Goal: Information Seeking & Learning: Learn about a topic

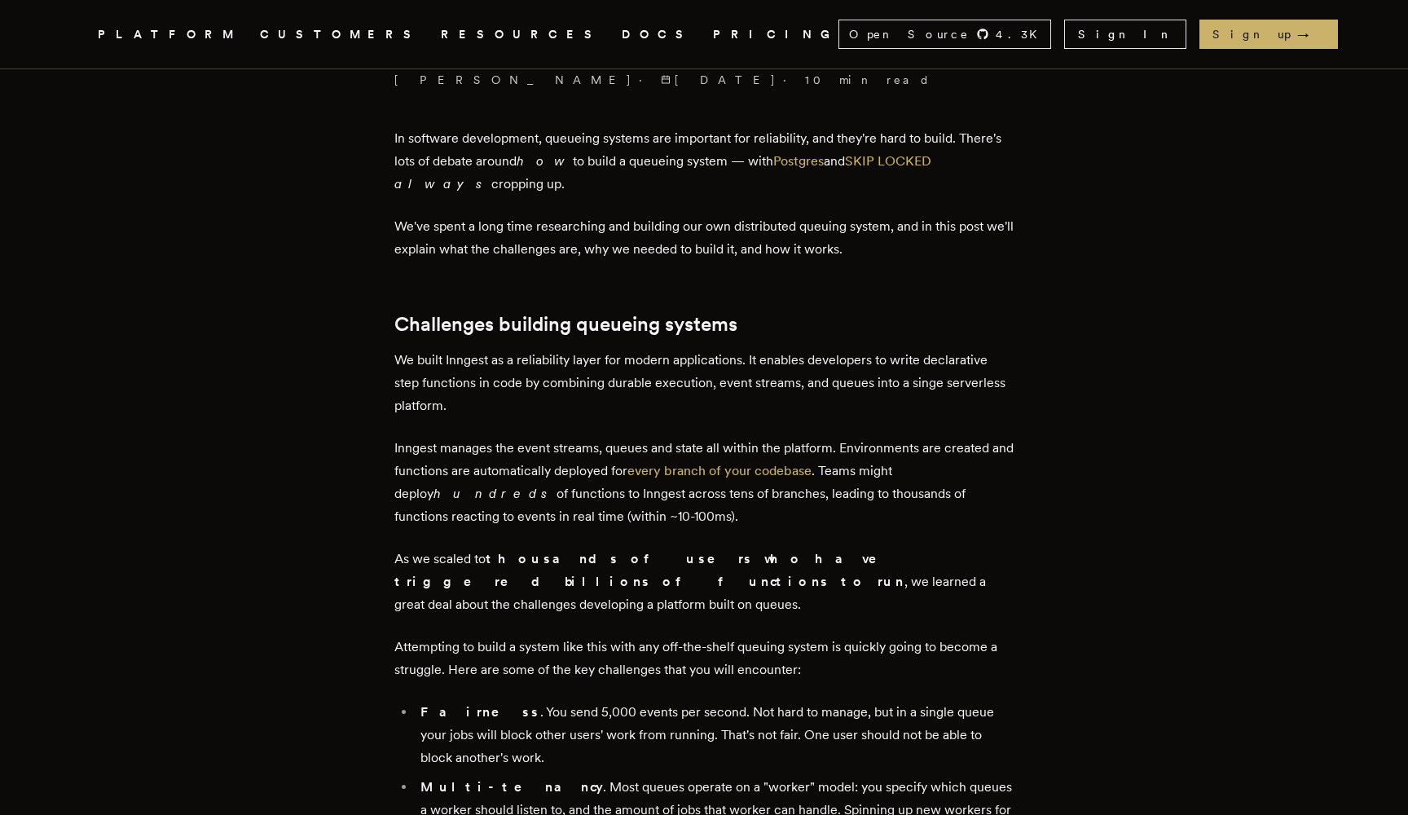
scroll to position [553, 0]
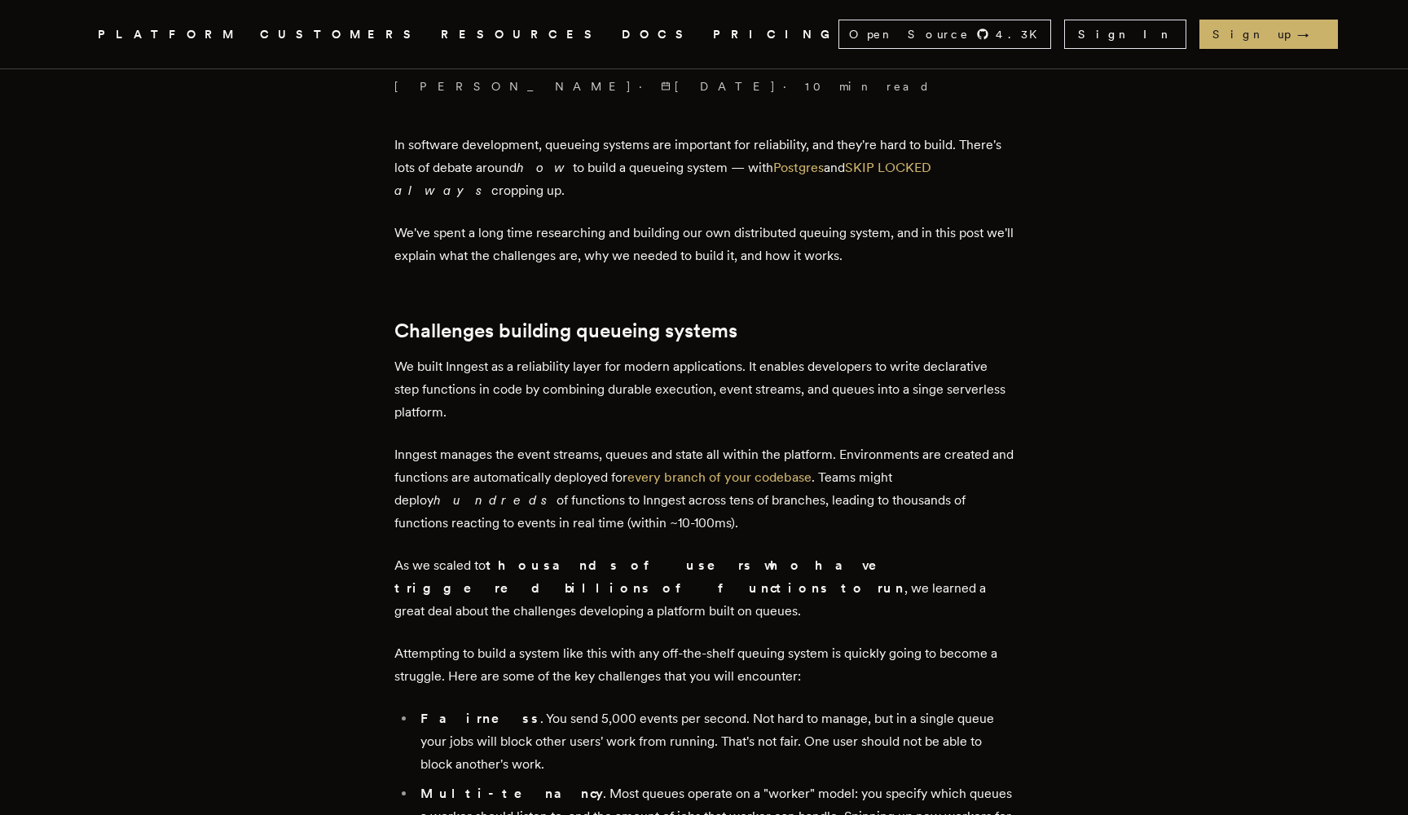
click at [561, 378] on p "We built Inngest as a reliability layer for modern applications. It enables dev…" at bounding box center [703, 389] width 619 height 68
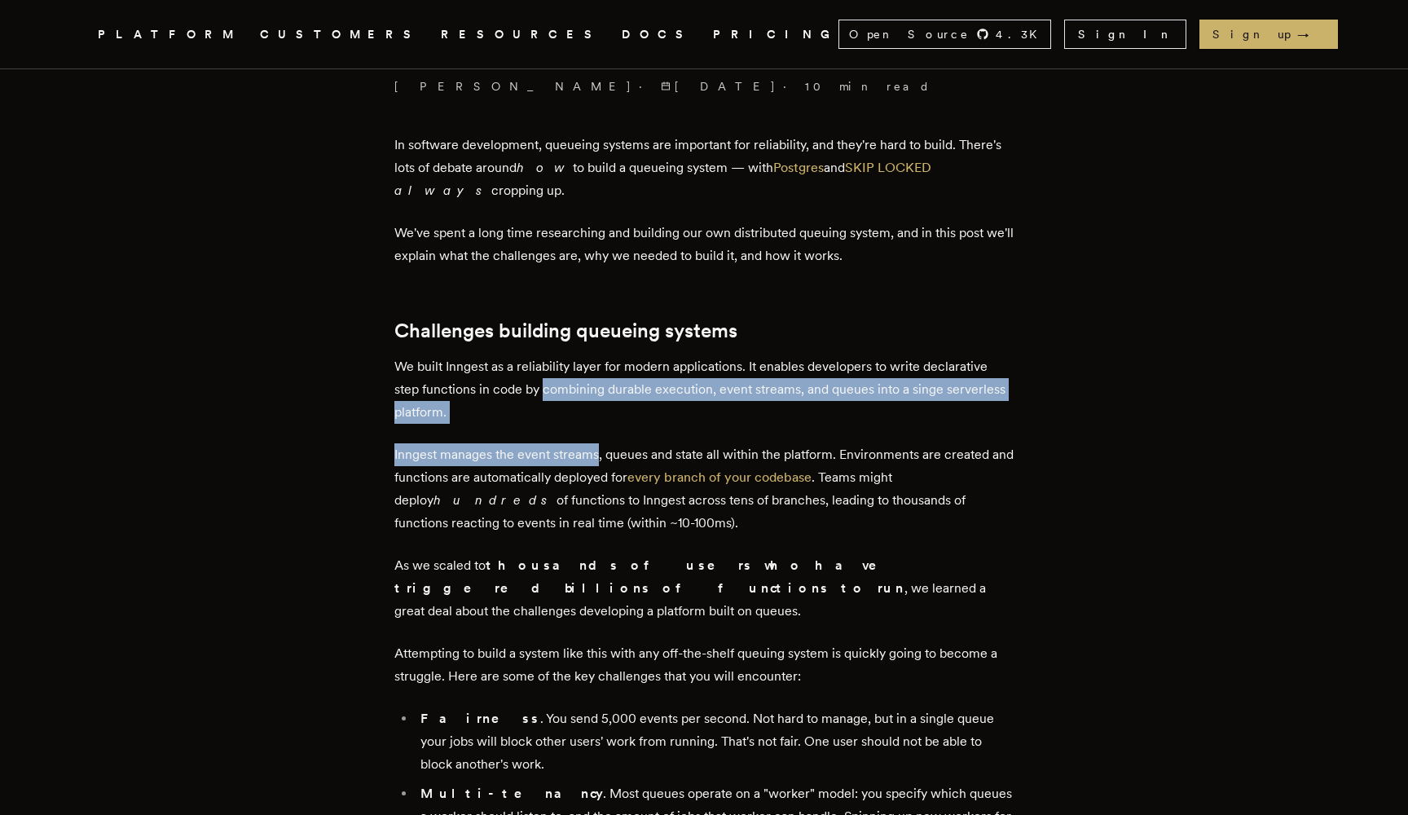
drag, startPoint x: 561, startPoint y: 378, endPoint x: 574, endPoint y: 476, distance: 98.6
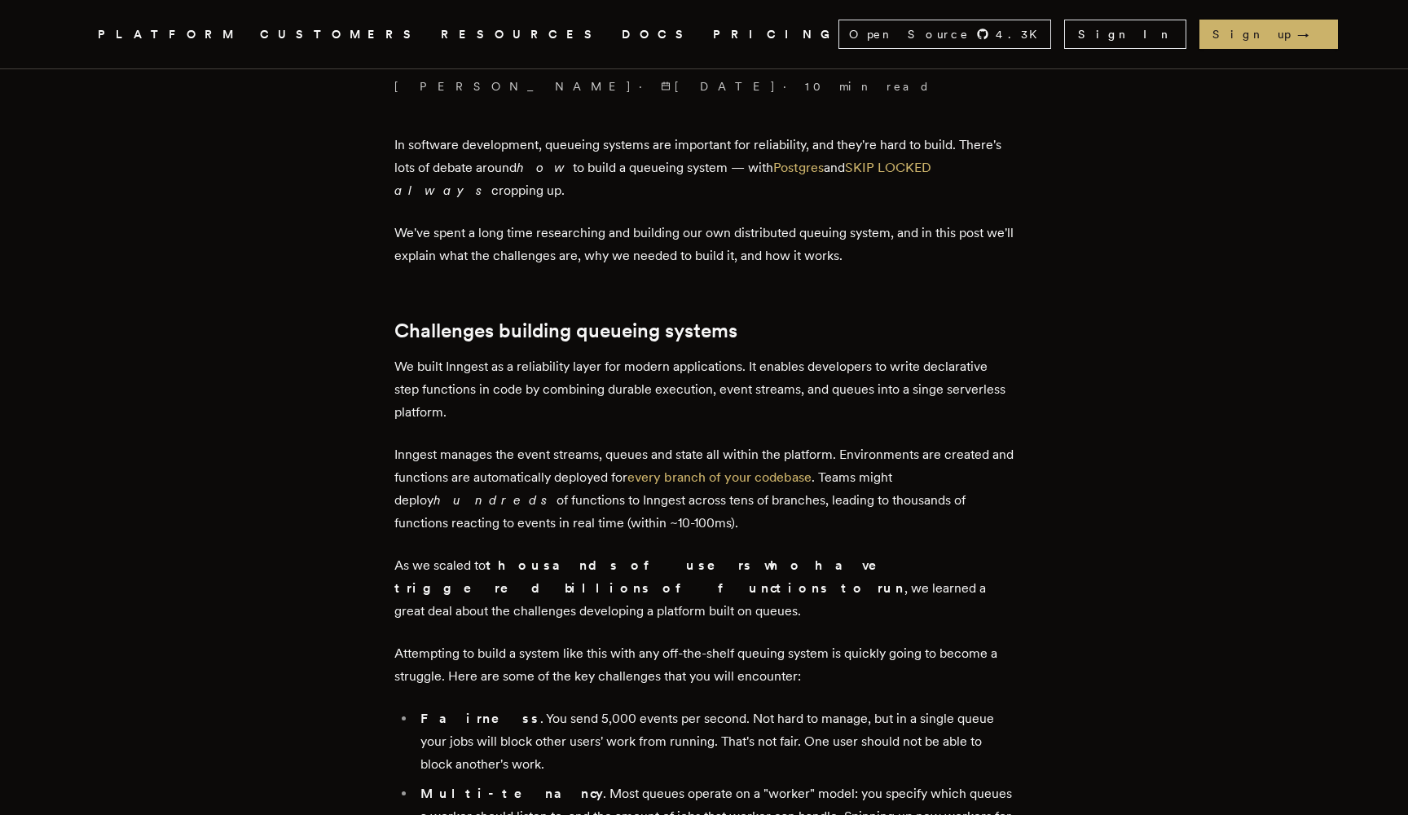
click at [574, 476] on p "Inngest manages the event streams, queues and state all within the platform. En…" at bounding box center [703, 488] width 619 height 91
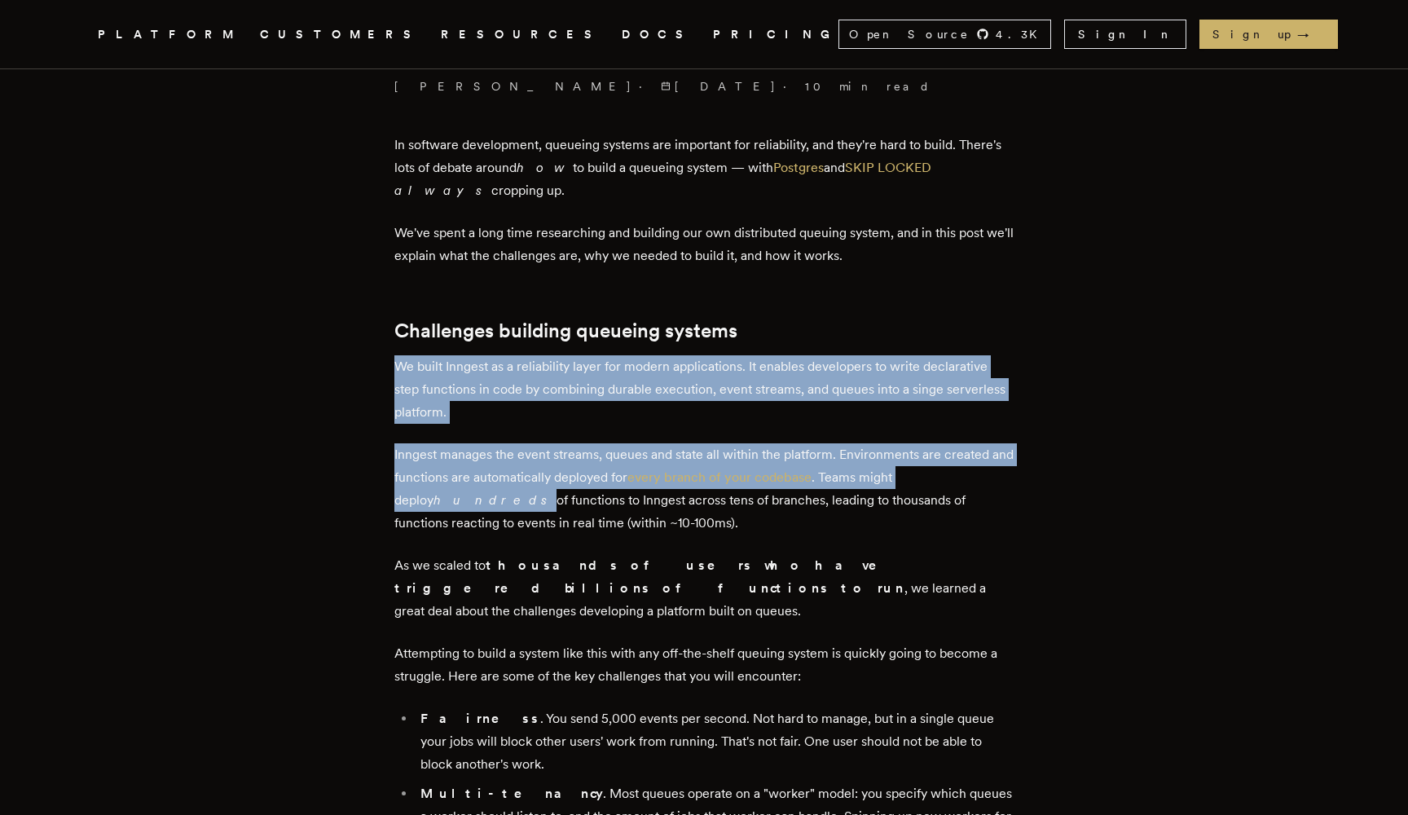
drag, startPoint x: 574, startPoint y: 476, endPoint x: 575, endPoint y: 372, distance: 104.3
click at [575, 372] on p "We built Inngest as a reliability layer for modern applications. It enables dev…" at bounding box center [703, 389] width 619 height 68
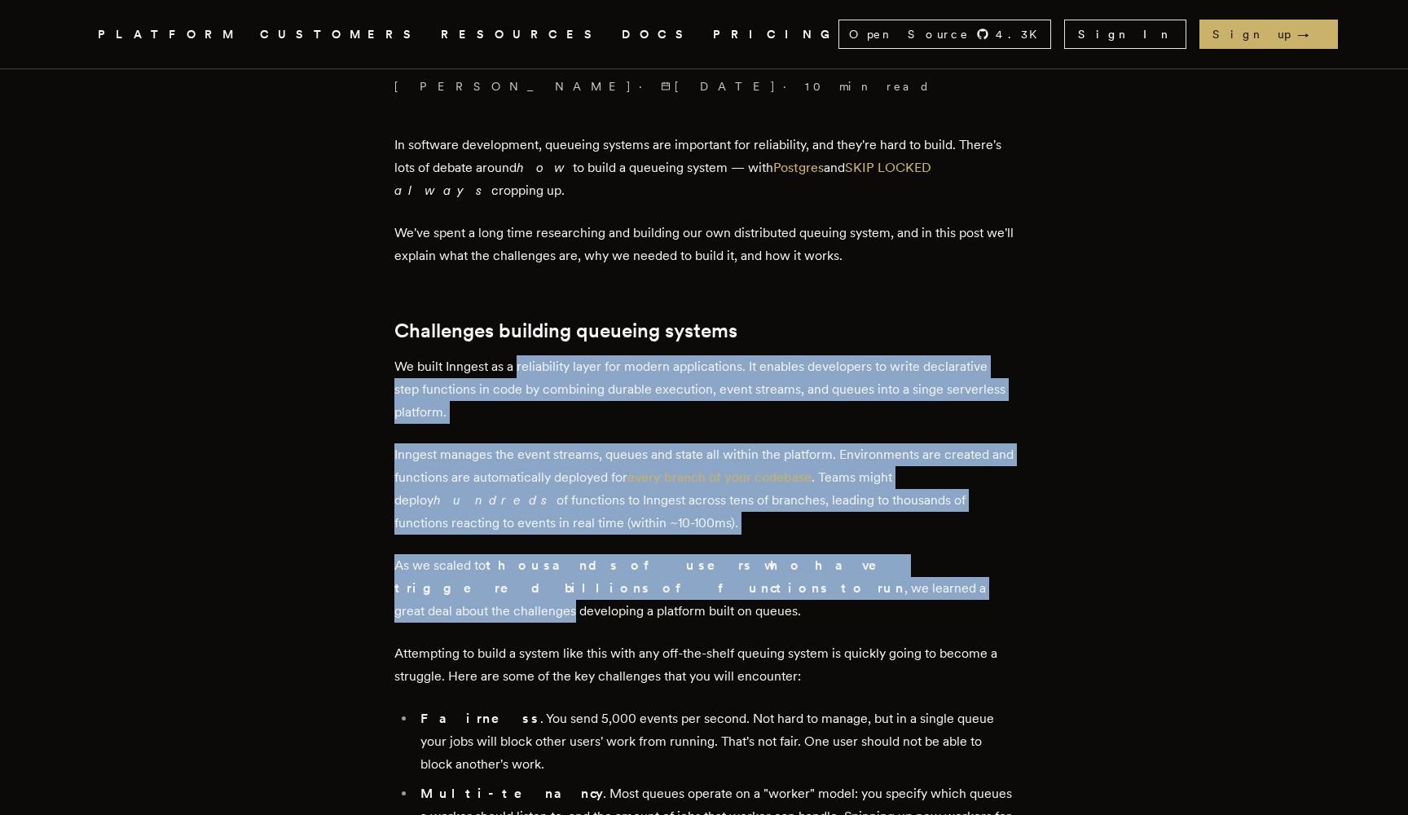
drag, startPoint x: 575, startPoint y: 372, endPoint x: 533, endPoint y: 587, distance: 219.1
click at [533, 587] on p "As we scaled to thousands of users who have triggered billions of functions to …" at bounding box center [703, 588] width 619 height 68
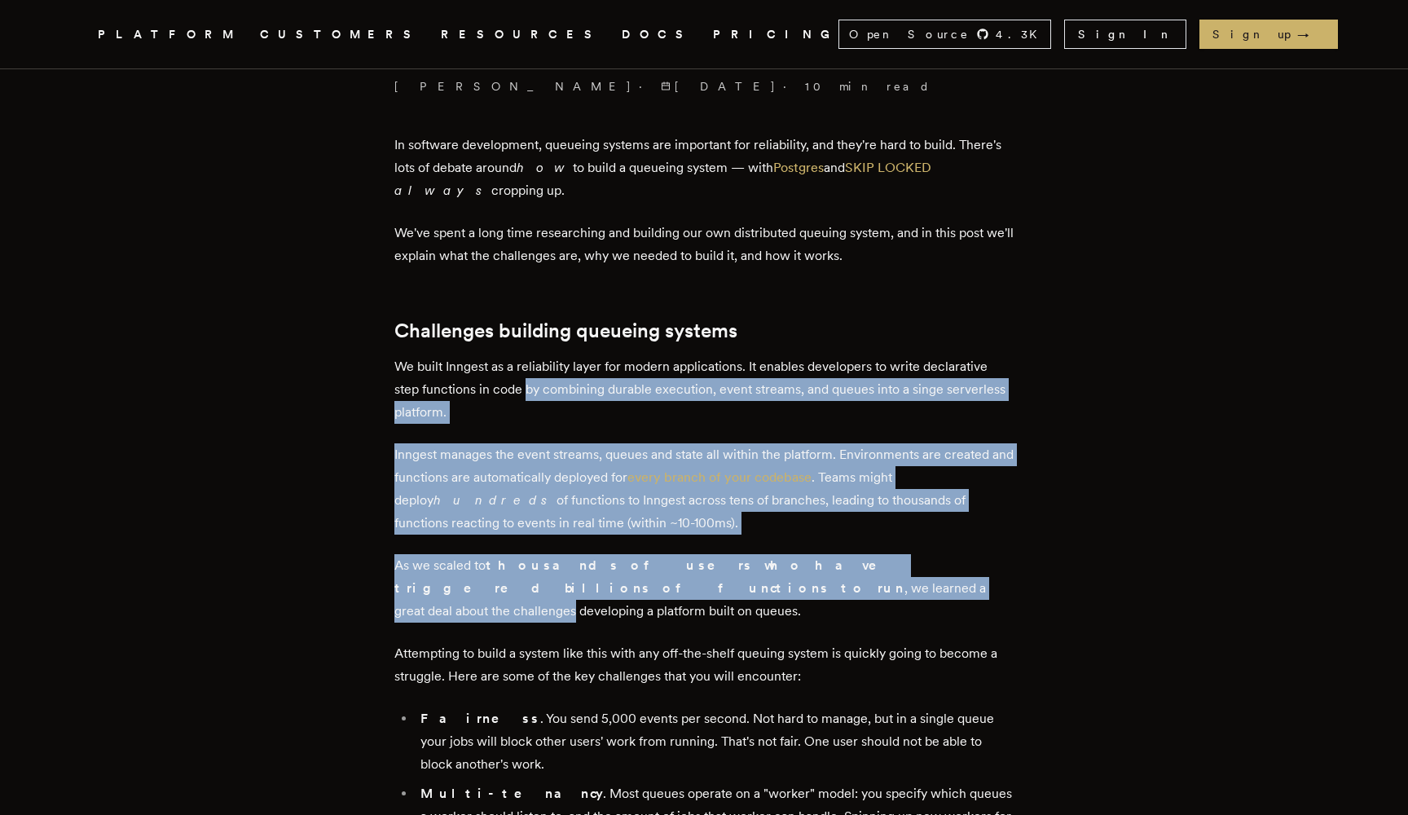
drag, startPoint x: 533, startPoint y: 587, endPoint x: 543, endPoint y: 354, distance: 233.3
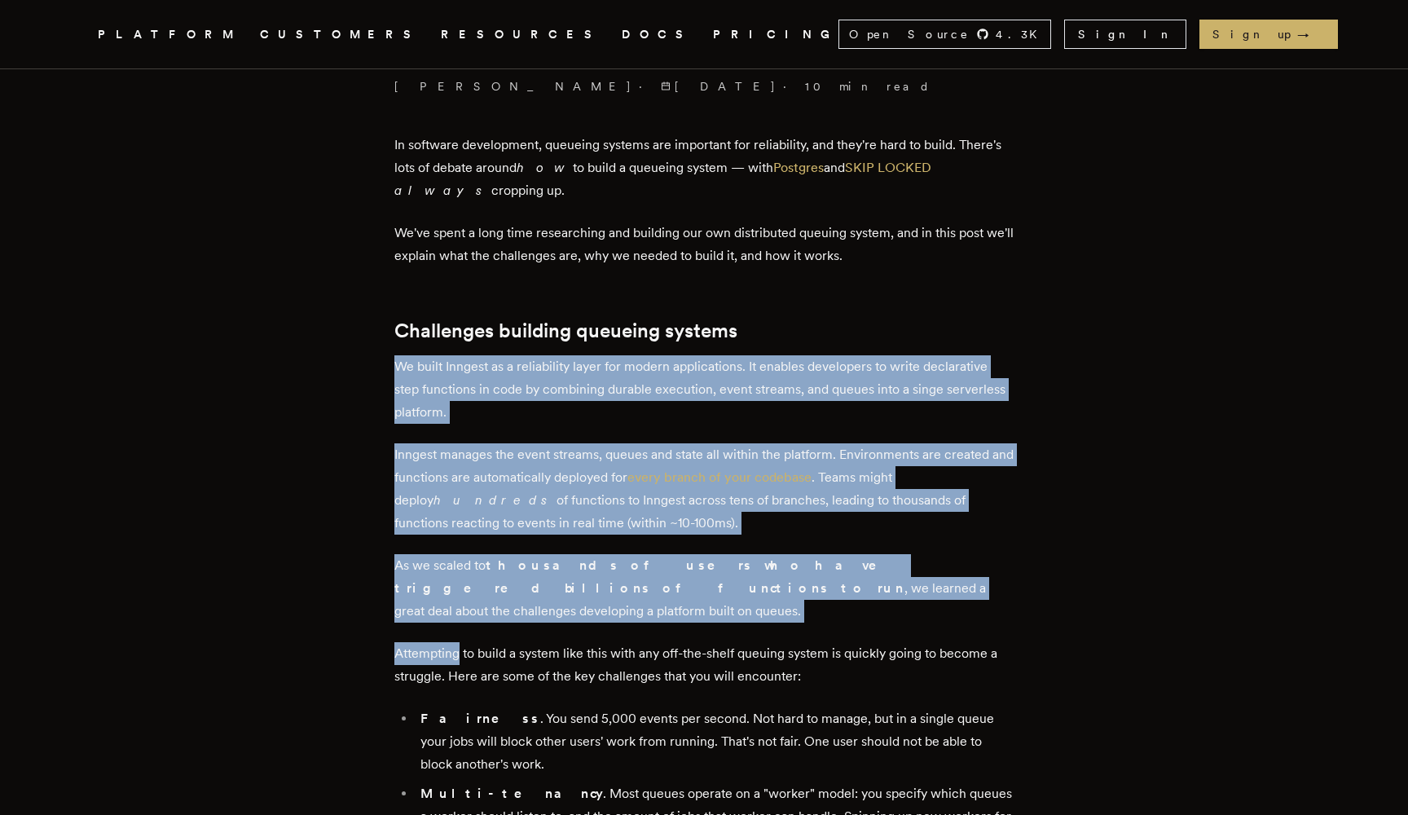
drag, startPoint x: 543, startPoint y: 354, endPoint x: 561, endPoint y: 630, distance: 276.9
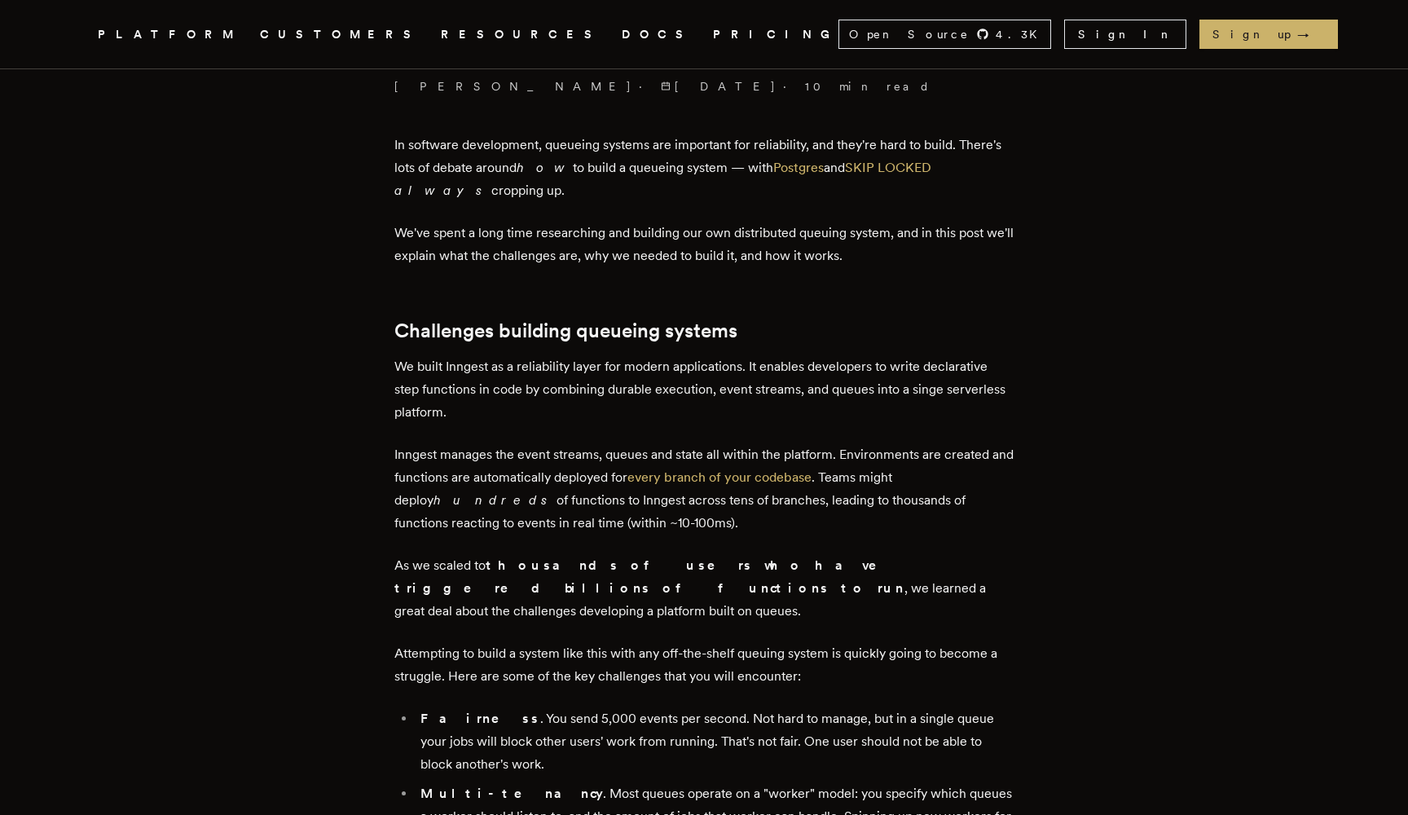
click at [561, 642] on p "Attempting to build a system like this with any off-the-shelf queuing system is…" at bounding box center [703, 665] width 619 height 46
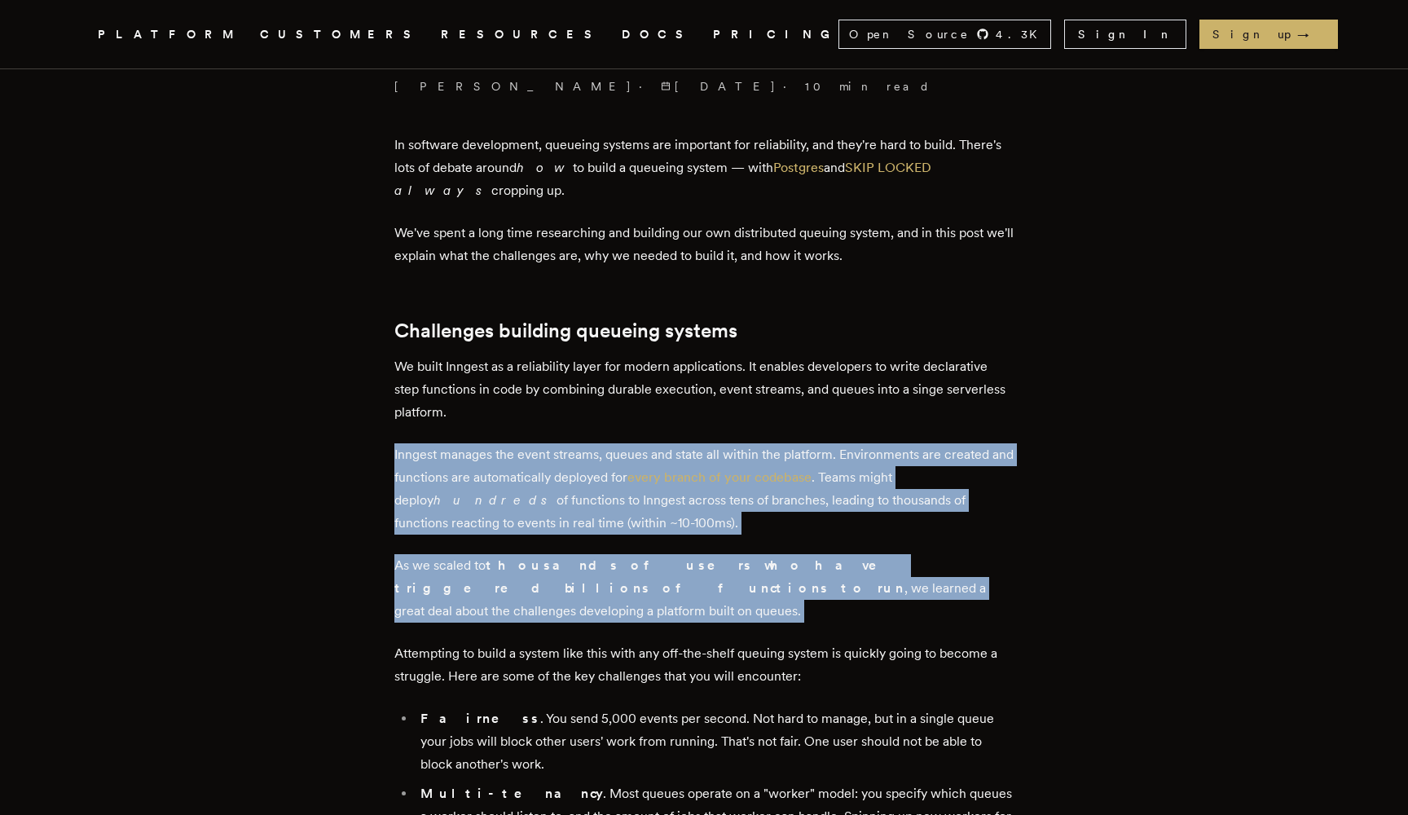
drag, startPoint x: 561, startPoint y: 630, endPoint x: 539, endPoint y: 421, distance: 209.8
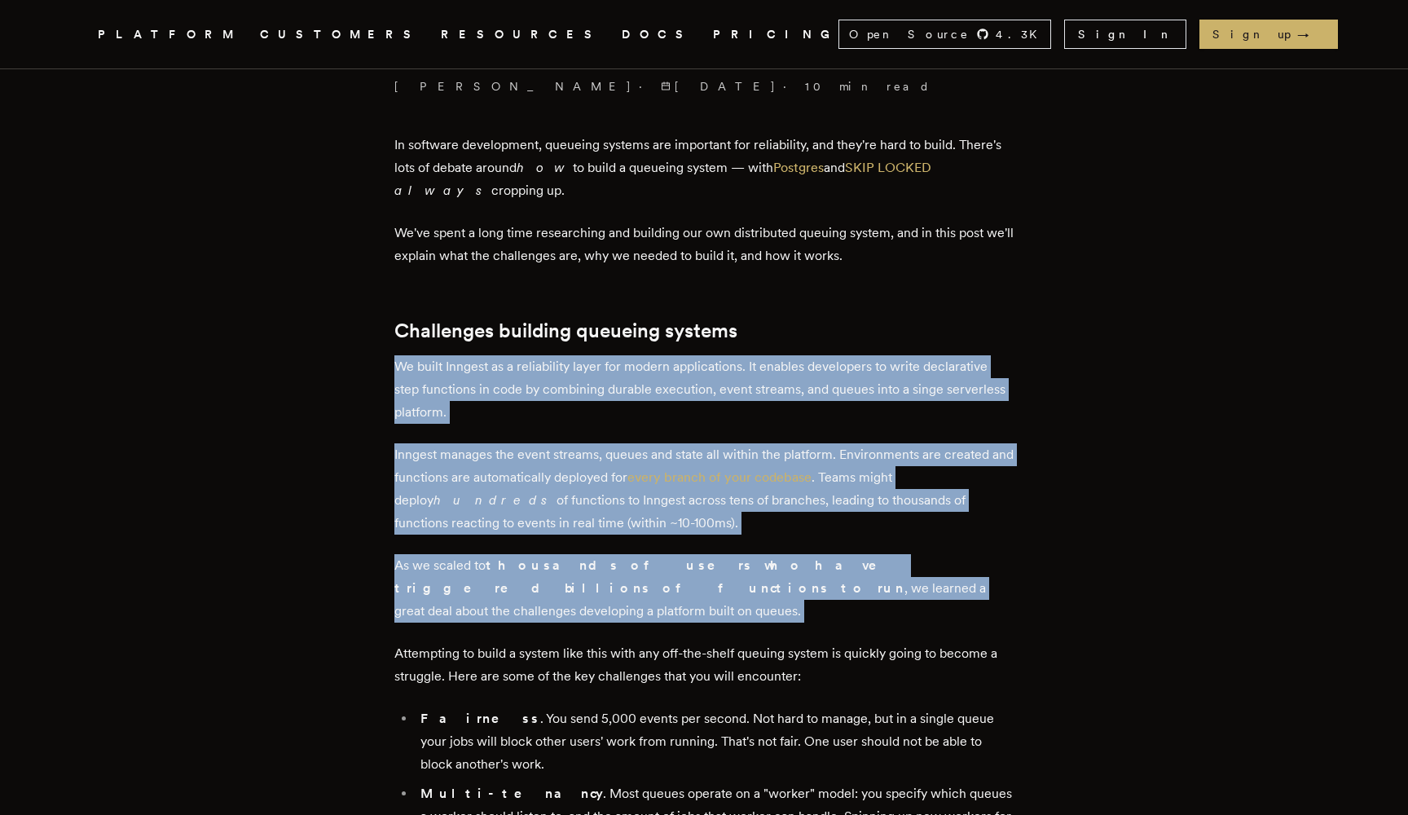
click at [539, 421] on p "We built Inngest as a reliability layer for modern applications. It enables dev…" at bounding box center [703, 389] width 619 height 68
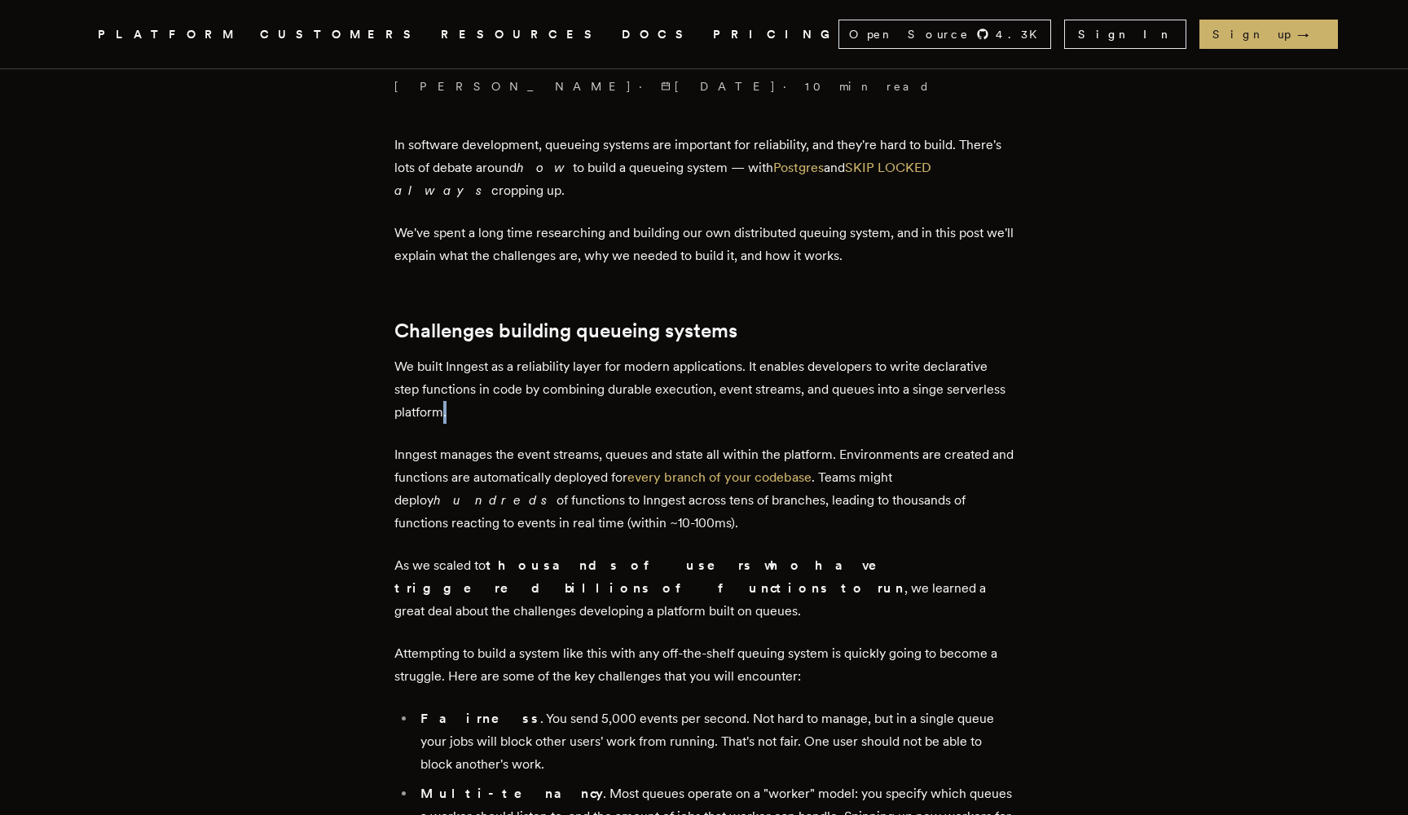
click at [539, 421] on p "We built Inngest as a reliability layer for modern applications. It enables dev…" at bounding box center [703, 389] width 619 height 68
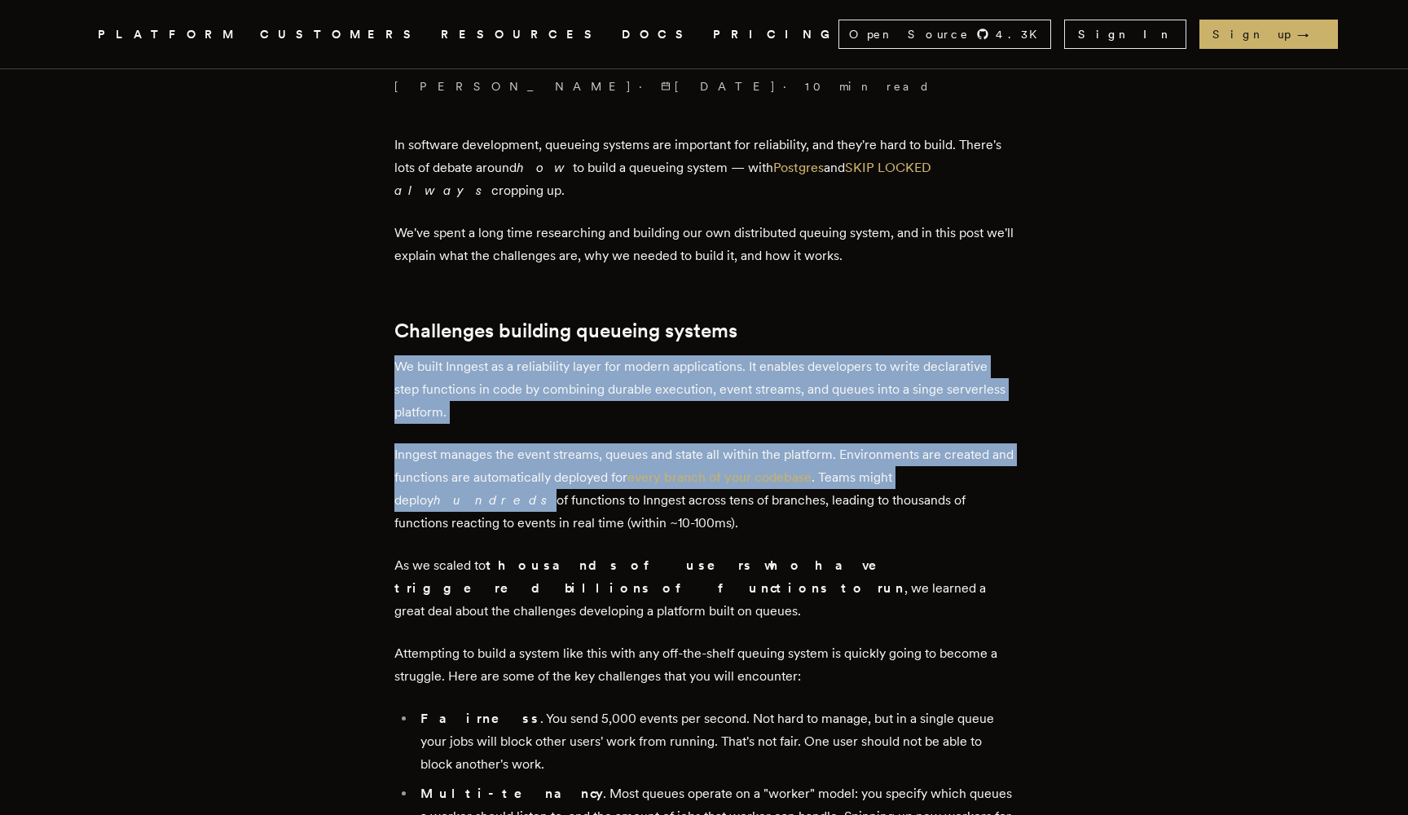
drag, startPoint x: 539, startPoint y: 421, endPoint x: 588, endPoint y: 509, distance: 100.0
click at [588, 509] on p "Inngest manages the event streams, queues and state all within the platform. En…" at bounding box center [703, 488] width 619 height 91
drag, startPoint x: 588, startPoint y: 509, endPoint x: 611, endPoint y: 328, distance: 181.5
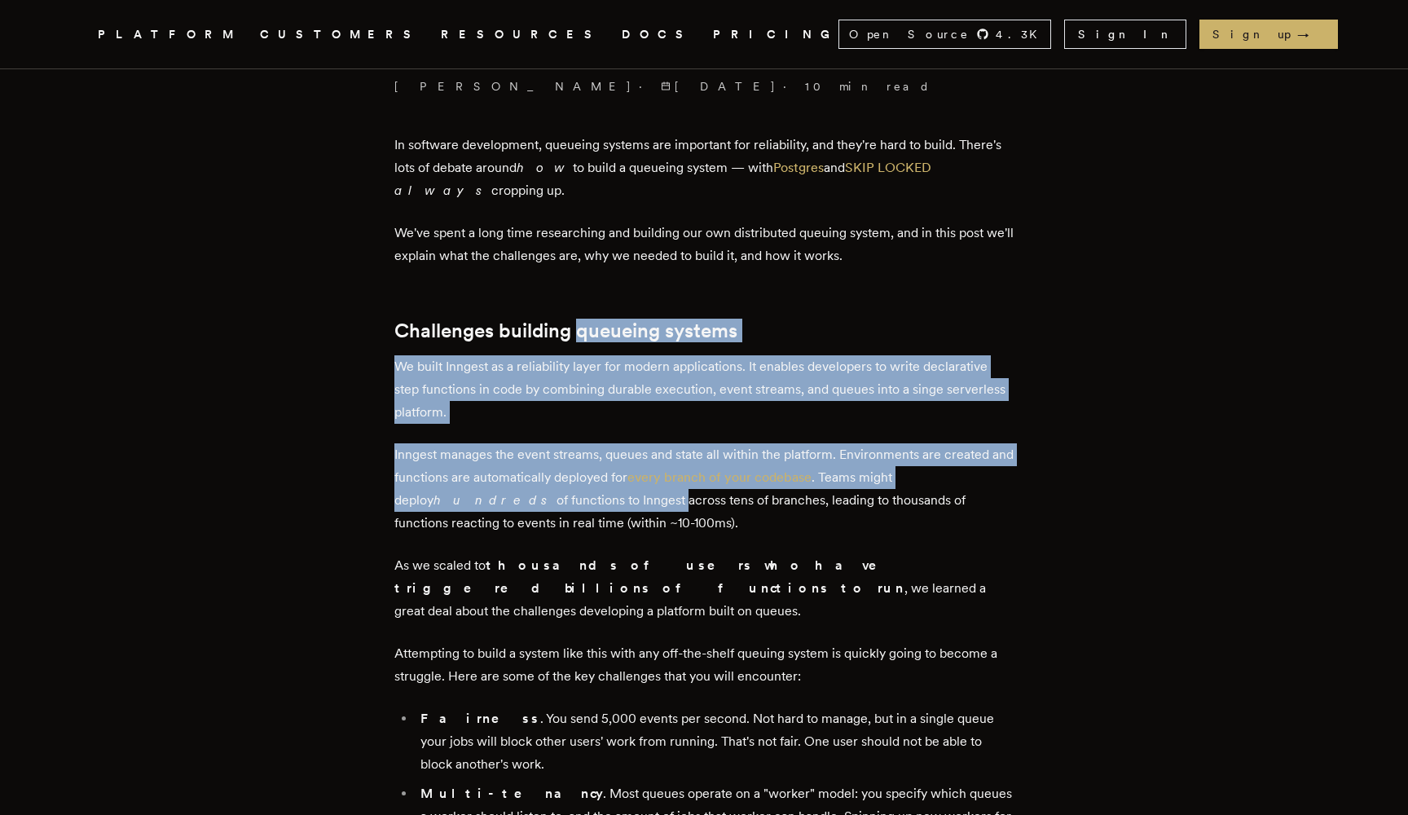
click at [611, 328] on h2 "Challenges building queueing systems" at bounding box center [703, 330] width 619 height 23
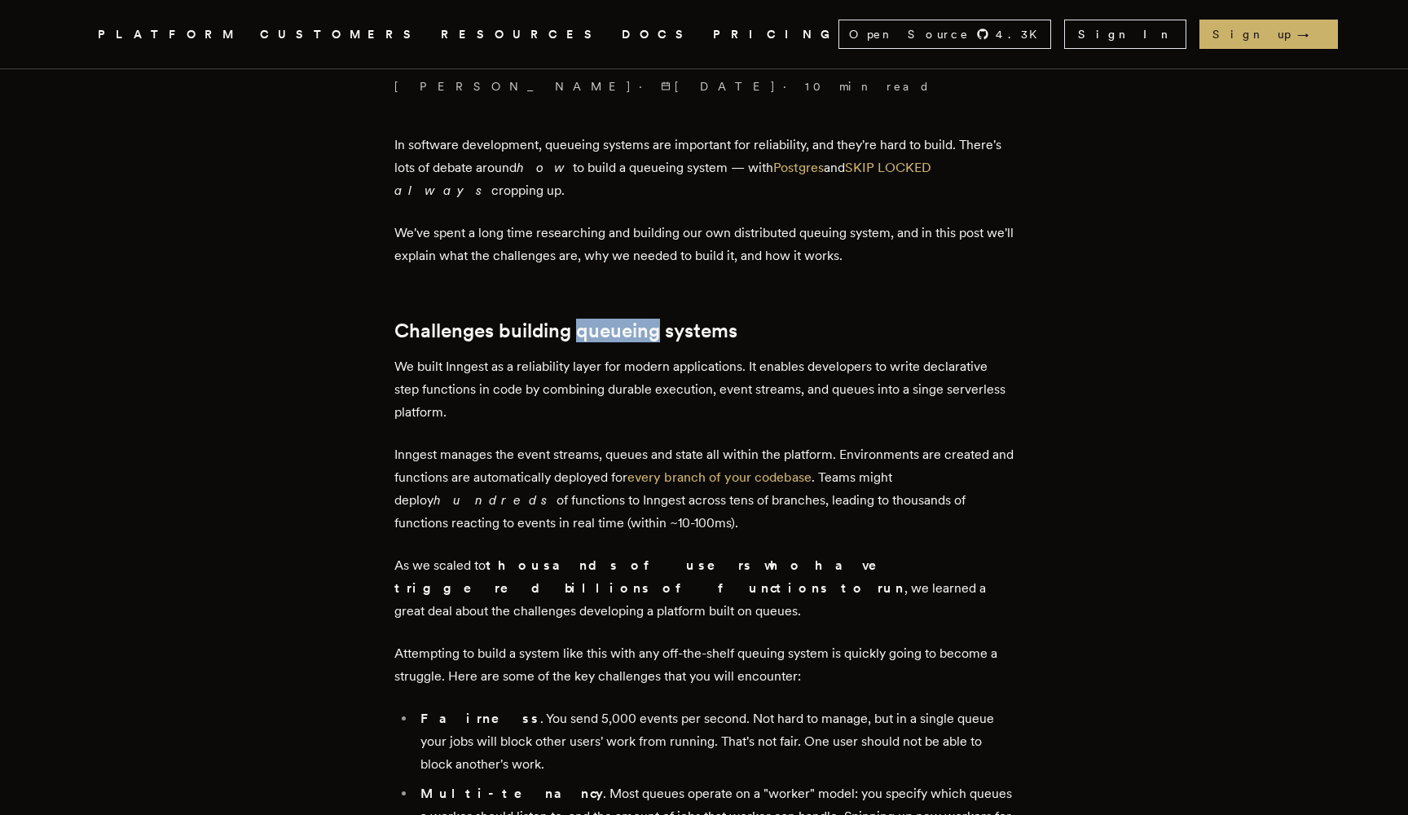
click at [611, 328] on h2 "Challenges building queueing systems" at bounding box center [703, 330] width 619 height 23
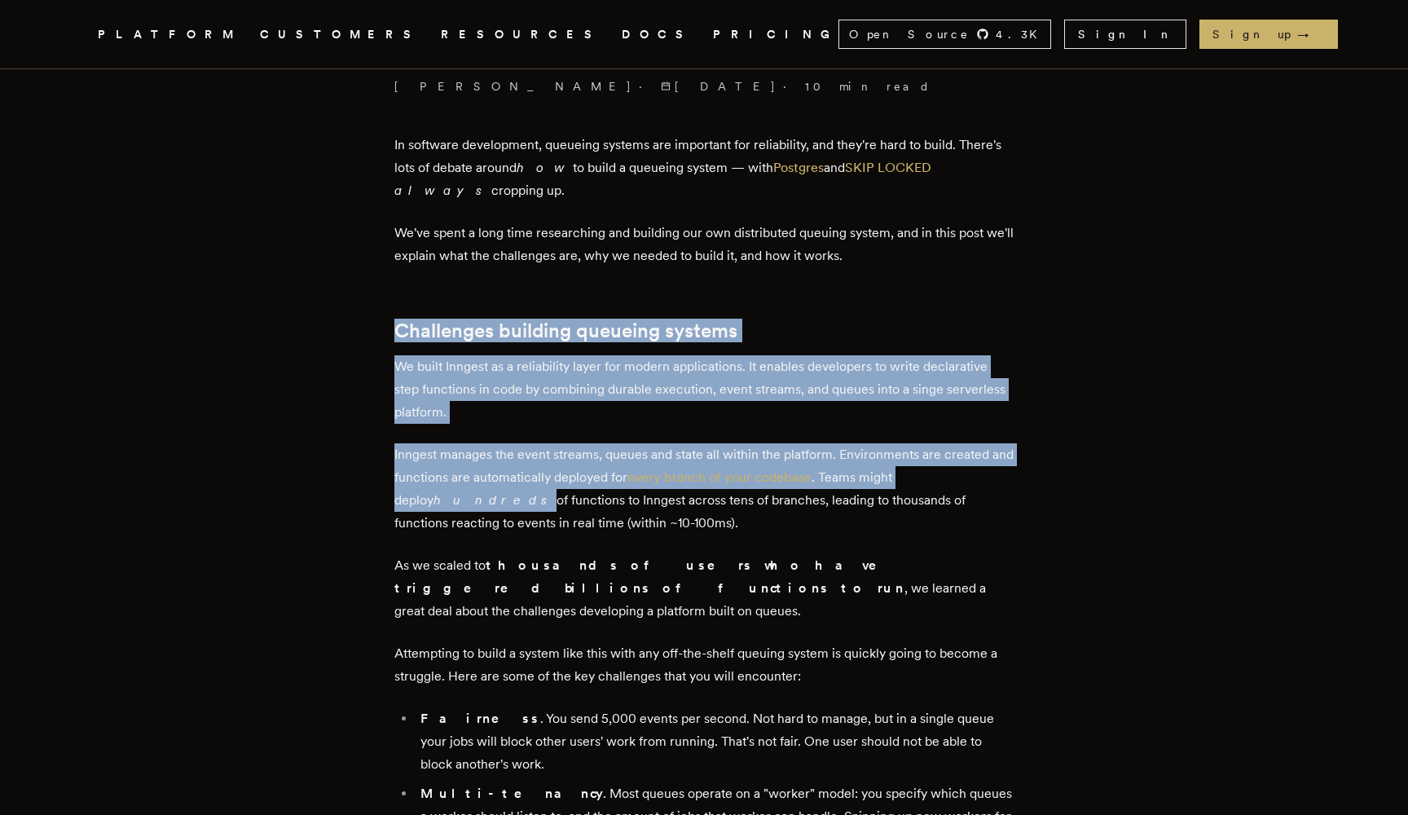
drag, startPoint x: 611, startPoint y: 328, endPoint x: 605, endPoint y: 503, distance: 174.5
click at [605, 503] on p "Inngest manages the event streams, queues and state all within the platform. En…" at bounding box center [703, 488] width 619 height 91
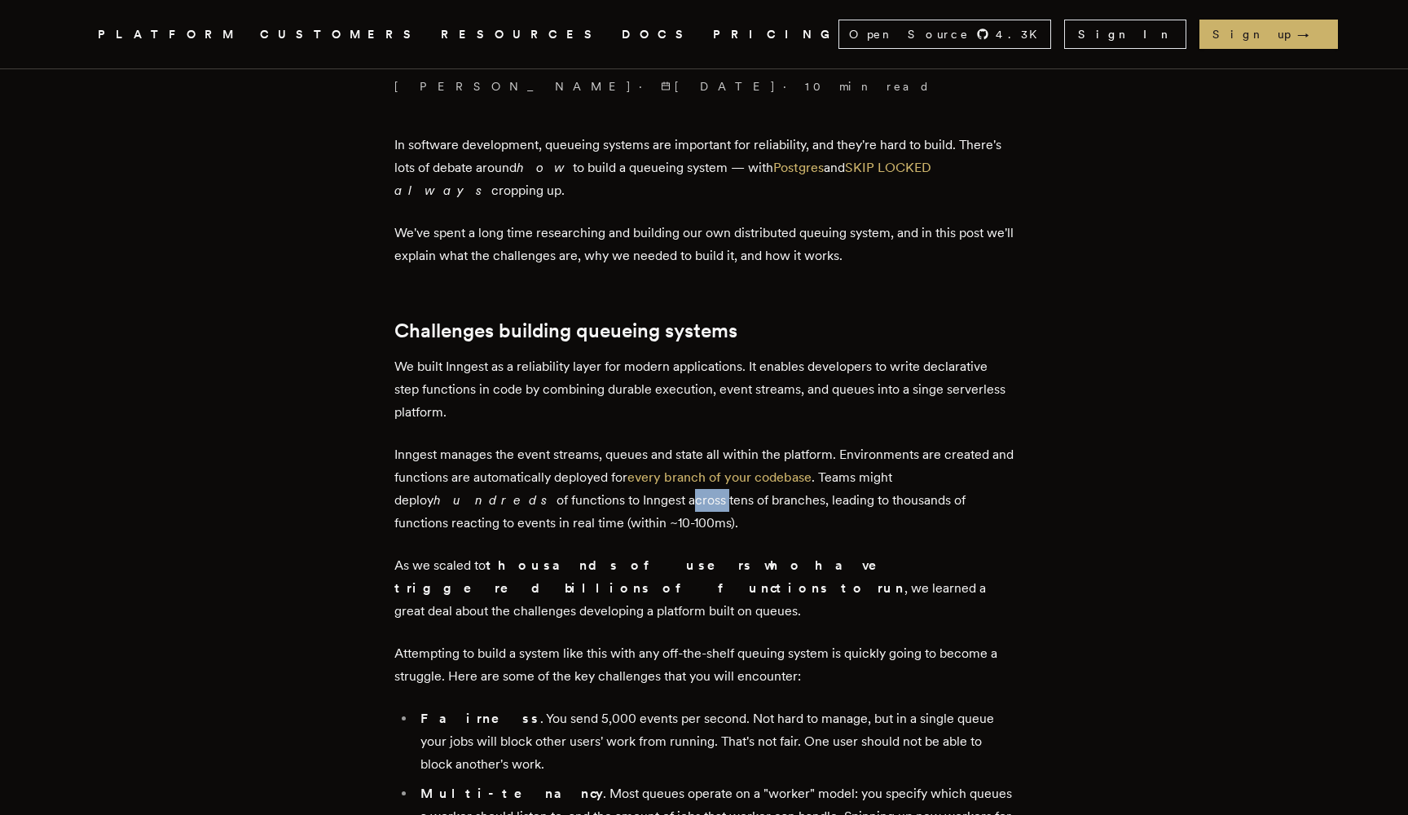
click at [605, 503] on p "Inngest manages the event streams, queues and state all within the platform. En…" at bounding box center [703, 488] width 619 height 91
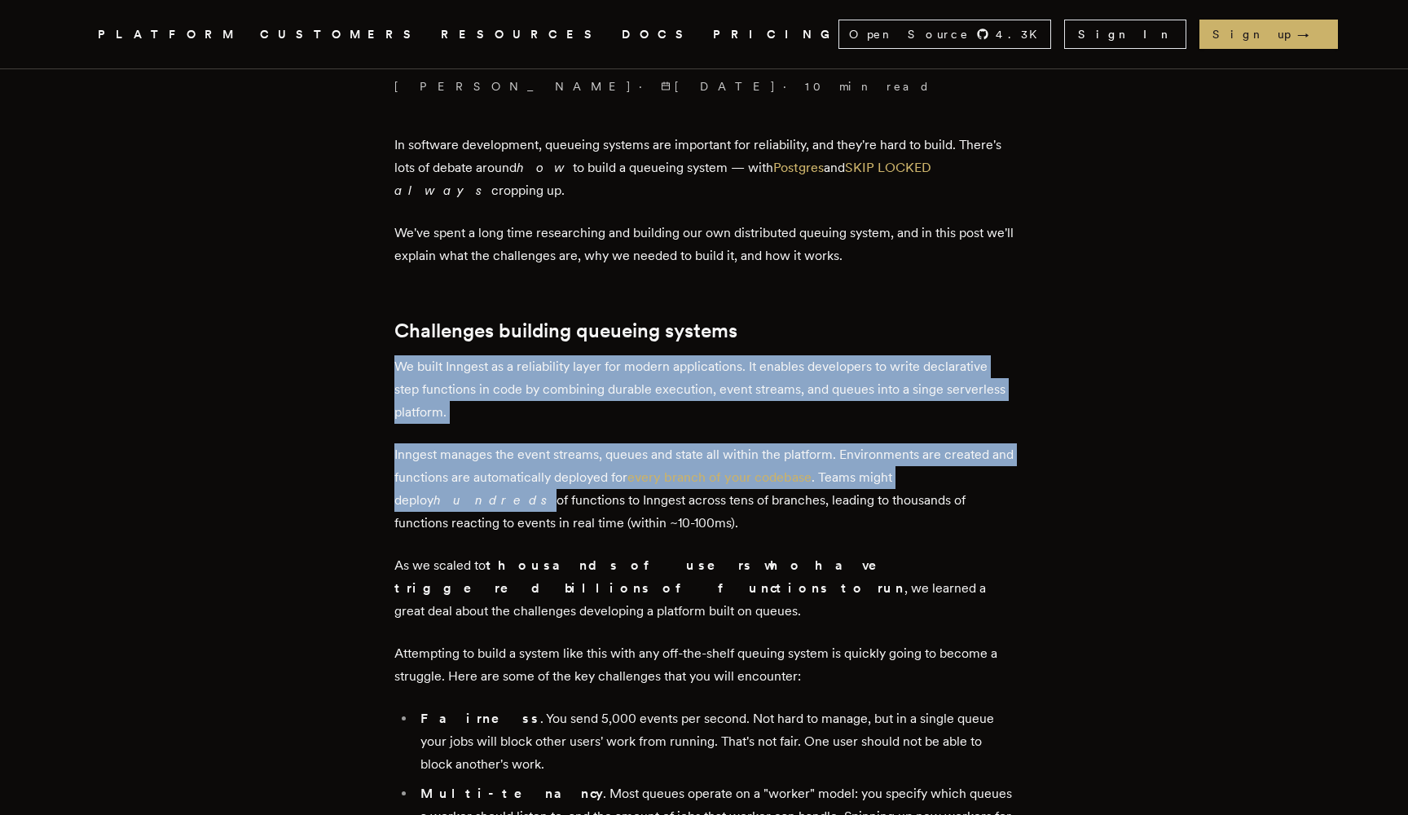
drag, startPoint x: 605, startPoint y: 503, endPoint x: 605, endPoint y: 346, distance: 156.5
click at [605, 334] on h2 "Challenges building queueing systems" at bounding box center [703, 330] width 619 height 23
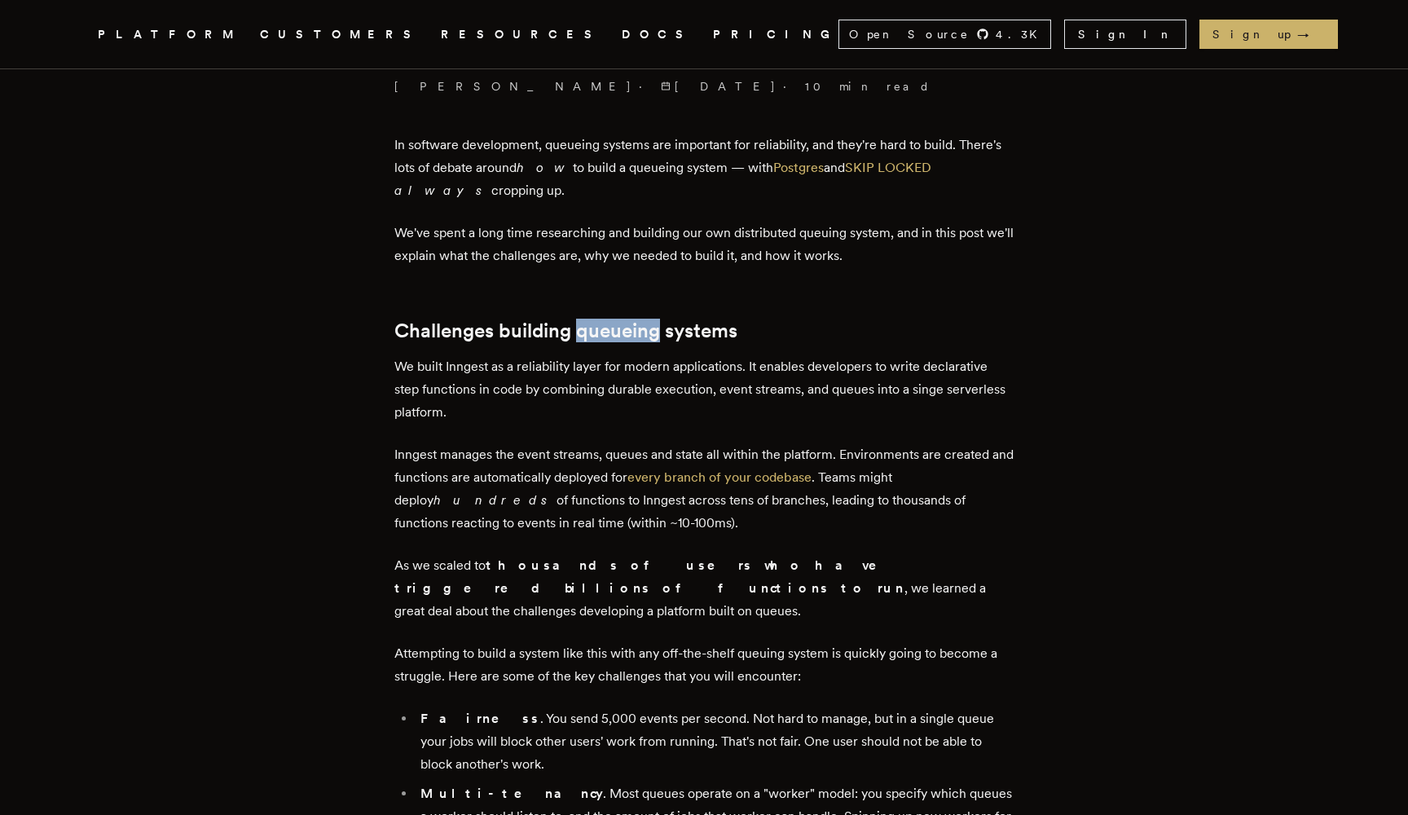
click at [605, 334] on h2 "Challenges building queueing systems" at bounding box center [703, 330] width 619 height 23
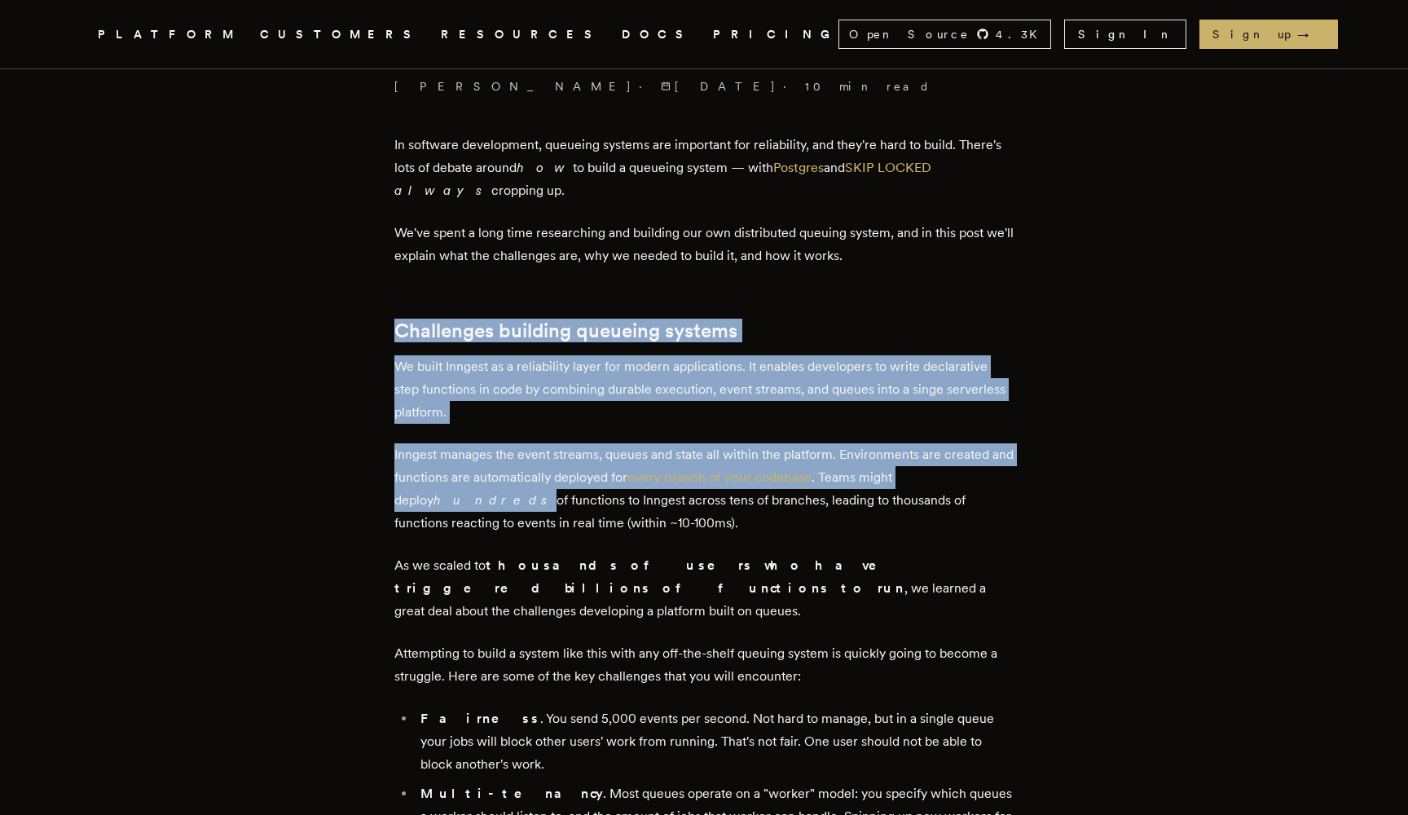
drag, startPoint x: 605, startPoint y: 334, endPoint x: 598, endPoint y: 544, distance: 210.4
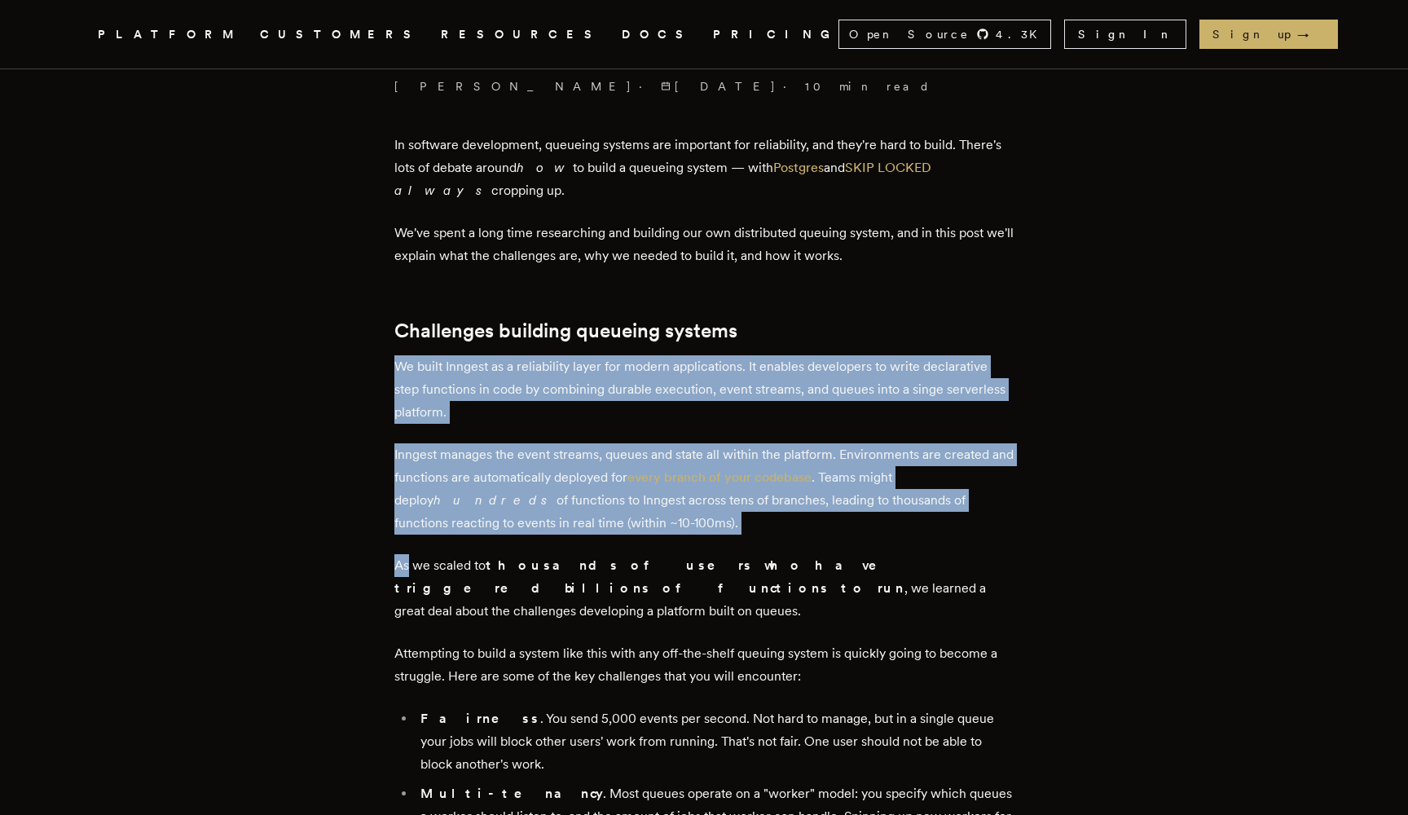
drag, startPoint x: 598, startPoint y: 546, endPoint x: 597, endPoint y: 346, distance: 200.5
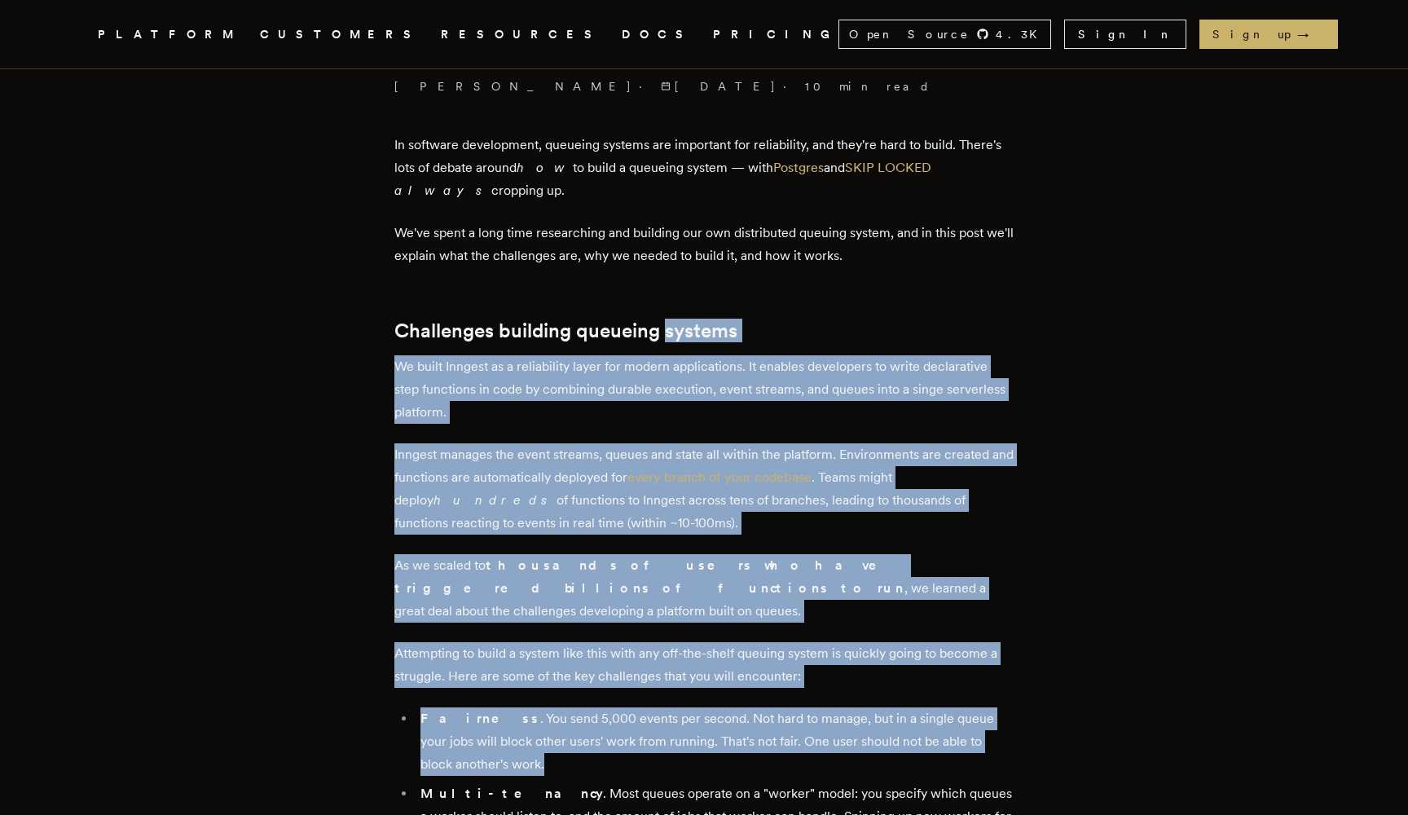
drag, startPoint x: 597, startPoint y: 346, endPoint x: 653, endPoint y: 745, distance: 403.2
click at [653, 745] on li "Fairness . You send 5,000 events per second. Not hard to manage, but in a singl…" at bounding box center [715, 741] width 598 height 68
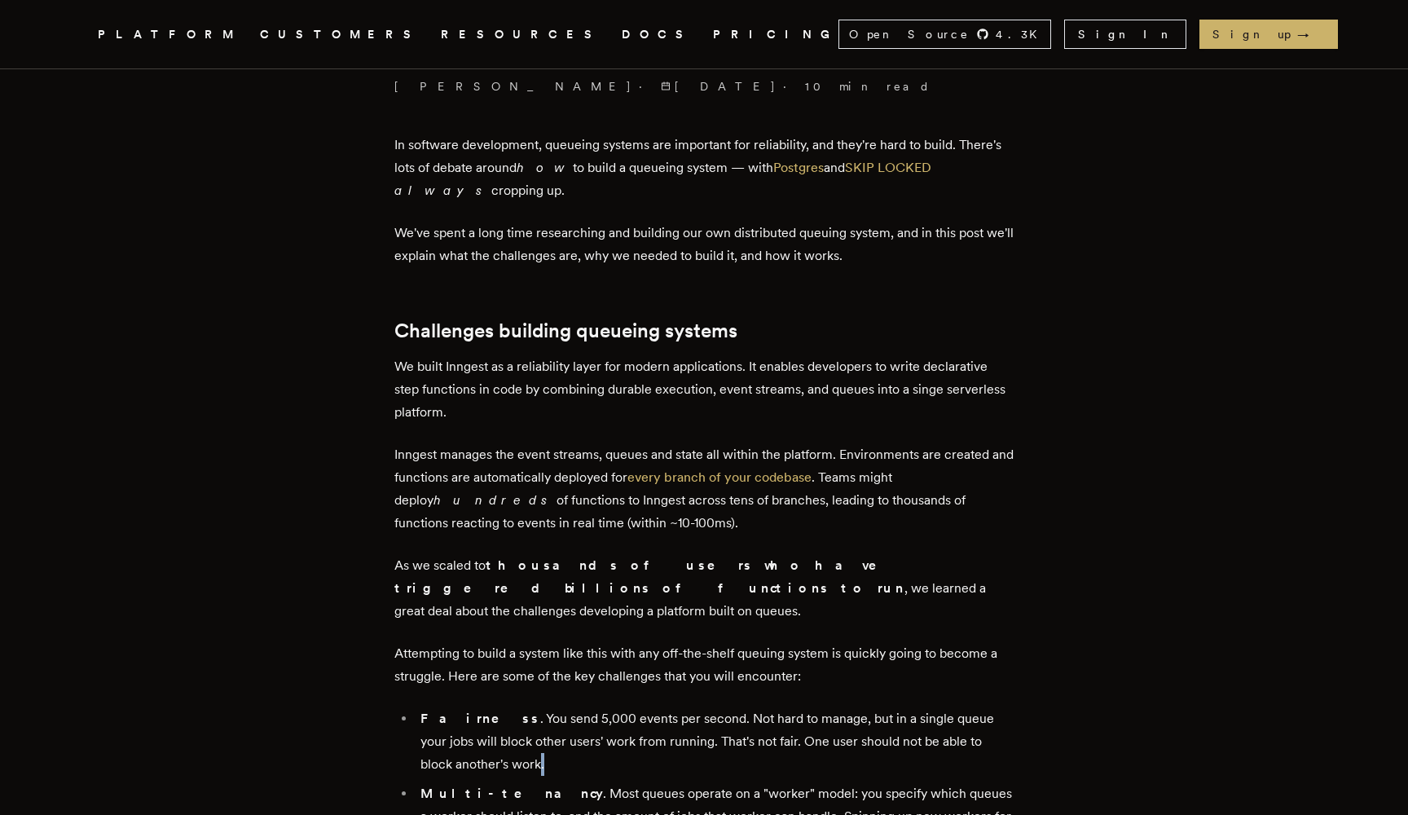
click at [653, 745] on li "Fairness . You send 5,000 events per second. Not hard to manage, but in a singl…" at bounding box center [715, 741] width 598 height 68
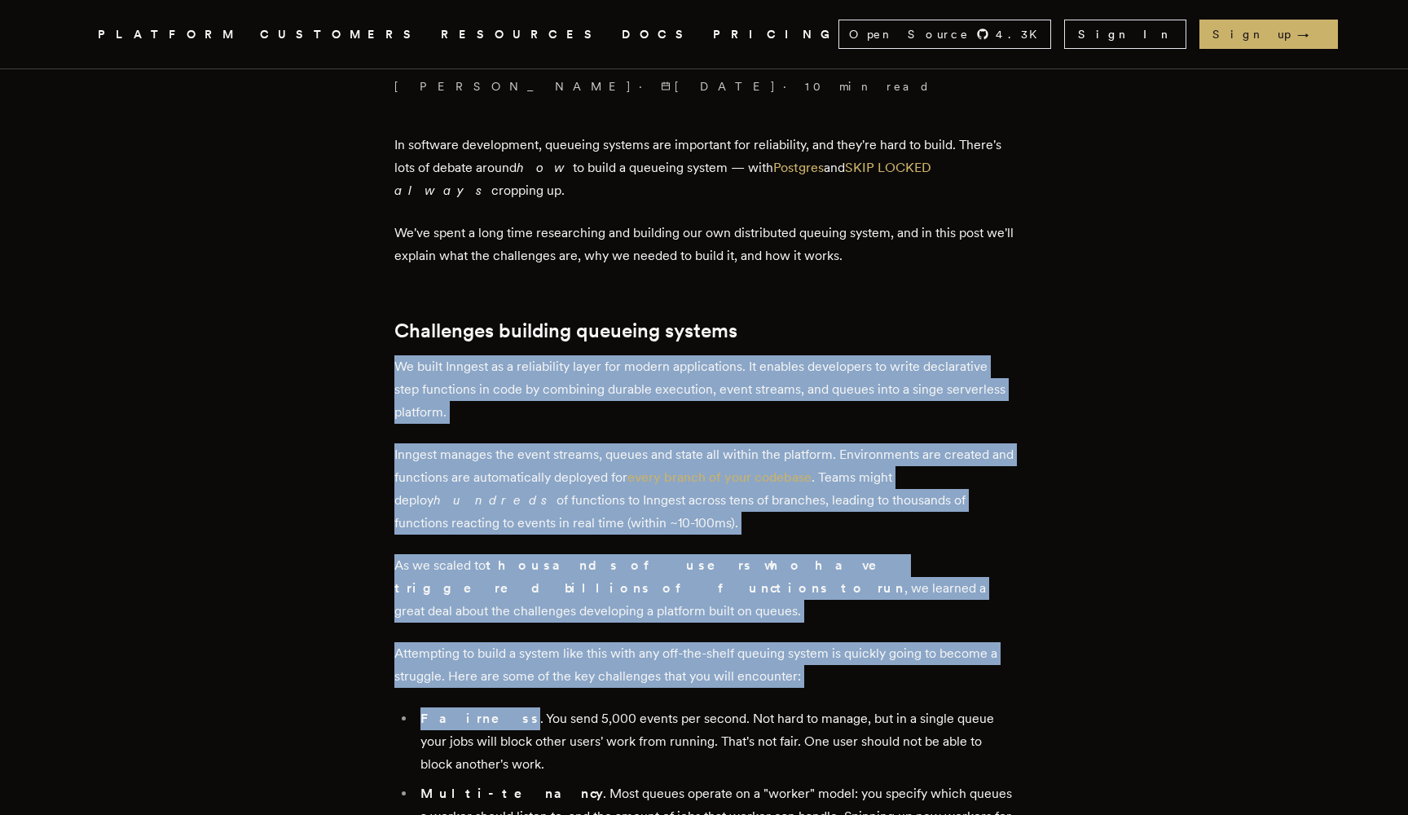
drag, startPoint x: 653, startPoint y: 745, endPoint x: 632, endPoint y: 425, distance: 320.1
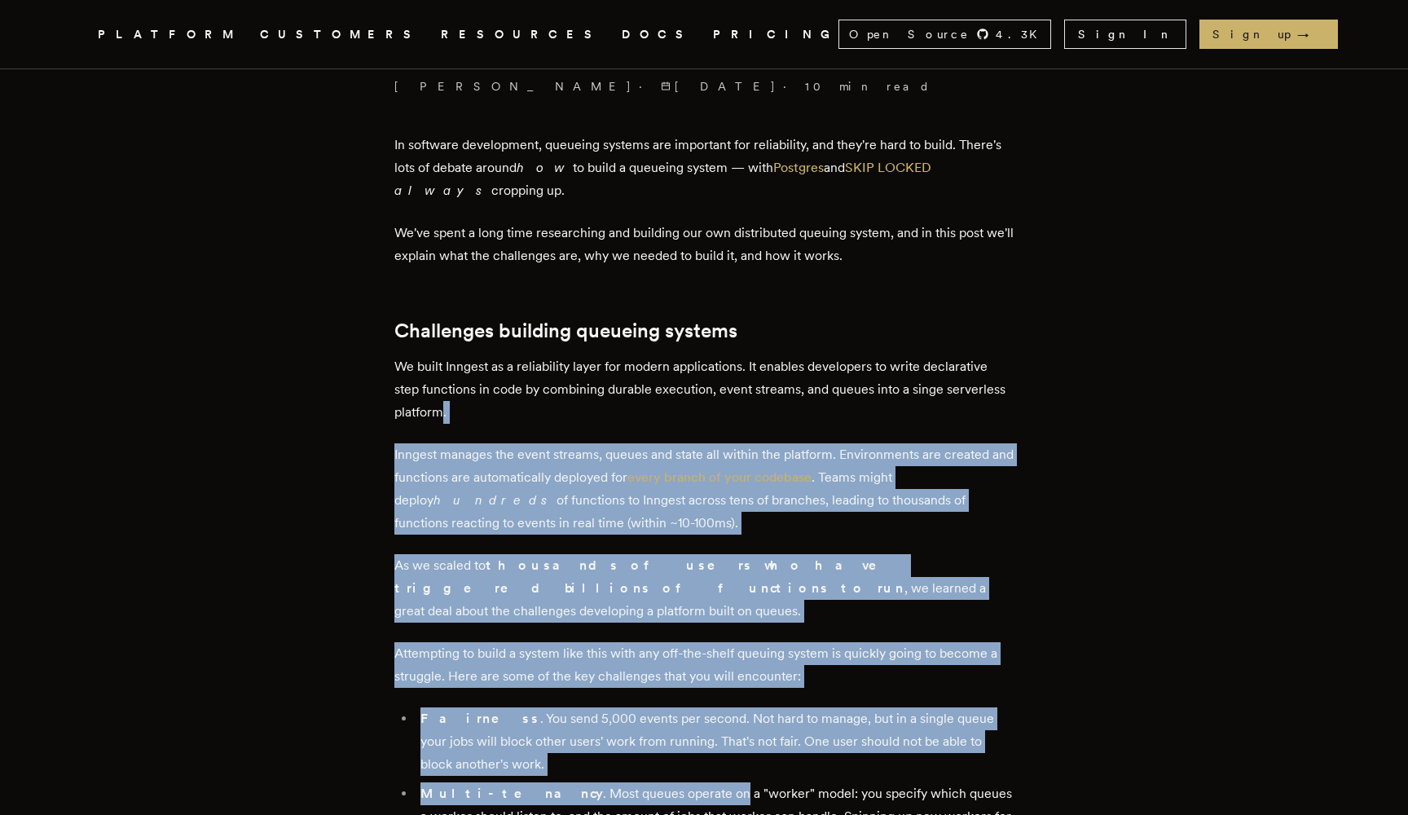
drag, startPoint x: 632, startPoint y: 425, endPoint x: 652, endPoint y: 771, distance: 346.1
click at [652, 782] on li "Multi-tenancy . Most queues operate on a "worker" model: you specify which queu…" at bounding box center [715, 827] width 598 height 91
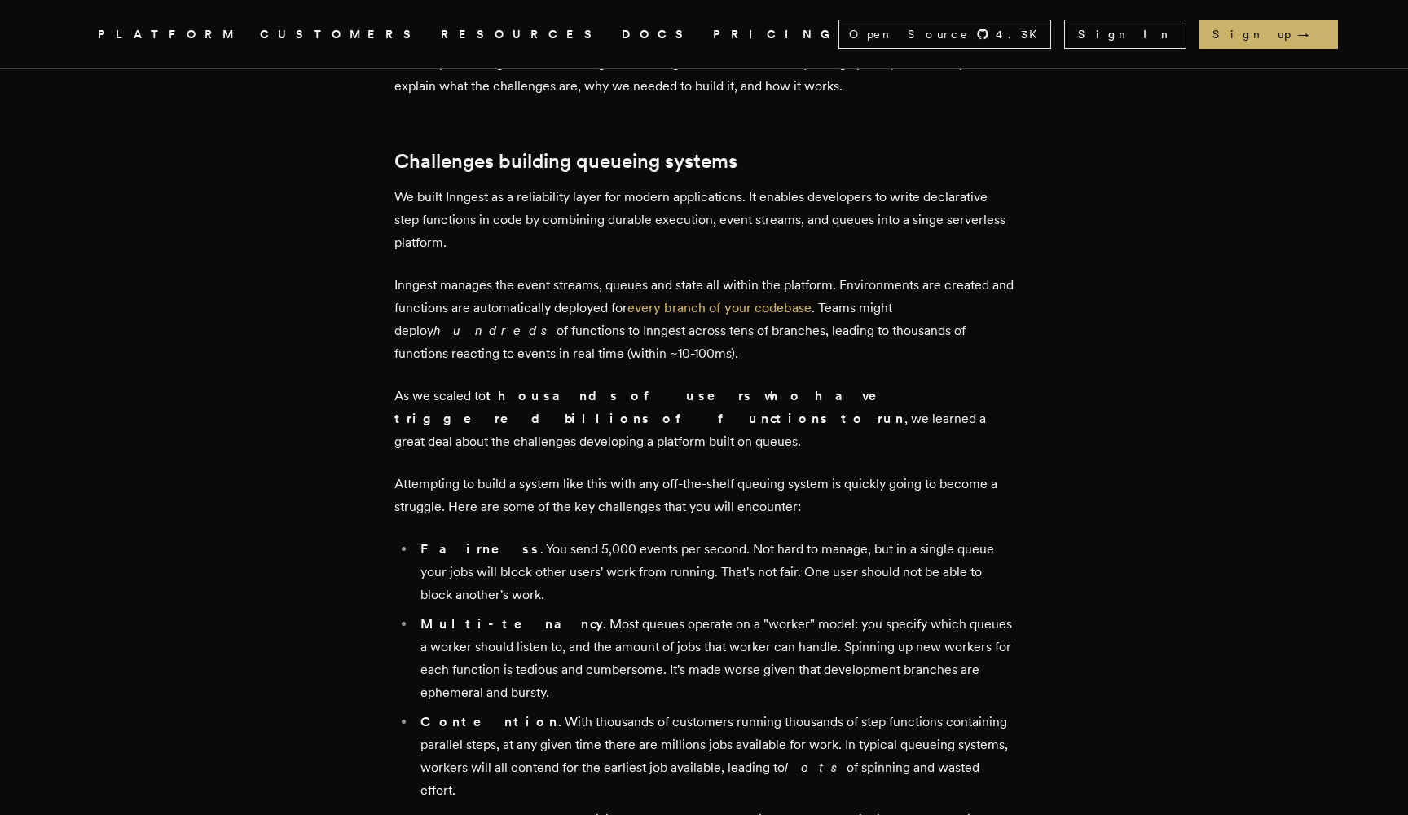
scroll to position [733, 0]
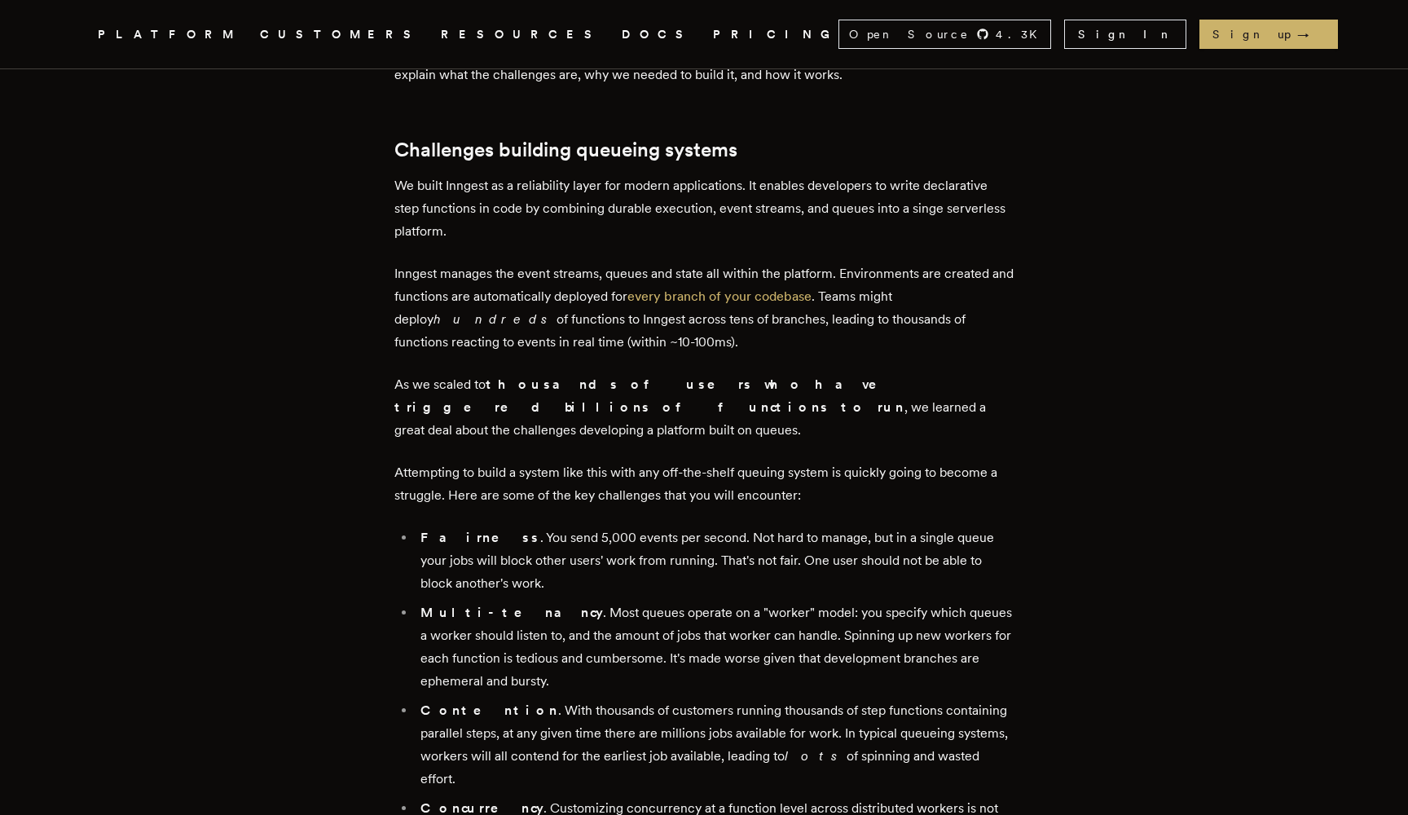
click at [412, 382] on p "As we scaled to thousands of users who have triggered billions of functions to …" at bounding box center [703, 407] width 619 height 68
drag, startPoint x: 412, startPoint y: 382, endPoint x: 468, endPoint y: 386, distance: 55.6
click at [453, 385] on p "As we scaled to thousands of users who have triggered billions of functions to …" at bounding box center [703, 407] width 619 height 68
click at [635, 410] on p "As we scaled to thousands of users who have triggered billions of functions to …" at bounding box center [703, 407] width 619 height 68
drag, startPoint x: 635, startPoint y: 410, endPoint x: 746, endPoint y: 414, distance: 110.9
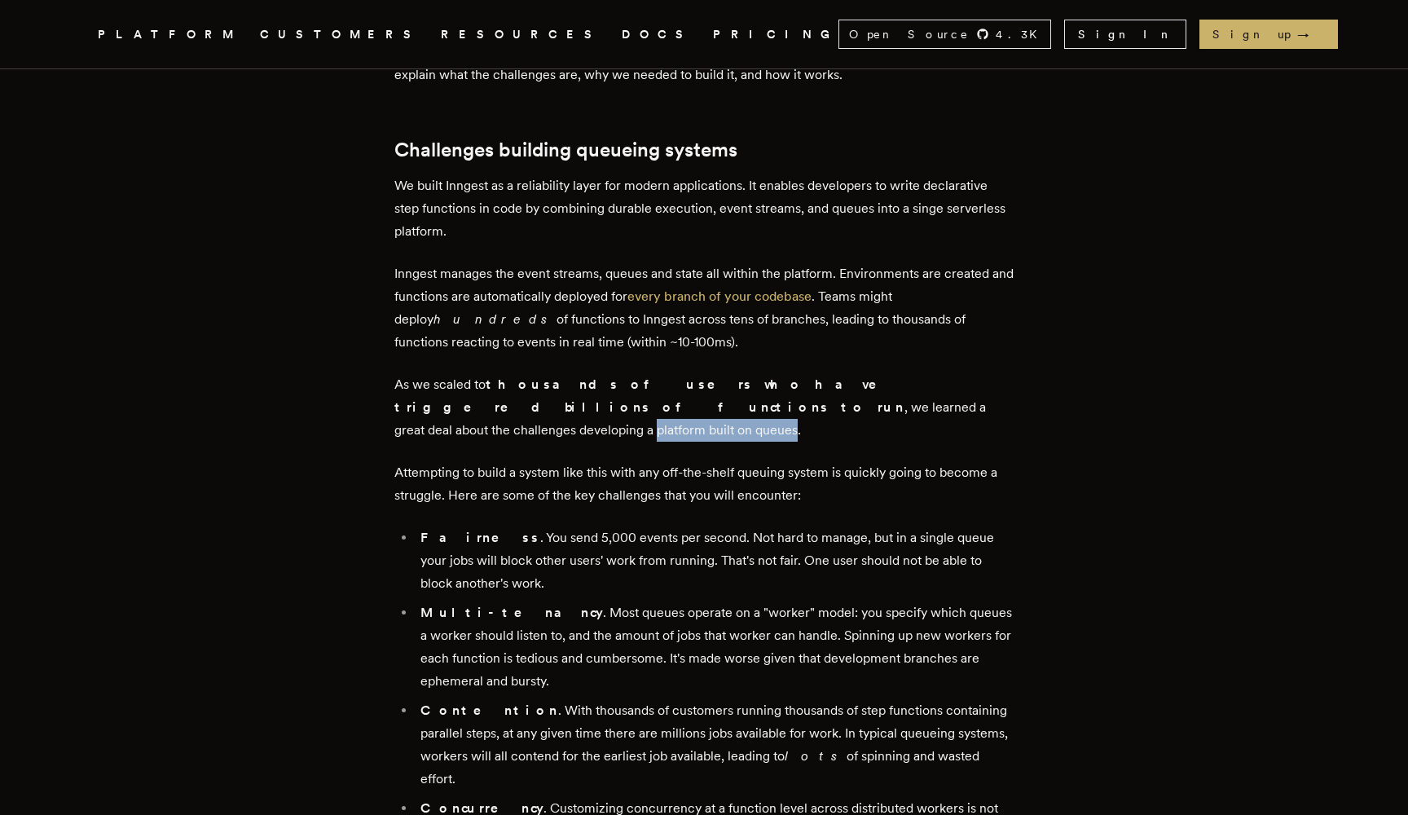
click at [746, 414] on p "As we scaled to thousands of users who have triggered billions of functions to …" at bounding box center [703, 407] width 619 height 68
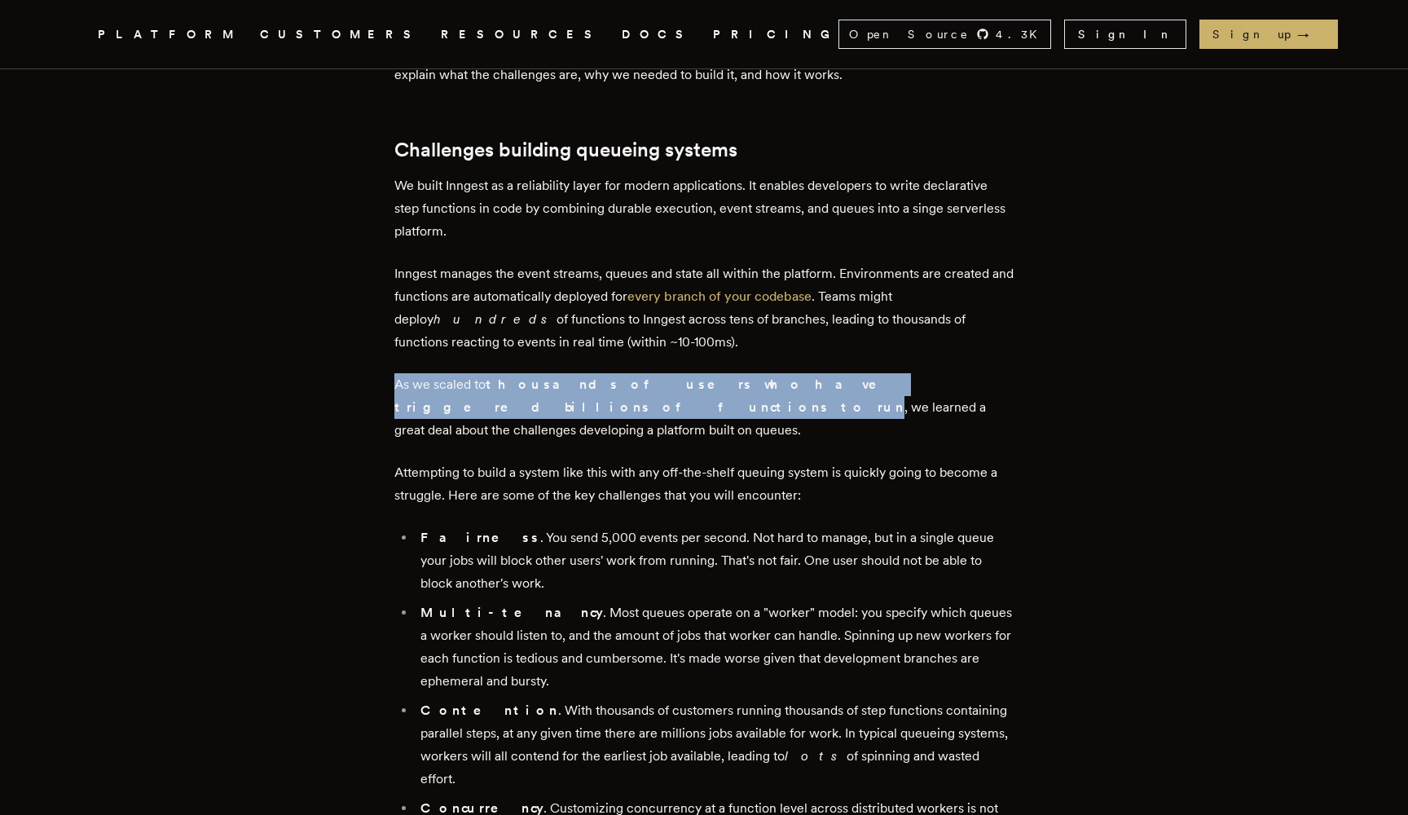
click at [746, 414] on p "As we scaled to thousands of users who have triggered billions of functions to …" at bounding box center [703, 407] width 619 height 68
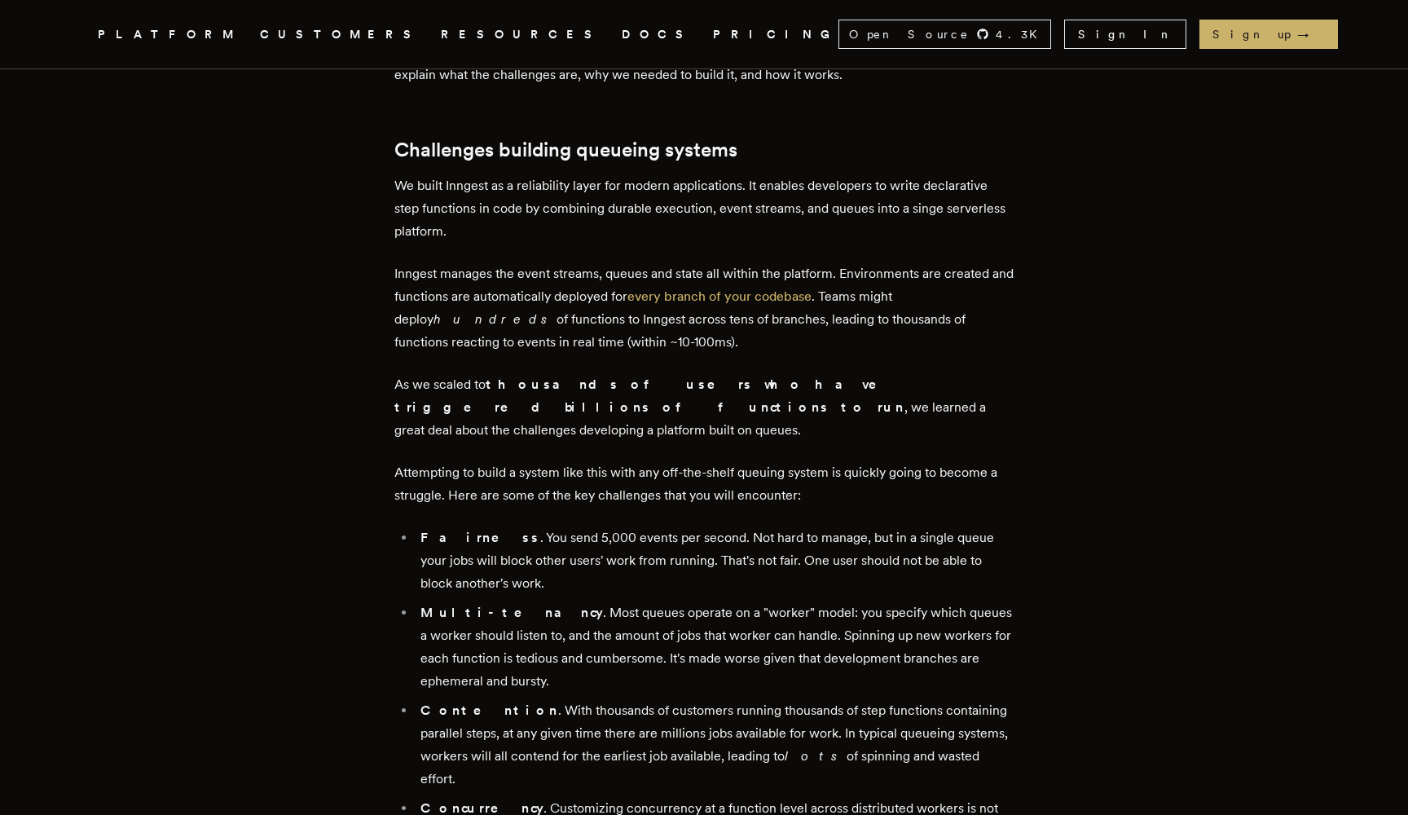
click at [455, 469] on p "Attempting to build a system like this with any off-the-shelf queuing system is…" at bounding box center [703, 484] width 619 height 46
click at [571, 464] on p "Attempting to build a system like this with any off-the-shelf queuing system is…" at bounding box center [703, 484] width 619 height 46
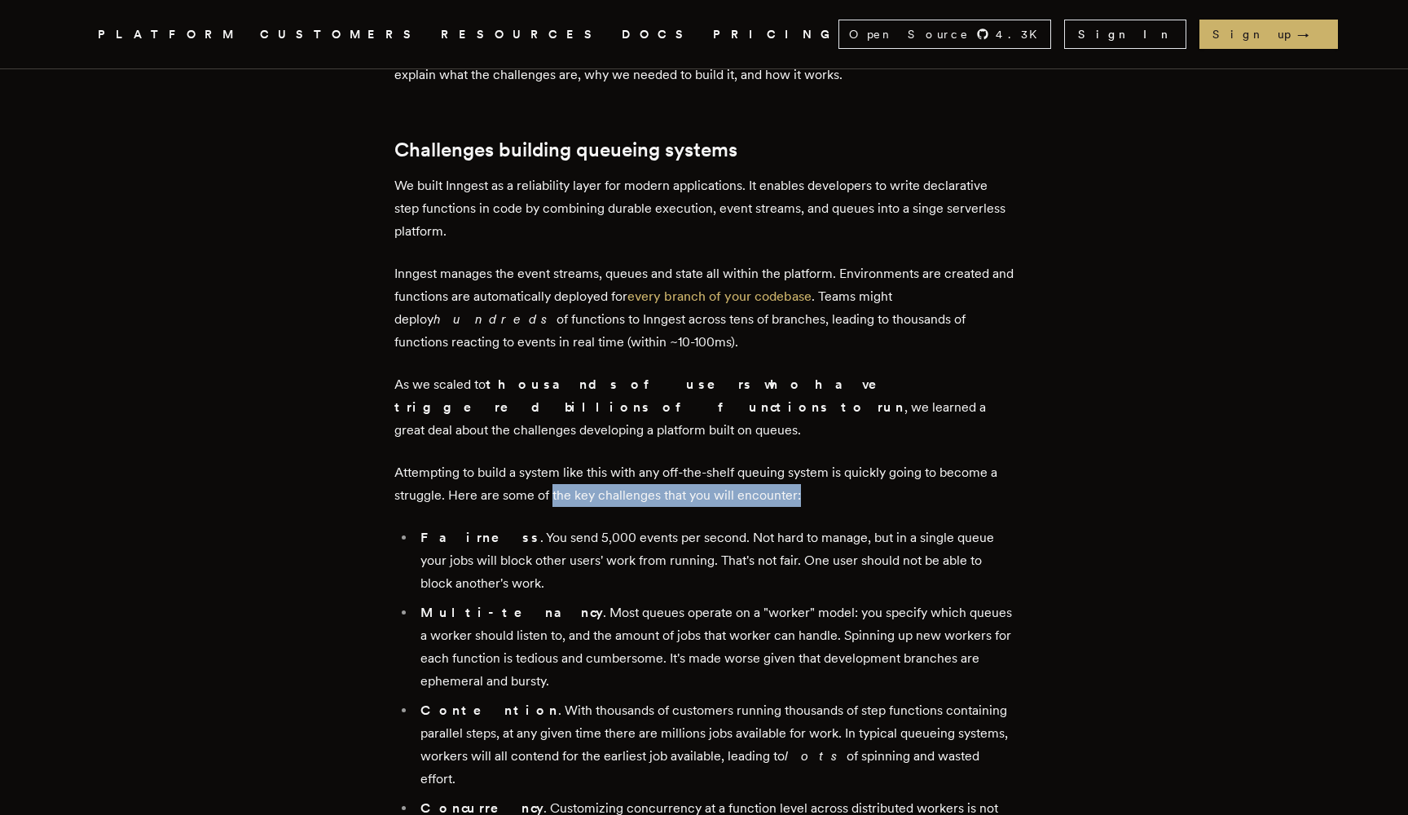
drag, startPoint x: 571, startPoint y: 464, endPoint x: 870, endPoint y: 497, distance: 300.8
click at [843, 475] on p "Attempting to build a system like this with any off-the-shelf queuing system is…" at bounding box center [703, 484] width 619 height 46
drag, startPoint x: 843, startPoint y: 475, endPoint x: 689, endPoint y: 469, distance: 154.1
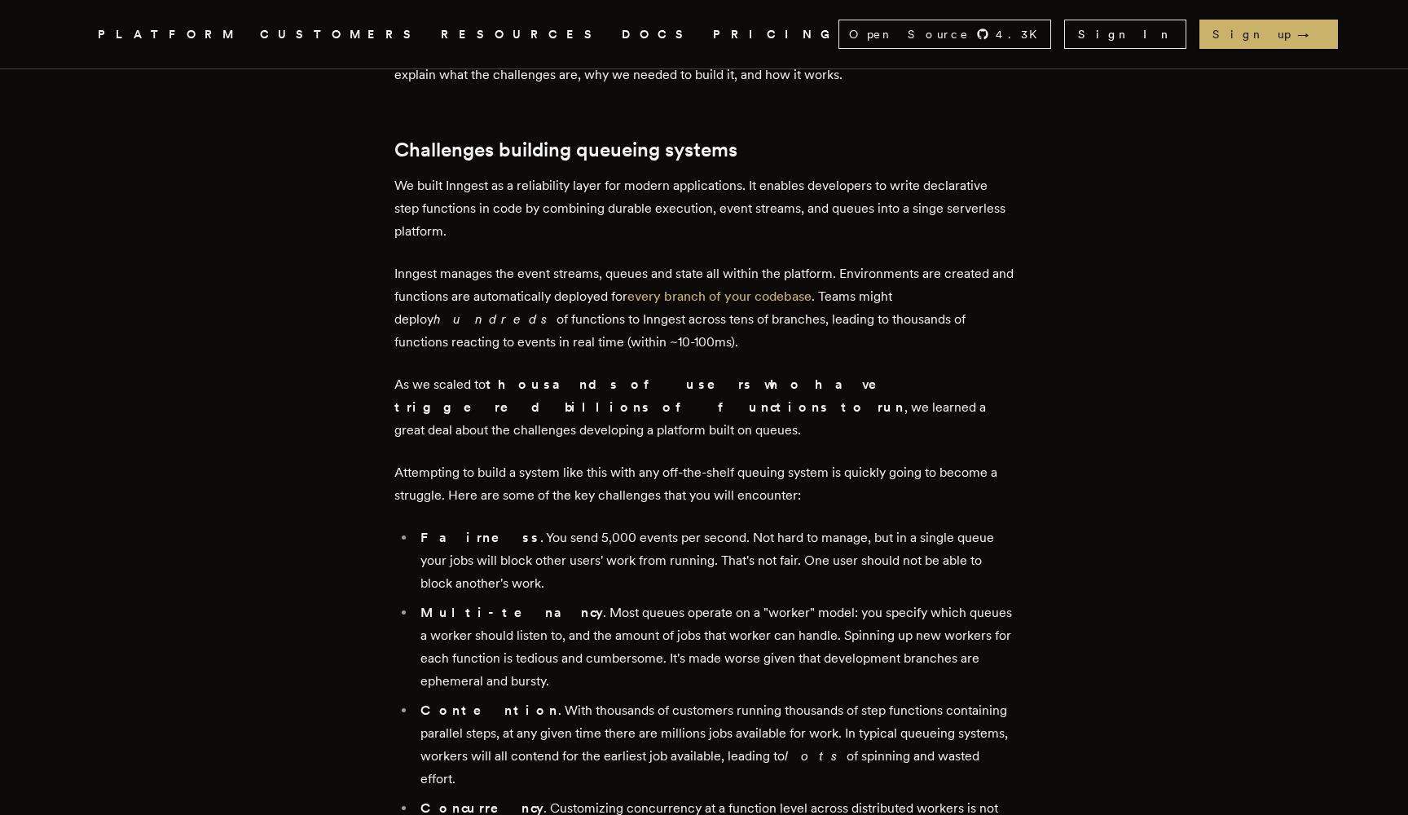
click at [689, 469] on p "Attempting to build a system like this with any off-the-shelf queuing system is…" at bounding box center [703, 484] width 619 height 46
click at [667, 461] on p "Attempting to build a system like this with any off-the-shelf queuing system is…" at bounding box center [703, 484] width 619 height 46
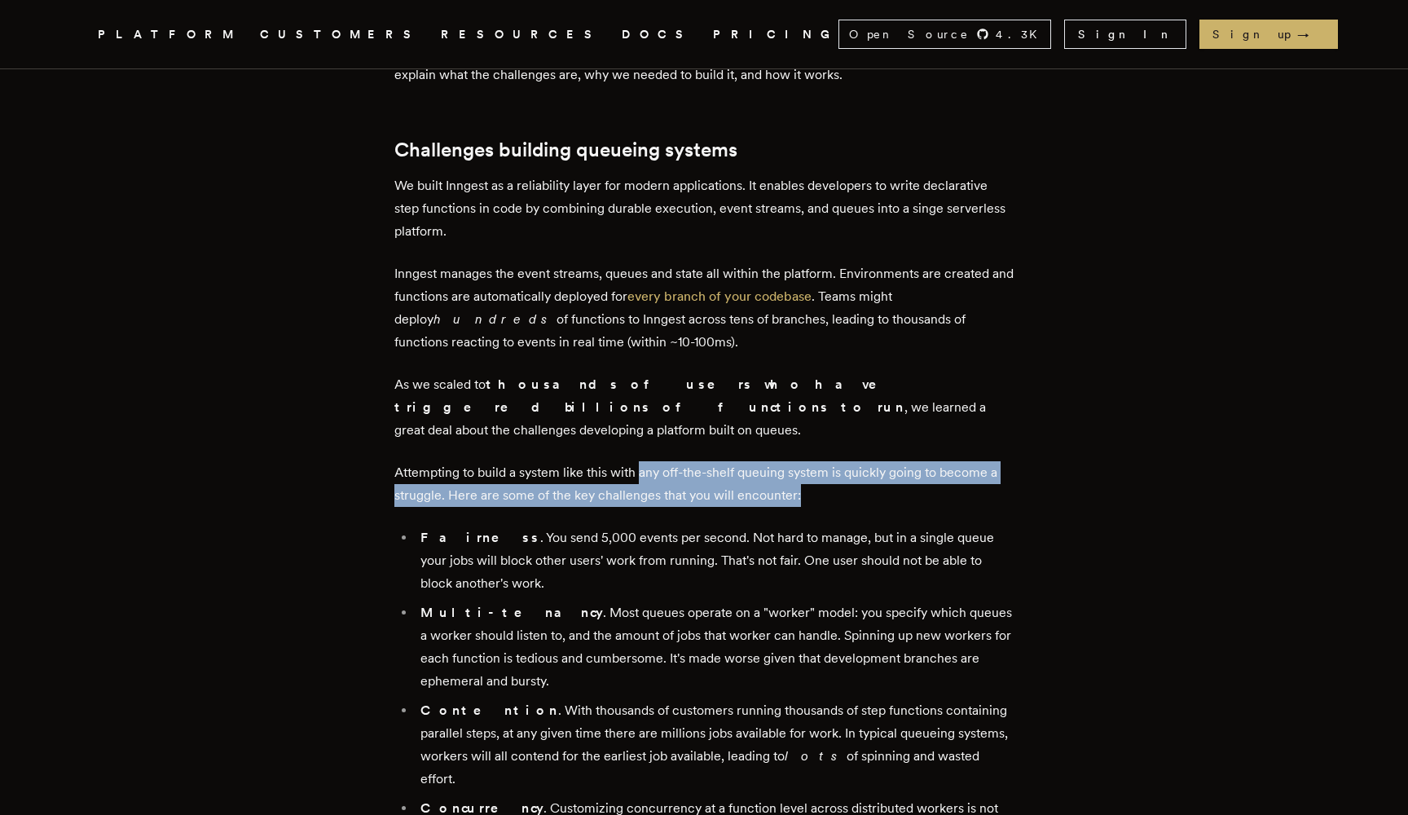
drag, startPoint x: 667, startPoint y: 446, endPoint x: 829, endPoint y: 473, distance: 163.6
click at [829, 473] on p "Attempting to build a system like this with any off-the-shelf queuing system is…" at bounding box center [703, 484] width 619 height 46
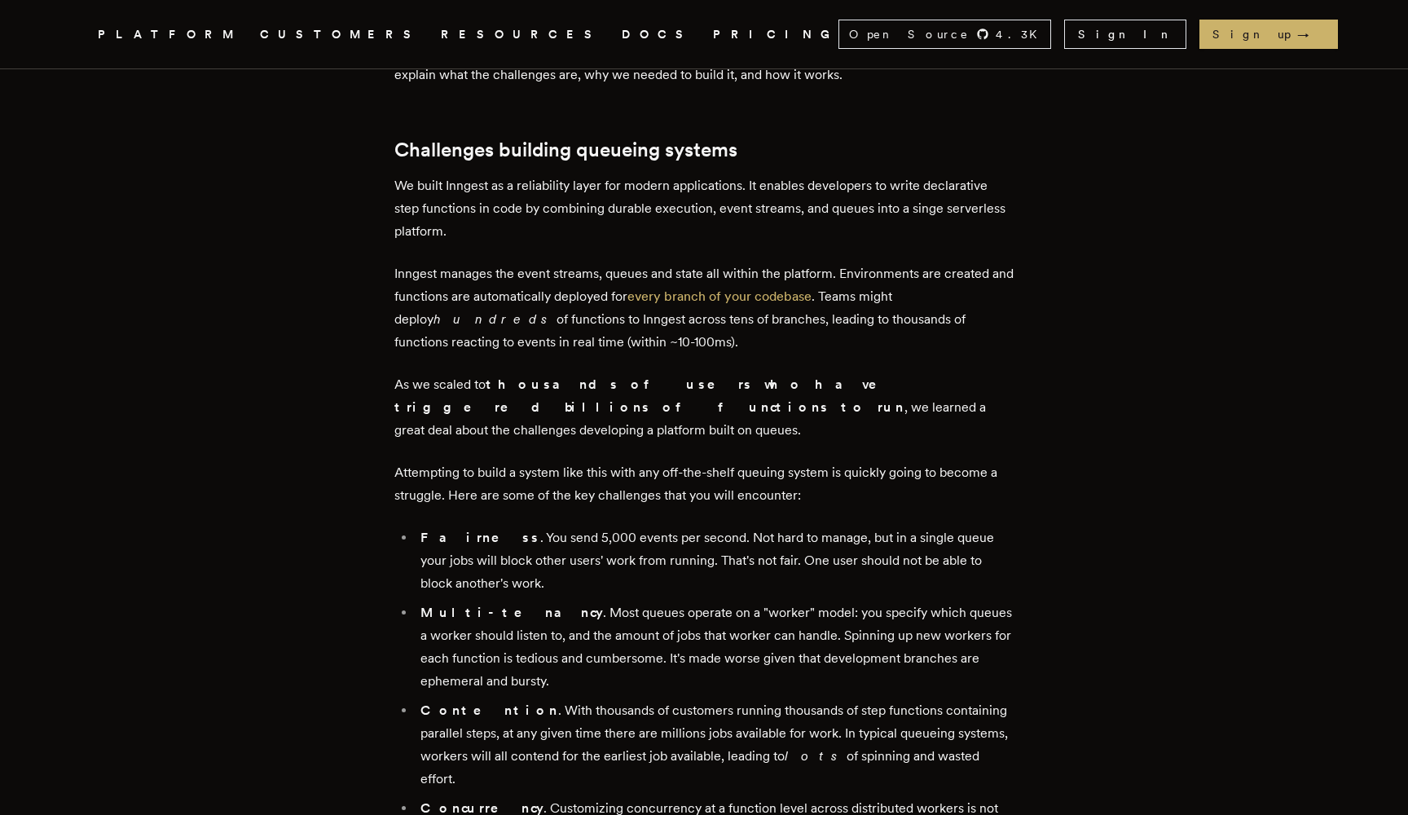
click at [829, 473] on p "Attempting to build a system like this with any off-the-shelf queuing system is…" at bounding box center [703, 484] width 619 height 46
drag, startPoint x: 829, startPoint y: 473, endPoint x: 800, endPoint y: 464, distance: 29.7
click at [800, 464] on p "Attempting to build a system like this with any off-the-shelf queuing system is…" at bounding box center [703, 484] width 619 height 46
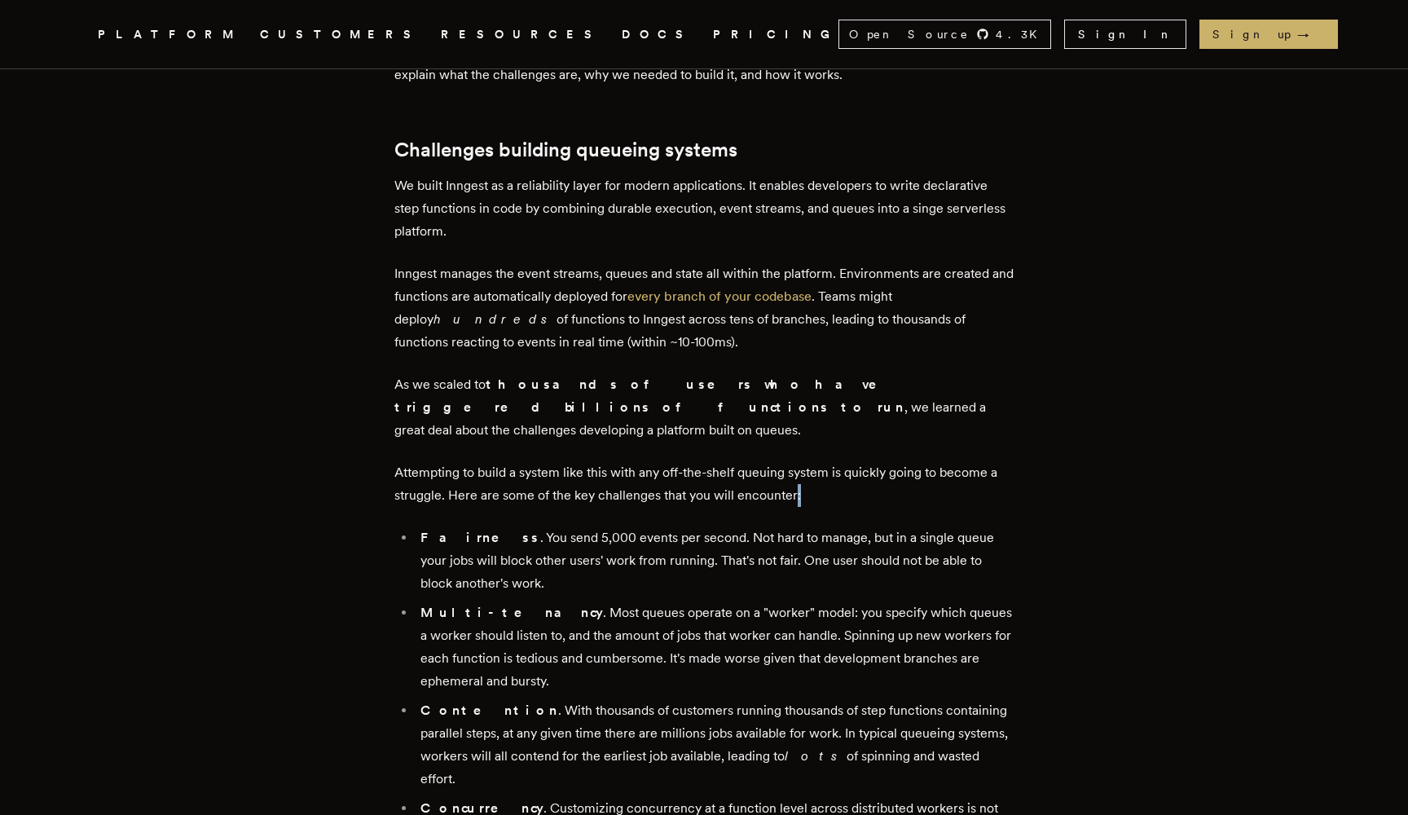
click at [800, 464] on p "Attempting to build a system like this with any off-the-shelf queuing system is…" at bounding box center [703, 484] width 619 height 46
drag, startPoint x: 800, startPoint y: 464, endPoint x: 1005, endPoint y: 464, distance: 204.5
click at [1005, 464] on p "Attempting to build a system like this with any off-the-shelf queuing system is…" at bounding box center [703, 484] width 619 height 46
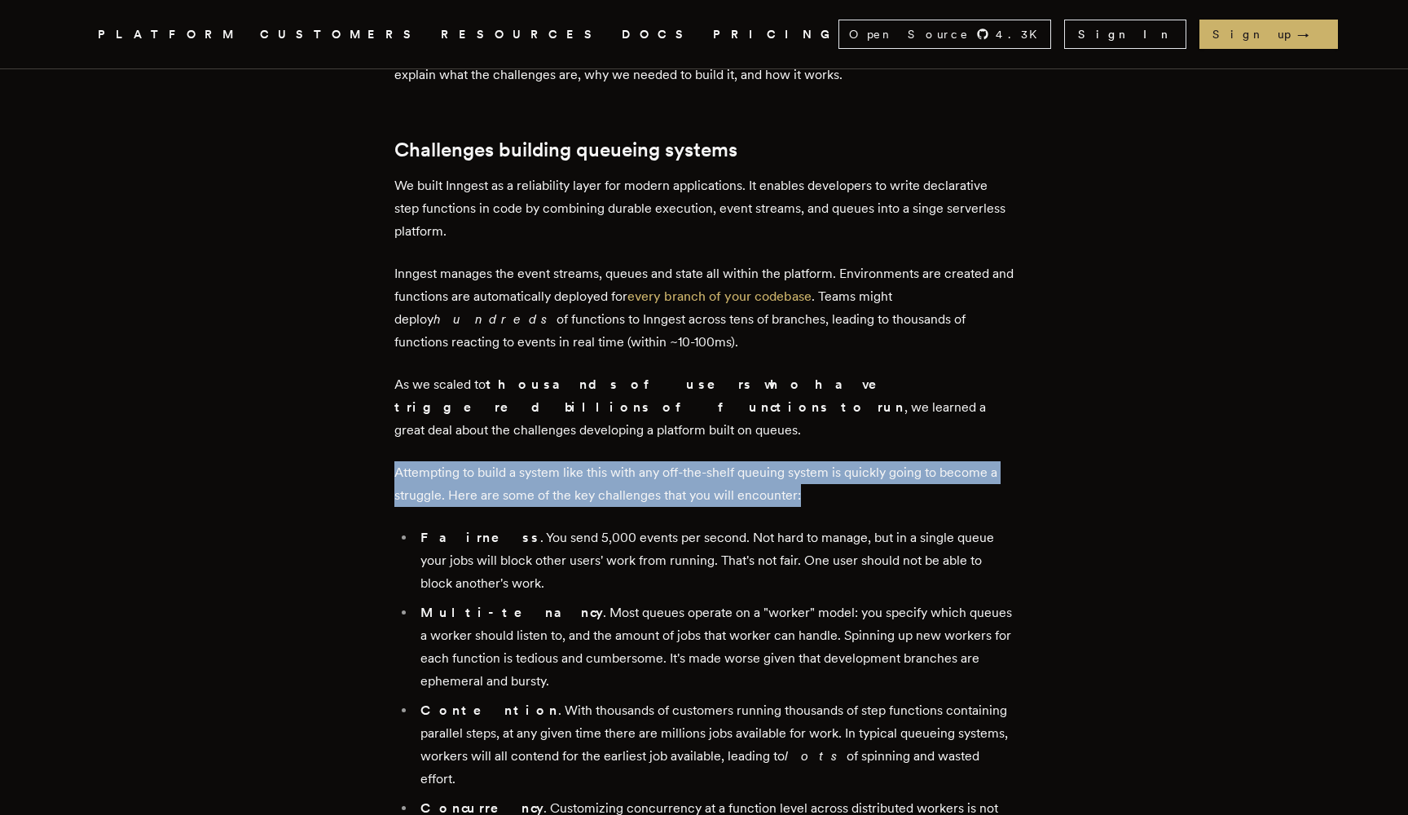
drag, startPoint x: 1005, startPoint y: 464, endPoint x: 428, endPoint y: 459, distance: 577.0
click at [428, 461] on p "Attempting to build a system like this with any off-the-shelf queuing system is…" at bounding box center [703, 484] width 619 height 46
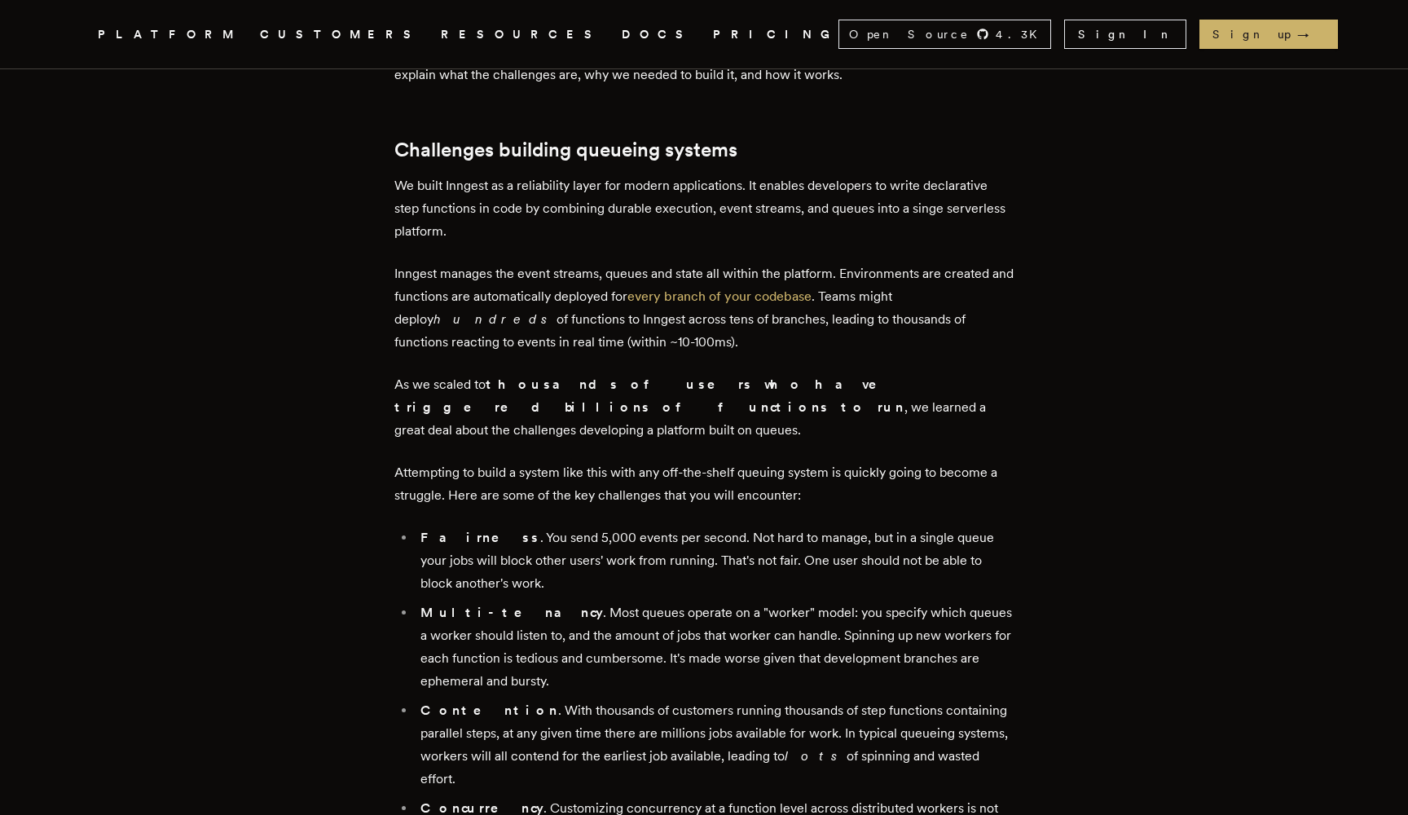
click at [428, 461] on p "Attempting to build a system like this with any off-the-shelf queuing system is…" at bounding box center [703, 484] width 619 height 46
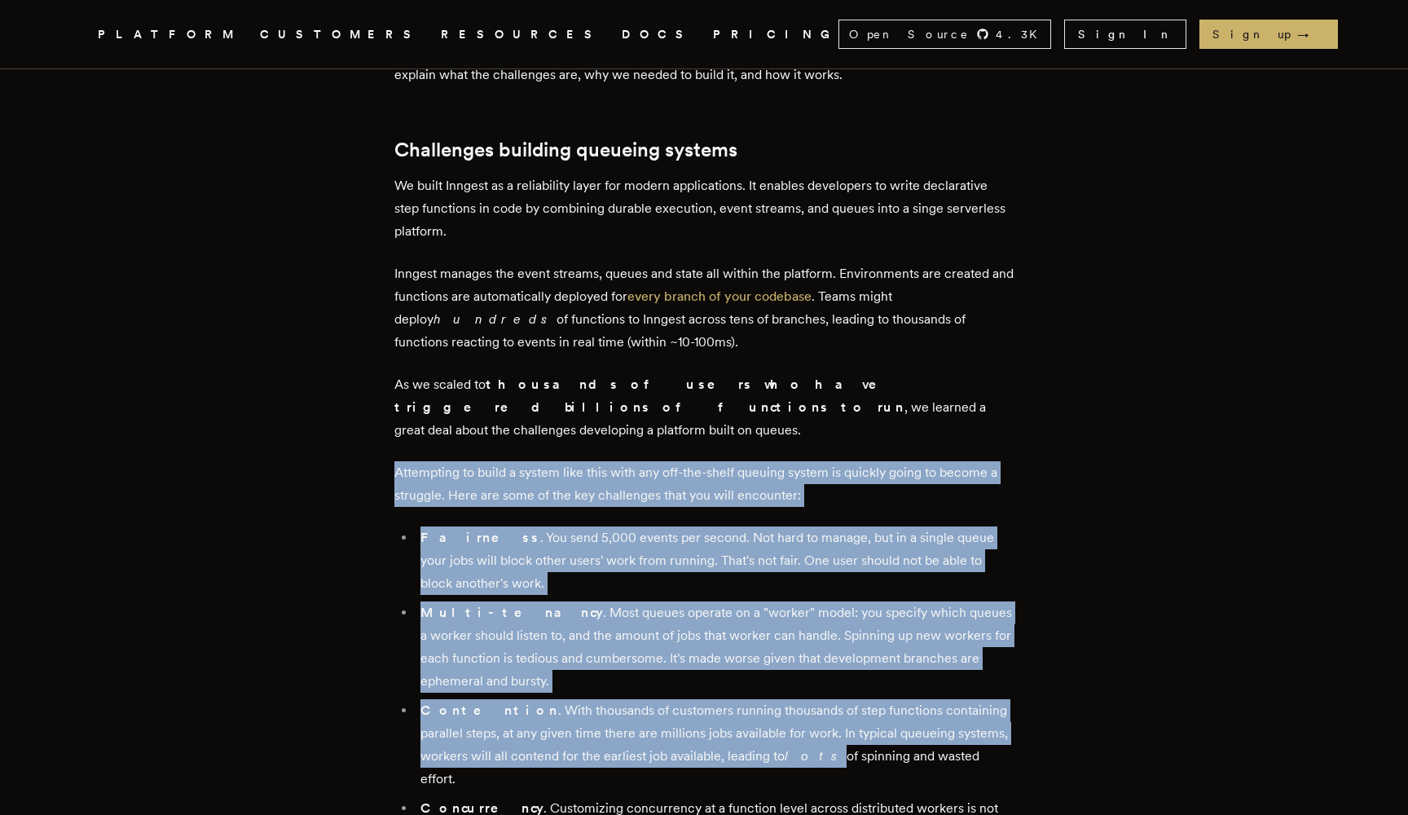
drag, startPoint x: 428, startPoint y: 459, endPoint x: 793, endPoint y: 701, distance: 438.0
click at [793, 701] on li "Contention . With thousands of customers running thousands of step functions co…" at bounding box center [715, 744] width 598 height 91
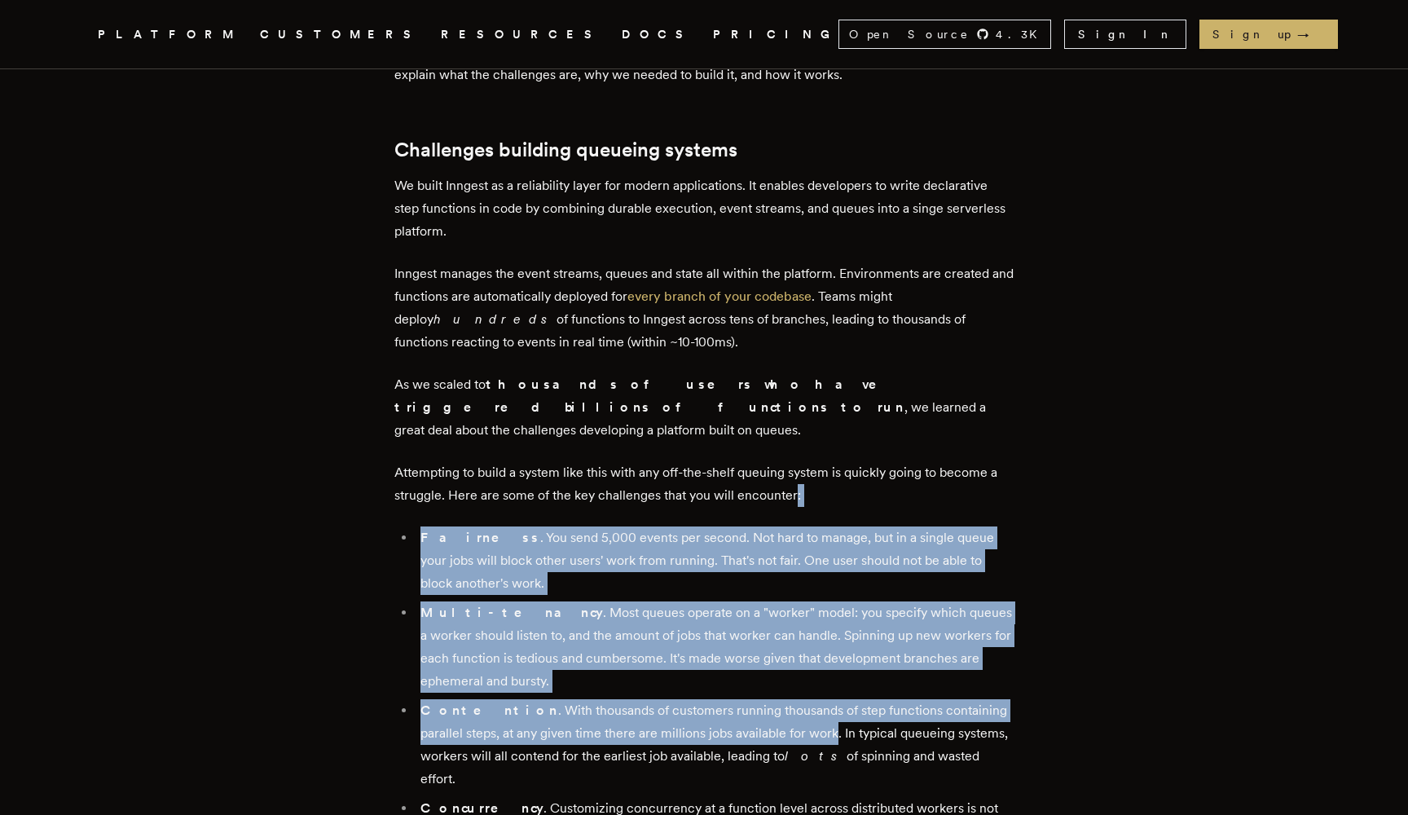
drag, startPoint x: 793, startPoint y: 701, endPoint x: 758, endPoint y: 482, distance: 221.2
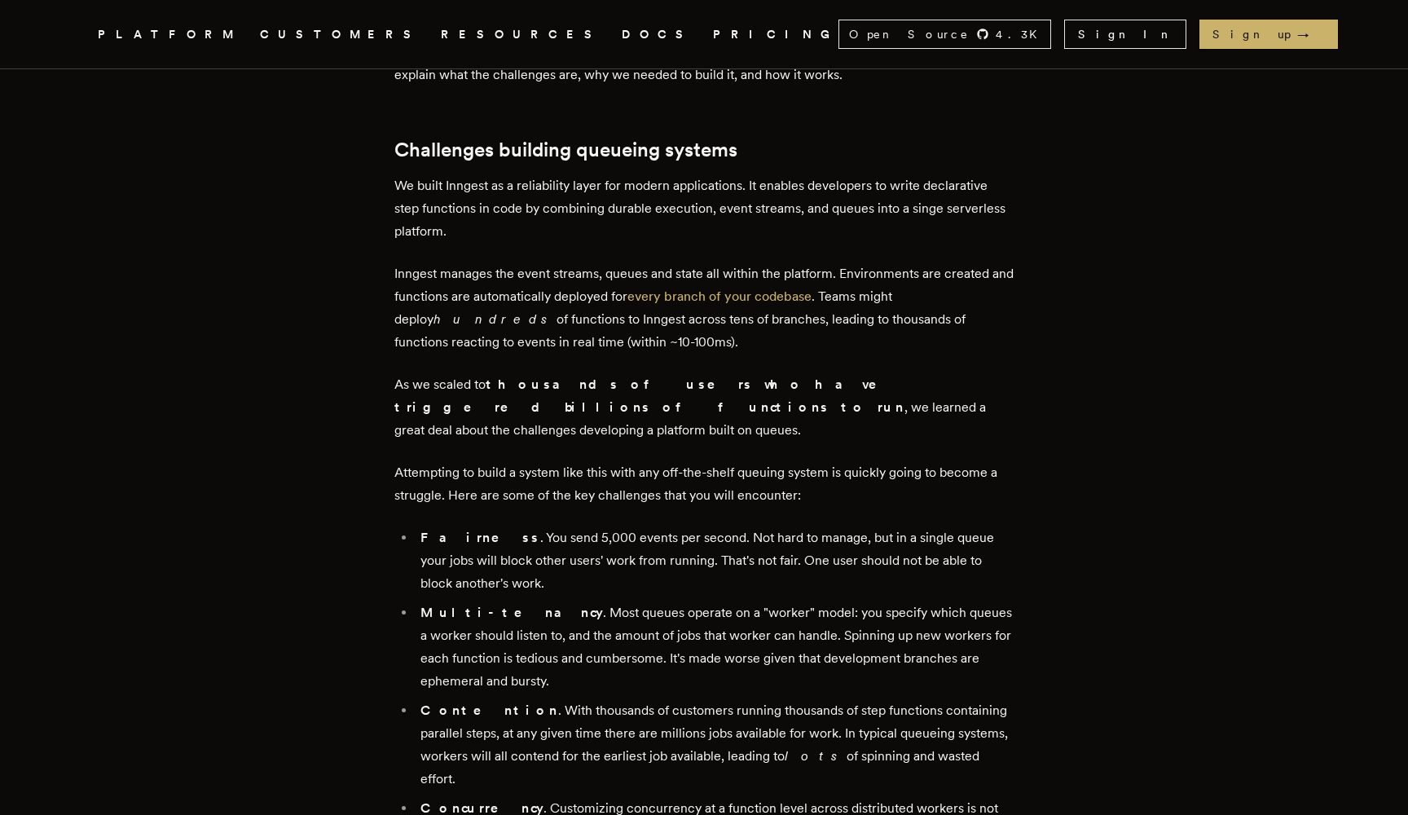
click at [758, 482] on p "Attempting to build a system like this with any off-the-shelf queuing system is…" at bounding box center [703, 484] width 619 height 46
click at [685, 526] on li "Fairness . You send 5,000 events per second. Not hard to manage, but in a singl…" at bounding box center [715, 560] width 598 height 68
drag, startPoint x: 685, startPoint y: 514, endPoint x: 806, endPoint y: 519, distance: 120.7
click at [806, 526] on li "Fairness . You send 5,000 events per second. Not hard to manage, but in a singl…" at bounding box center [715, 560] width 598 height 68
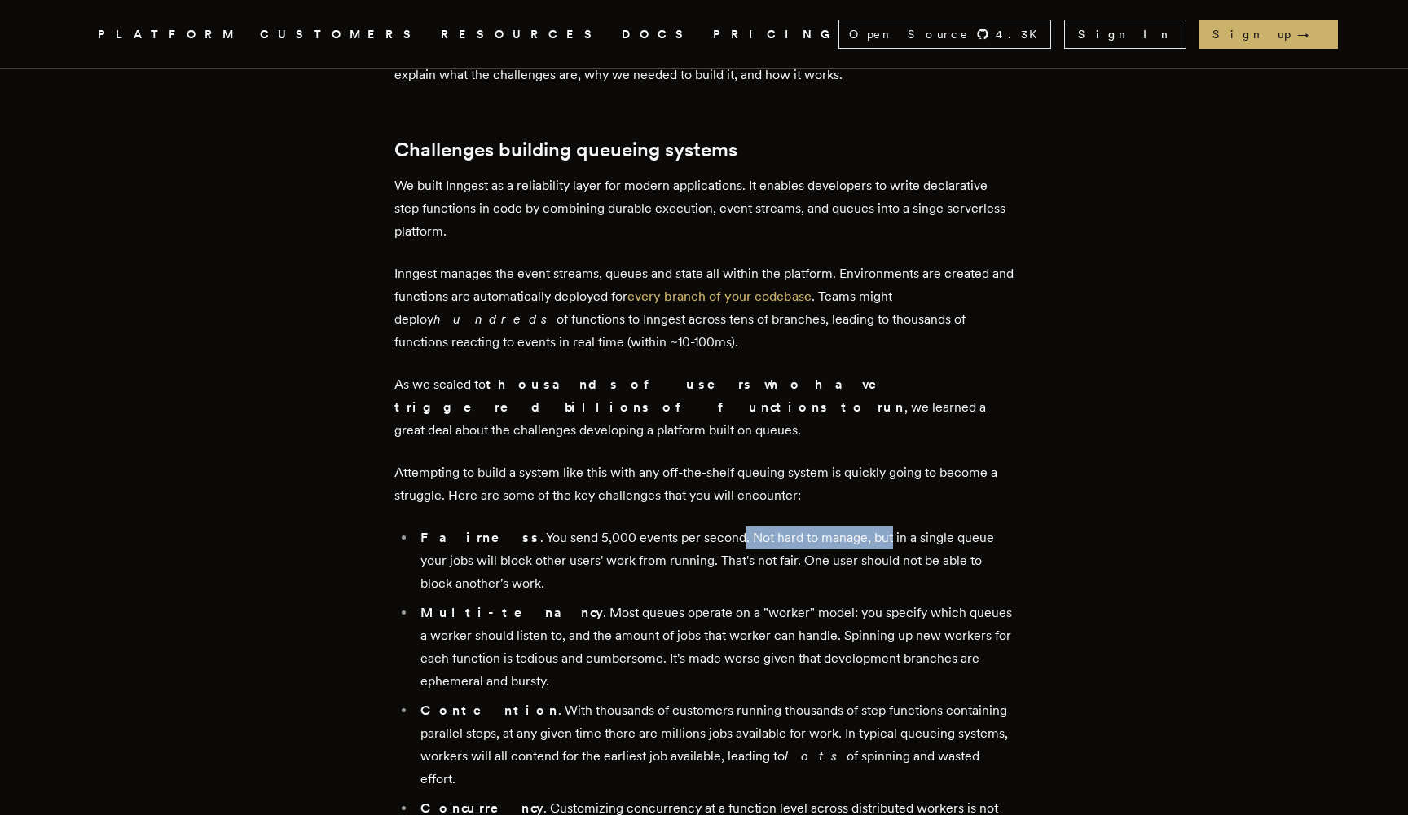
click at [808, 526] on li "Fairness . You send 5,000 events per second. Not hard to manage, but in a singl…" at bounding box center [715, 560] width 598 height 68
click at [810, 526] on li "Fairness . You send 5,000 events per second. Not hard to manage, but in a singl…" at bounding box center [715, 560] width 598 height 68
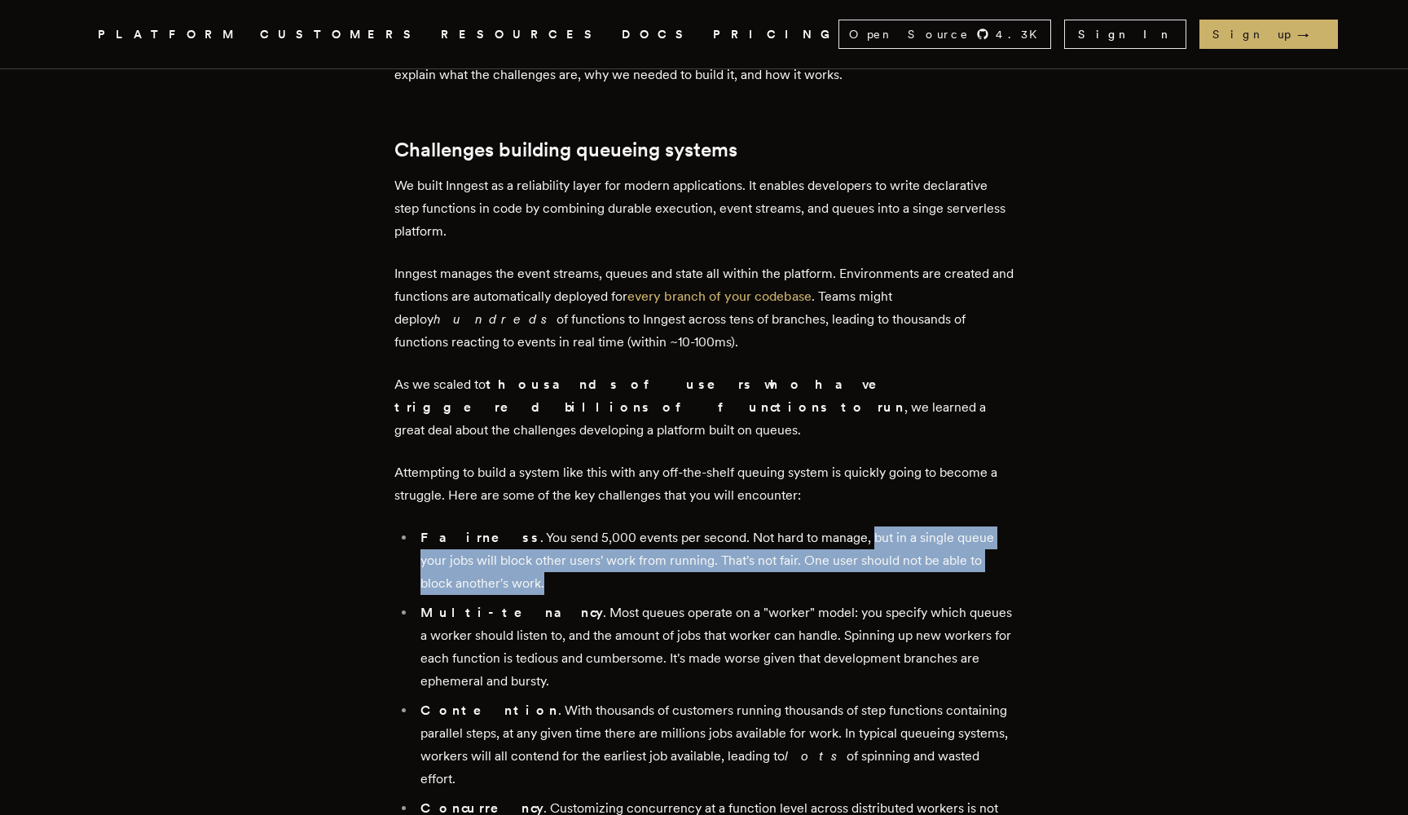
drag, startPoint x: 810, startPoint y: 518, endPoint x: 663, endPoint y: 552, distance: 151.2
click at [663, 552] on li "Fairness . You send 5,000 events per second. Not hard to manage, but in a singl…" at bounding box center [715, 560] width 598 height 68
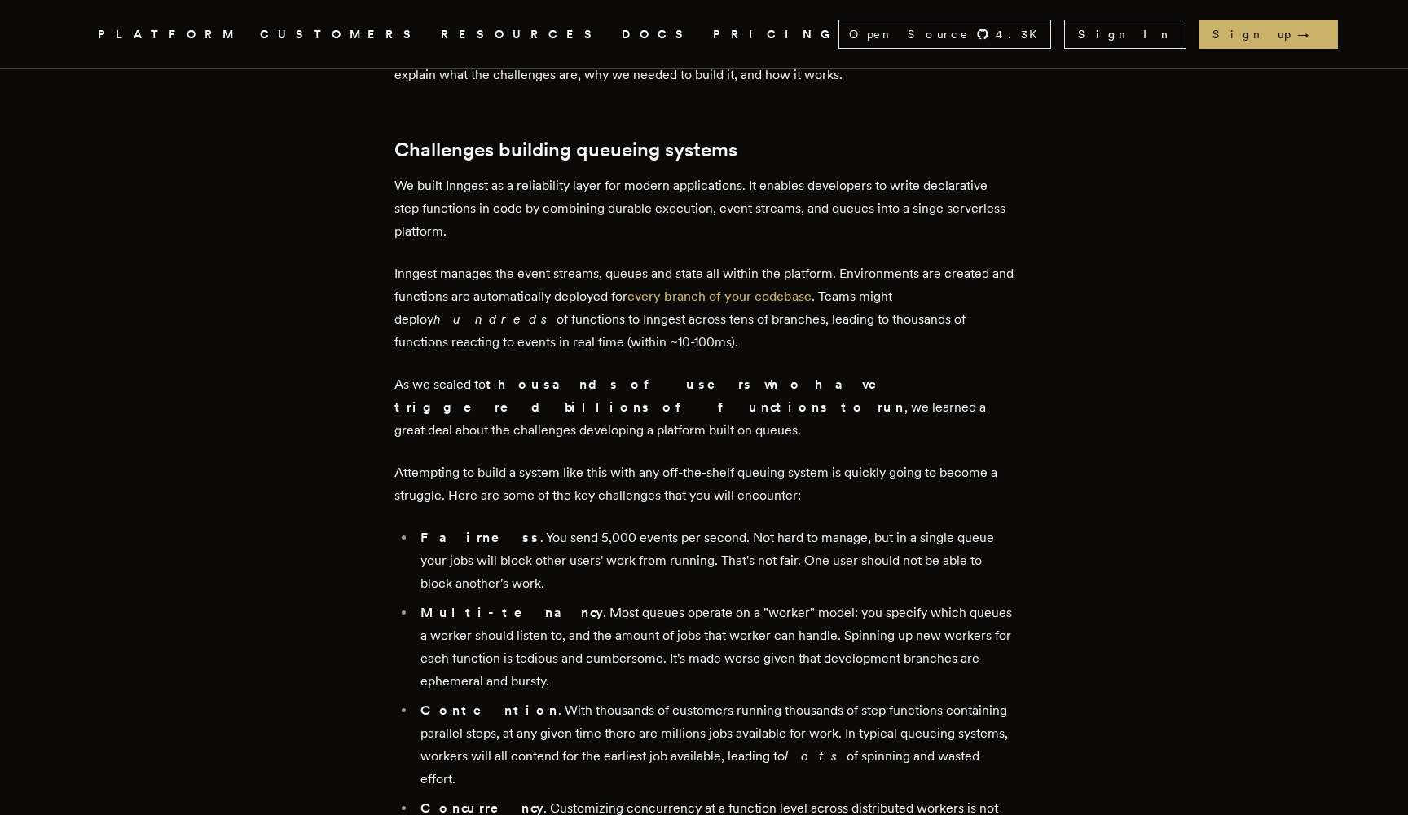
click at [689, 527] on li "Fairness . You send 5,000 events per second. Not hard to manage, but in a singl…" at bounding box center [715, 560] width 598 height 68
drag, startPoint x: 689, startPoint y: 527, endPoint x: 737, endPoint y: 535, distance: 48.8
click at [737, 535] on li "Fairness . You send 5,000 events per second. Not hard to manage, but in a singl…" at bounding box center [715, 560] width 598 height 68
click at [751, 536] on li "Fairness . You send 5,000 events per second. Not hard to manage, but in a singl…" at bounding box center [715, 560] width 598 height 68
drag, startPoint x: 751, startPoint y: 536, endPoint x: 486, endPoint y: 557, distance: 265.7
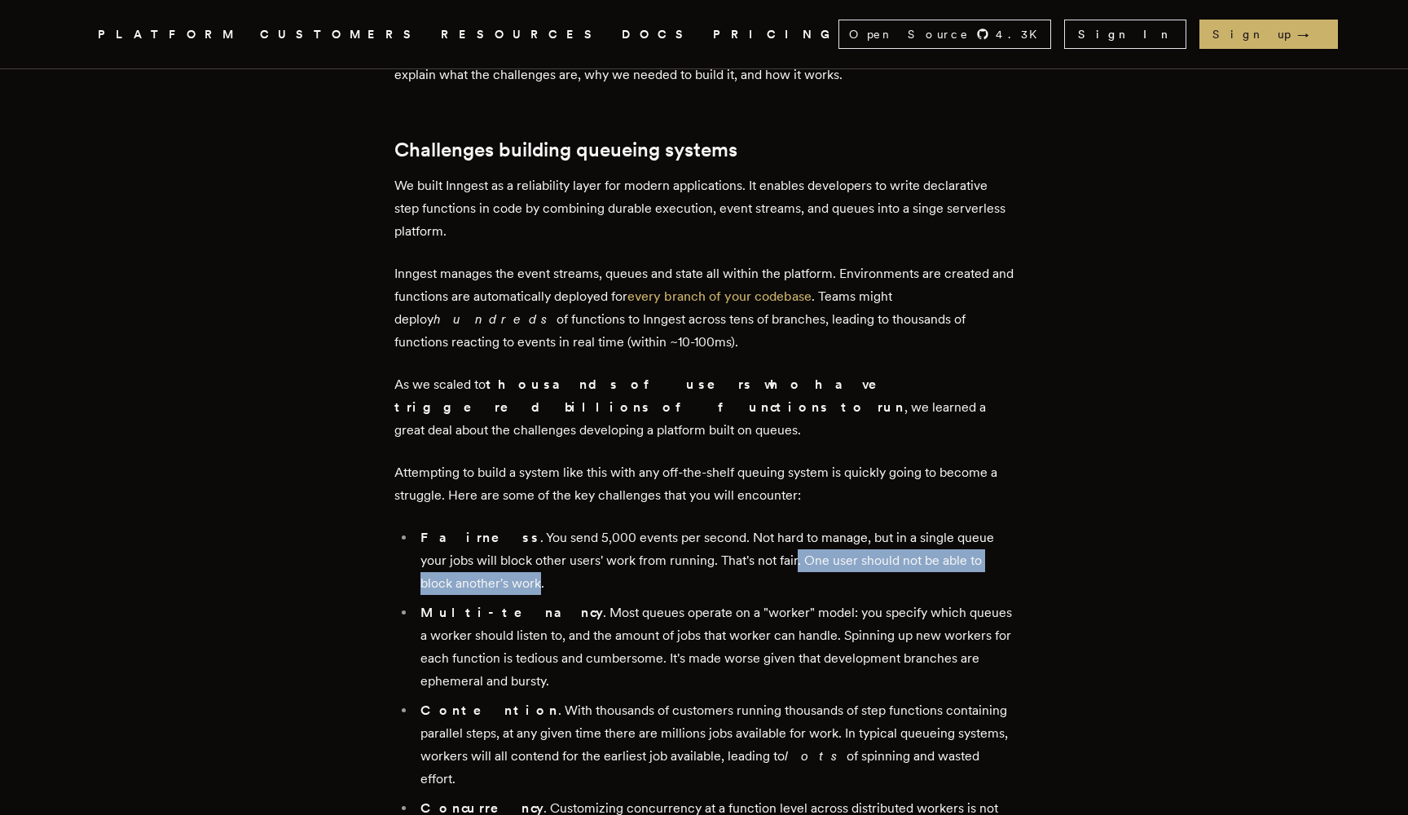
click at [485, 557] on li "Fairness . You send 5,000 events per second. Not hard to manage, but in a singl…" at bounding box center [715, 560] width 598 height 68
click at [486, 557] on li "Fairness . You send 5,000 events per second. Not hard to manage, but in a singl…" at bounding box center [715, 560] width 598 height 68
click at [443, 605] on strong "Multi-tenancy" at bounding box center [511, 612] width 183 height 15
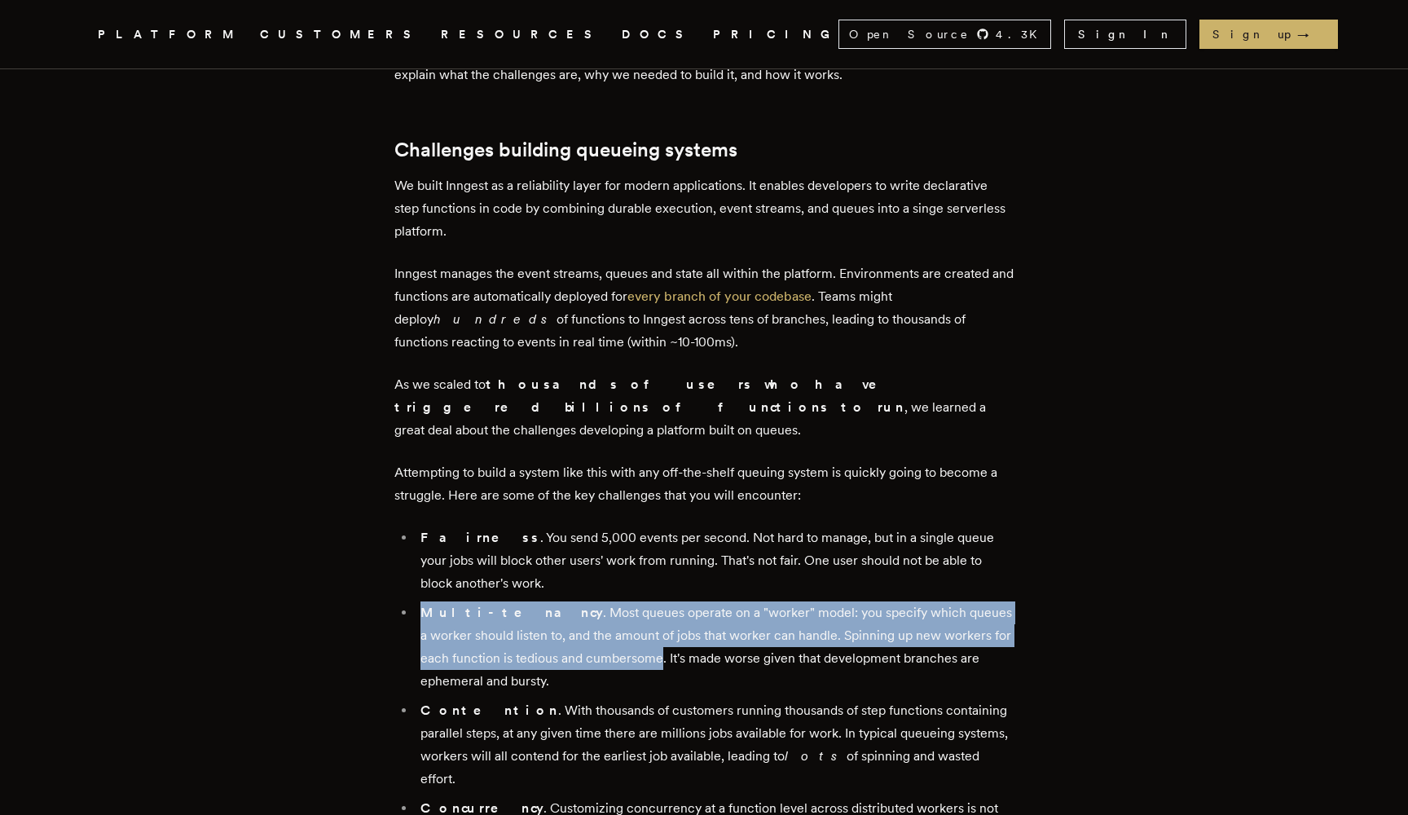
drag, startPoint x: 443, startPoint y: 588, endPoint x: 599, endPoint y: 639, distance: 163.9
click at [599, 639] on li "Multi-tenancy . Most queues operate on a "worker" model: you specify which queu…" at bounding box center [715, 646] width 598 height 91
click at [587, 644] on li "Multi-tenancy . Most queues operate on a "worker" model: you specify which queu…" at bounding box center [715, 646] width 598 height 91
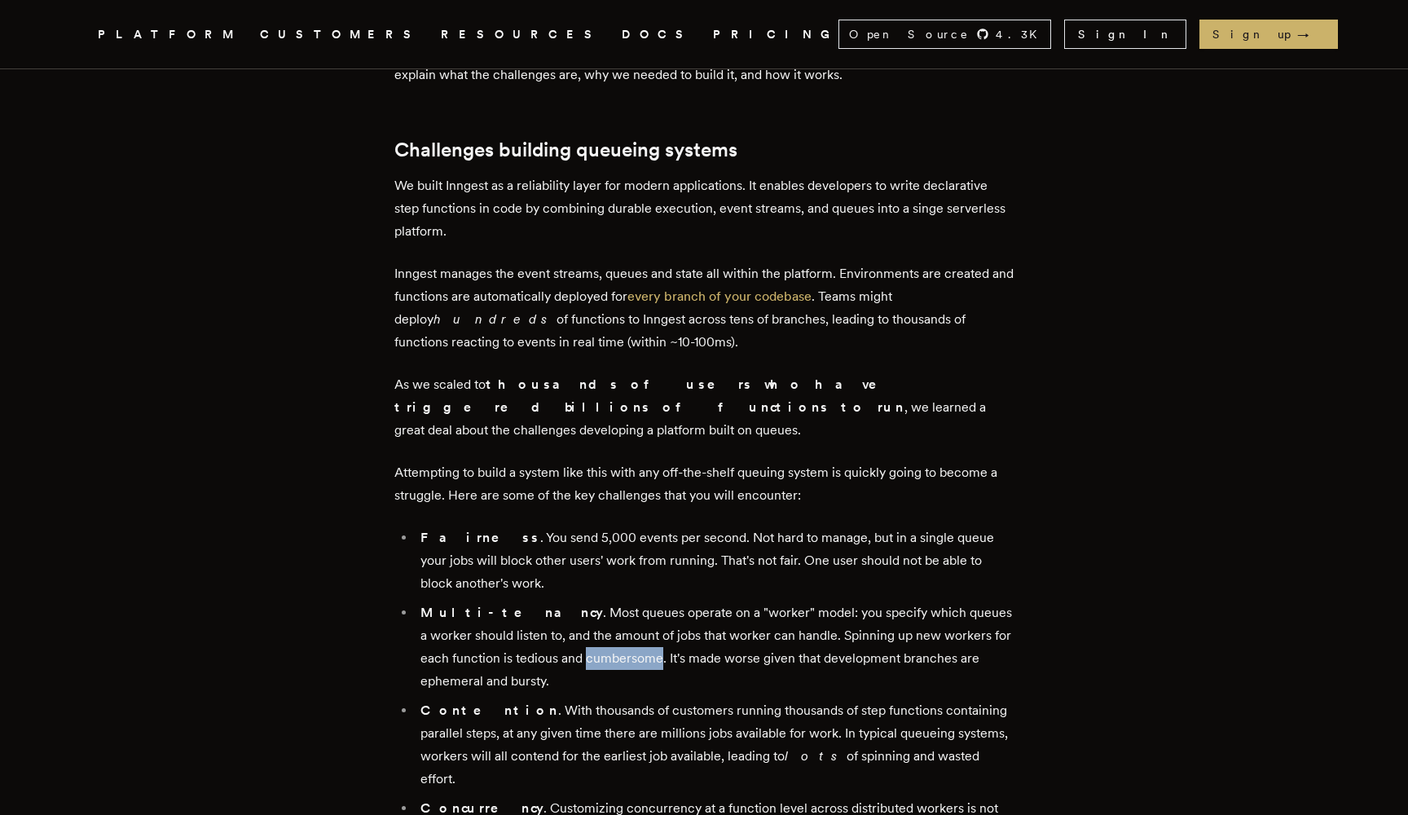
click at [587, 644] on li "Multi-tenancy . Most queues operate on a "worker" model: you specify which queu…" at bounding box center [715, 646] width 598 height 91
click at [616, 634] on li "Multi-tenancy . Most queues operate on a "worker" model: you specify which queu…" at bounding box center [715, 646] width 598 height 91
click at [639, 634] on li "Multi-tenancy . Most queues operate on a "worker" model: you specify which queu…" at bounding box center [715, 646] width 598 height 91
drag, startPoint x: 639, startPoint y: 634, endPoint x: 772, endPoint y: 639, distance: 132.9
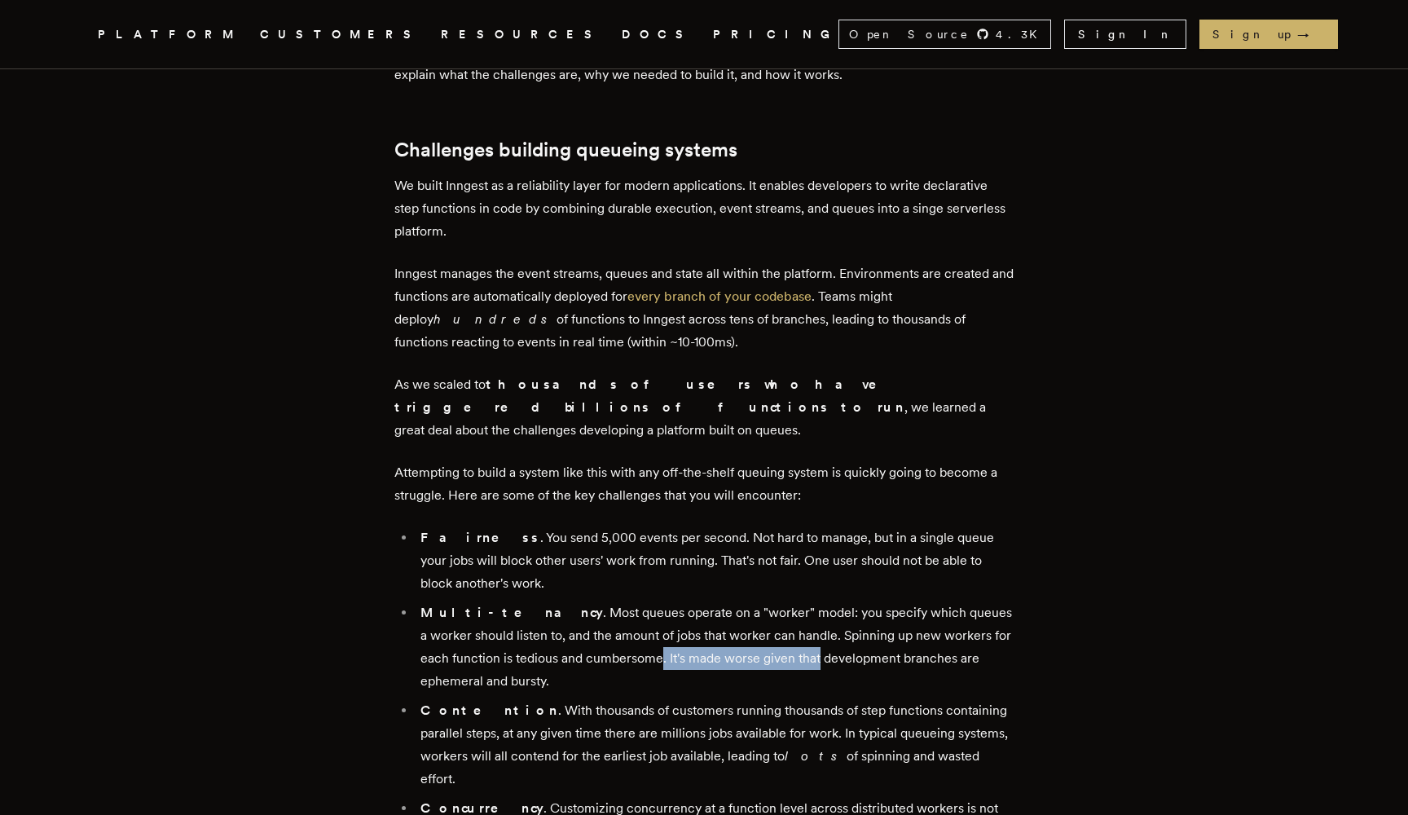
click at [771, 639] on li "Multi-tenancy . Most queues operate on a "worker" model: you specify which queu…" at bounding box center [715, 646] width 598 height 91
click at [772, 639] on li "Multi-tenancy . Most queues operate on a "worker" model: you specify which queu…" at bounding box center [715, 646] width 598 height 91
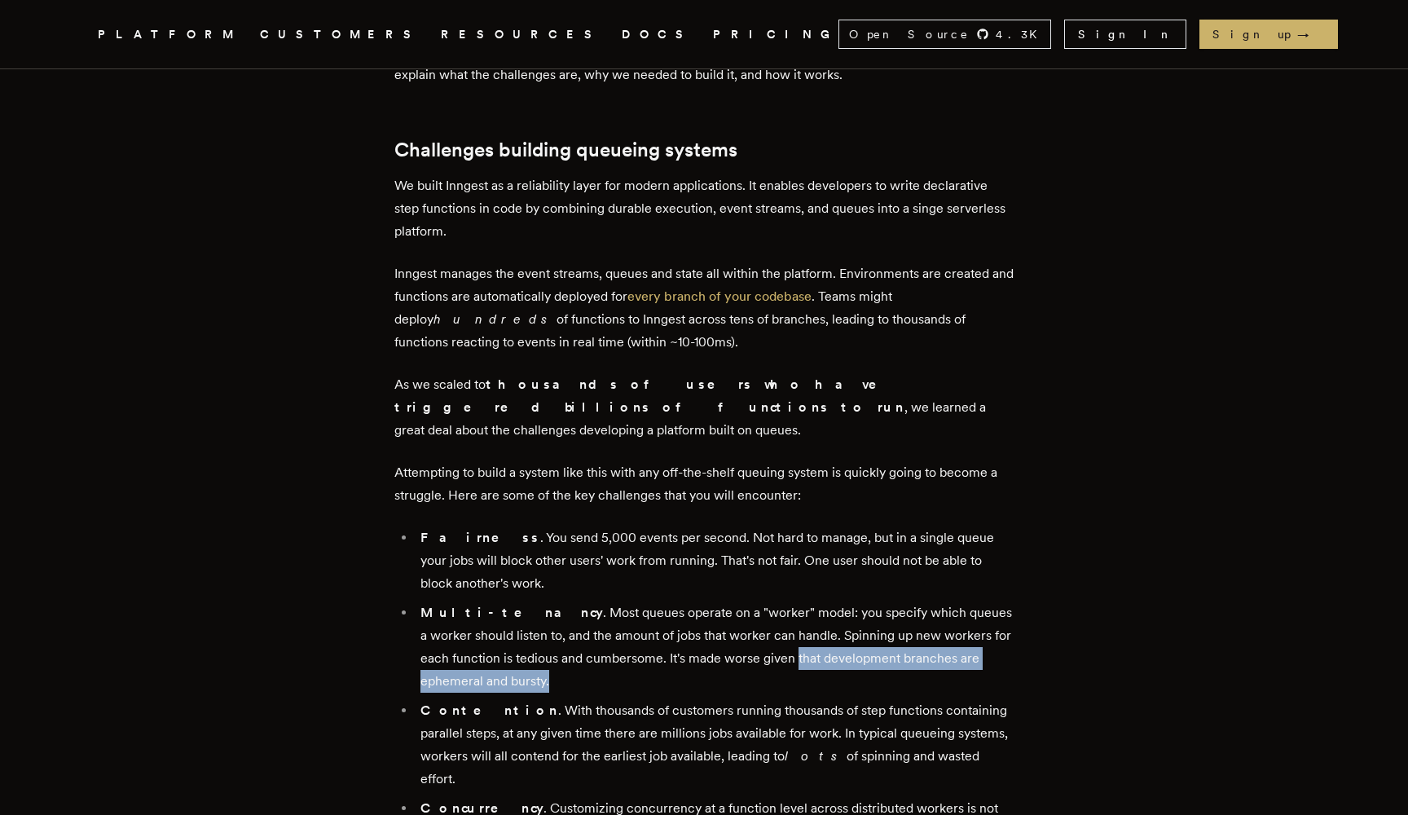
drag, startPoint x: 772, startPoint y: 639, endPoint x: 765, endPoint y: 669, distance: 30.8
click at [765, 669] on li "Multi-tenancy . Most queues operate on a "worker" model: you specify which queu…" at bounding box center [715, 646] width 598 height 91
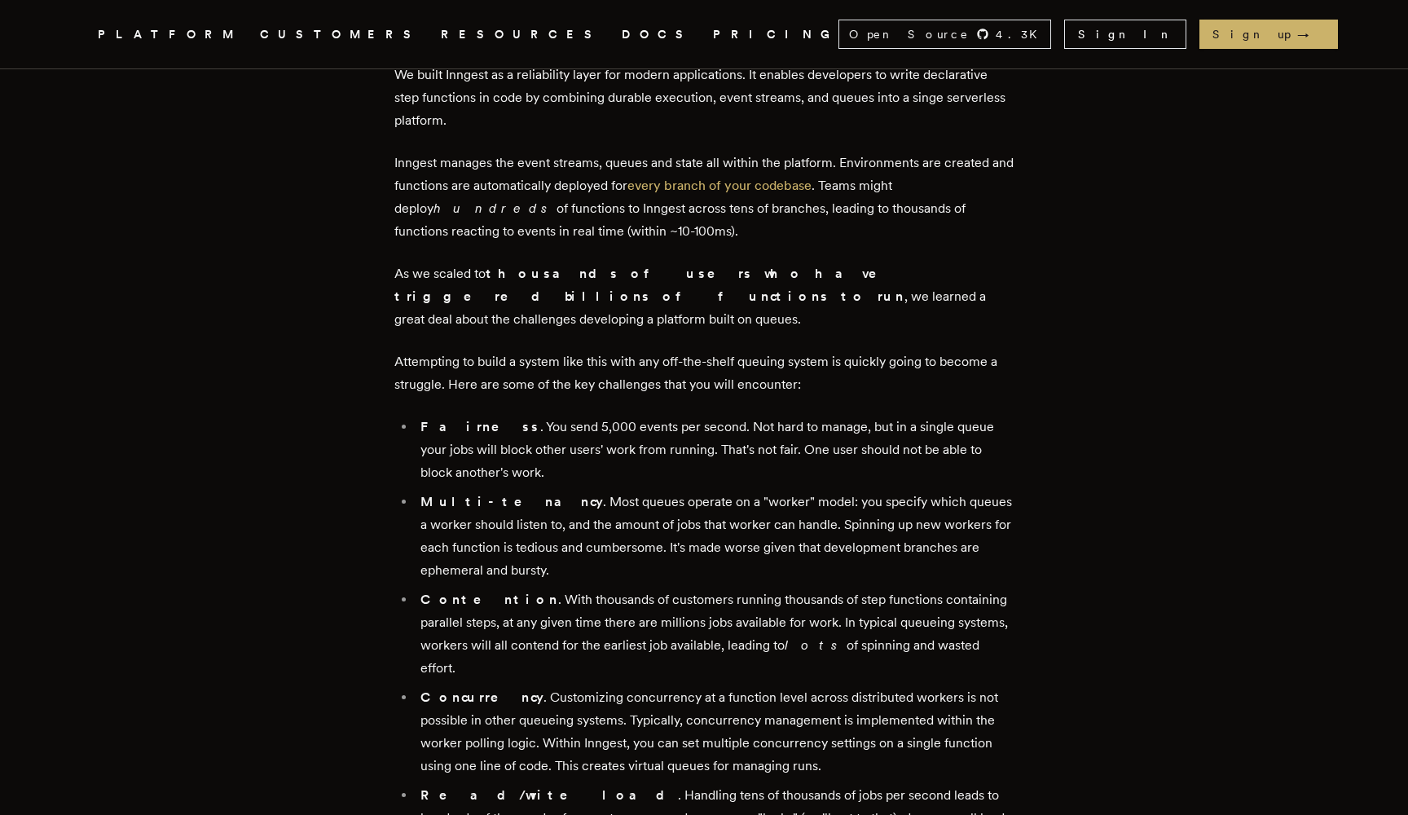
scroll to position [845, 0]
click at [513, 553] on li "Multi-tenancy . Most queues operate on a "worker" model: you specify which queu…" at bounding box center [715, 535] width 598 height 91
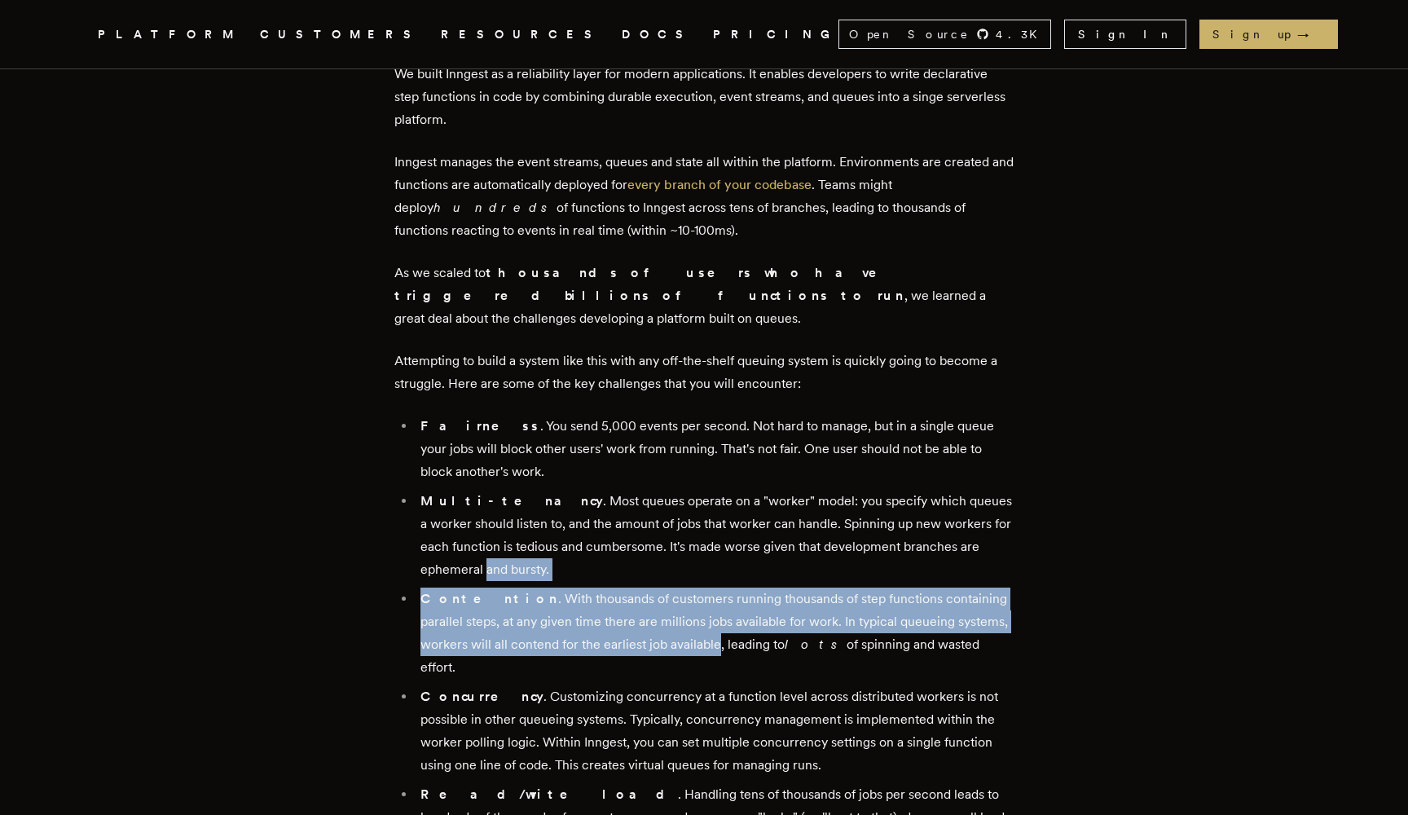
drag, startPoint x: 513, startPoint y: 553, endPoint x: 713, endPoint y: 619, distance: 210.3
click at [712, 619] on ul "Fairness . You send 5,000 events per second. Not hard to manage, but in a singl…" at bounding box center [703, 746] width 619 height 662
click at [713, 619] on li "Contention . With thousands of customers running thousands of step functions co…" at bounding box center [715, 633] width 598 height 91
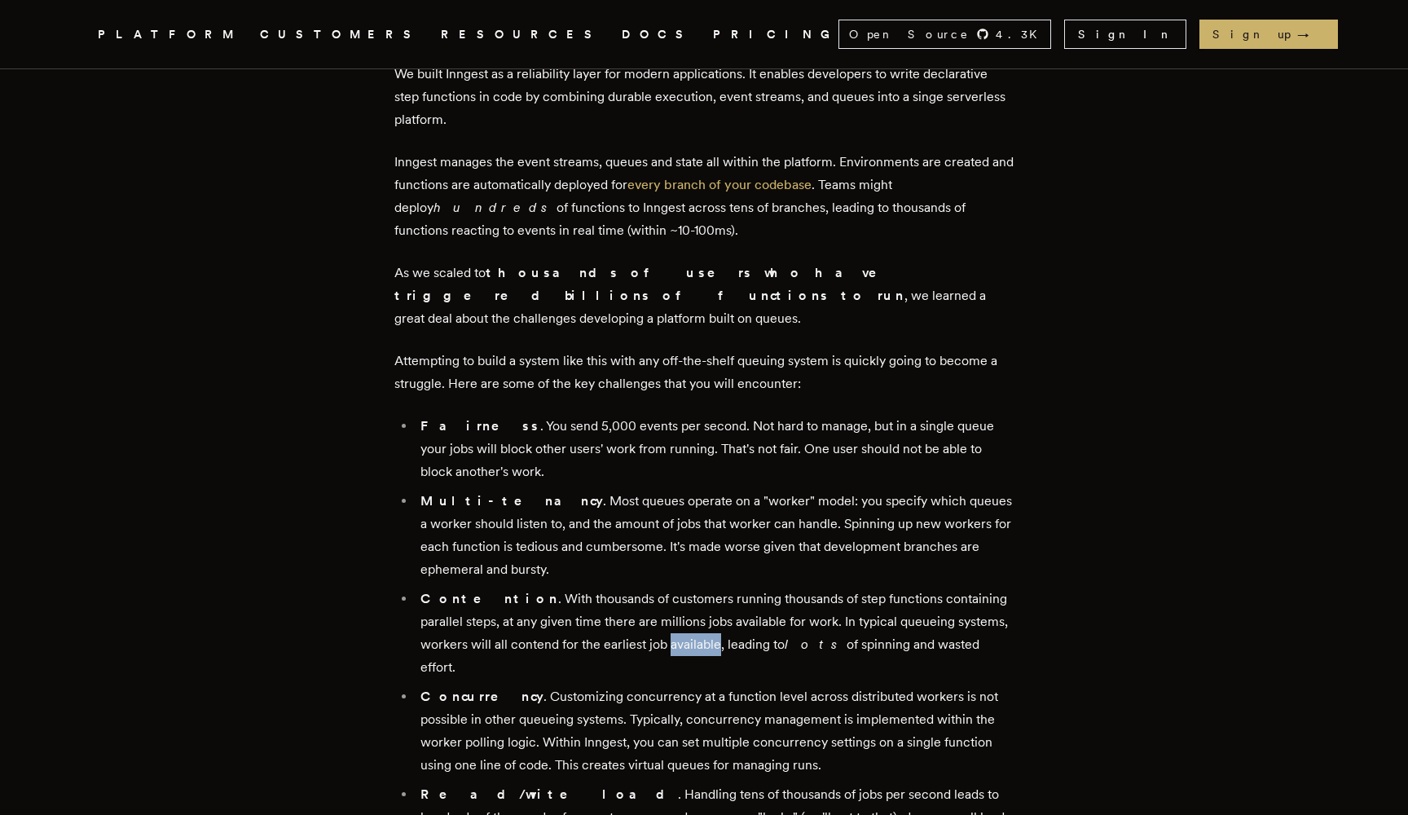
click at [713, 619] on li "Contention . With thousands of customers running thousands of step functions co…" at bounding box center [715, 633] width 598 height 91
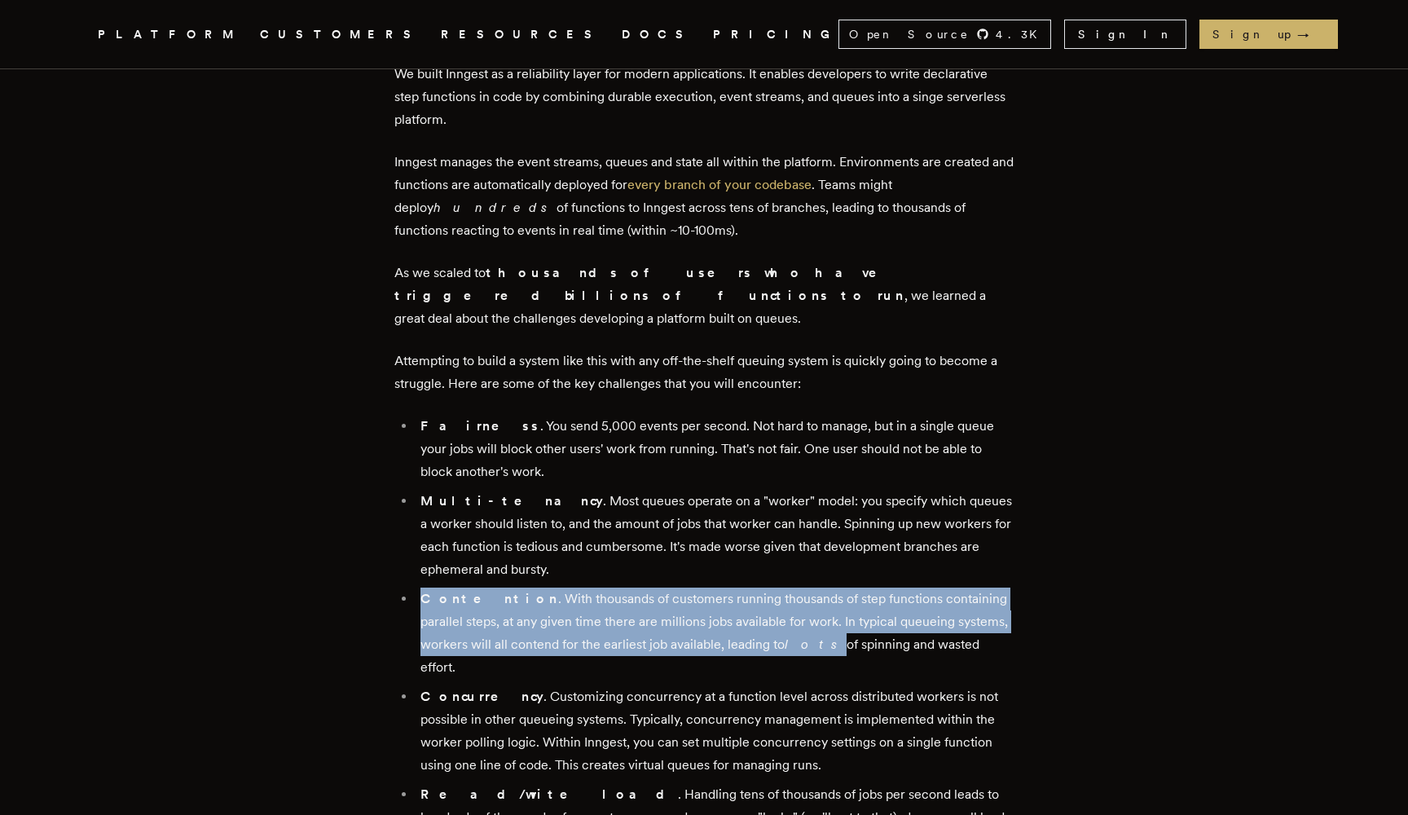
click at [713, 619] on li "Contention . With thousands of customers running thousands of step functions co…" at bounding box center [715, 633] width 598 height 91
click at [807, 597] on li "Contention . With thousands of customers running thousands of step functions co…" at bounding box center [715, 633] width 598 height 91
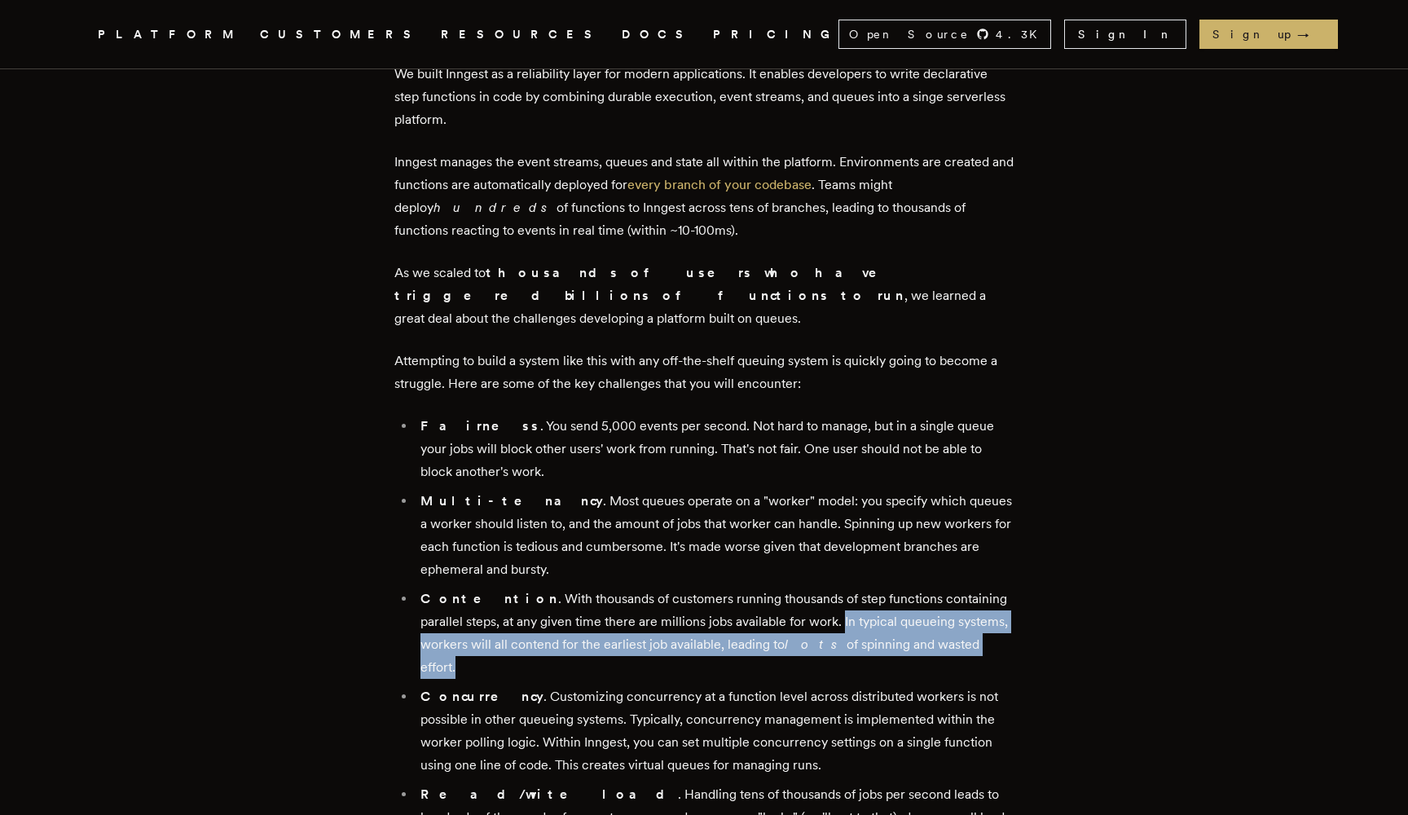
drag, startPoint x: 807, startPoint y: 597, endPoint x: 960, endPoint y: 631, distance: 156.8
click at [960, 631] on li "Contention . With thousands of customers running thousands of step functions co…" at bounding box center [715, 633] width 598 height 91
click at [944, 592] on li "Contention . With thousands of customers running thousands of step functions co…" at bounding box center [715, 633] width 598 height 91
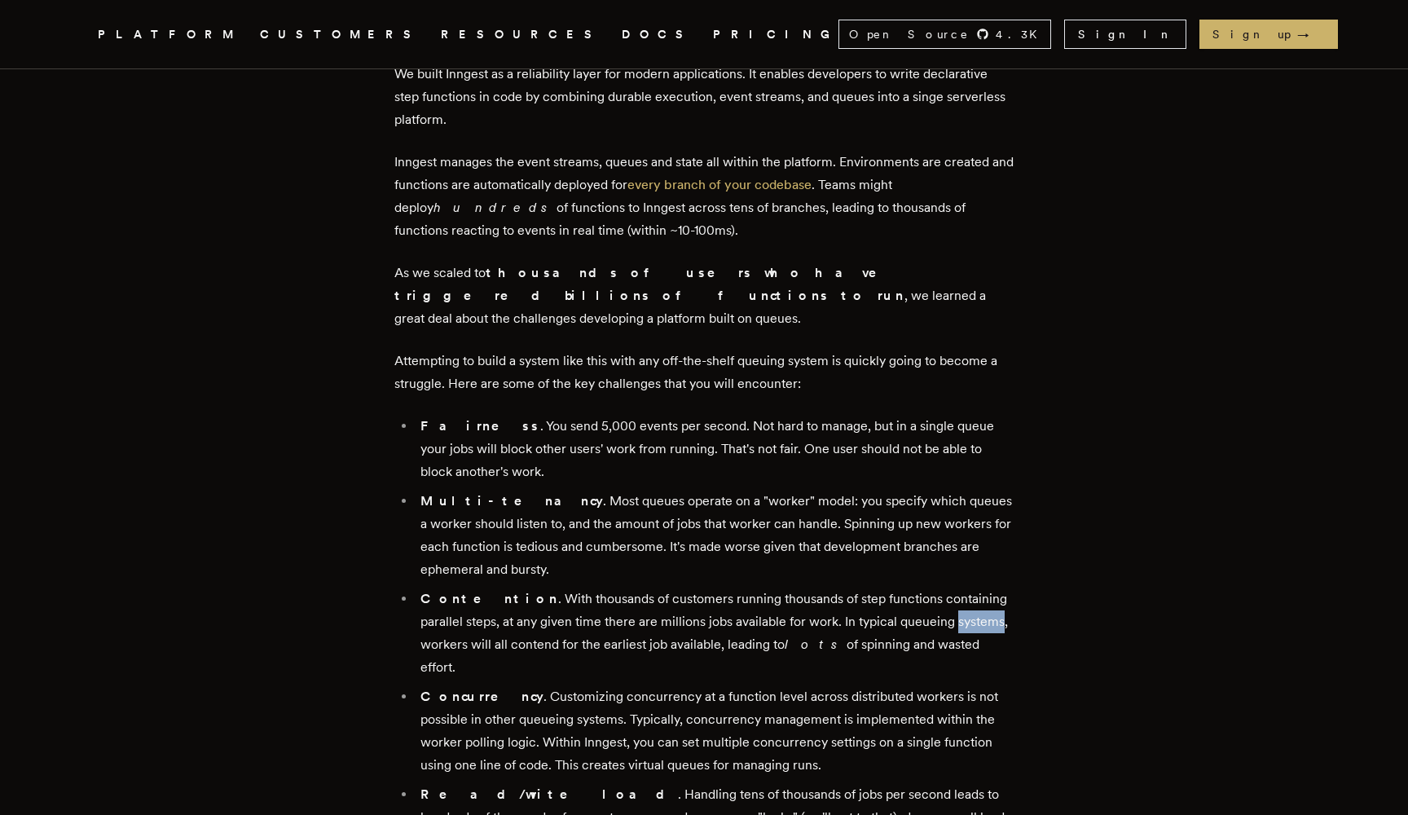
click at [944, 592] on li "Contention . With thousands of customers running thousands of step functions co…" at bounding box center [715, 633] width 598 height 91
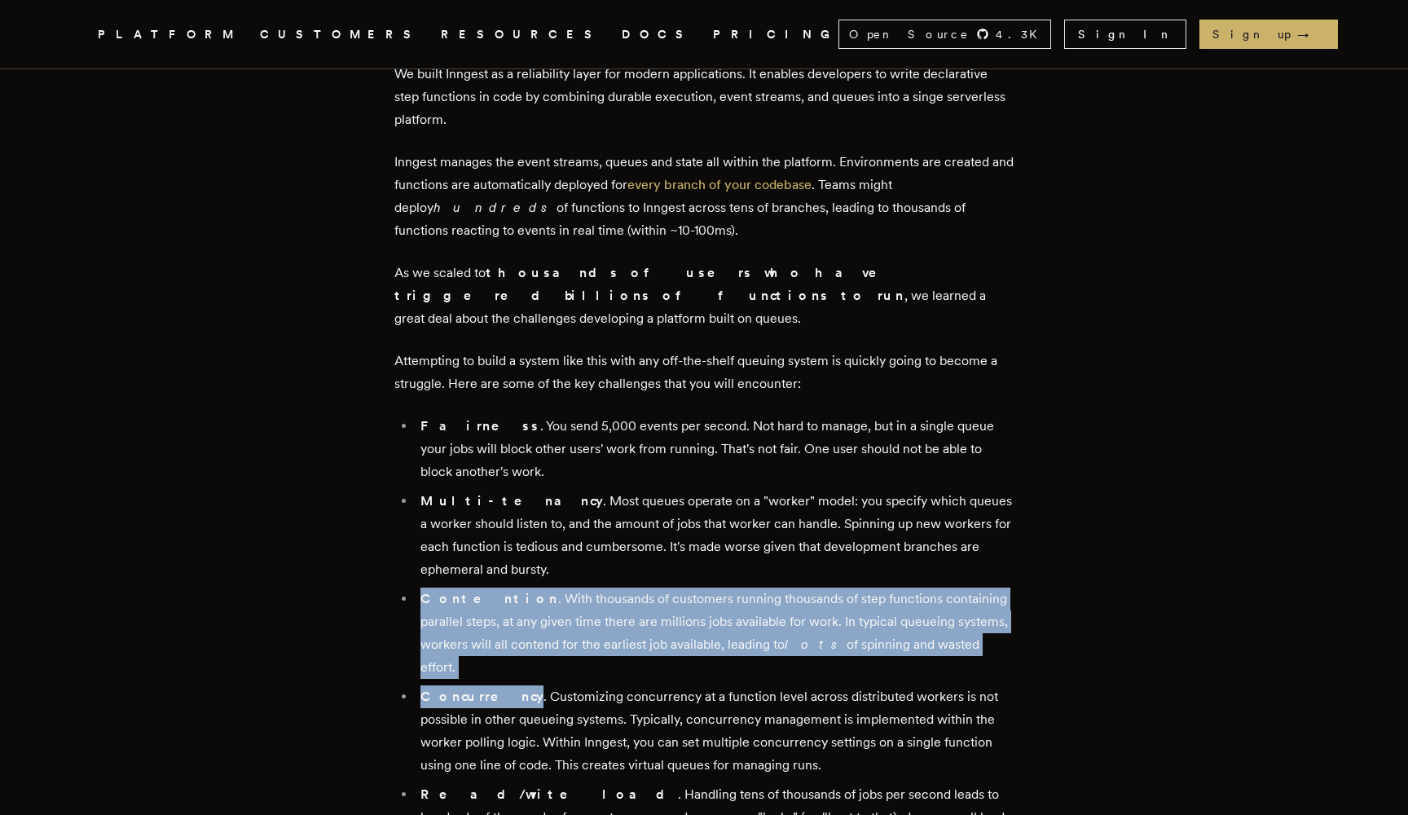
drag, startPoint x: 944, startPoint y: 592, endPoint x: 1010, endPoint y: 638, distance: 79.6
click at [454, 591] on strong "Contention" at bounding box center [489, 598] width 138 height 15
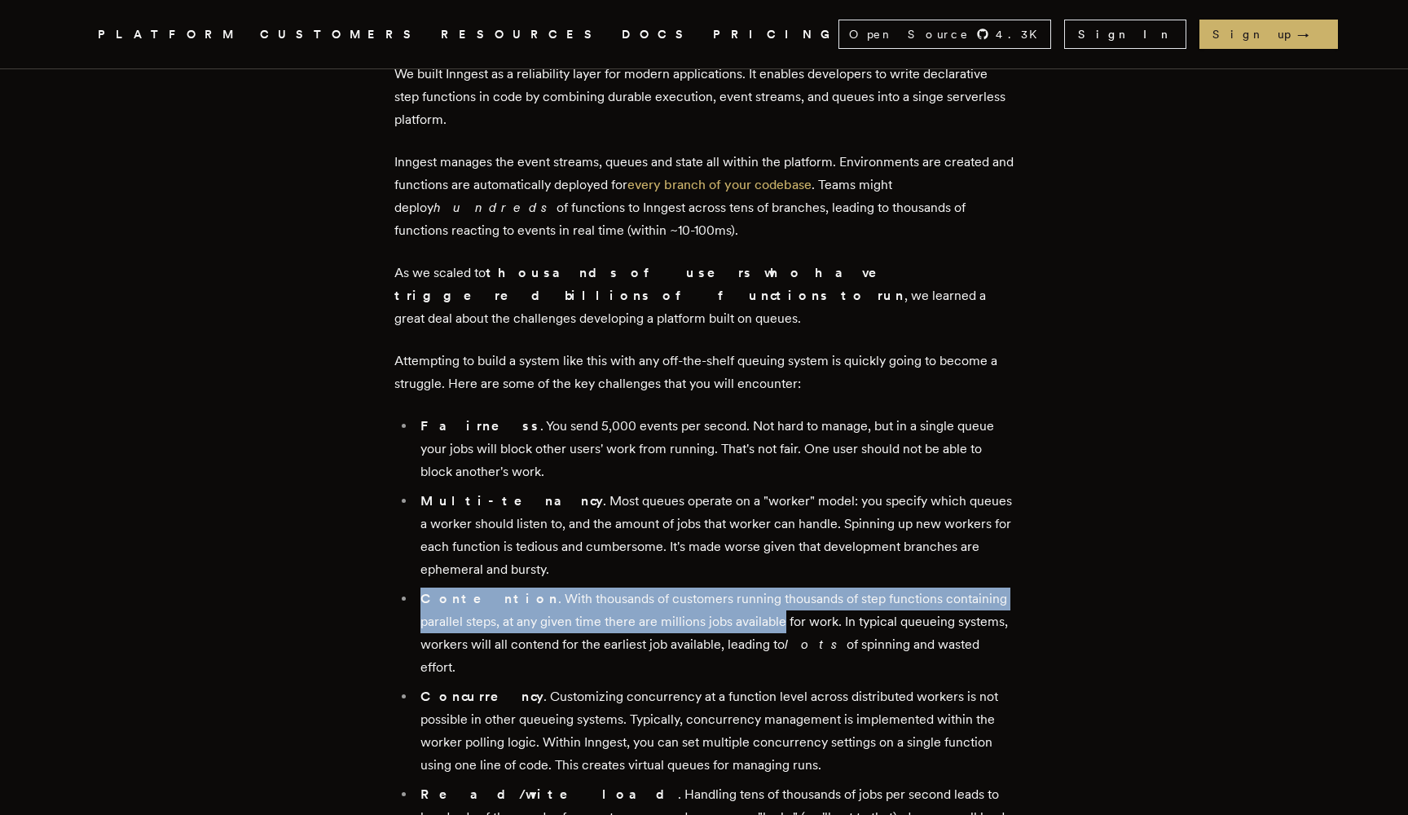
drag, startPoint x: 454, startPoint y: 580, endPoint x: 715, endPoint y: 600, distance: 262.3
click at [715, 600] on li "Contention . With thousands of customers running thousands of step functions co…" at bounding box center [715, 633] width 598 height 91
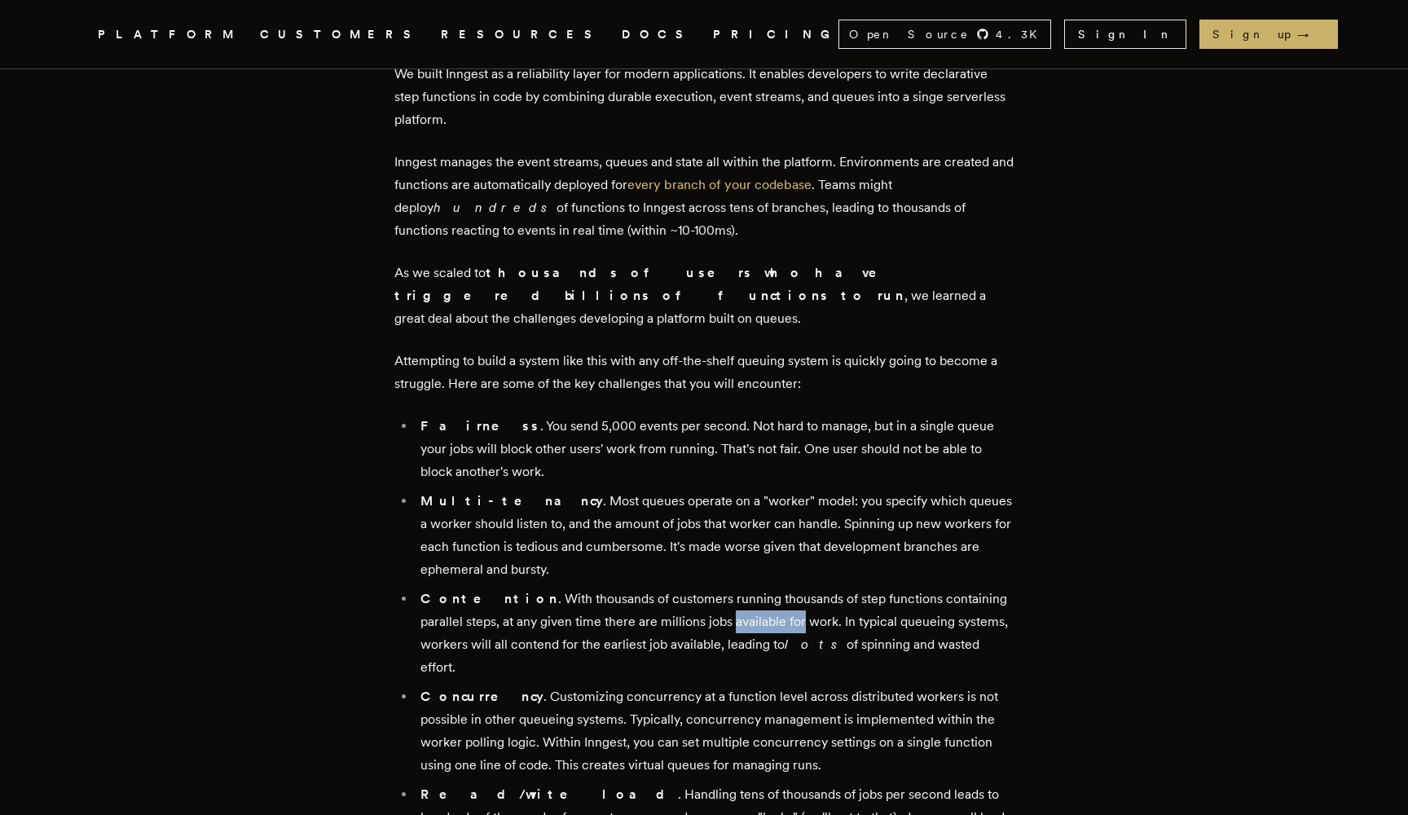
drag, startPoint x: 715, startPoint y: 600, endPoint x: 748, endPoint y: 600, distance: 32.6
click at [748, 600] on li "Contention . With thousands of customers running thousands of step functions co…" at bounding box center [715, 633] width 598 height 91
click at [806, 597] on li "Contention . With thousands of customers running thousands of step functions co…" at bounding box center [715, 633] width 598 height 91
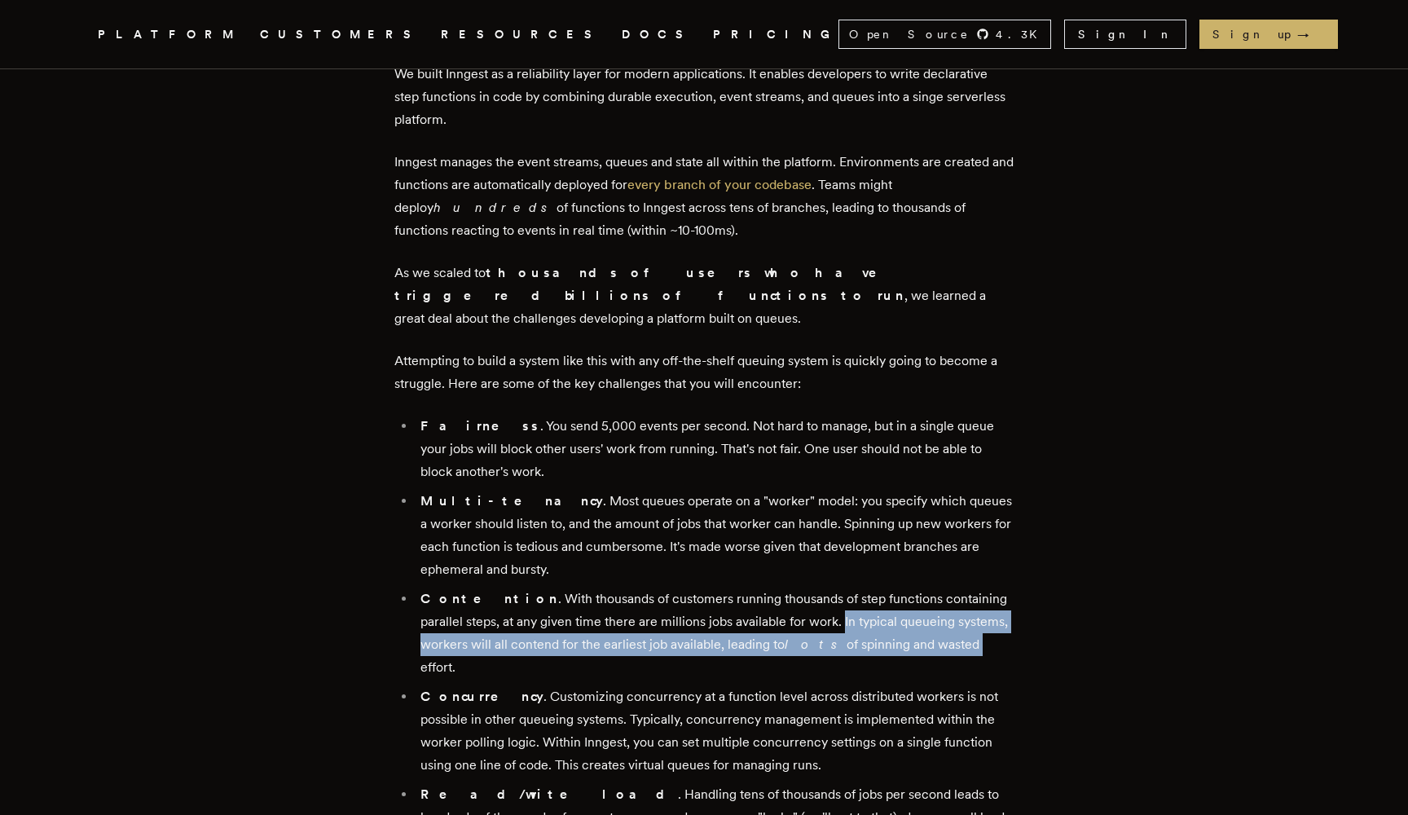
drag, startPoint x: 806, startPoint y: 597, endPoint x: 940, endPoint y: 624, distance: 137.1
click at [938, 624] on li "Contention . With thousands of customers running thousands of step functions co…" at bounding box center [715, 633] width 598 height 91
click at [940, 624] on li "Contention . With thousands of customers running thousands of step functions co…" at bounding box center [715, 633] width 598 height 91
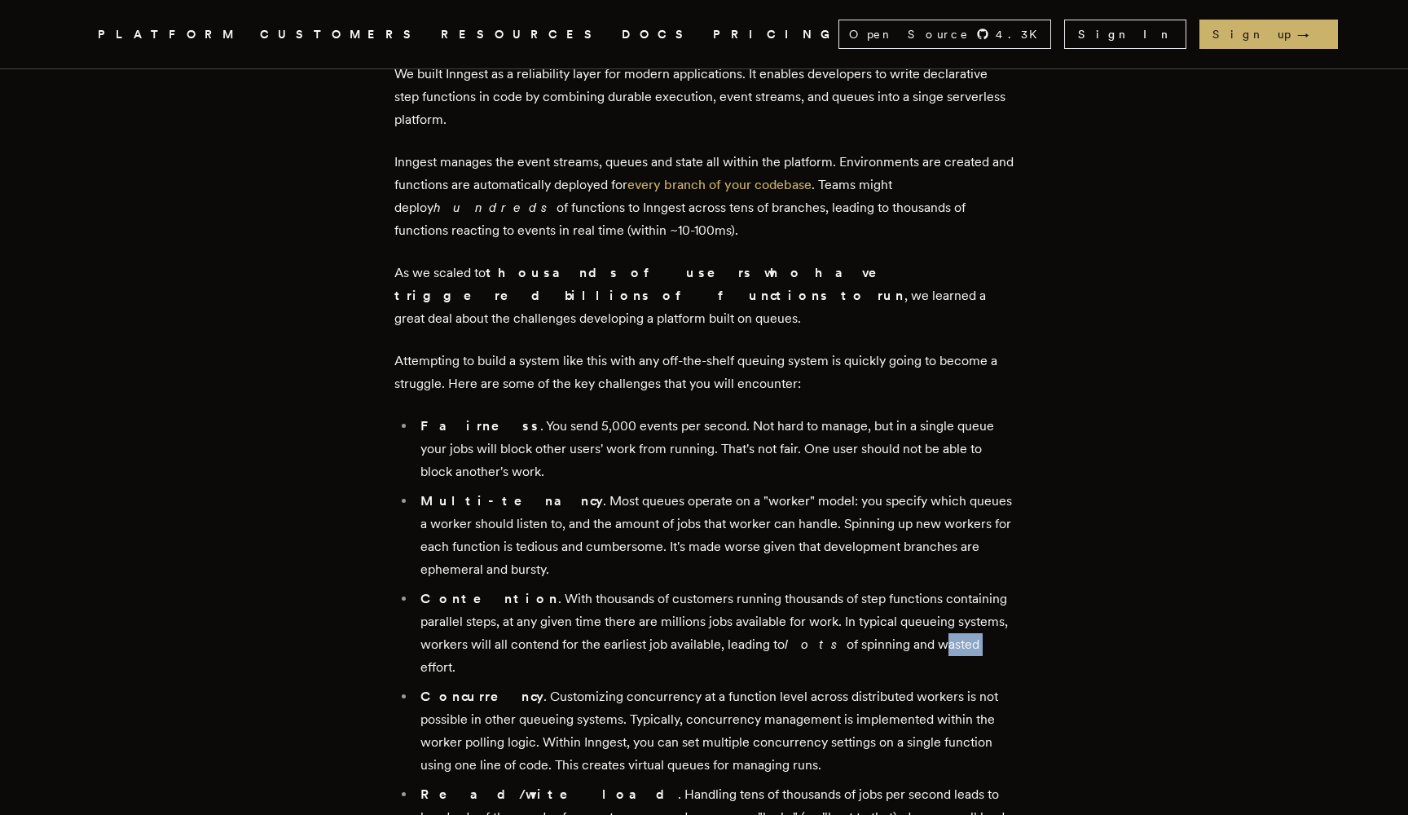
click at [940, 624] on li "Contention . With thousands of customers running thousands of step functions co…" at bounding box center [715, 633] width 598 height 91
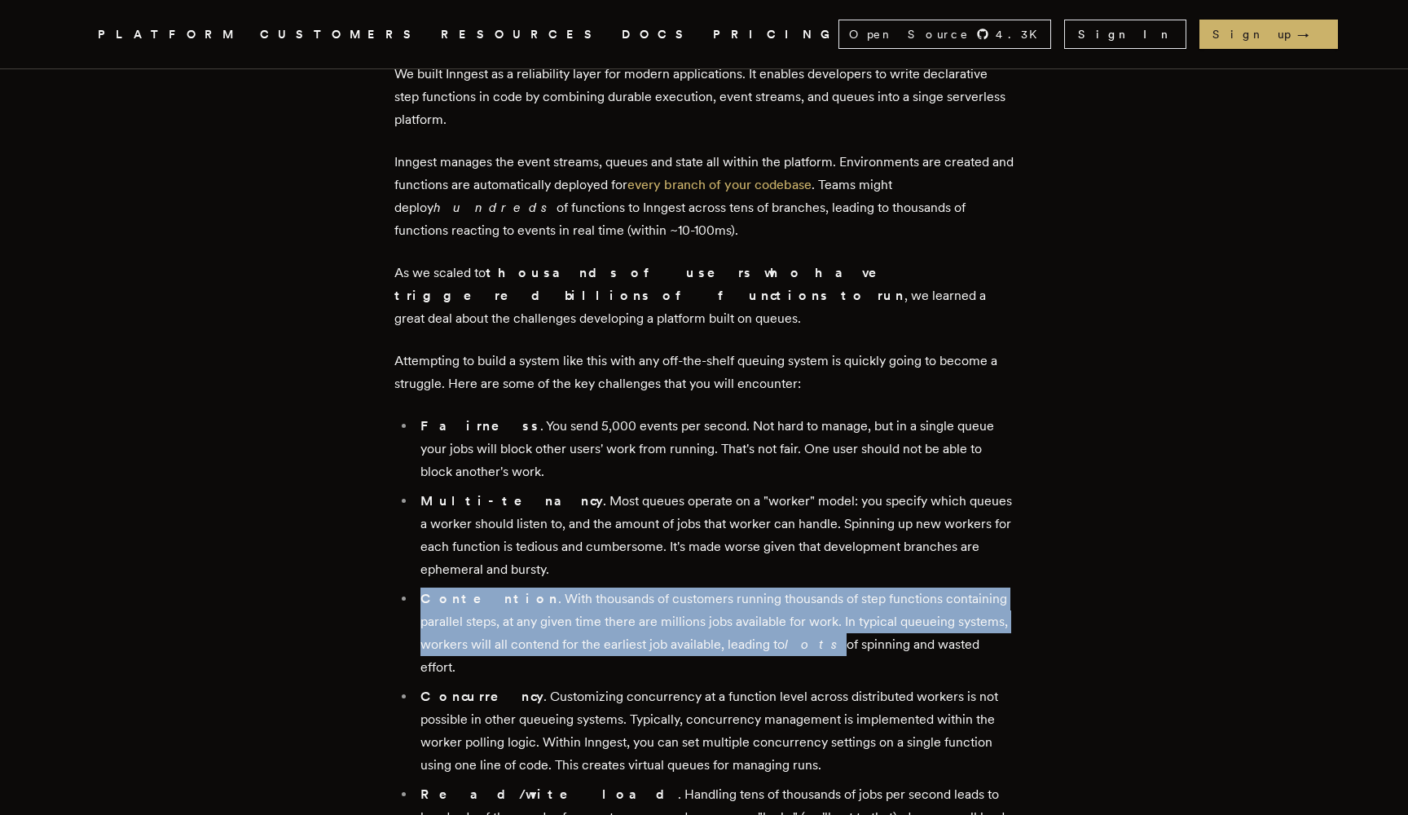
click at [940, 624] on li "Contention . With thousands of customers running thousands of step functions co…" at bounding box center [715, 633] width 598 height 91
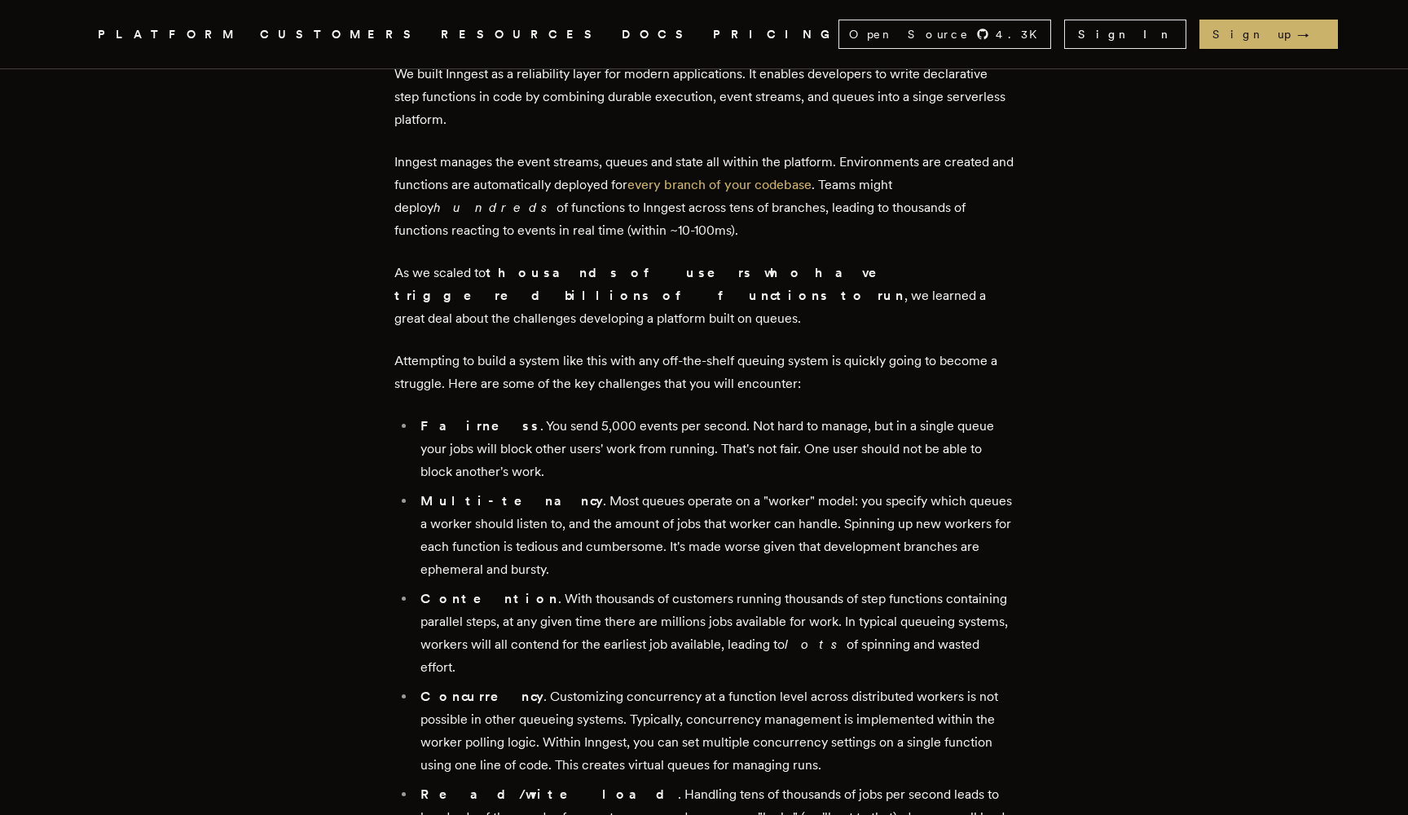
click at [769, 711] on li "Concurrency . Customizing concurrency at a function level across distributed wo…" at bounding box center [715, 730] width 598 height 91
click at [778, 727] on li "Concurrency . Customizing concurrency at a function level across distributed wo…" at bounding box center [715, 730] width 598 height 91
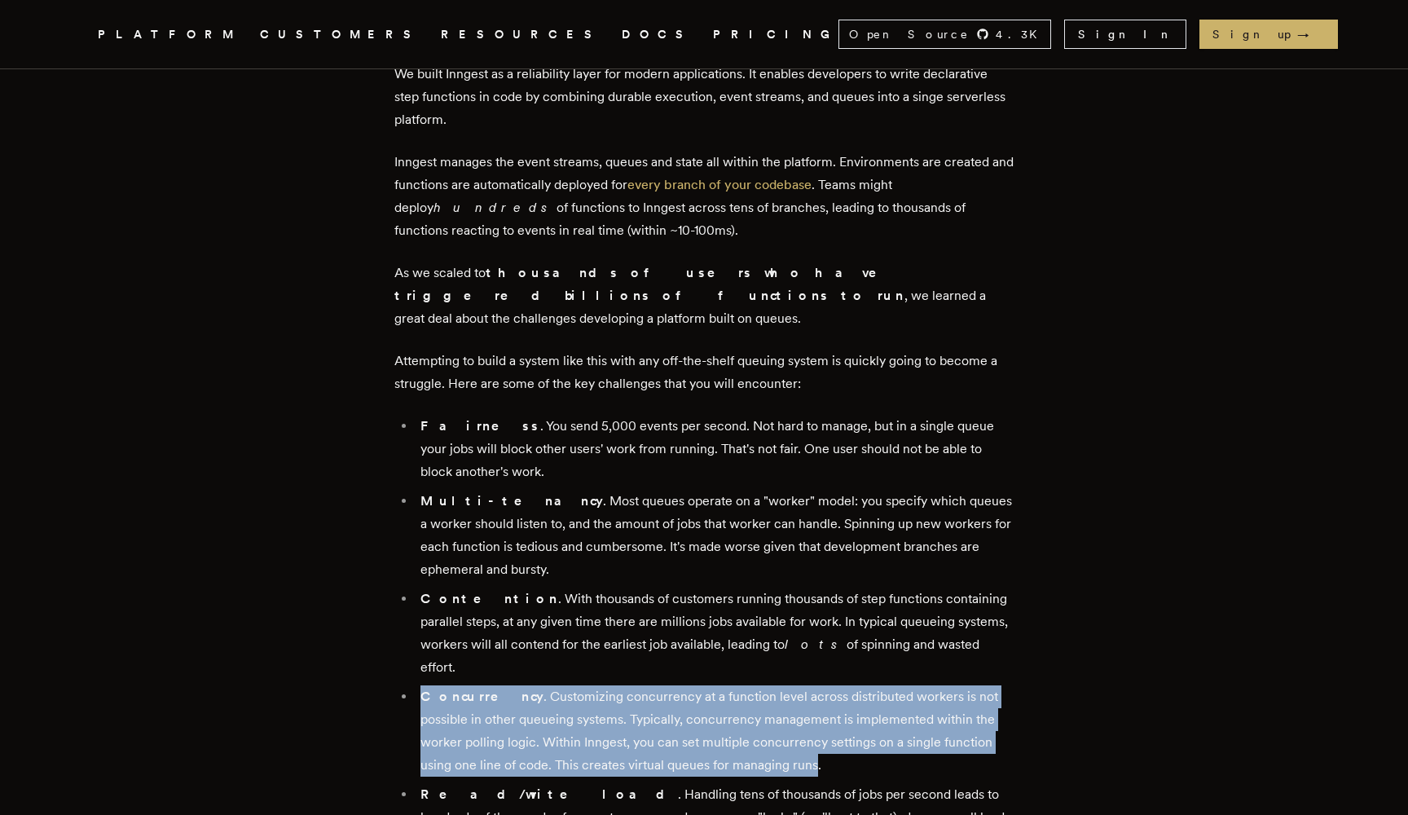
drag, startPoint x: 778, startPoint y: 727, endPoint x: 468, endPoint y: 642, distance: 321.8
click at [468, 685] on li "Concurrency . Customizing concurrency at a function level across distributed wo…" at bounding box center [715, 730] width 598 height 91
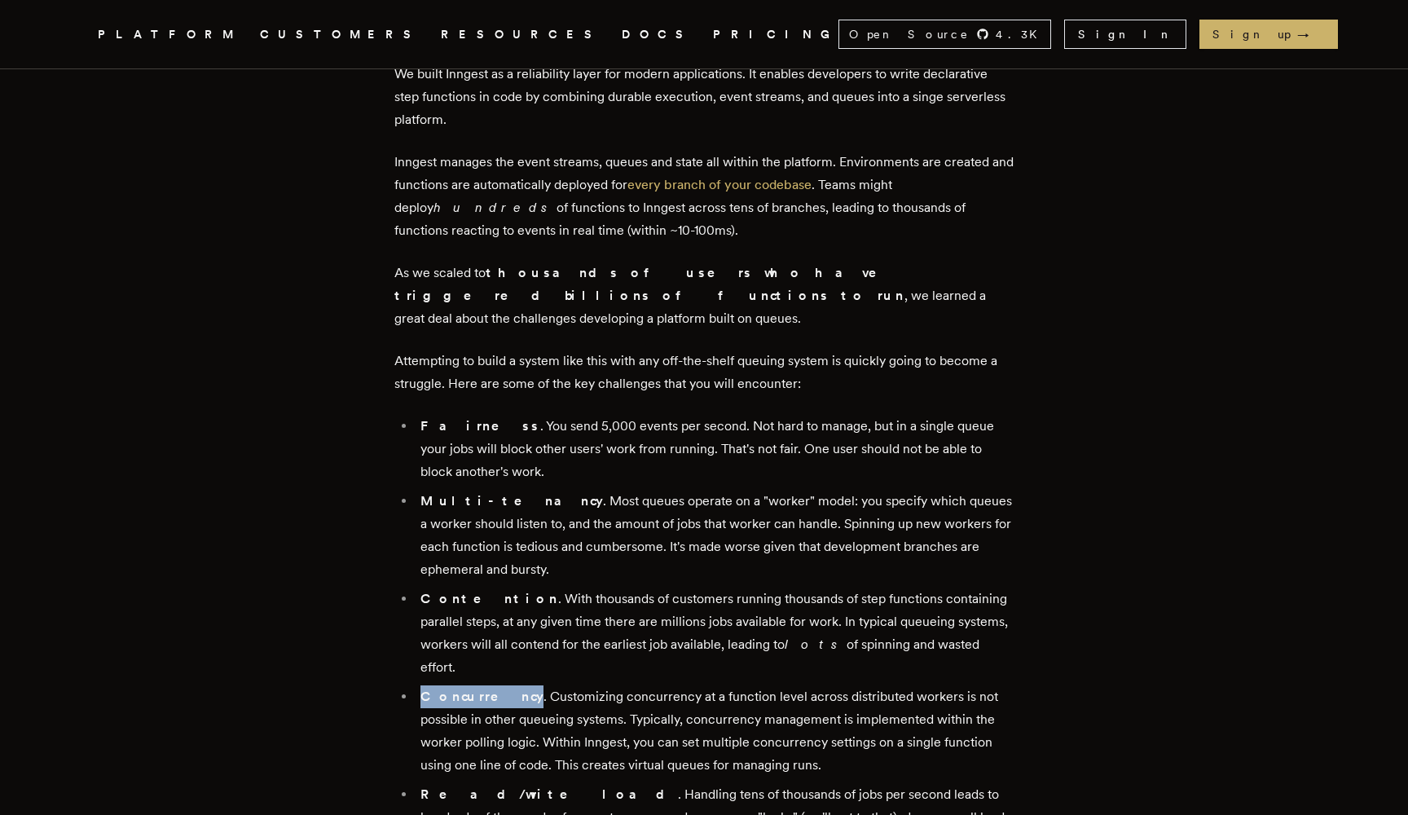
click at [468, 685] on li "Concurrency . Customizing concurrency at a function level across distributed wo…" at bounding box center [715, 730] width 598 height 91
drag, startPoint x: 468, startPoint y: 642, endPoint x: 759, endPoint y: 704, distance: 298.2
click at [755, 702] on li "Concurrency . Customizing concurrency at a function level across distributed wo…" at bounding box center [715, 730] width 598 height 91
click at [759, 704] on li "Concurrency . Customizing concurrency at a function level across distributed wo…" at bounding box center [715, 730] width 598 height 91
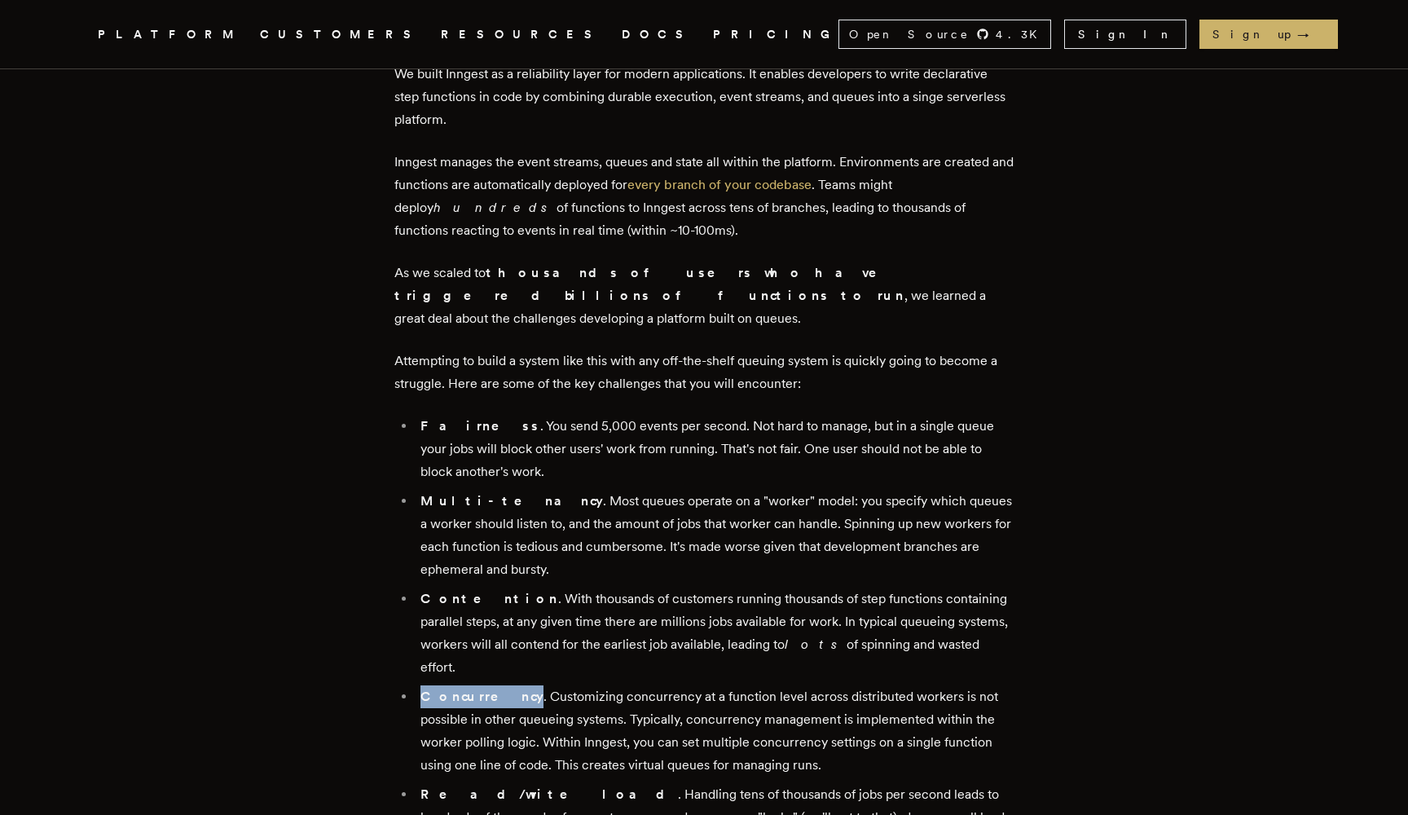
drag, startPoint x: 759, startPoint y: 704, endPoint x: 567, endPoint y: 666, distance: 196.1
click at [567, 685] on li "Concurrency . Customizing concurrency at a function level across distributed wo…" at bounding box center [715, 730] width 598 height 91
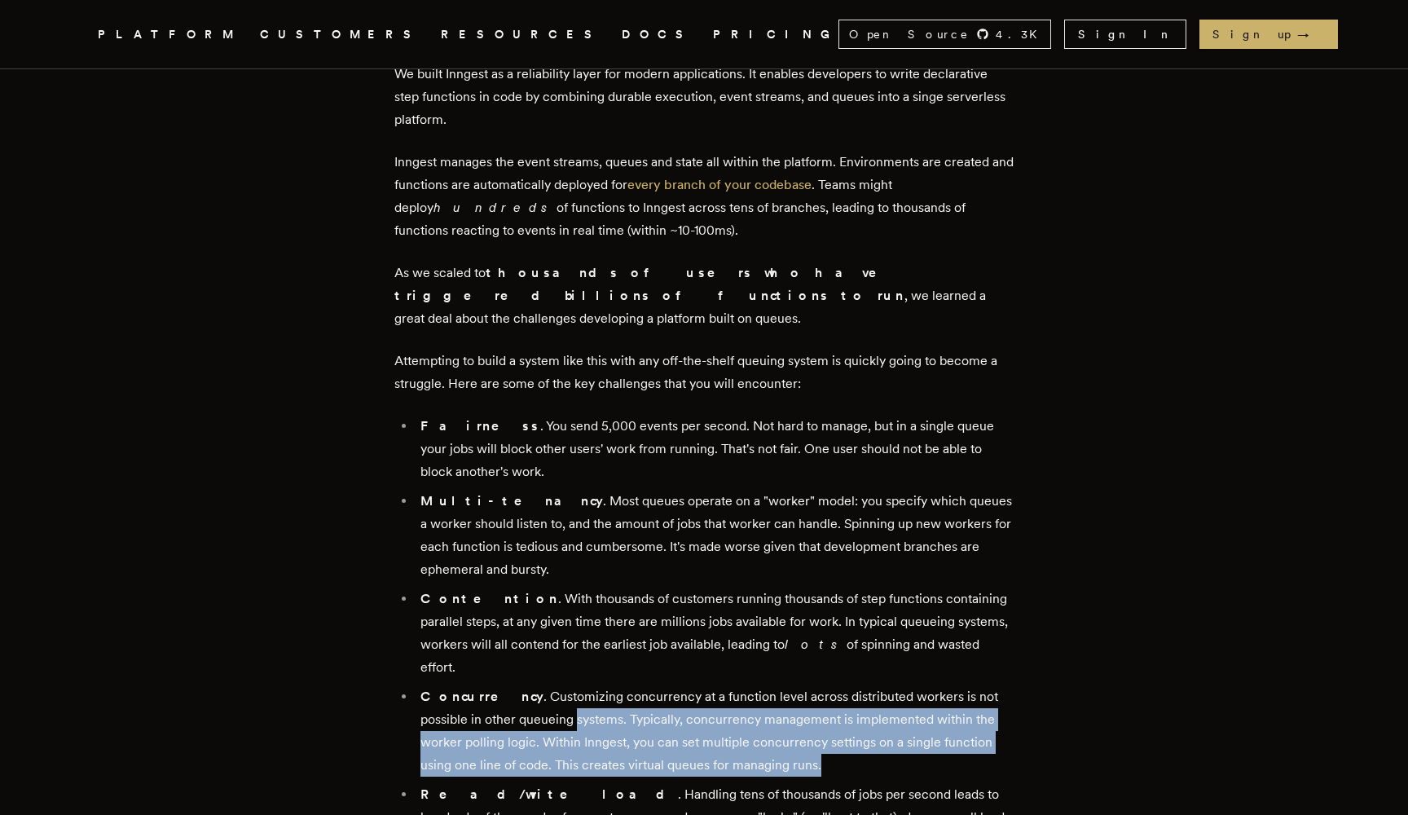
drag, startPoint x: 567, startPoint y: 666, endPoint x: 805, endPoint y: 715, distance: 243.1
click at [805, 715] on li "Concurrency . Customizing concurrency at a function level across distributed wo…" at bounding box center [715, 730] width 598 height 91
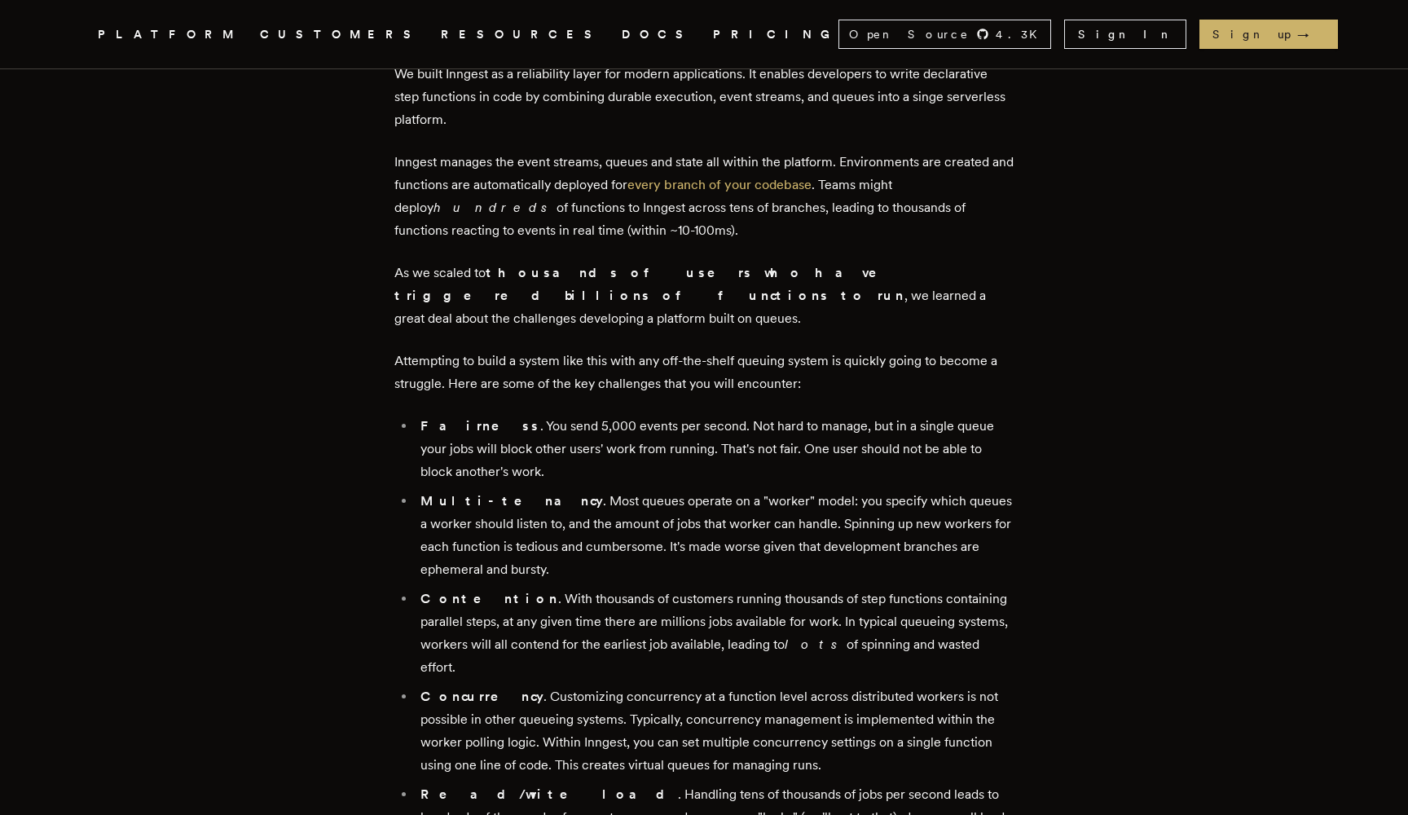
click at [805, 715] on li "Concurrency . Customizing concurrency at a function level across distributed wo…" at bounding box center [715, 730] width 598 height 91
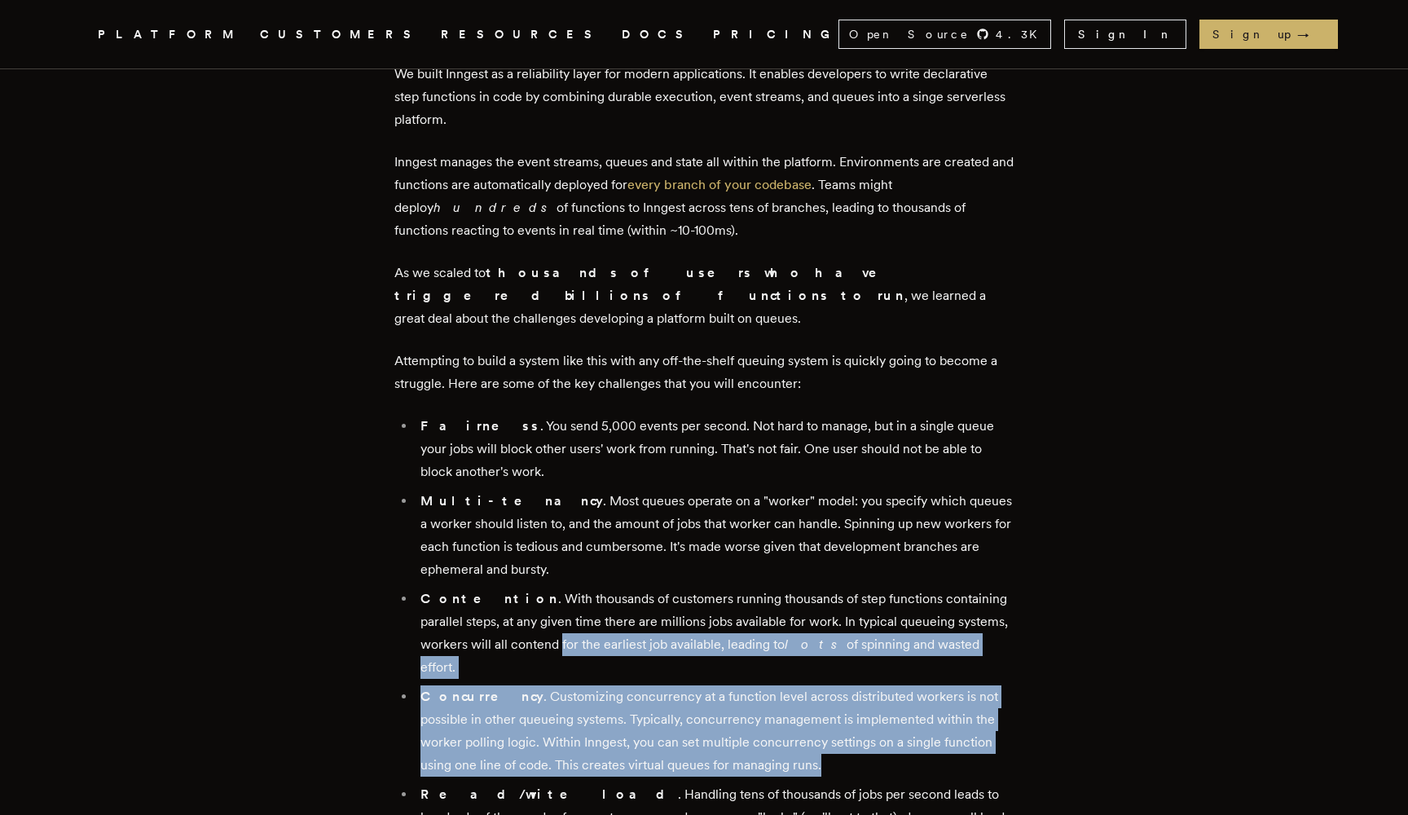
drag, startPoint x: 805, startPoint y: 715, endPoint x: 575, endPoint y: 630, distance: 246.0
click at [575, 630] on ul "Fairness . You send 5,000 events per second. Not hard to manage, but in a singl…" at bounding box center [703, 746] width 619 height 662
click at [575, 630] on li "Contention . With thousands of customers running thousands of step functions co…" at bounding box center [715, 633] width 598 height 91
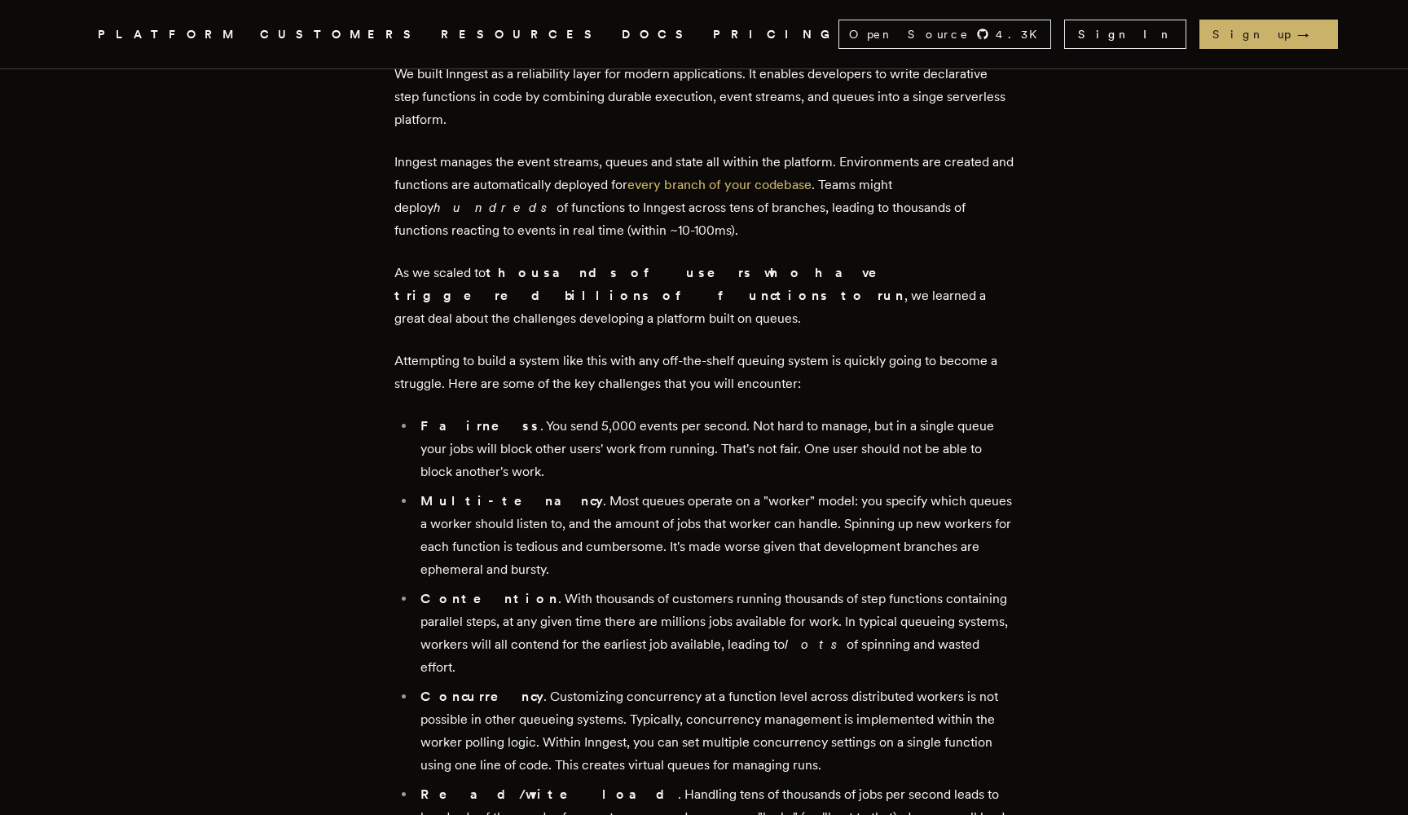
click at [628, 685] on li "Concurrency . Customizing concurrency at a function level across distributed wo…" at bounding box center [715, 730] width 598 height 91
drag, startPoint x: 628, startPoint y: 662, endPoint x: 680, endPoint y: 702, distance: 66.2
click at [678, 701] on li "Concurrency . Customizing concurrency at a function level across distributed wo…" at bounding box center [715, 730] width 598 height 91
click at [680, 702] on li "Concurrency . Customizing concurrency at a function level across distributed wo…" at bounding box center [715, 730] width 598 height 91
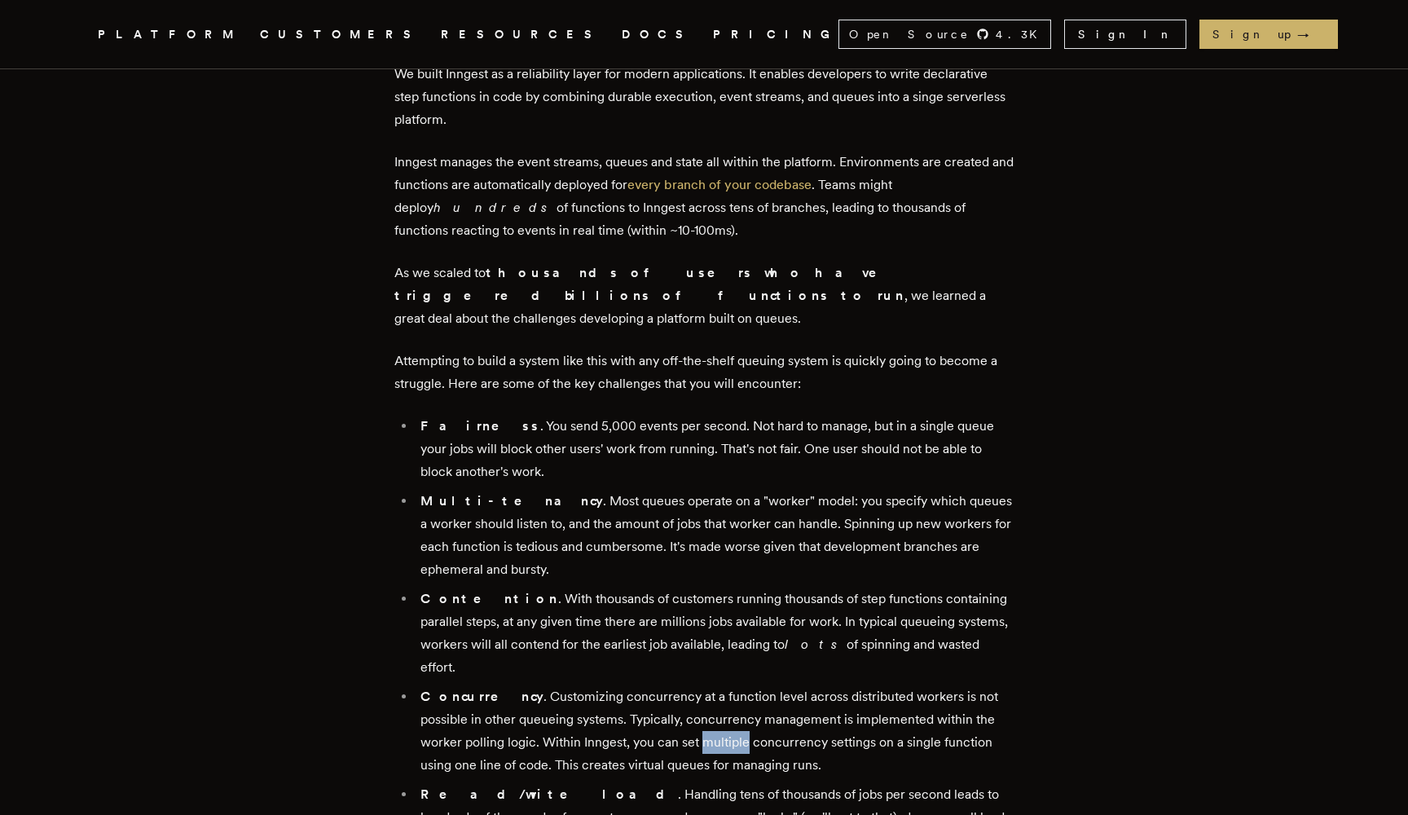
click at [680, 702] on li "Concurrency . Customizing concurrency at a function level across distributed wo…" at bounding box center [715, 730] width 598 height 91
click at [724, 702] on li "Concurrency . Customizing concurrency at a function level across distributed wo…" at bounding box center [715, 730] width 598 height 91
click at [764, 703] on li "Concurrency . Customizing concurrency at a function level across distributed wo…" at bounding box center [715, 730] width 598 height 91
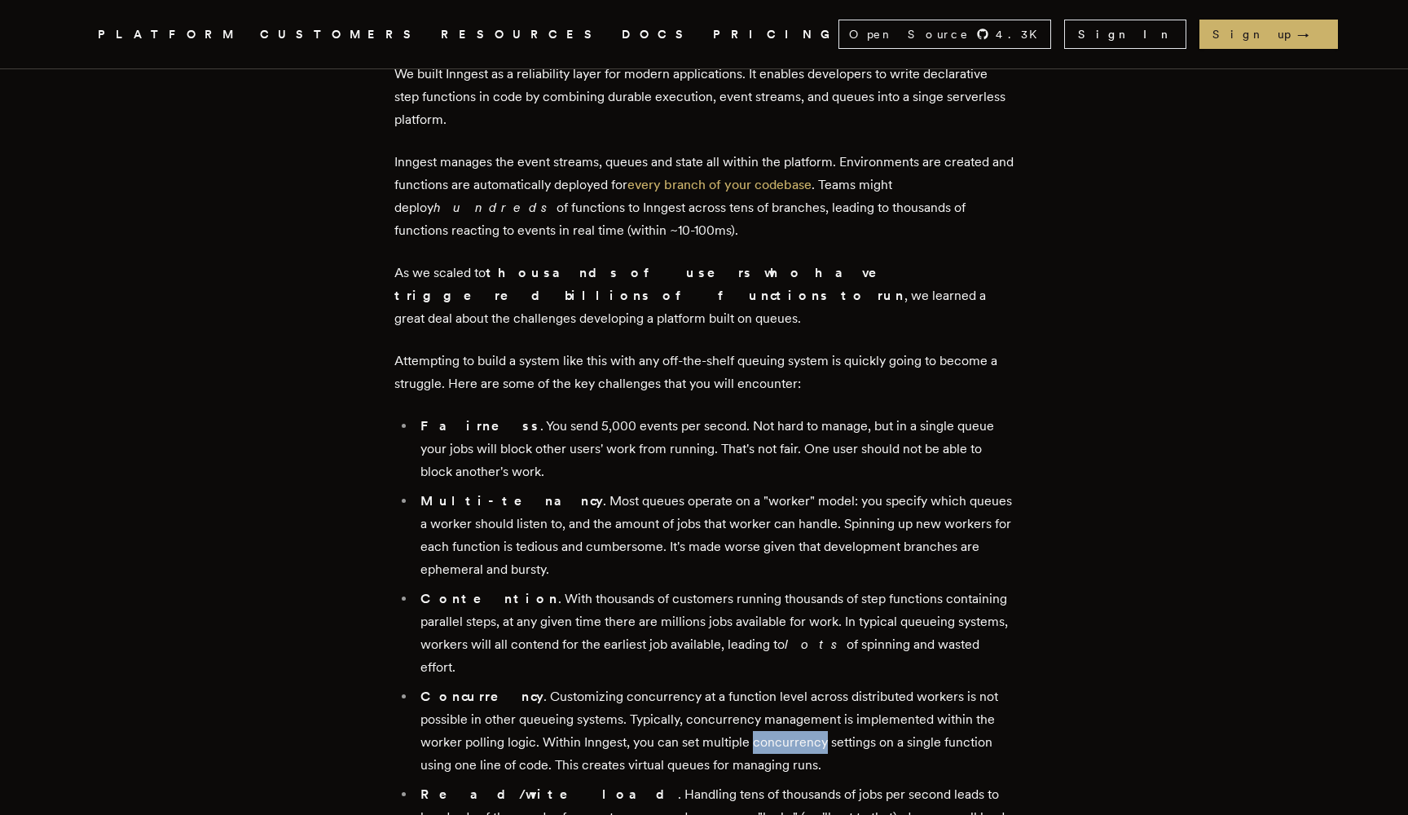
click at [764, 703] on li "Concurrency . Customizing concurrency at a function level across distributed wo…" at bounding box center [715, 730] width 598 height 91
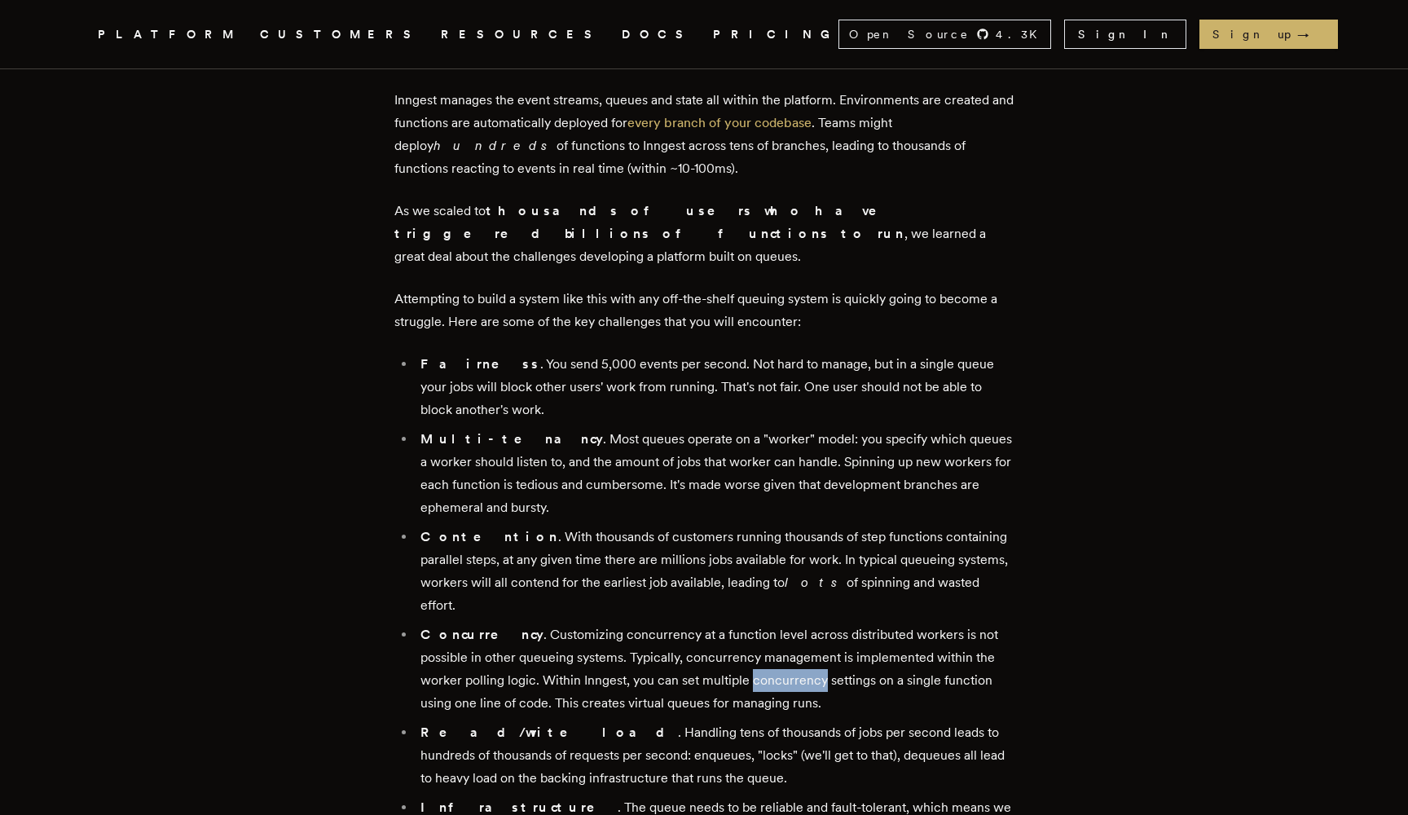
scroll to position [908, 0]
click at [452, 720] on li "Read/write load . Handling tens of thousands of jobs per second leads to hundre…" at bounding box center [715, 754] width 598 height 68
drag, startPoint x: 452, startPoint y: 707, endPoint x: 577, endPoint y: 707, distance: 124.7
click at [578, 720] on li "Read/write load . Handling tens of thousands of jobs per second leads to hundre…" at bounding box center [715, 754] width 598 height 68
click at [577, 720] on li "Read/write load . Handling tens of thousands of jobs per second leads to hundre…" at bounding box center [715, 754] width 598 height 68
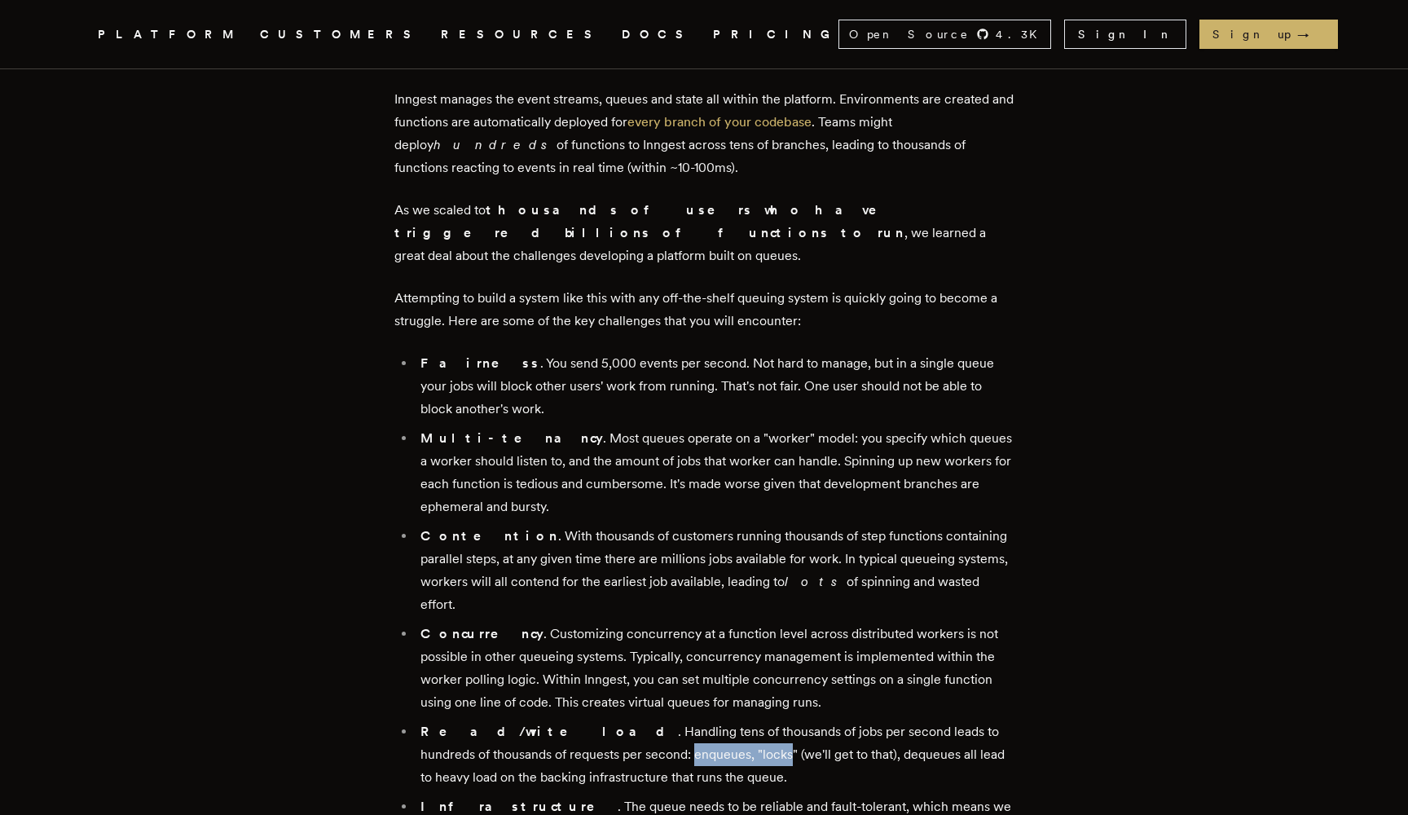
drag, startPoint x: 577, startPoint y: 707, endPoint x: 644, endPoint y: 706, distance: 66.8
click at [644, 720] on li "Read/write load . Handling tens of thousands of jobs per second leads to hundre…" at bounding box center [715, 754] width 598 height 68
click at [790, 720] on li "Read/write load . Handling tens of thousands of jobs per second leads to hundre…" at bounding box center [715, 754] width 598 height 68
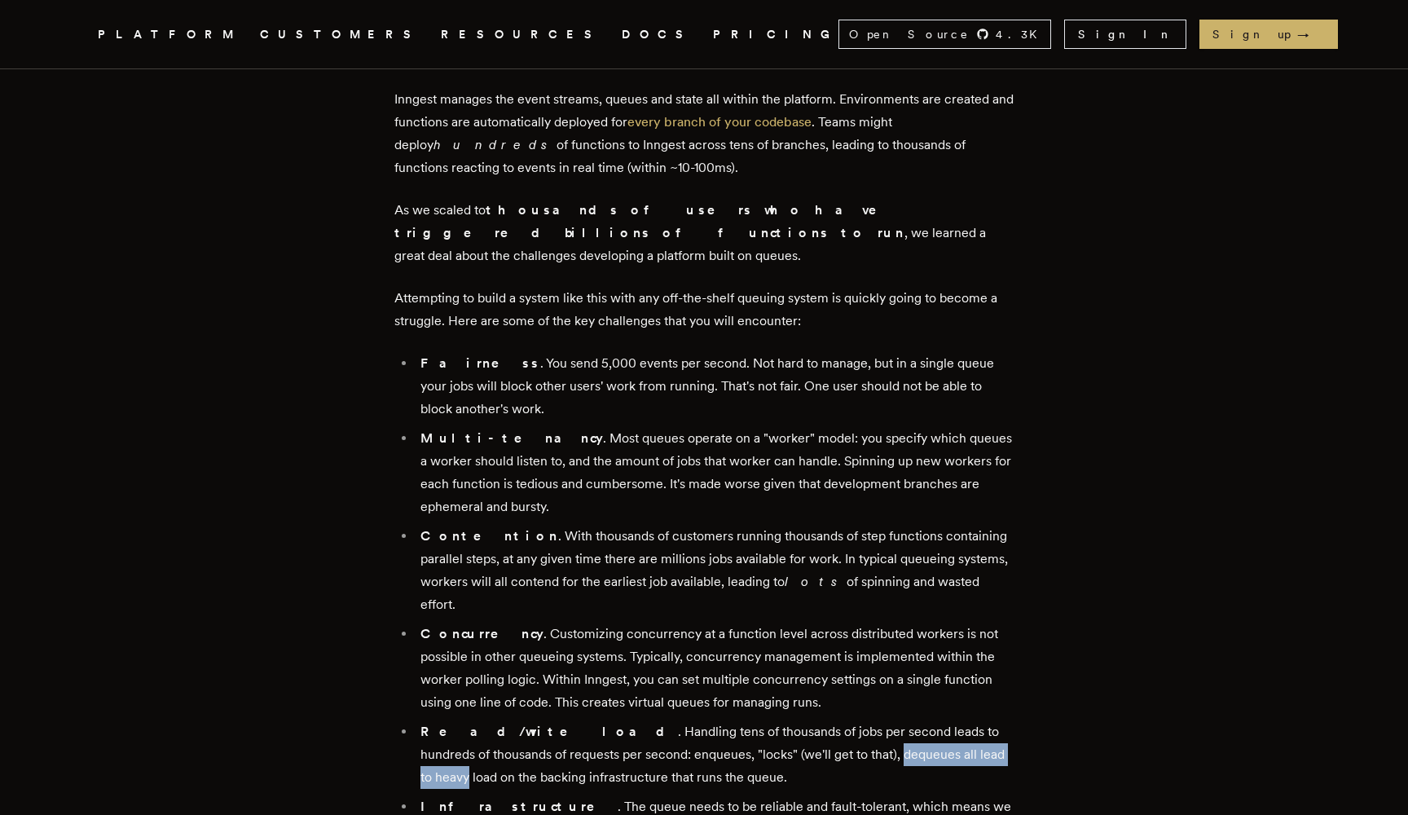
drag, startPoint x: 790, startPoint y: 716, endPoint x: 902, endPoint y: 712, distance: 112.5
click at [901, 720] on li "Read/write load . Handling tens of thousands of jobs per second leads to hundre…" at bounding box center [715, 754] width 598 height 68
click at [902, 720] on li "Read/write load . Handling tens of thousands of jobs per second leads to hundre…" at bounding box center [715, 754] width 598 height 68
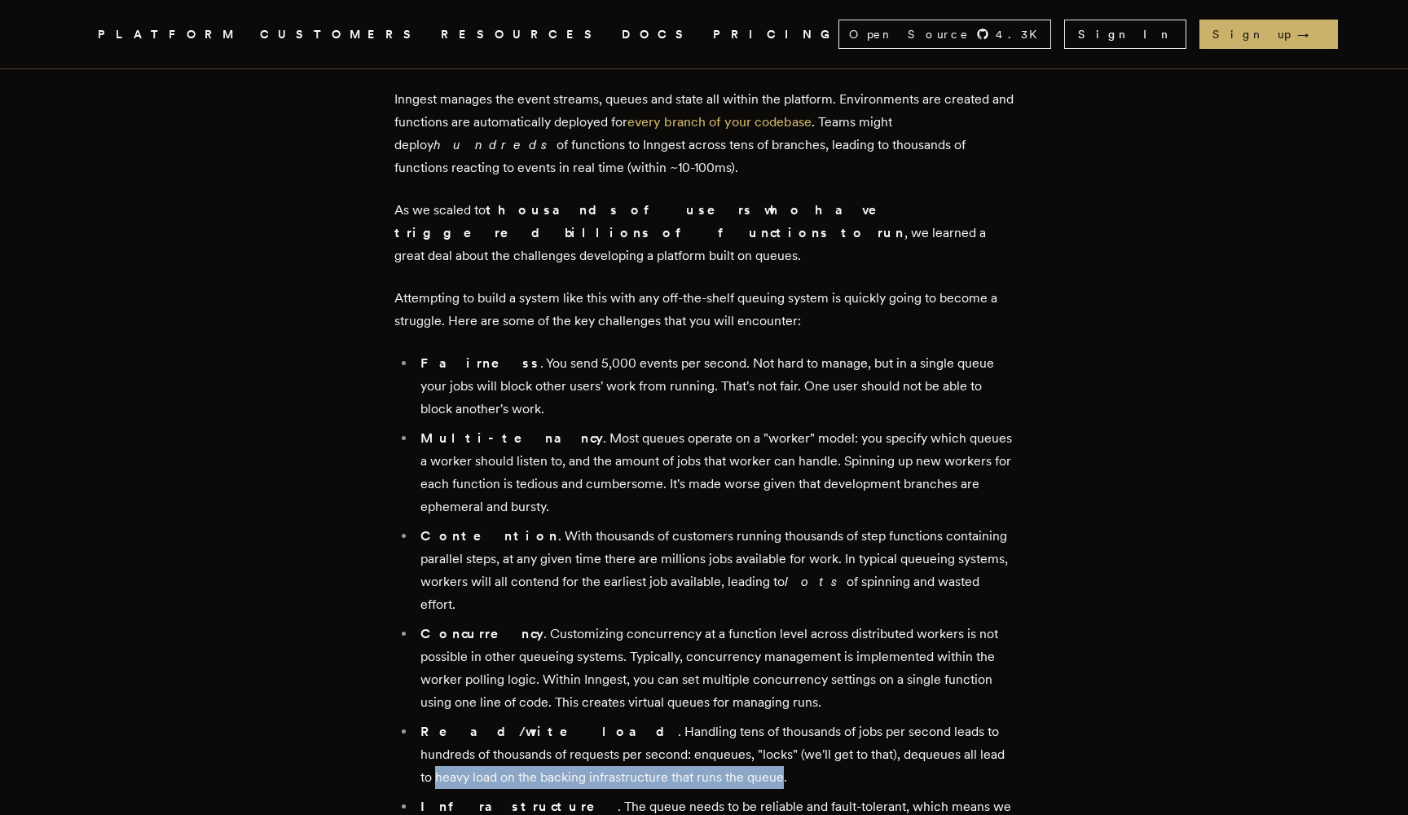
drag, startPoint x: 902, startPoint y: 712, endPoint x: 652, endPoint y: 729, distance: 250.7
click at [650, 729] on li "Read/write load . Handling tens of thousands of jobs per second leads to hundre…" at bounding box center [715, 754] width 598 height 68
click at [652, 729] on li "Read/write load . Handling tens of thousands of jobs per second leads to hundre…" at bounding box center [715, 754] width 598 height 68
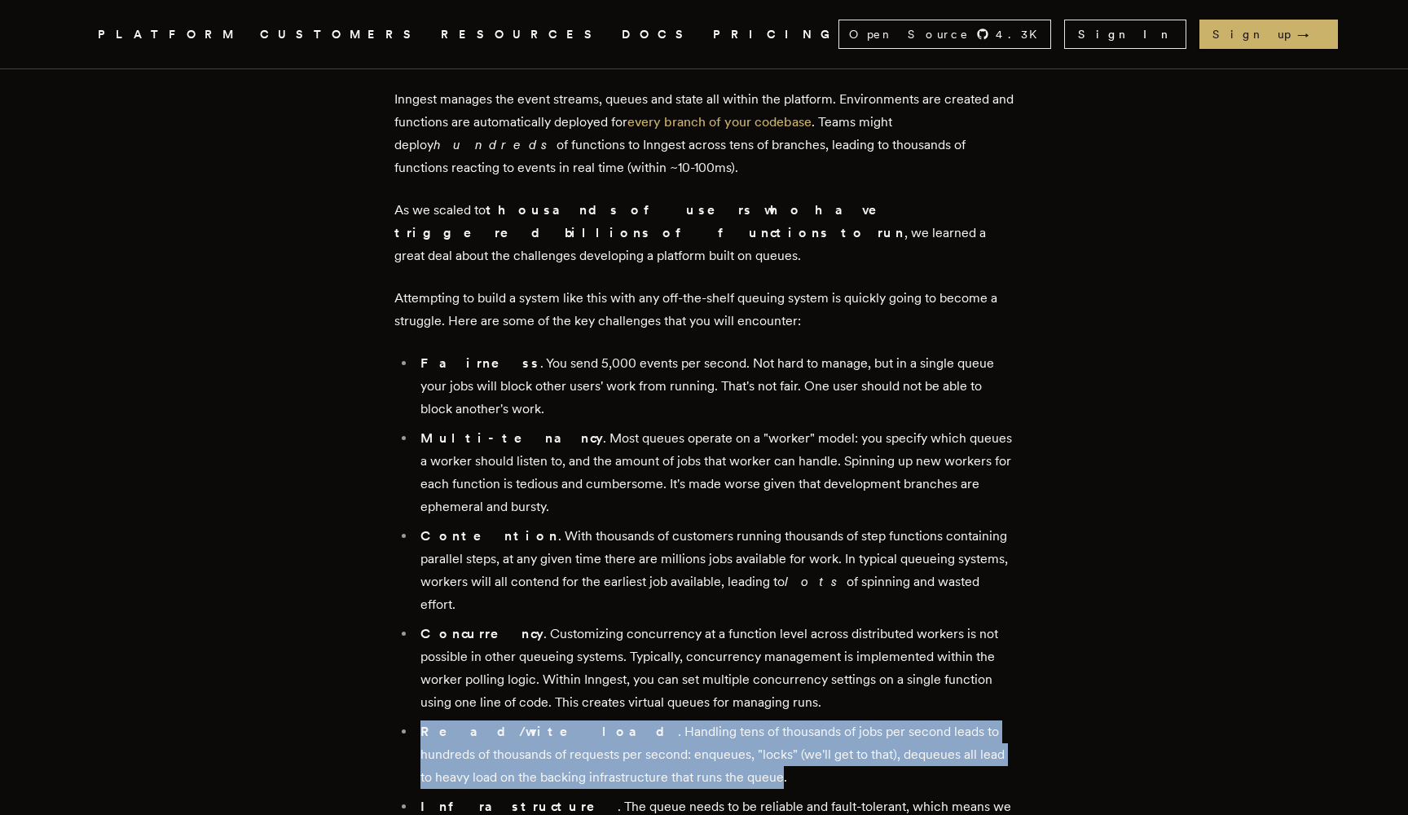
drag, startPoint x: 652, startPoint y: 729, endPoint x: 421, endPoint y: 697, distance: 232.8
click at [421, 720] on li "Read/write load . Handling tens of thousands of jobs per second leads to hundre…" at bounding box center [715, 754] width 598 height 68
drag, startPoint x: 421, startPoint y: 697, endPoint x: 680, endPoint y: 703, distance: 258.4
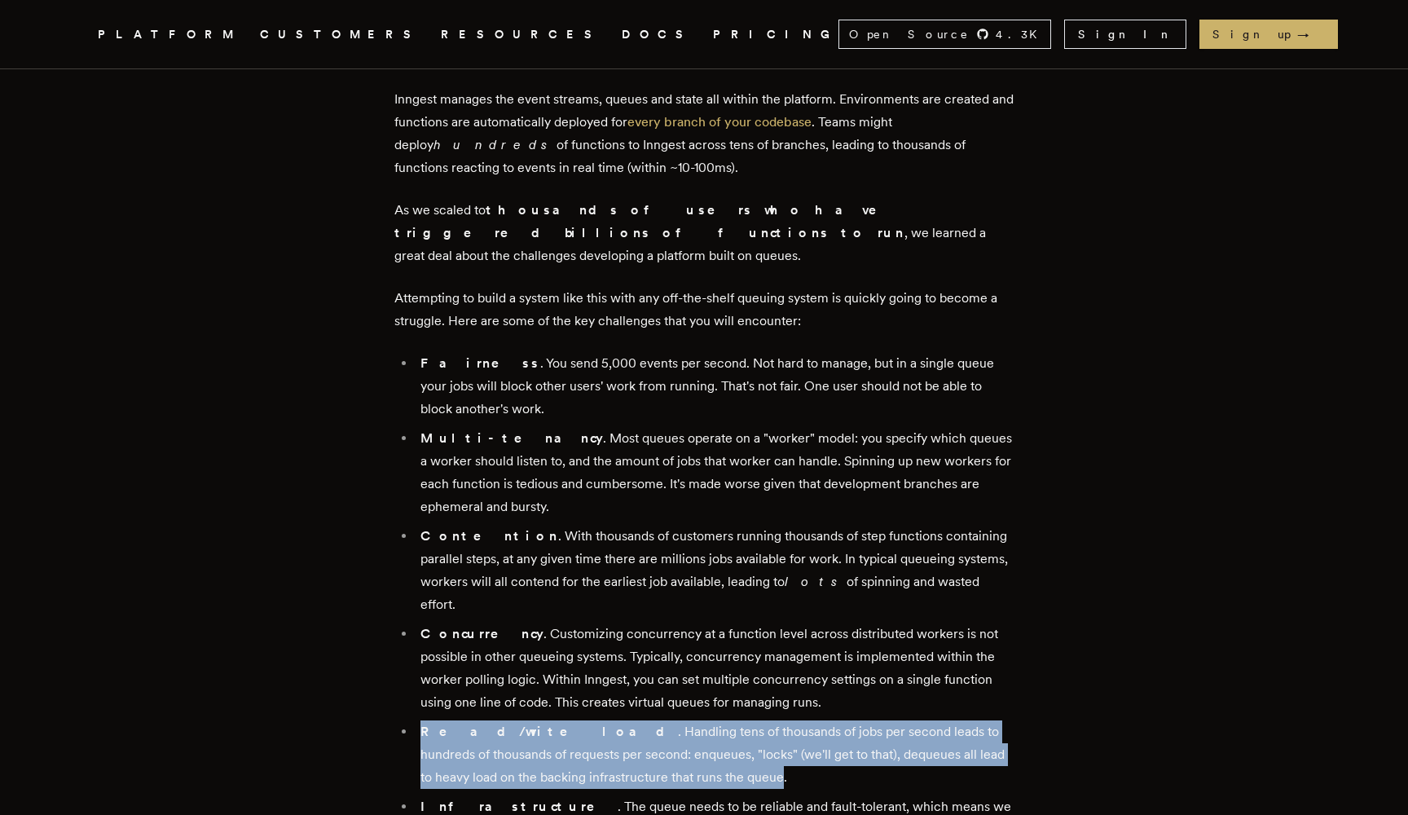
click at [675, 720] on li "Read/write load . Handling tens of thousands of jobs per second leads to hundre…" at bounding box center [715, 754] width 598 height 68
click at [680, 720] on li "Read/write load . Handling tens of thousands of jobs per second leads to hundre…" at bounding box center [715, 754] width 598 height 68
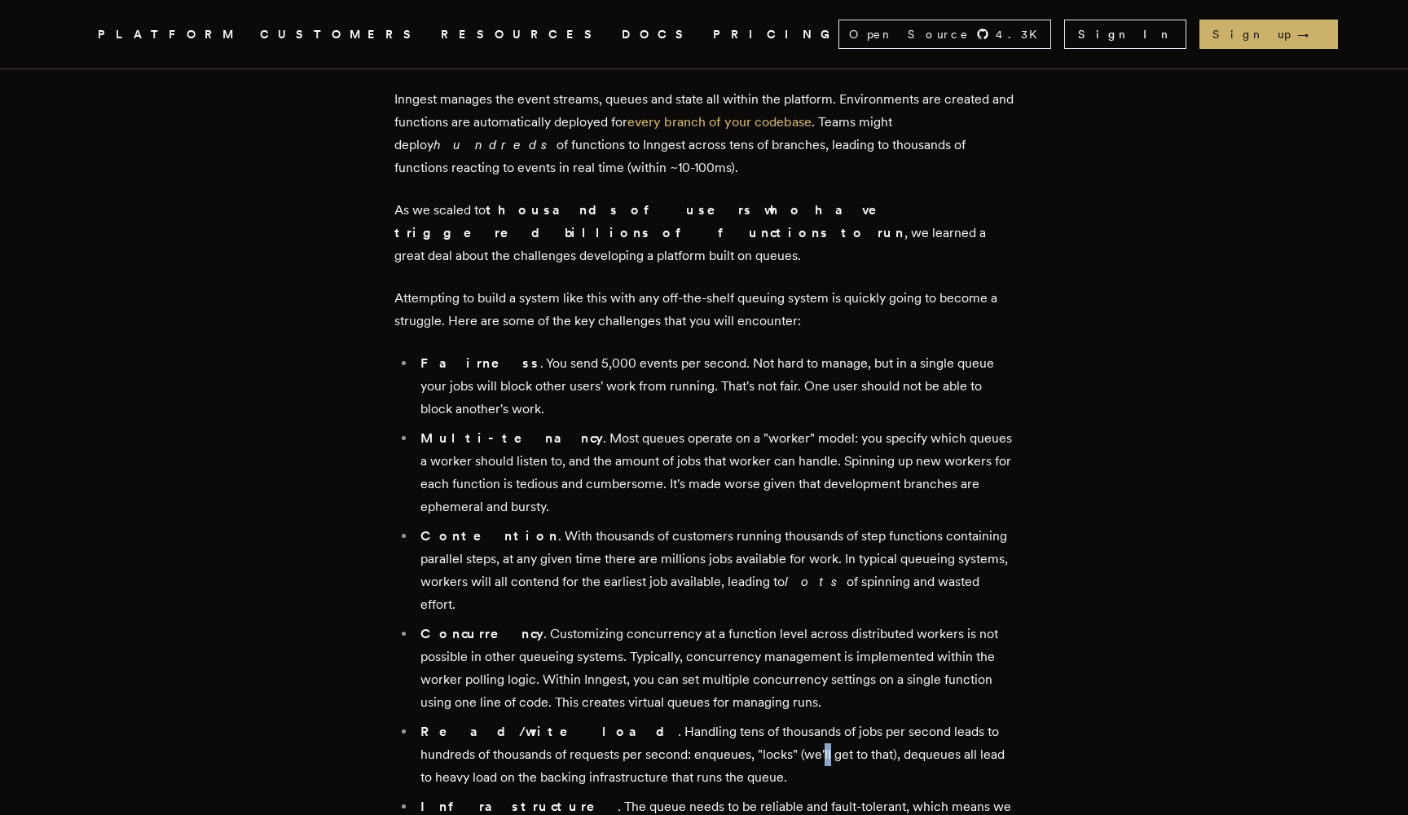
click at [680, 720] on li "Read/write load . Handling tens of thousands of jobs per second leads to hundre…" at bounding box center [715, 754] width 598 height 68
click at [691, 720] on li "Read/write load . Handling tens of thousands of jobs per second leads to hundre…" at bounding box center [715, 754] width 598 height 68
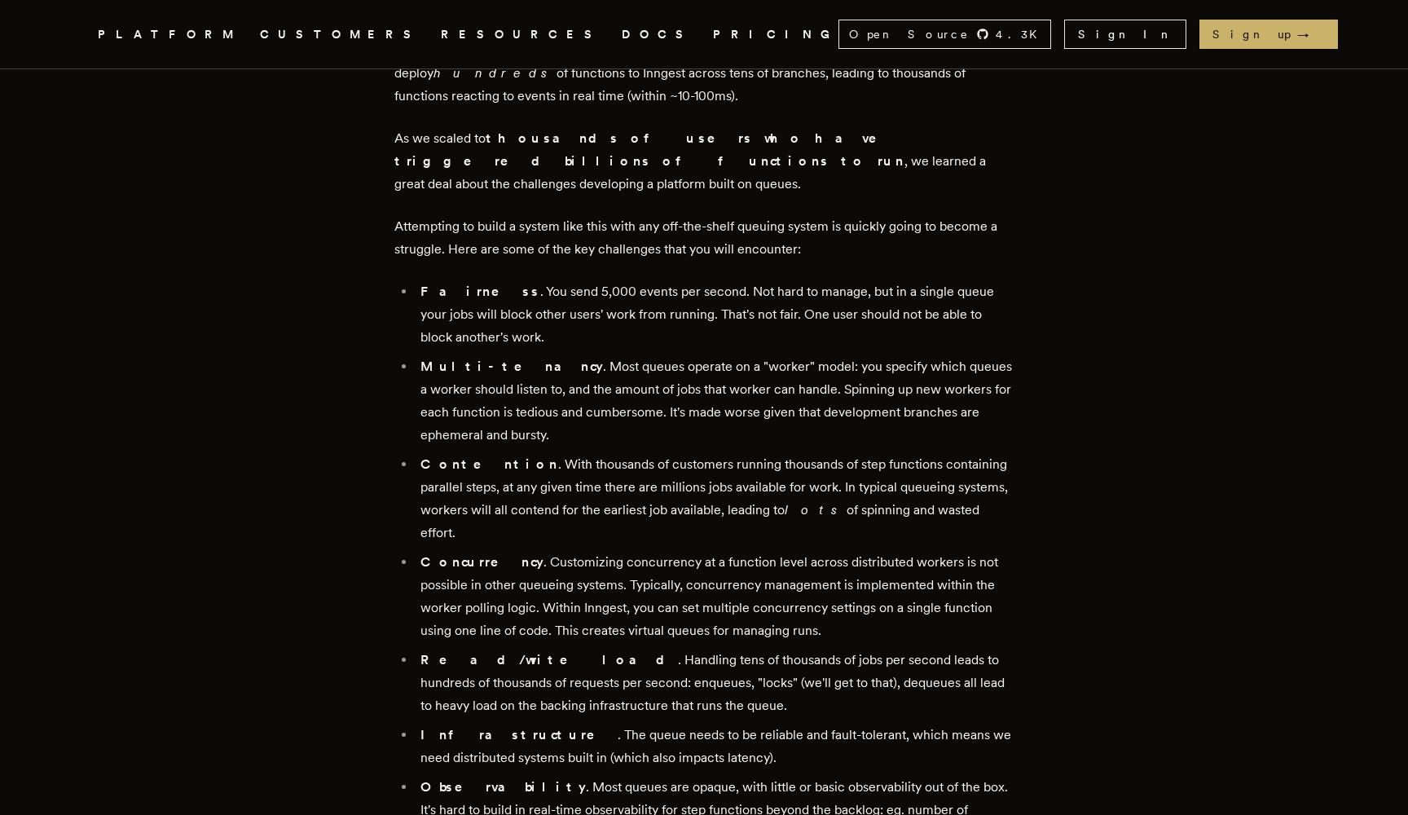
scroll to position [984, 0]
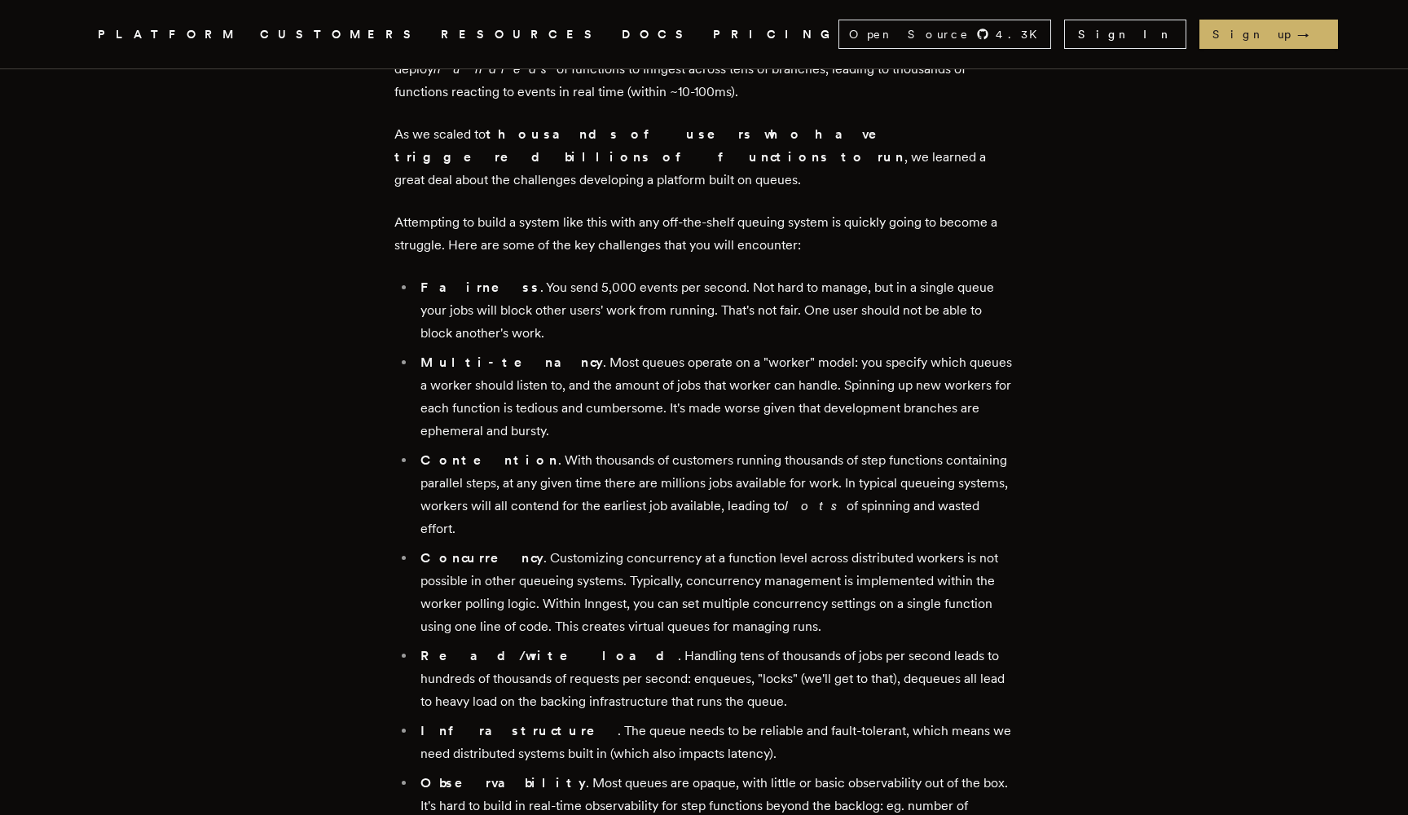
click at [548, 720] on li "Infrastructure . The queue needs to be reliable and fault-tolerant, which means…" at bounding box center [715, 743] width 598 height 46
drag, startPoint x: 548, startPoint y: 676, endPoint x: 658, endPoint y: 689, distance: 111.7
click at [658, 720] on li "Infrastructure . The queue needs to be reliable and fault-tolerant, which means…" at bounding box center [715, 743] width 598 height 46
drag, startPoint x: 658, startPoint y: 689, endPoint x: 548, endPoint y: 687, distance: 110.9
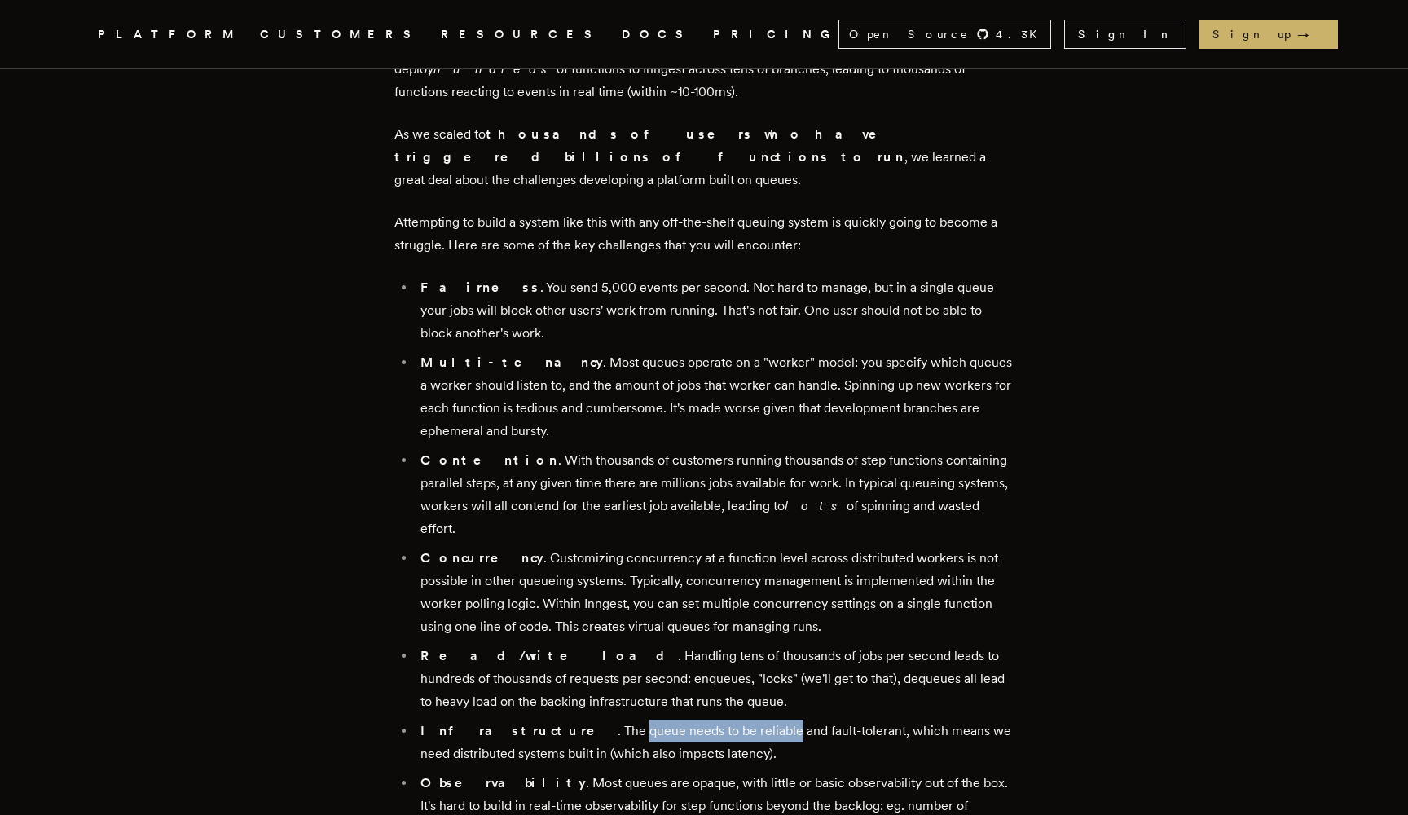
click at [548, 720] on li "Infrastructure . The queue needs to be reliable and fault-tolerant, which means…" at bounding box center [715, 743] width 598 height 46
drag, startPoint x: 548, startPoint y: 687, endPoint x: 699, endPoint y: 687, distance: 151.6
click at [701, 720] on li "Infrastructure . The queue needs to be reliable and fault-tolerant, which means…" at bounding box center [715, 743] width 598 height 46
click at [699, 720] on li "Infrastructure . The queue needs to be reliable and fault-tolerant, which means…" at bounding box center [715, 743] width 598 height 46
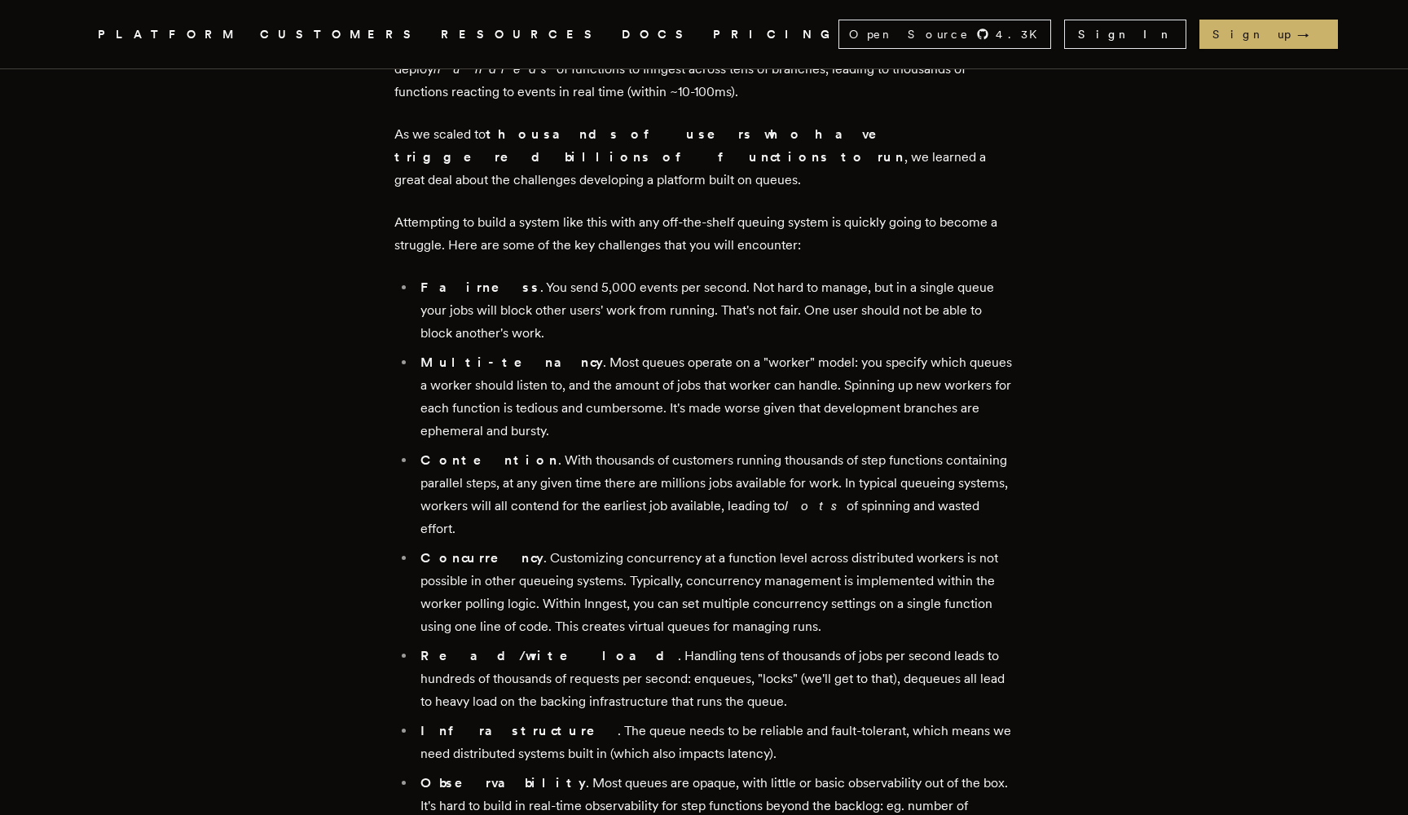
click at [672, 720] on li "Infrastructure . The queue needs to be reliable and fault-tolerant, which means…" at bounding box center [715, 743] width 598 height 46
drag, startPoint x: 672, startPoint y: 687, endPoint x: 525, endPoint y: 685, distance: 147.5
click at [525, 720] on li "Infrastructure . The queue needs to be reliable and fault-tolerant, which means…" at bounding box center [715, 743] width 598 height 46
drag, startPoint x: 525, startPoint y: 685, endPoint x: 675, endPoint y: 685, distance: 149.9
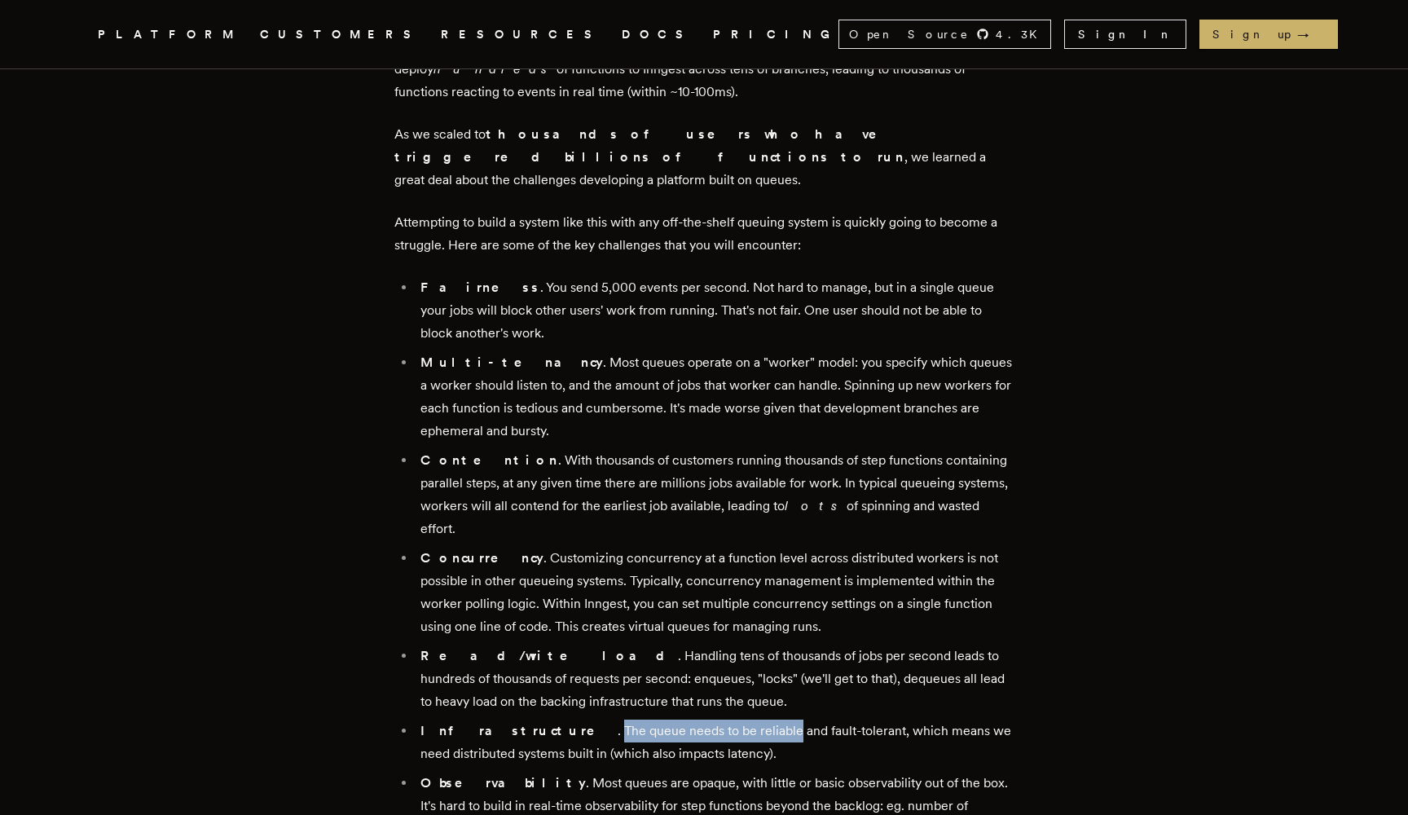
click at [675, 720] on li "Infrastructure . The queue needs to be reliable and fault-tolerant, which means…" at bounding box center [715, 743] width 598 height 46
click at [727, 720] on li "Infrastructure . The queue needs to be reliable and fault-tolerant, which means…" at bounding box center [715, 743] width 598 height 46
drag, startPoint x: 727, startPoint y: 690, endPoint x: 814, endPoint y: 690, distance: 87.2
click at [814, 720] on li "Infrastructure . The queue needs to be reliable and fault-tolerant, which means…" at bounding box center [715, 743] width 598 height 46
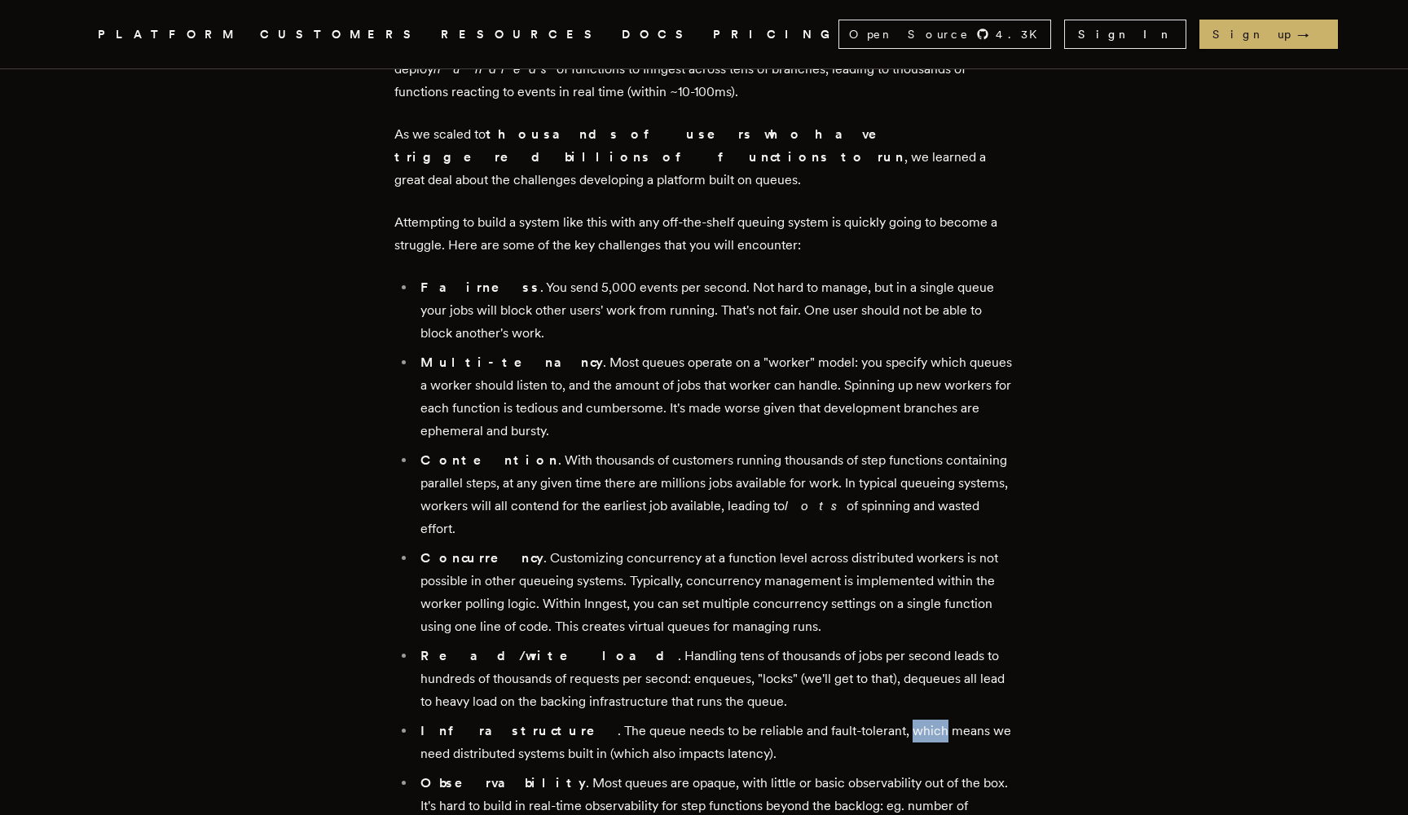
click at [814, 720] on li "Infrastructure . The queue needs to be reliable and fault-tolerant, which means…" at bounding box center [715, 743] width 598 height 46
drag, startPoint x: 814, startPoint y: 690, endPoint x: 884, endPoint y: 689, distance: 70.1
click at [884, 720] on li "Infrastructure . The queue needs to be reliable and fault-tolerant, which means…" at bounding box center [715, 743] width 598 height 46
drag, startPoint x: 884, startPoint y: 689, endPoint x: 485, endPoint y: 711, distance: 399.9
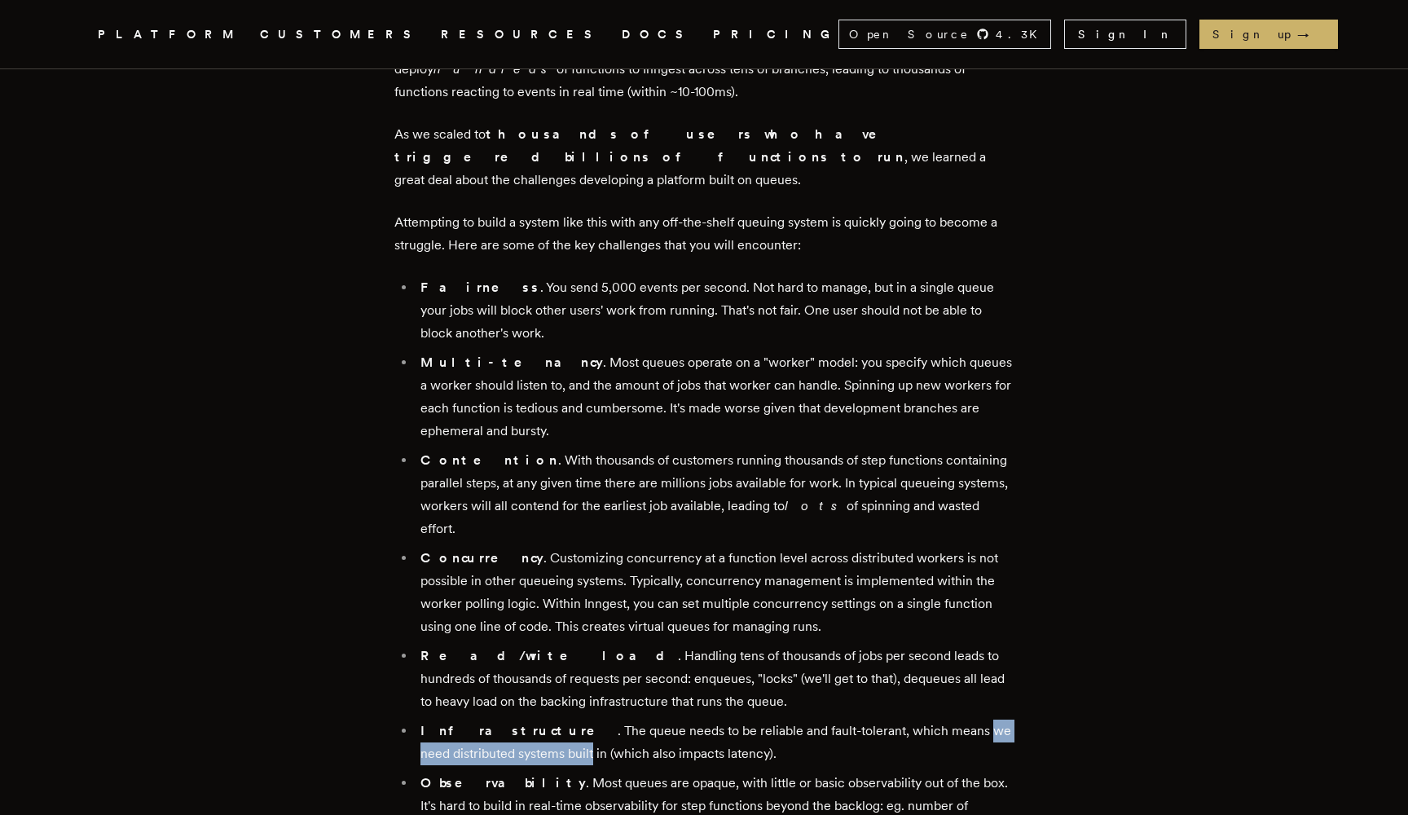
click at [485, 720] on li "Infrastructure . The queue needs to be reliable and fault-tolerant, which means…" at bounding box center [715, 743] width 598 height 46
click at [493, 720] on li "Infrastructure . The queue needs to be reliable and fault-tolerant, which means…" at bounding box center [715, 743] width 598 height 46
drag, startPoint x: 493, startPoint y: 711, endPoint x: 427, endPoint y: 711, distance: 66.0
click at [427, 720] on li "Infrastructure . The queue needs to be reliable and fault-tolerant, which means…" at bounding box center [715, 743] width 598 height 46
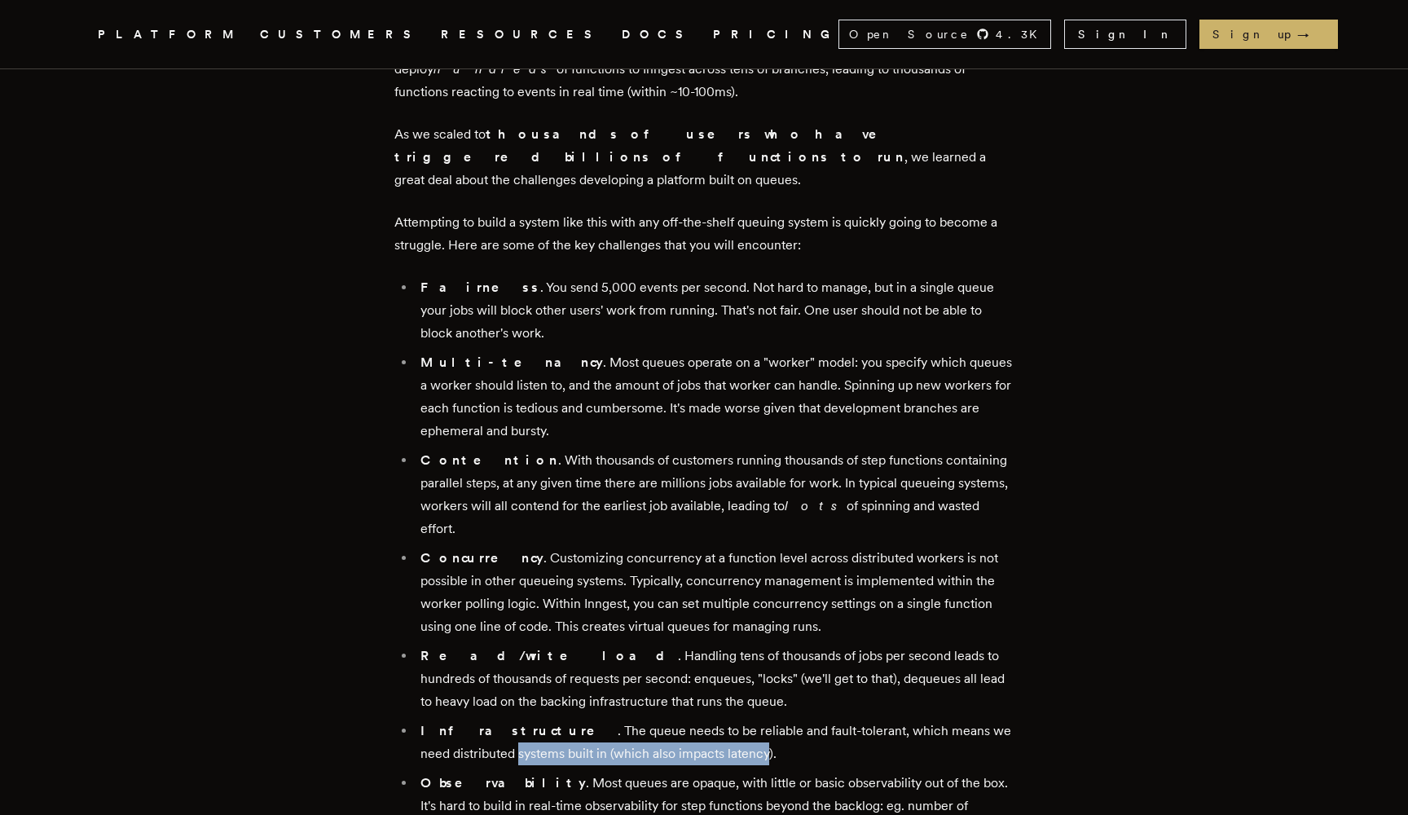
drag, startPoint x: 427, startPoint y: 711, endPoint x: 670, endPoint y: 715, distance: 242.9
click at [670, 720] on li "Infrastructure . The queue needs to be reliable and fault-tolerant, which means…" at bounding box center [715, 743] width 598 height 46
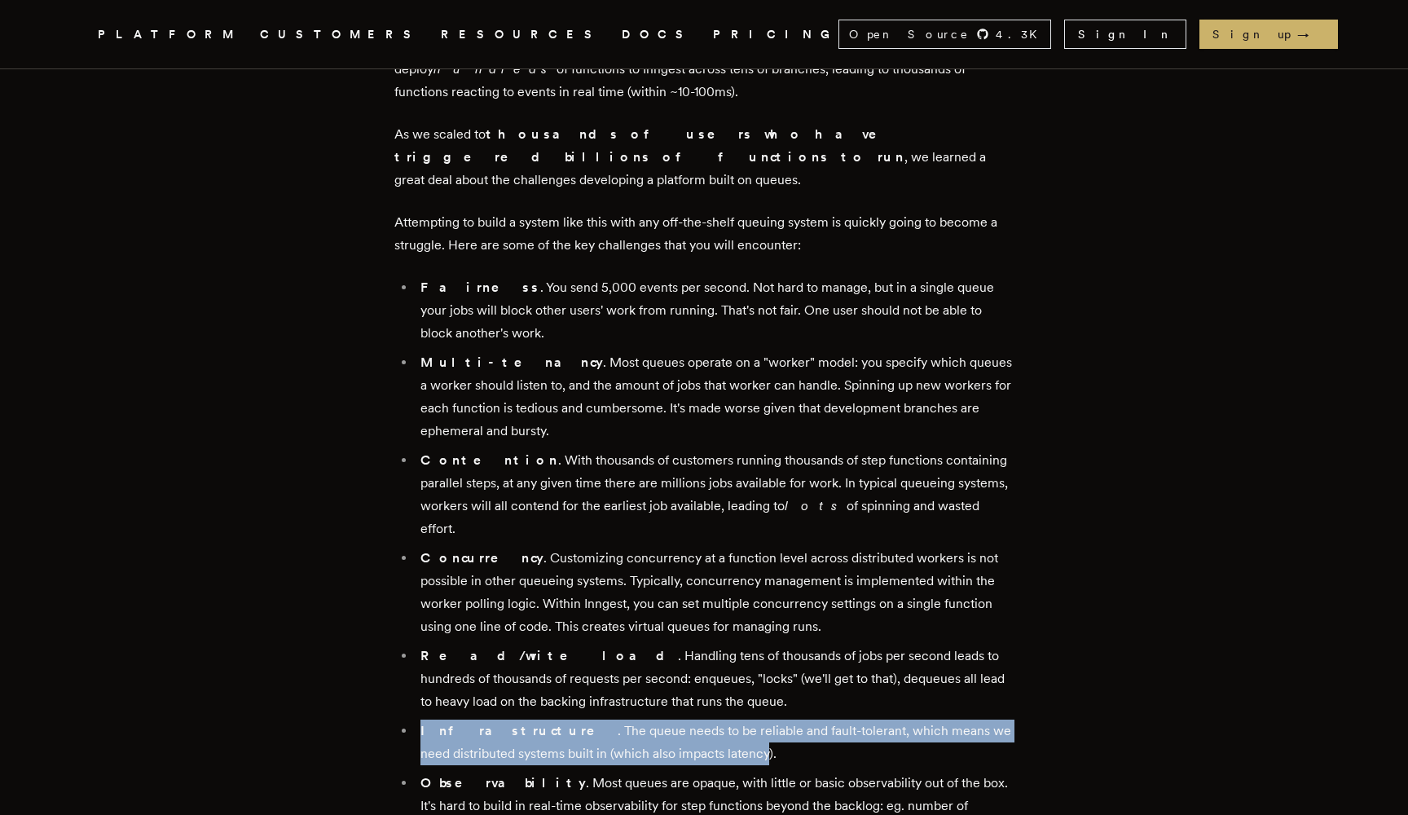
drag, startPoint x: 670, startPoint y: 715, endPoint x: 451, endPoint y: 693, distance: 219.6
click at [451, 720] on li "Infrastructure . The queue needs to be reliable and fault-tolerant, which means…" at bounding box center [715, 743] width 598 height 46
click at [451, 723] on strong "Infrastructure" at bounding box center [518, 730] width 197 height 15
drag, startPoint x: 451, startPoint y: 693, endPoint x: 654, endPoint y: 711, distance: 203.0
click at [653, 720] on li "Infrastructure . The queue needs to be reliable and fault-tolerant, which means…" at bounding box center [715, 743] width 598 height 46
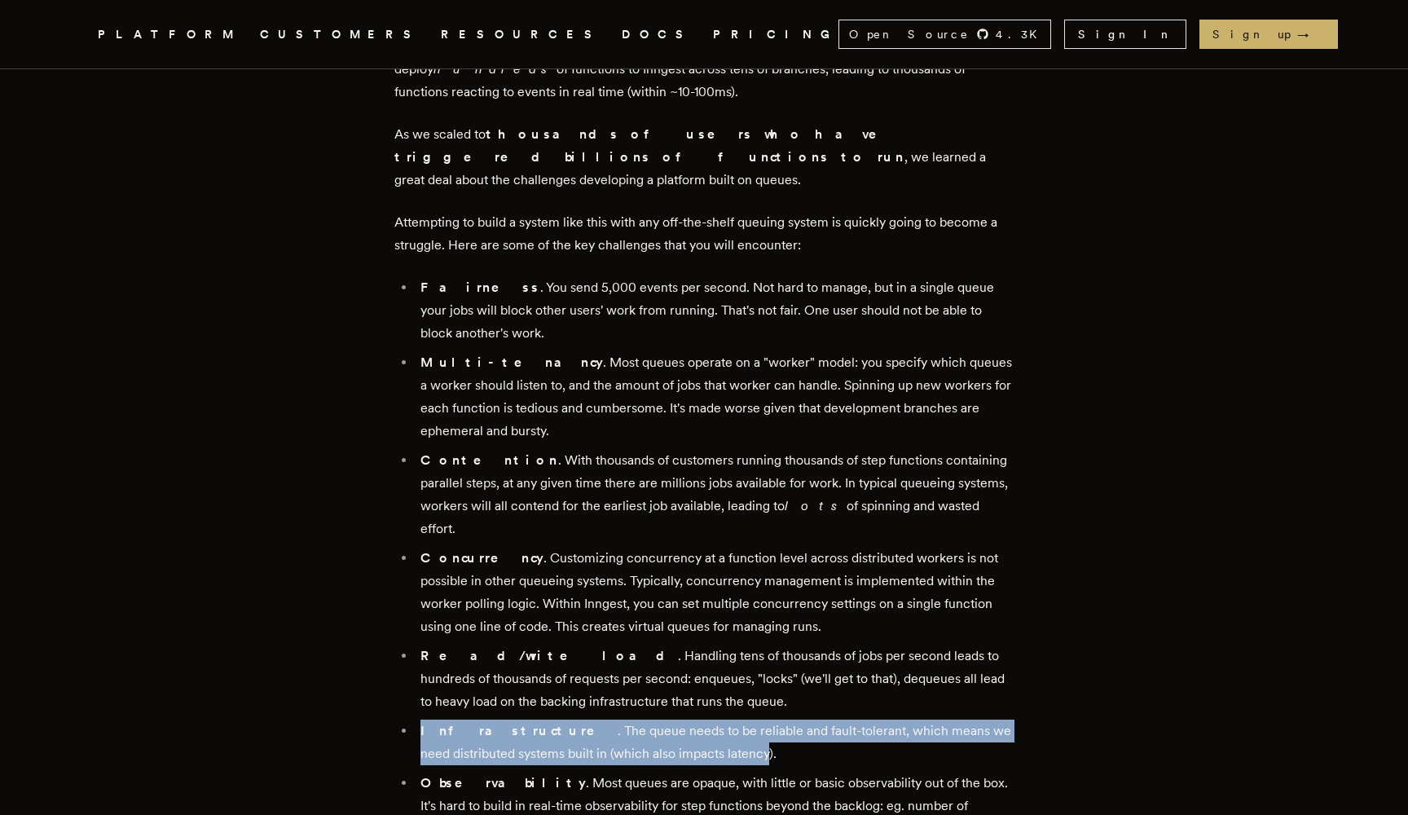
click at [654, 720] on li "Infrastructure . The queue needs to be reliable and fault-tolerant, which means…" at bounding box center [715, 743] width 598 height 46
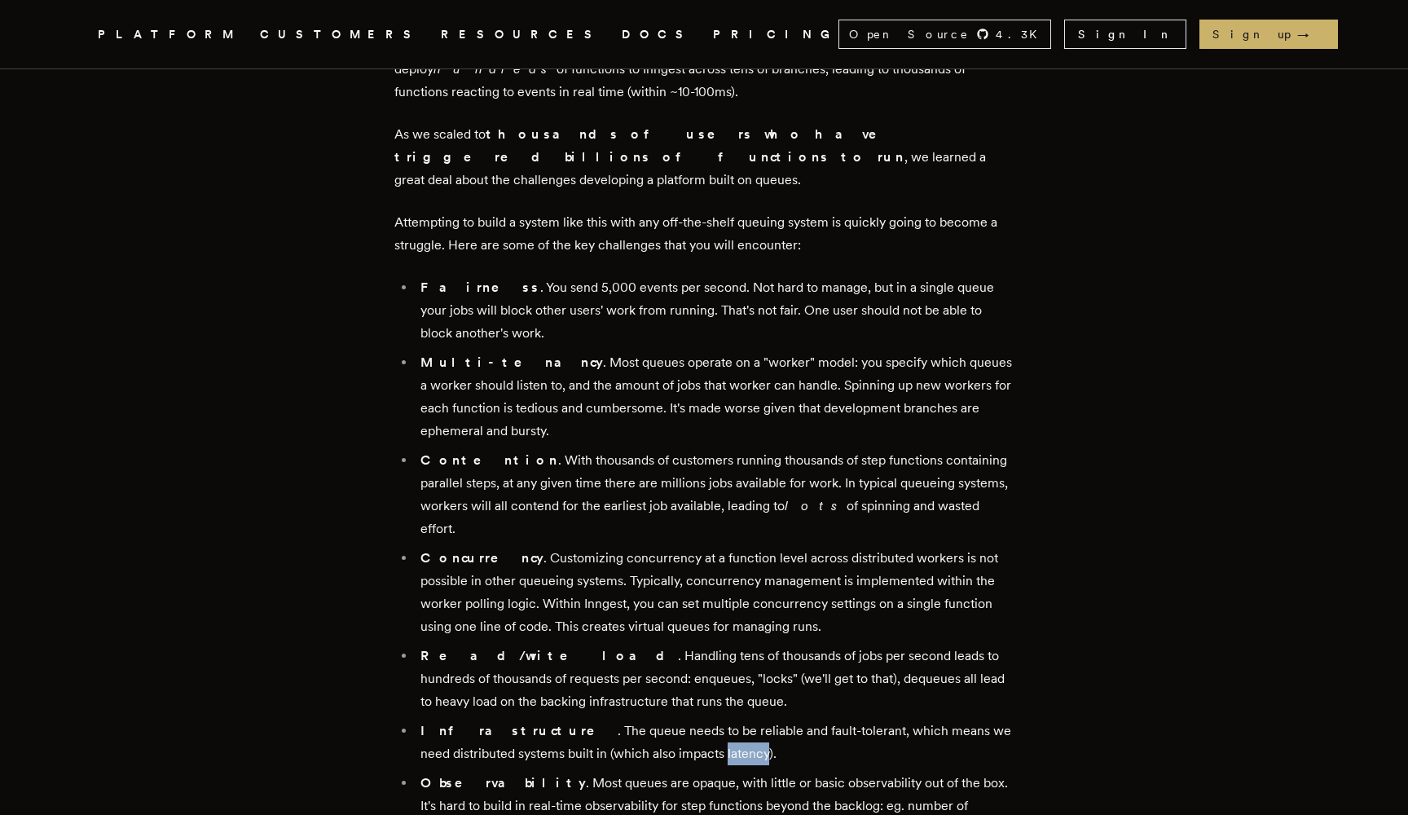
click at [654, 720] on li "Infrastructure . The queue needs to be reliable and fault-tolerant, which means…" at bounding box center [715, 743] width 598 height 46
drag, startPoint x: 654, startPoint y: 711, endPoint x: 446, endPoint y: 697, distance: 208.3
click at [446, 720] on li "Infrastructure . The queue needs to be reliable and fault-tolerant, which means…" at bounding box center [715, 743] width 598 height 46
click at [447, 720] on li "Infrastructure . The queue needs to be reliable and fault-tolerant, which means…" at bounding box center [715, 743] width 598 height 46
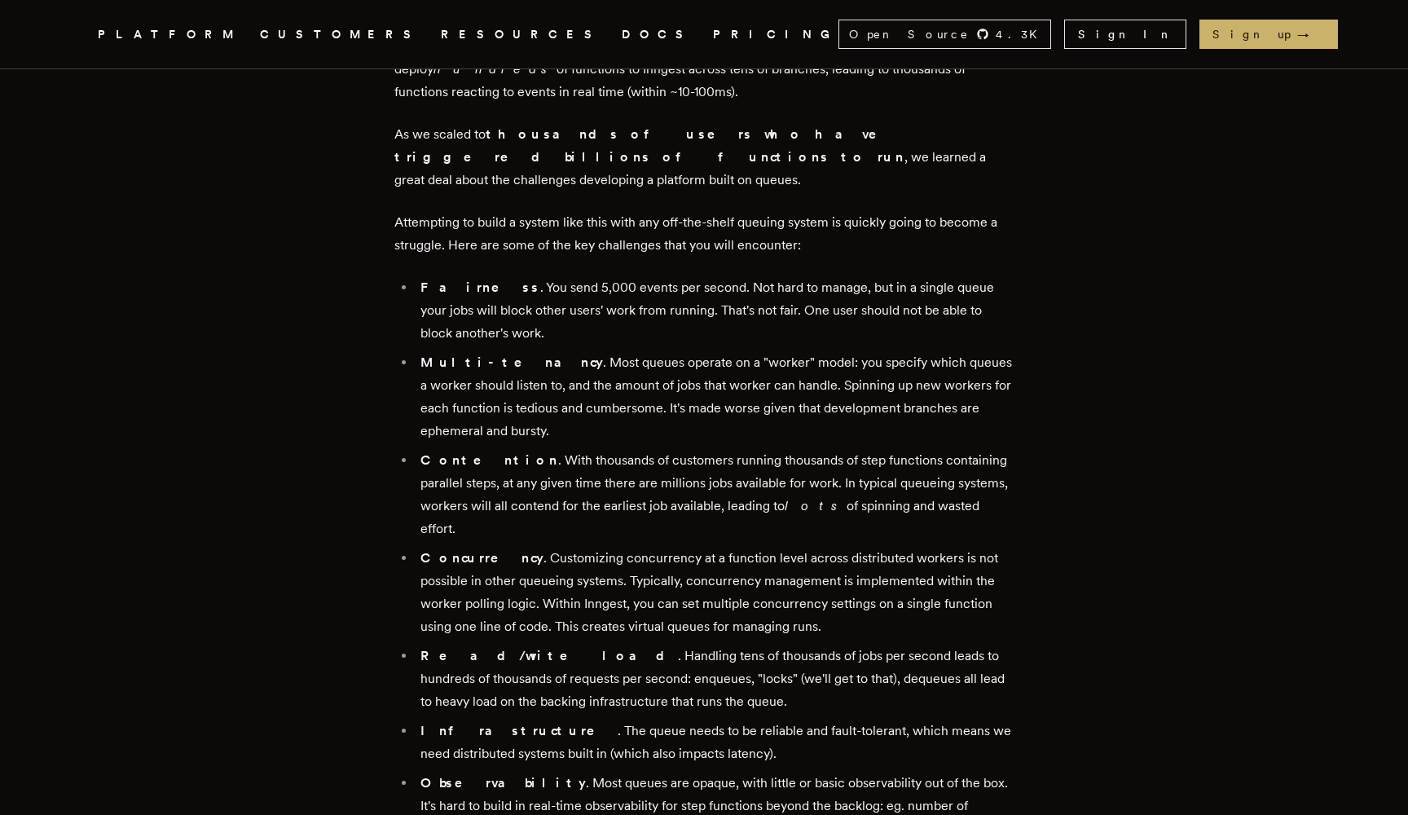
click at [447, 720] on li "Infrastructure . The queue needs to be reliable and fault-tolerant, which means…" at bounding box center [715, 743] width 598 height 46
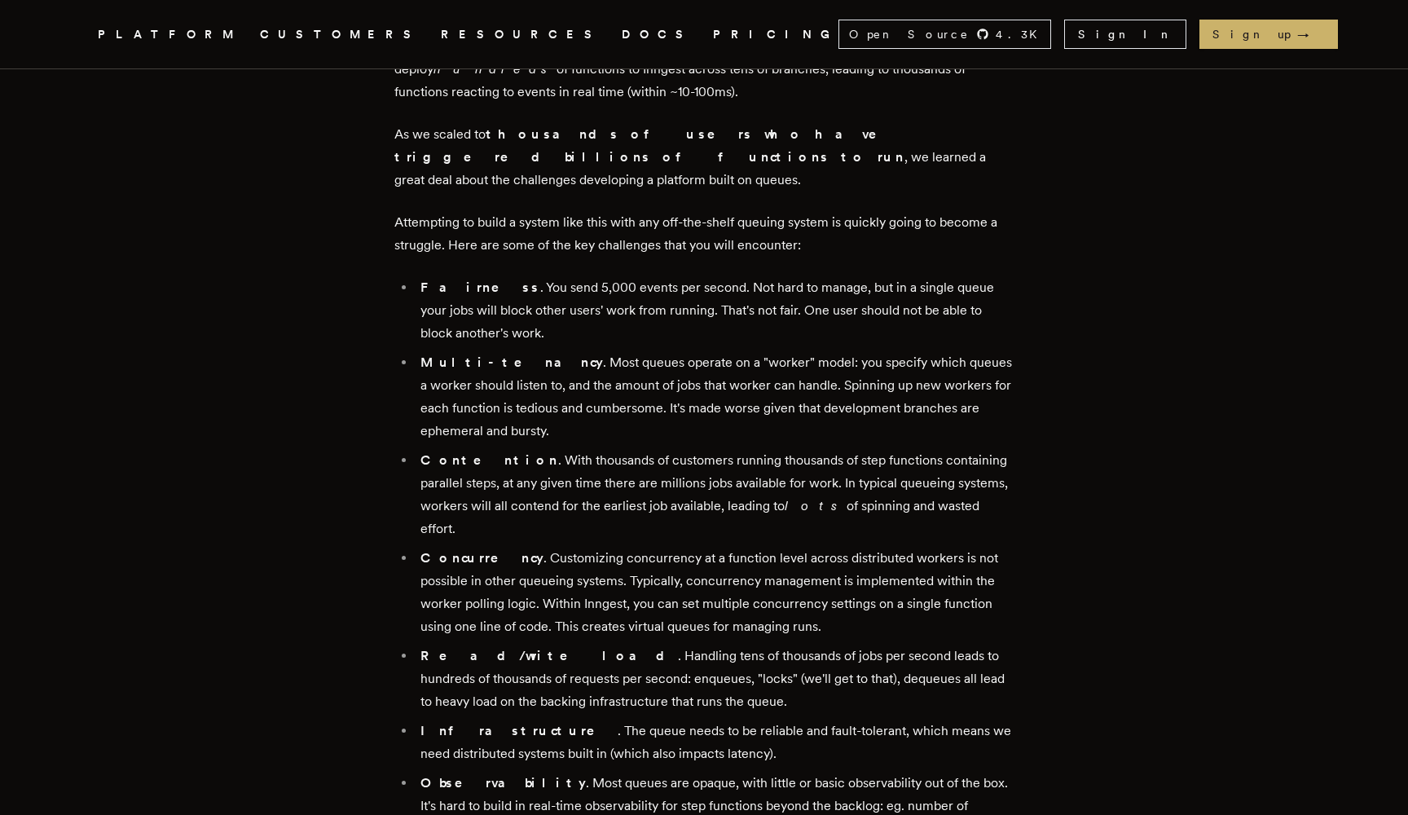
scroll to position [1027, 0]
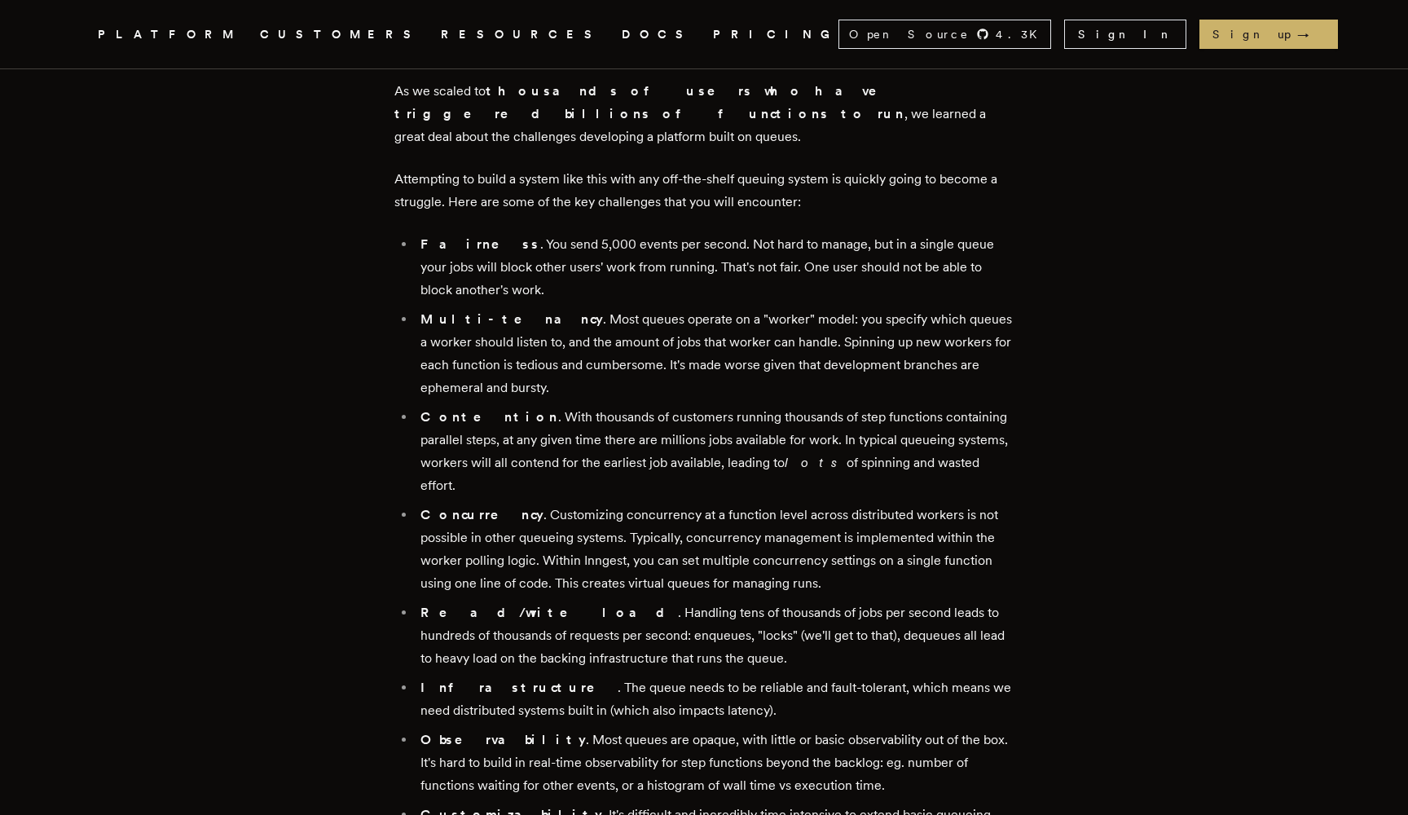
click at [759, 729] on li "Observability . Most queues are opaque, with little or basic observability out …" at bounding box center [715, 763] width 598 height 68
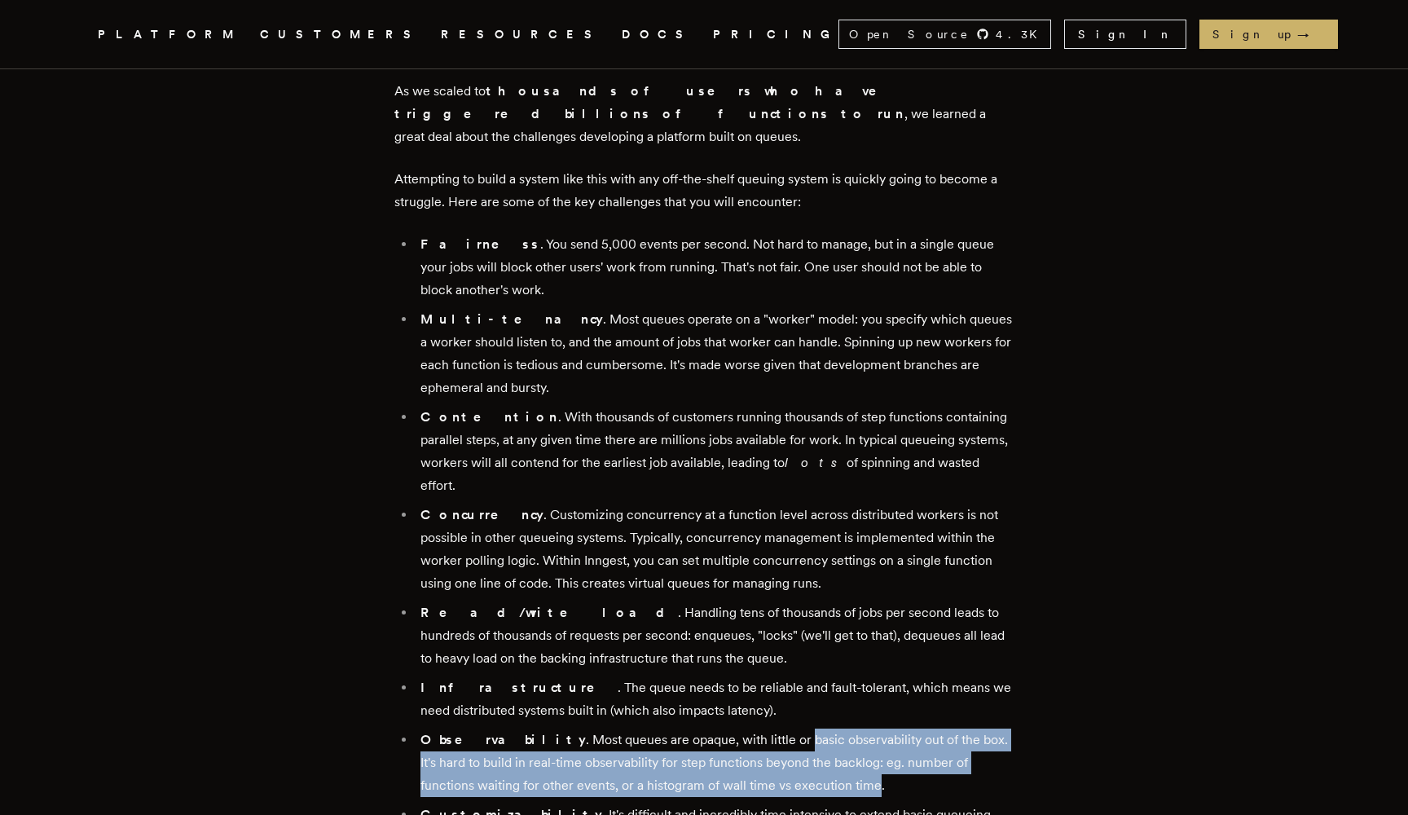
drag, startPoint x: 759, startPoint y: 699, endPoint x: 819, endPoint y: 746, distance: 76.0
click at [816, 746] on li "Observability . Most queues are opaque, with little or basic observability out …" at bounding box center [715, 763] width 598 height 68
click at [821, 746] on li "Observability . Most queues are opaque, with little or basic observability out …" at bounding box center [715, 763] width 598 height 68
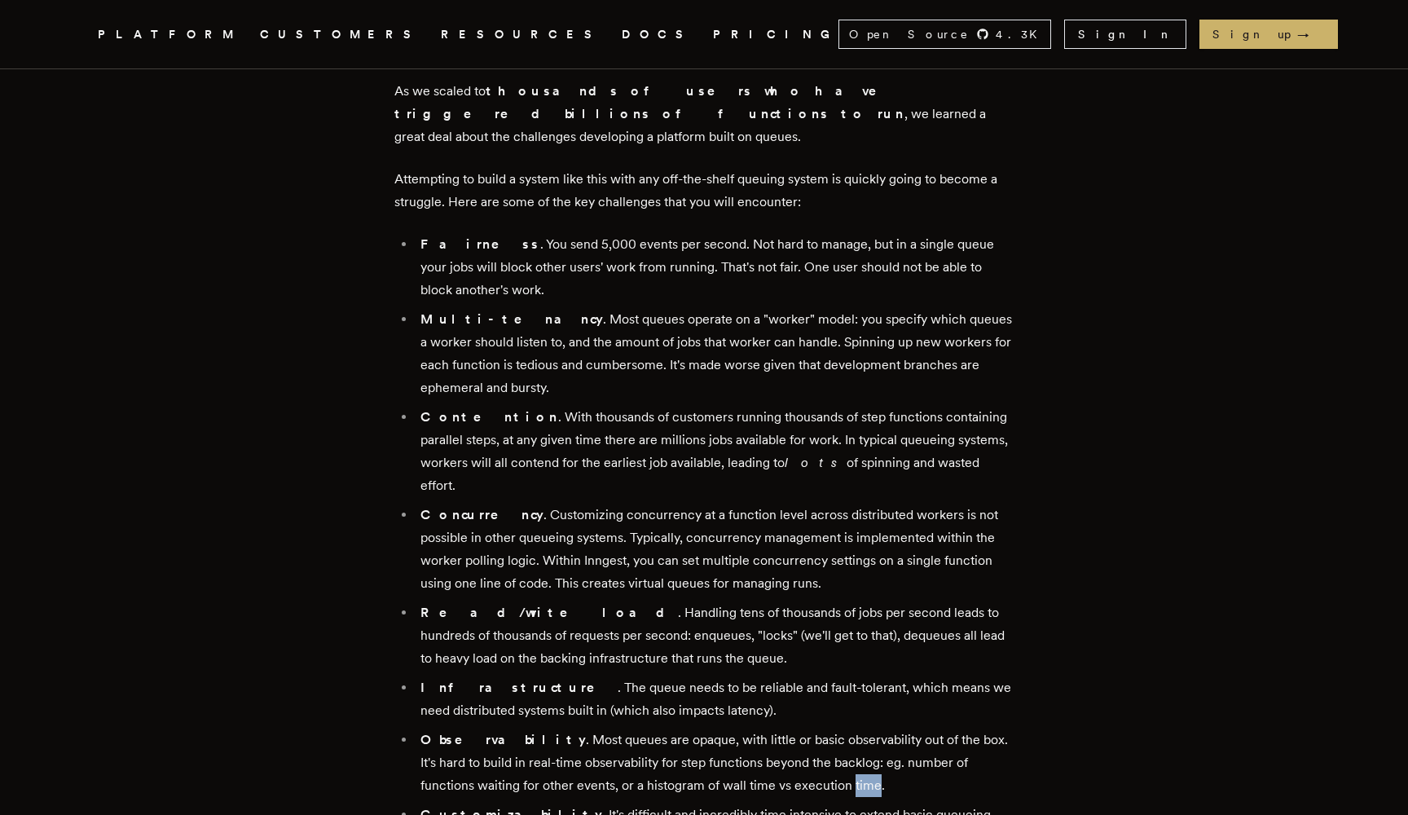
click at [821, 746] on li "Observability . Most queues are opaque, with little or basic observability out …" at bounding box center [715, 763] width 598 height 68
drag, startPoint x: 821, startPoint y: 746, endPoint x: 553, endPoint y: 700, distance: 272.1
click at [553, 729] on li "Observability . Most queues are opaque, with little or basic observability out …" at bounding box center [715, 763] width 598 height 68
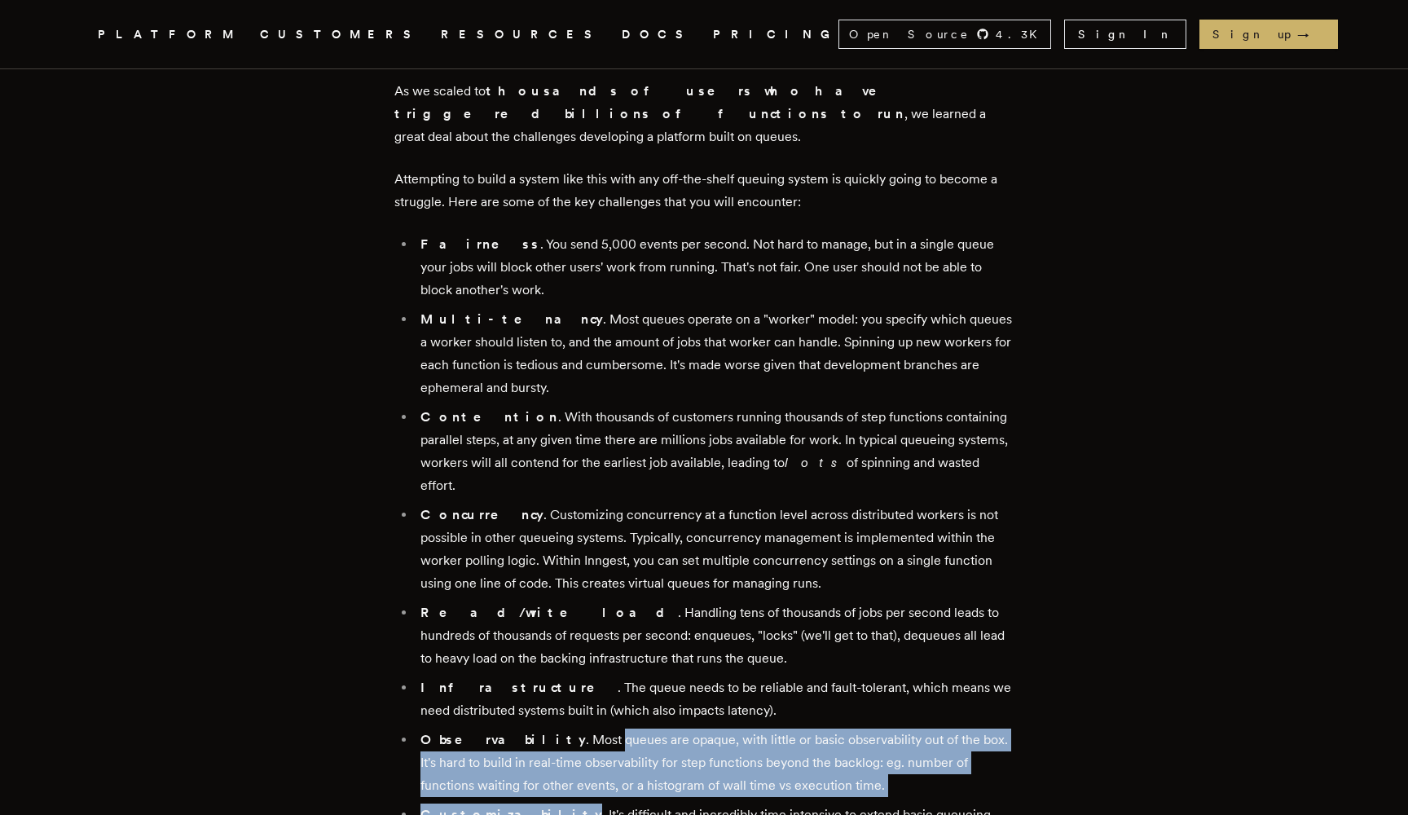
drag, startPoint x: 553, startPoint y: 700, endPoint x: 828, endPoint y: 759, distance: 281.0
click at [828, 759] on ul "Fairness . You send 5,000 events per second. Not hard to manage, but in a singl…" at bounding box center [703, 564] width 619 height 662
drag, startPoint x: 828, startPoint y: 759, endPoint x: 786, endPoint y: 647, distance: 120.2
click at [786, 649] on ul "Fairness . You send 5,000 events per second. Not hard to manage, but in a singl…" at bounding box center [703, 564] width 619 height 662
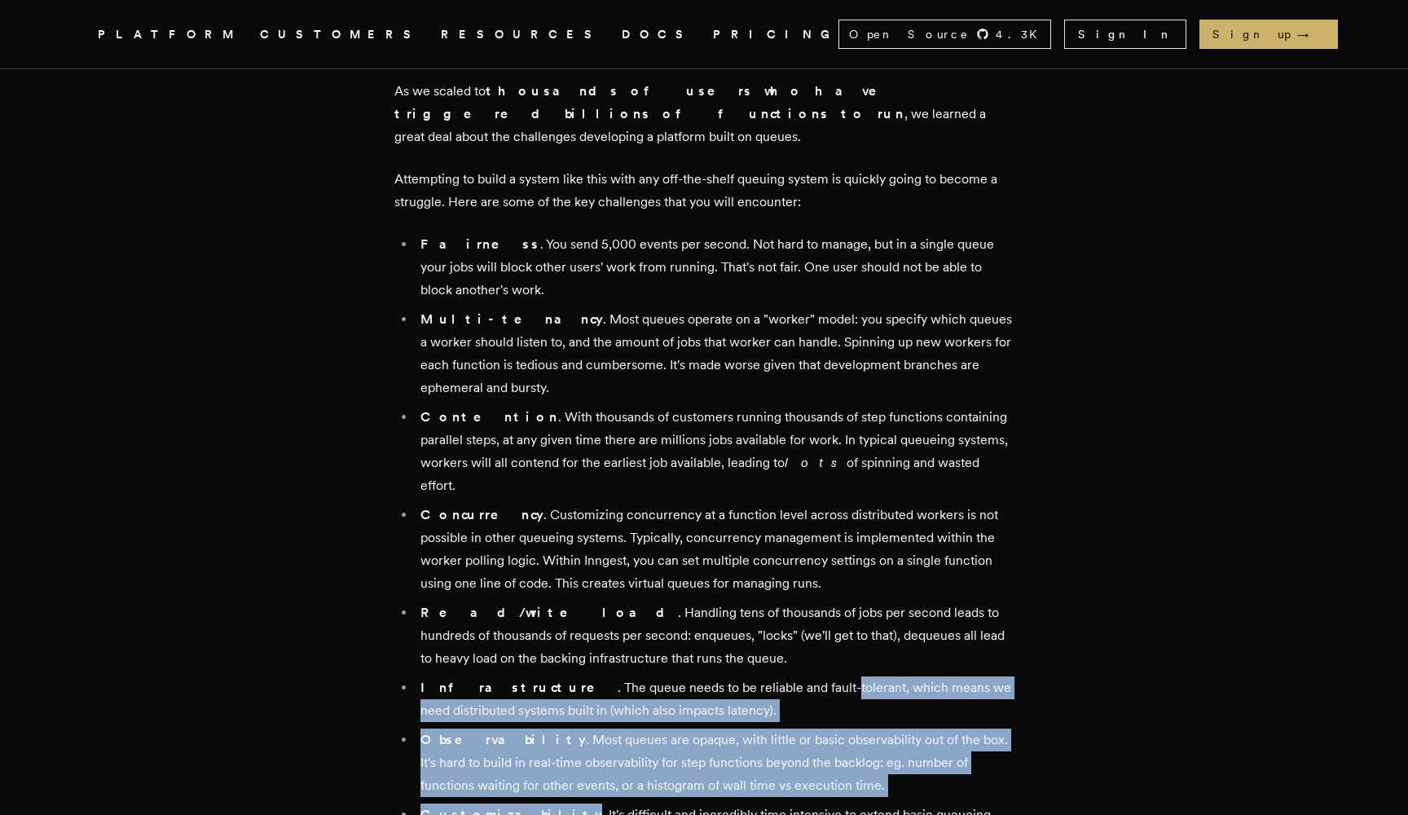
click at [781, 729] on li "Observability . Most queues are opaque, with little or basic observability out …" at bounding box center [715, 763] width 598 height 68
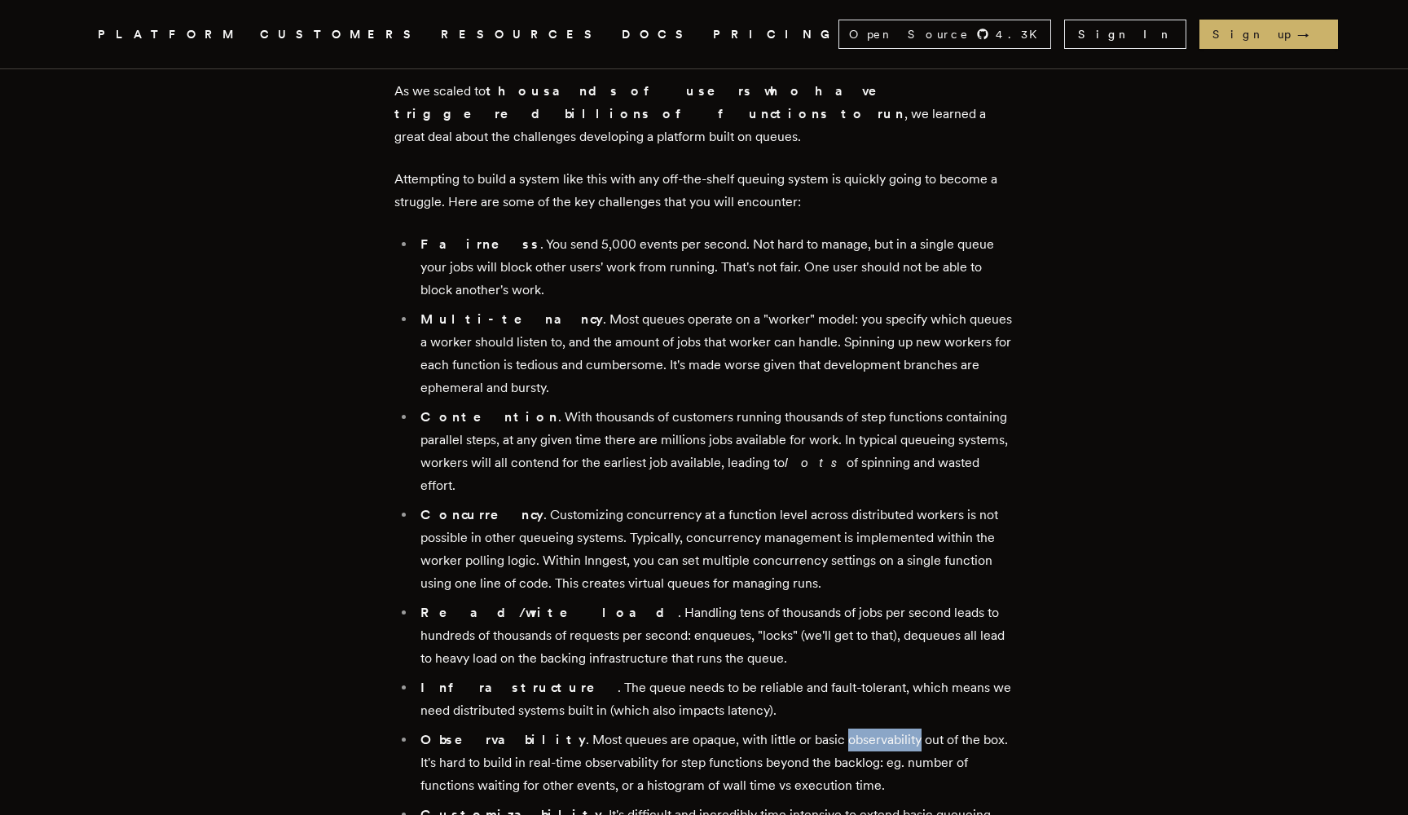
click at [781, 729] on li "Observability . Most queues are opaque, with little or basic observability out …" at bounding box center [715, 763] width 598 height 68
drag, startPoint x: 781, startPoint y: 706, endPoint x: 793, endPoint y: 730, distance: 27.0
click at [793, 729] on li "Observability . Most queues are opaque, with little or basic observability out …" at bounding box center [715, 763] width 598 height 68
click at [793, 730] on li "Observability . Most queues are opaque, with little or basic observability out …" at bounding box center [715, 763] width 598 height 68
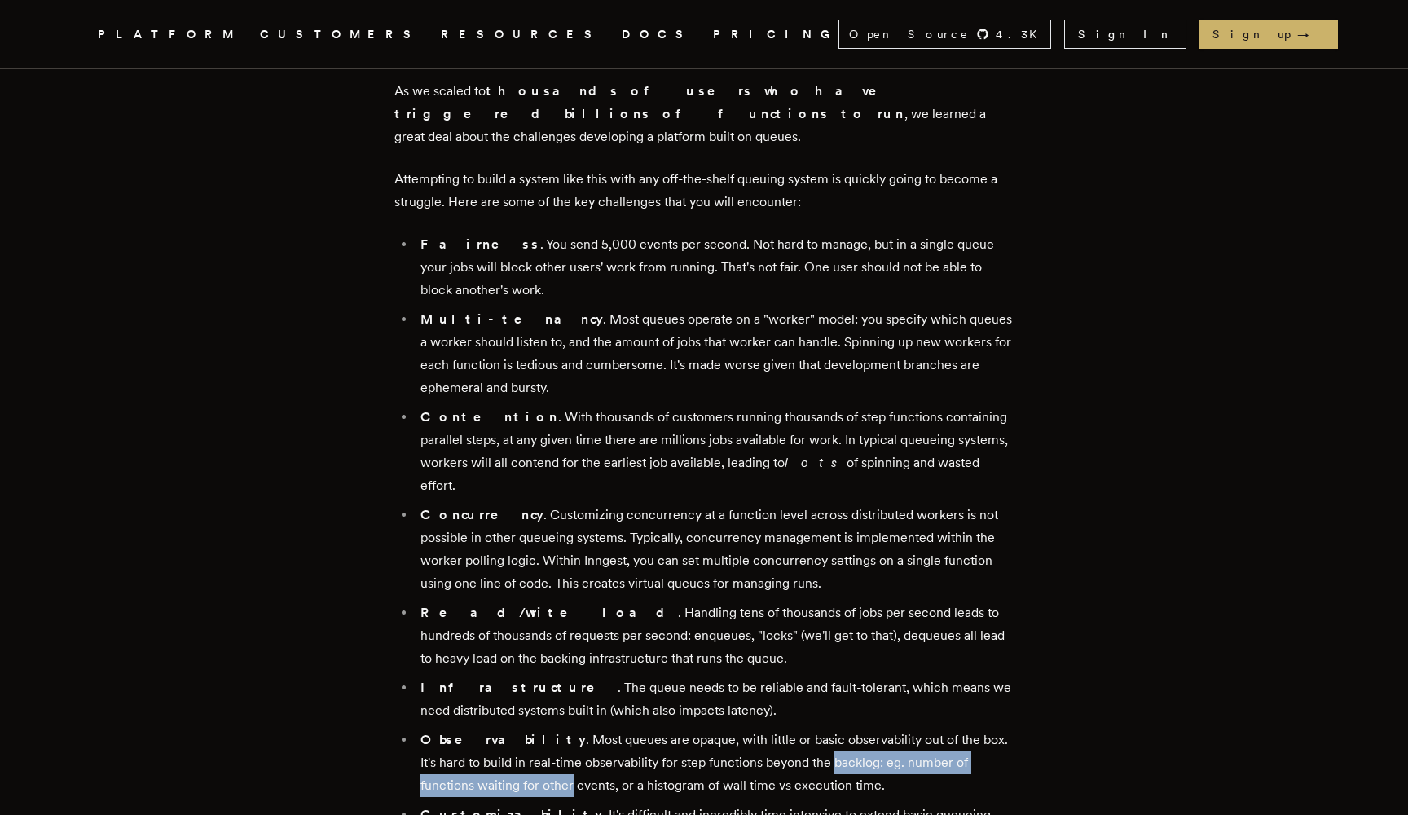
drag, startPoint x: 793, startPoint y: 730, endPoint x: 502, endPoint y: 733, distance: 290.9
click at [502, 733] on li "Observability . Most queues are opaque, with little or basic observability out …" at bounding box center [715, 763] width 598 height 68
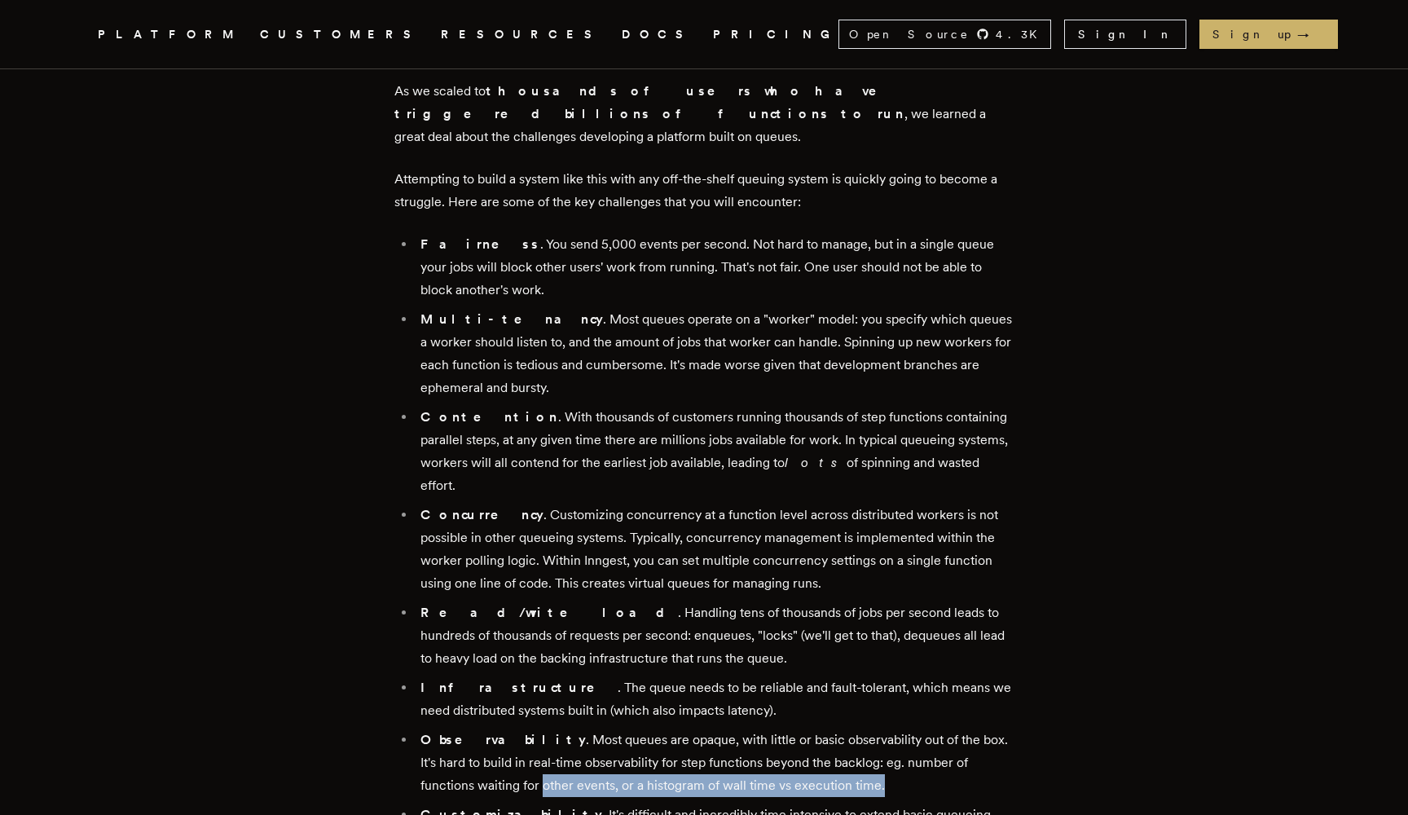
drag, startPoint x: 502, startPoint y: 733, endPoint x: 866, endPoint y: 737, distance: 364.3
click at [865, 737] on li "Observability . Most queues are opaque, with little or basic observability out …" at bounding box center [715, 763] width 598 height 68
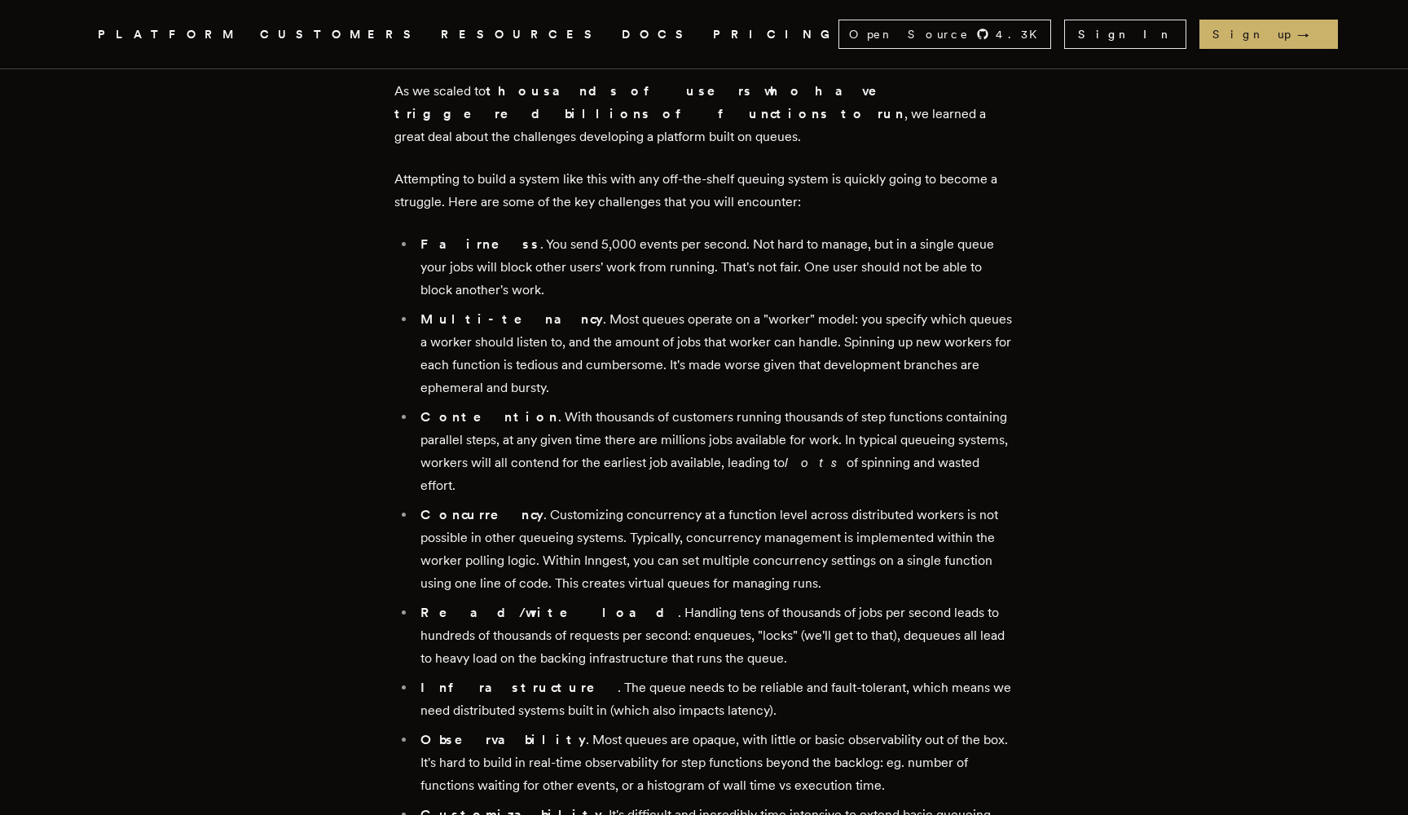
click at [869, 737] on li "Observability . Most queues are opaque, with little or basic observability out …" at bounding box center [715, 763] width 598 height 68
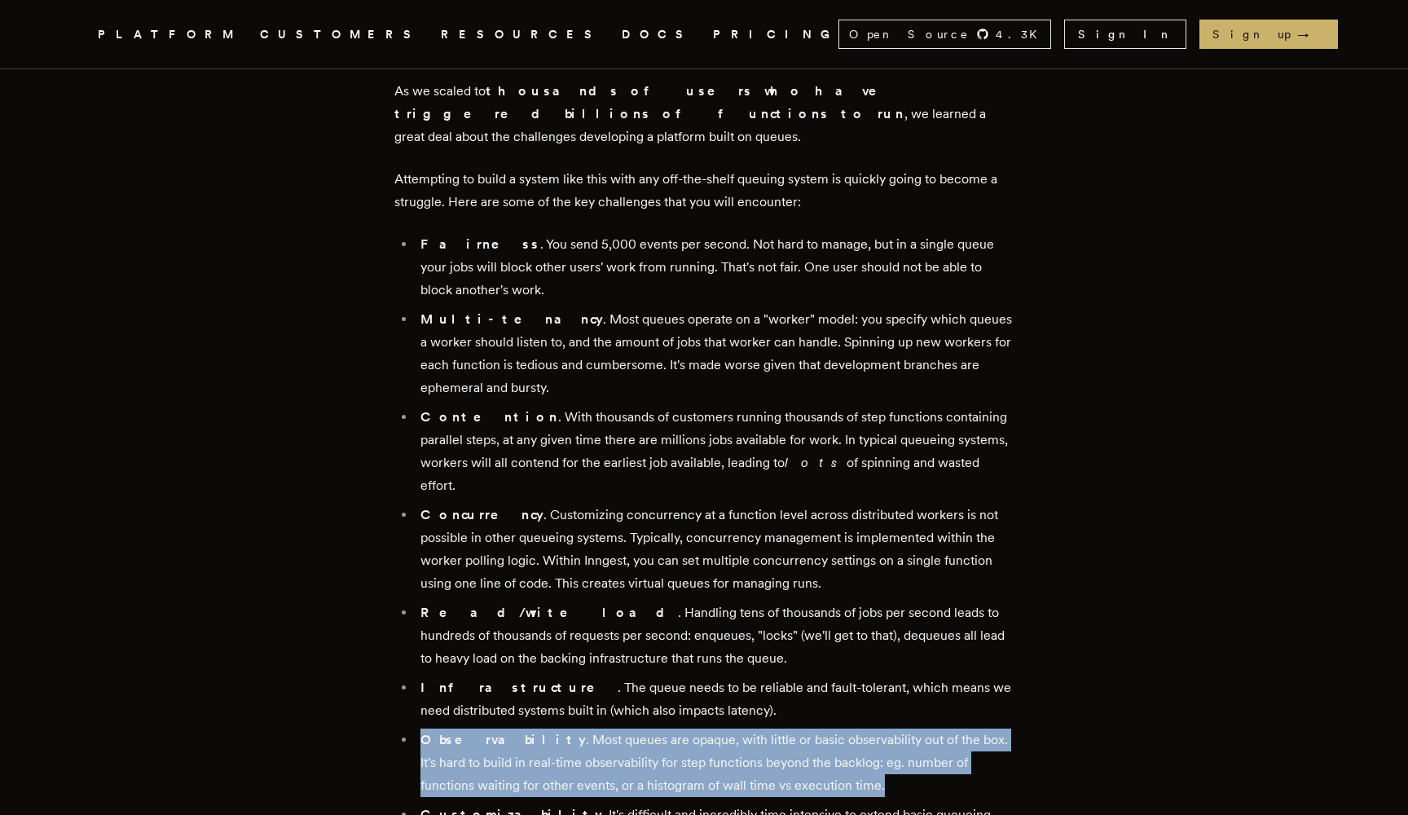
drag, startPoint x: 869, startPoint y: 737, endPoint x: 447, endPoint y: 706, distance: 423.3
click at [447, 729] on li "Observability . Most queues are opaque, with little or basic observability out …" at bounding box center [715, 763] width 598 height 68
drag, startPoint x: 447, startPoint y: 706, endPoint x: 1019, endPoint y: 767, distance: 575.3
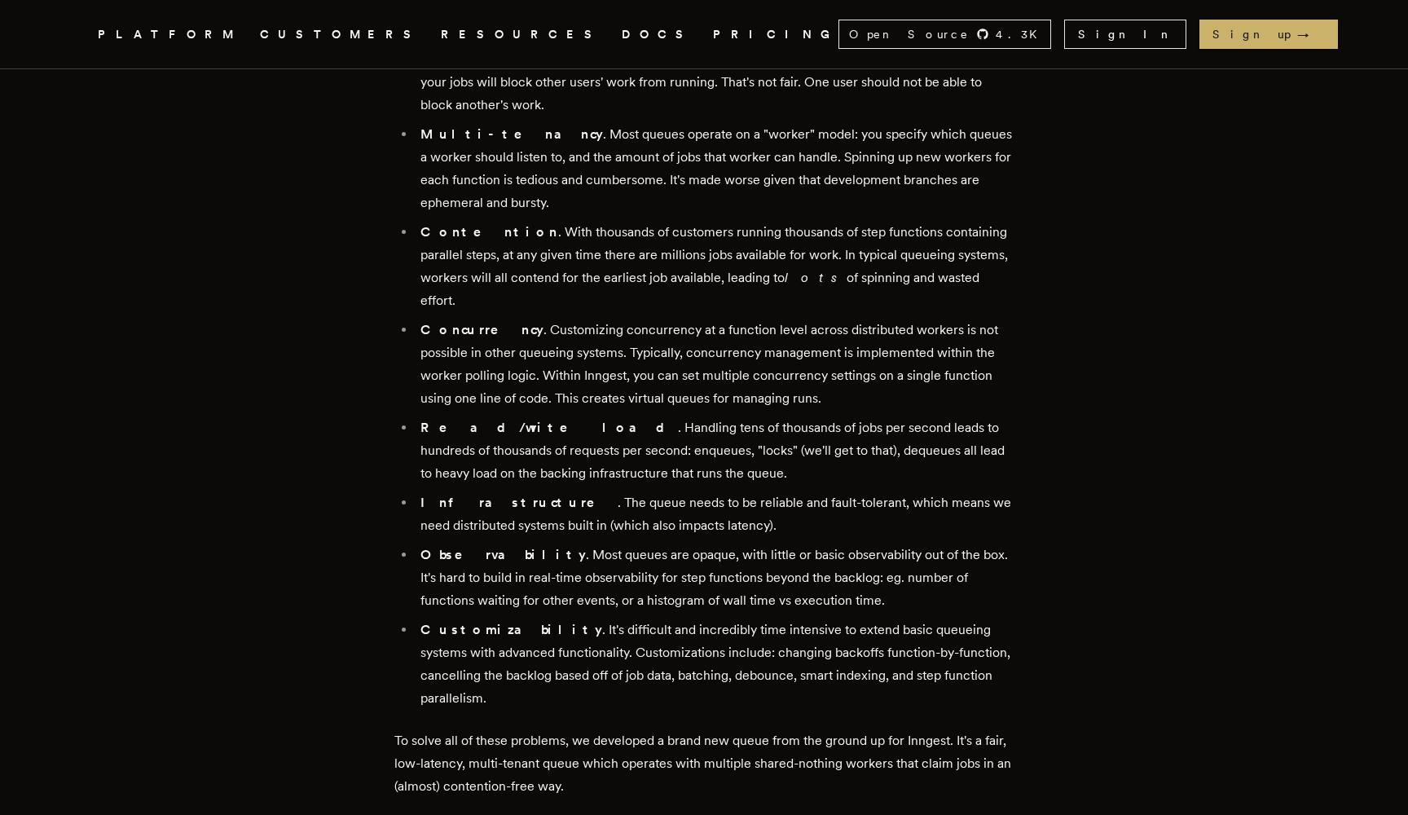
scroll to position [1228, 0]
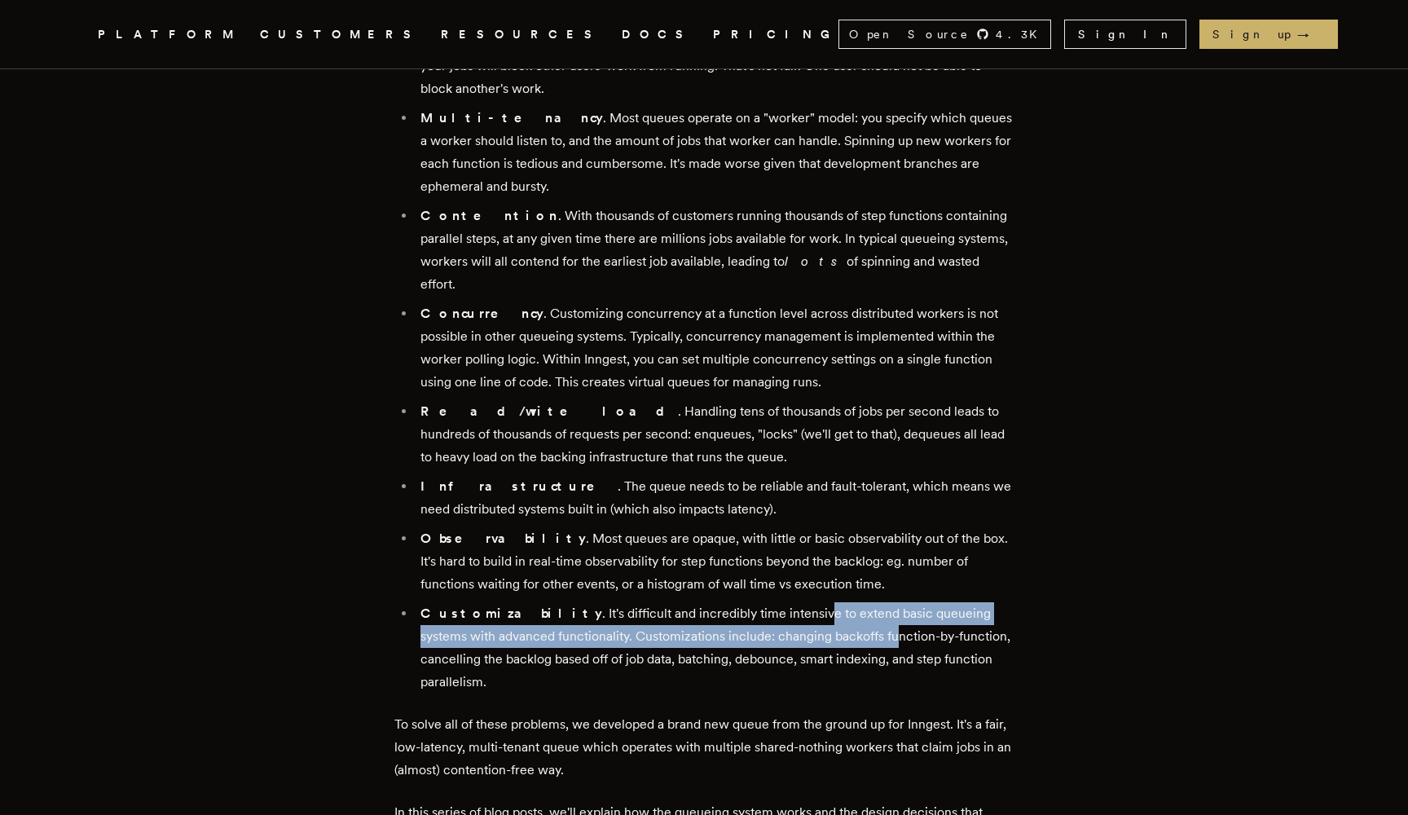
drag, startPoint x: 755, startPoint y: 576, endPoint x: 882, endPoint y: 591, distance: 128.0
click at [826, 602] on li "Customizability . It's difficult and incredibly time intensive to extend basic …" at bounding box center [715, 647] width 598 height 91
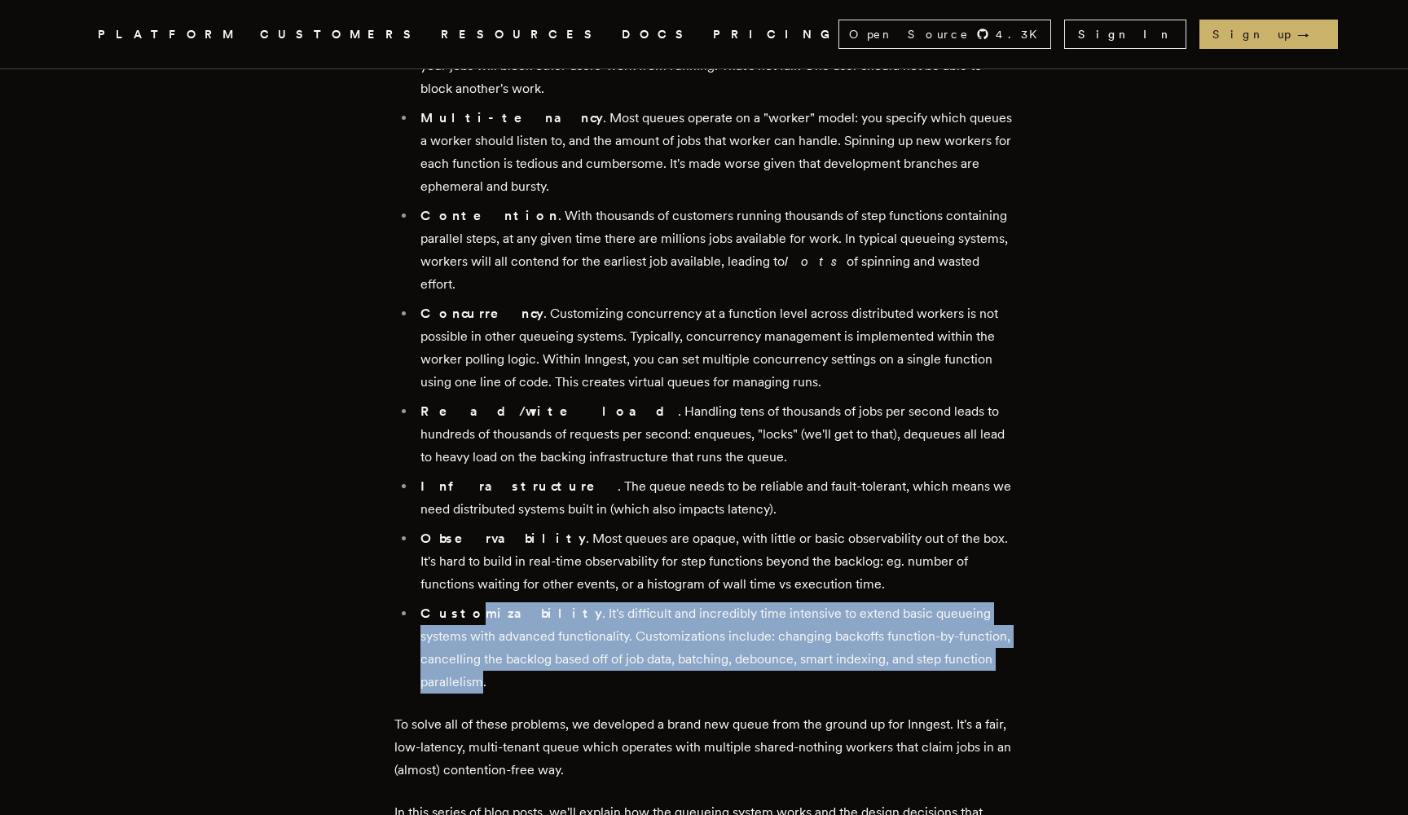
drag, startPoint x: 998, startPoint y: 620, endPoint x: 459, endPoint y: 563, distance: 542.5
click at [459, 602] on li "Customizability . It's difficult and incredibly time intensive to extend basic …" at bounding box center [715, 647] width 598 height 91
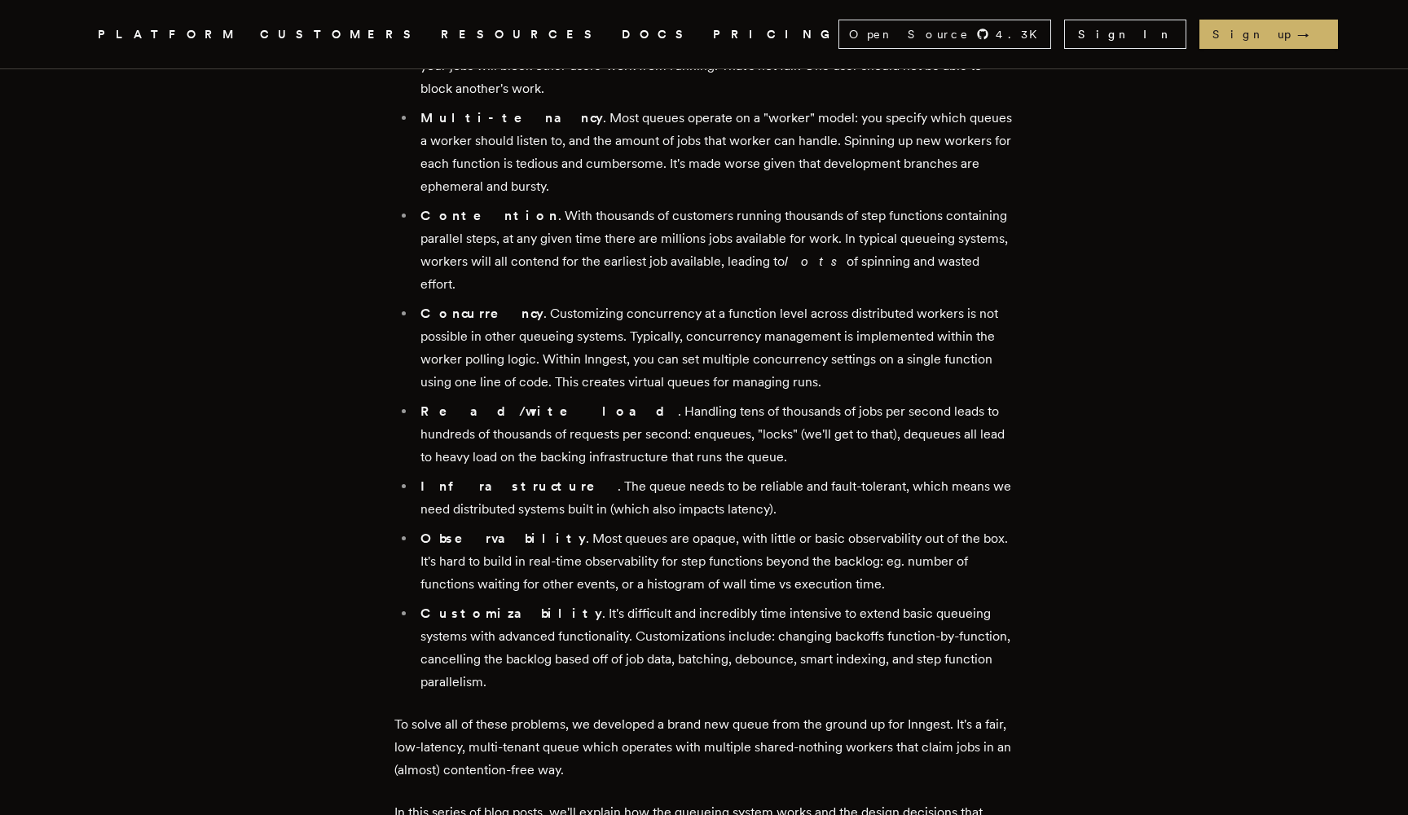
click at [459, 605] on strong "Customizability" at bounding box center [511, 612] width 182 height 15
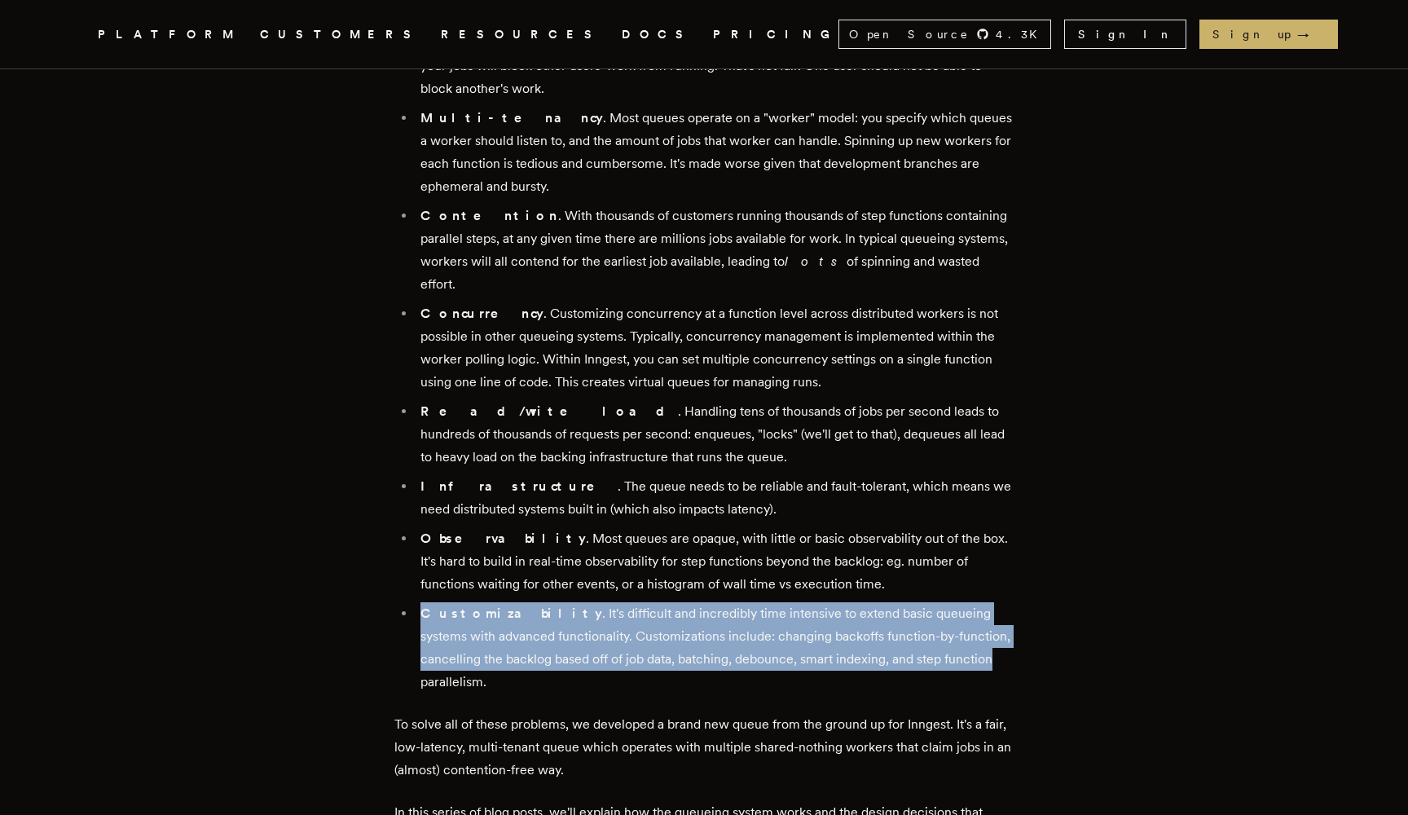
drag
click at [932, 623] on li "Customizability . It's difficult and incredibly time intensive to extend basic …" at bounding box center [715, 647] width 598 height 91
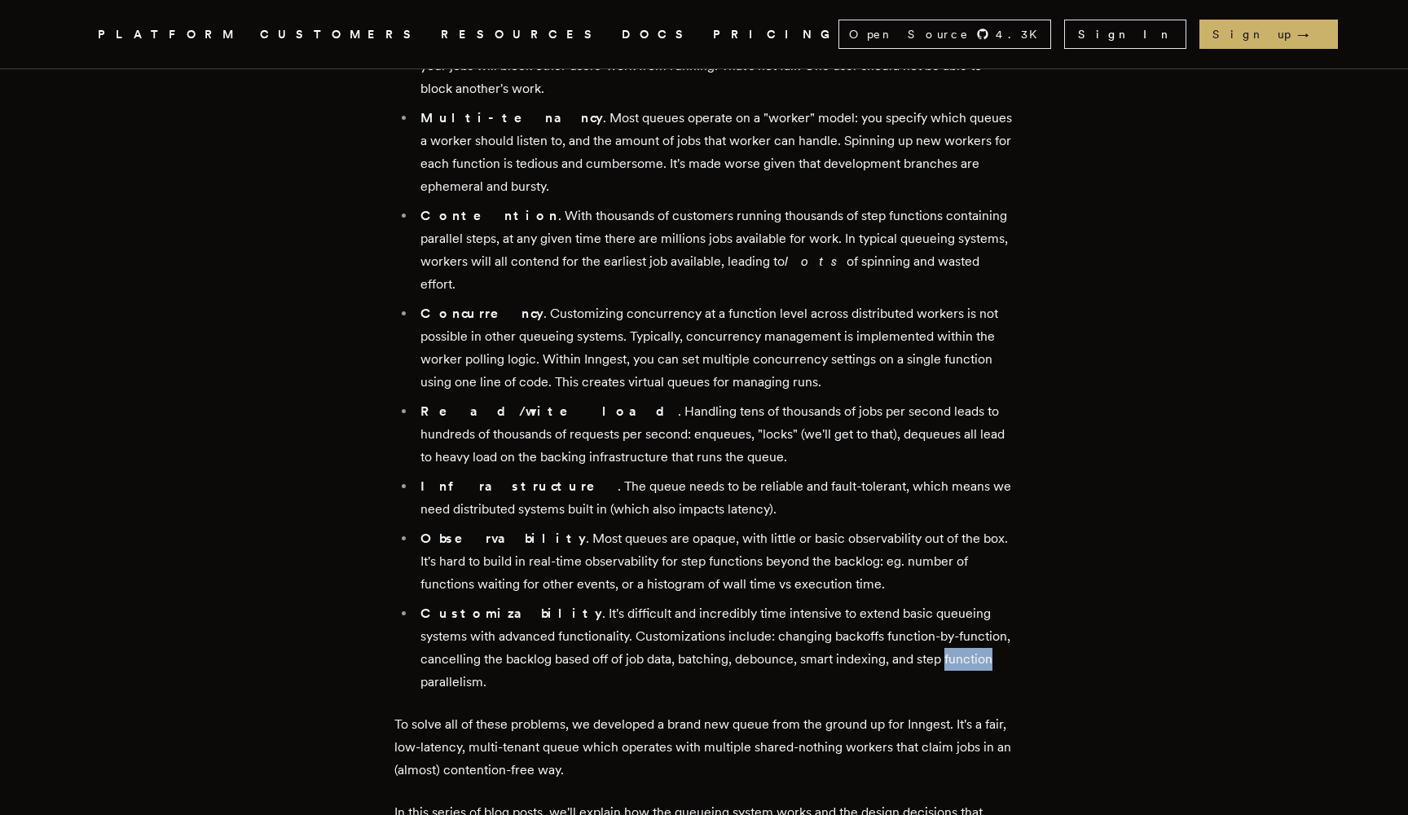
click at [932, 623] on li "Customizability . It's difficult and incredibly time intensive to extend basic …" at bounding box center [715, 647] width 598 height 91
click at [763, 602] on li "Customizability . It's difficult and incredibly time intensive to extend basic …" at bounding box center [715, 647] width 598 height 91
click at [944, 609] on li "Customizability . It's difficult and incredibly time intensive to extend basic …" at bounding box center [715, 647] width 598 height 91
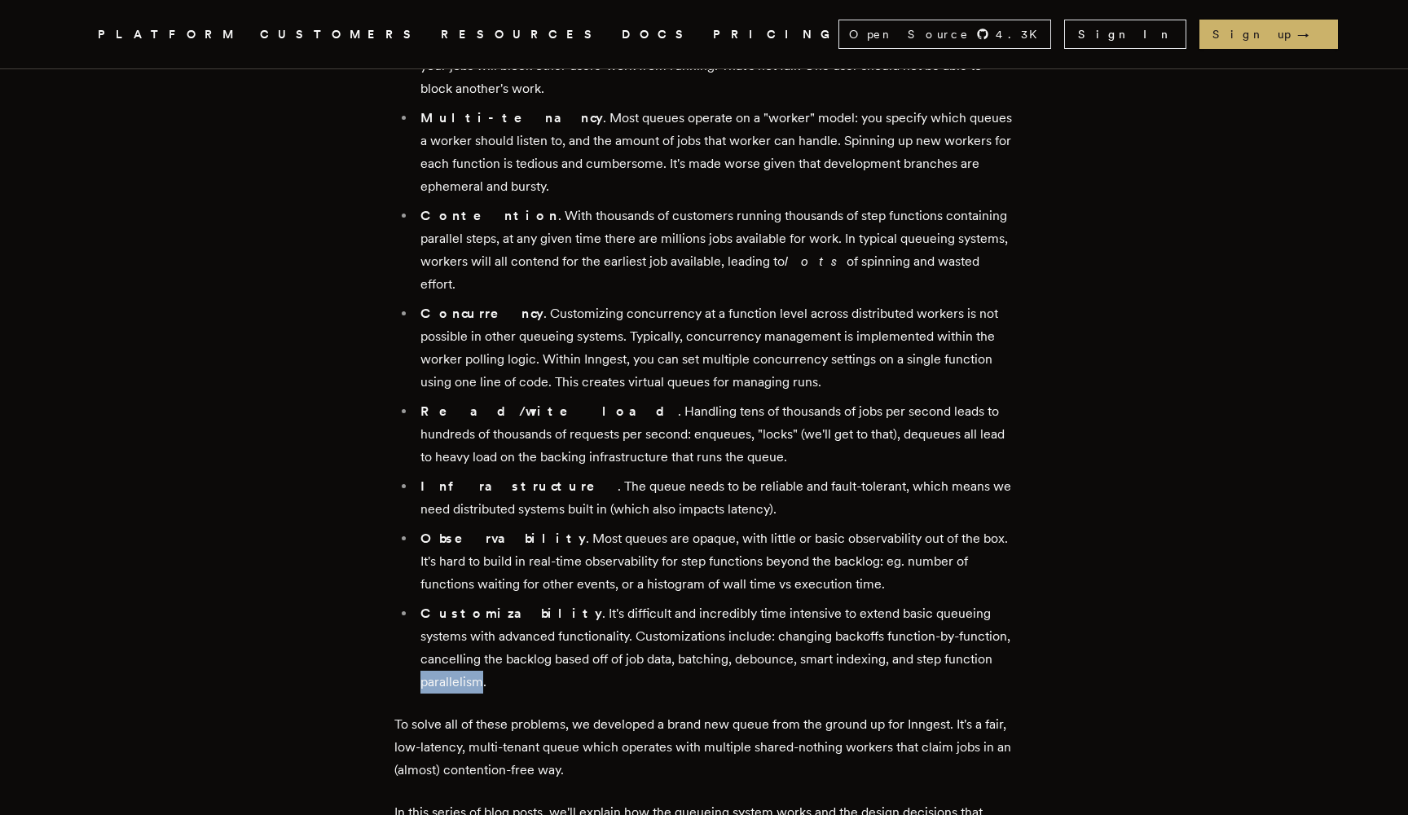
click at [944, 609] on li "Customizability . It's difficult and incredibly time intensive to extend basic …" at bounding box center [715, 647] width 598 height 91
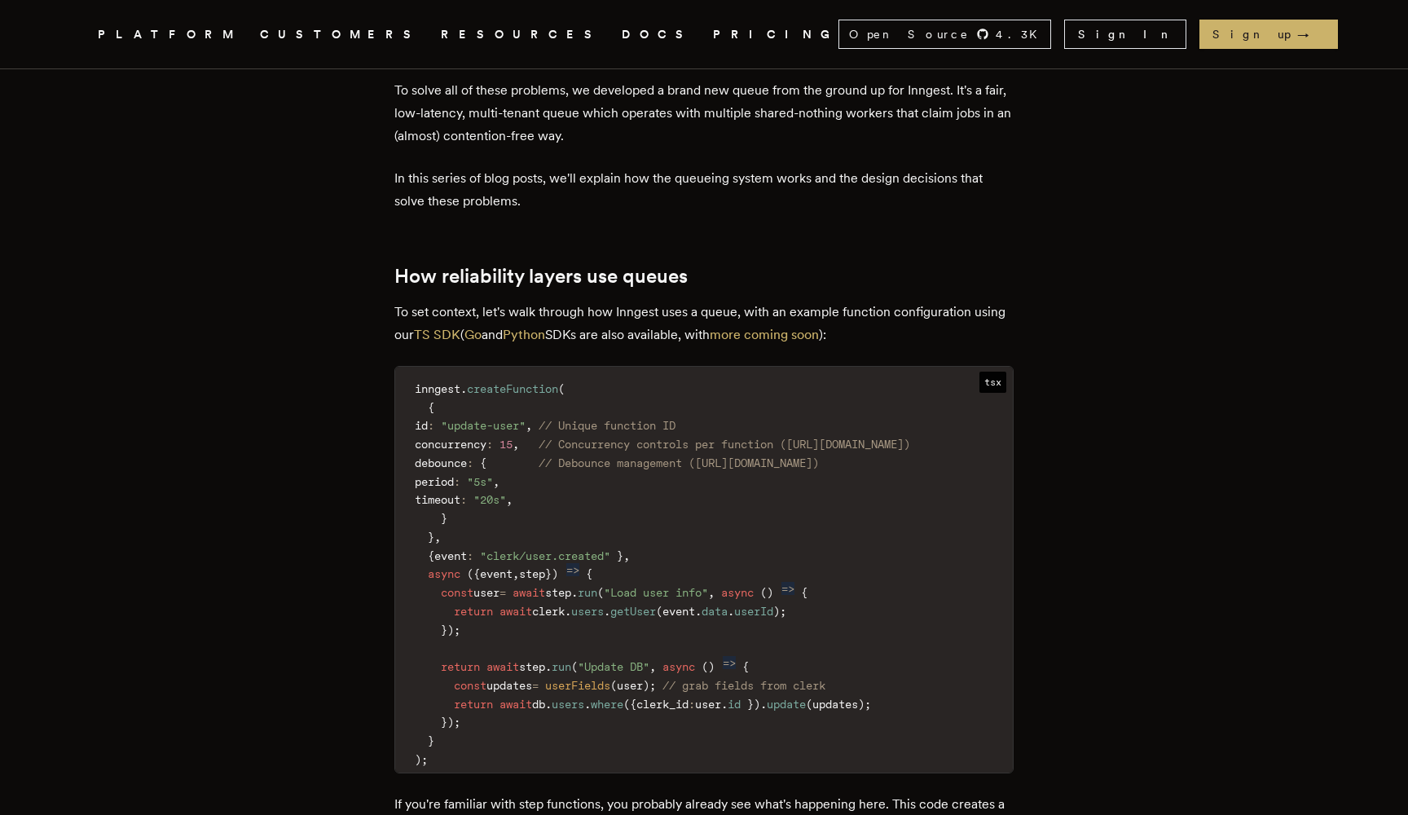
scroll to position [1878, 0]
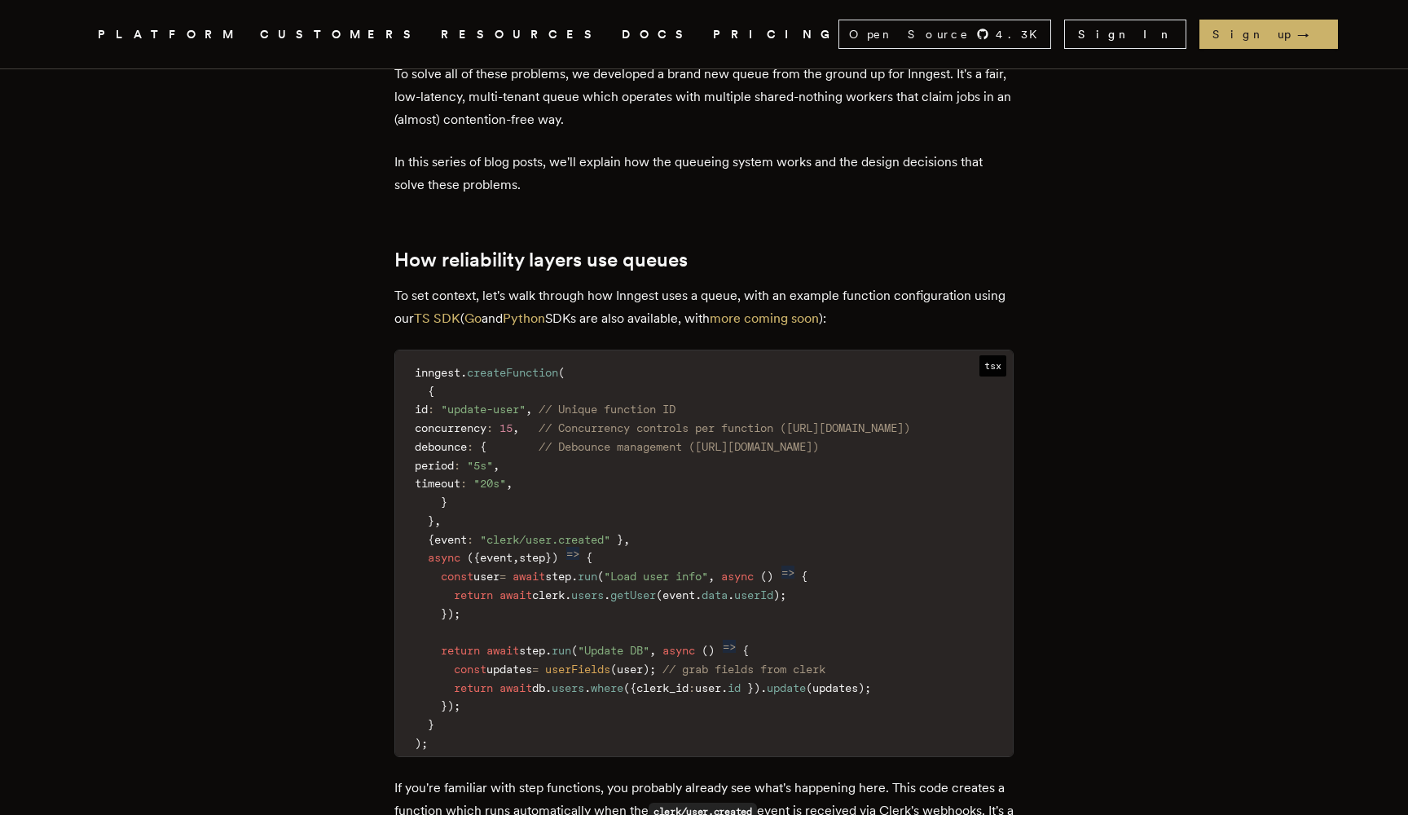
click at [518, 533] on span ""clerk/user.created"" at bounding box center [545, 539] width 130 height 13
click at [520, 533] on span ""clerk/user.created"" at bounding box center [545, 539] width 130 height 13
drag, startPoint x: 520, startPoint y: 471, endPoint x: 612, endPoint y: 470, distance: 92.1
click at [610, 533] on span ""clerk/user.created"" at bounding box center [545, 539] width 130 height 13
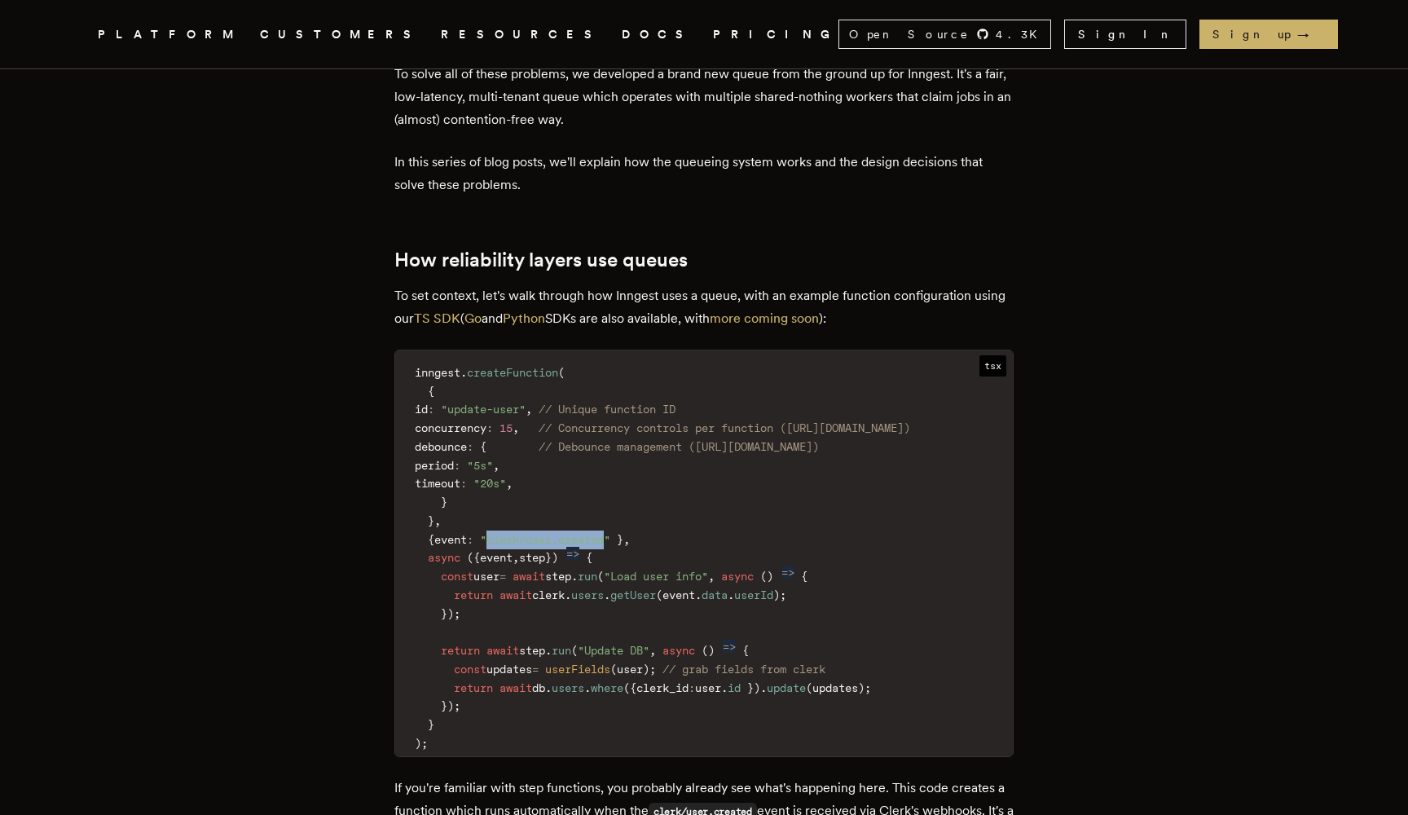
drag, startPoint x: 612, startPoint y: 470, endPoint x: 528, endPoint y: 470, distance: 83.9
click at [528, 533] on span ""clerk/user.created"" at bounding box center [545, 539] width 130 height 13
drag, startPoint x: 528, startPoint y: 470, endPoint x: 591, endPoint y: 470, distance: 62.7
click at [591, 533] on span ""clerk/user.created"" at bounding box center [545, 539] width 130 height 13
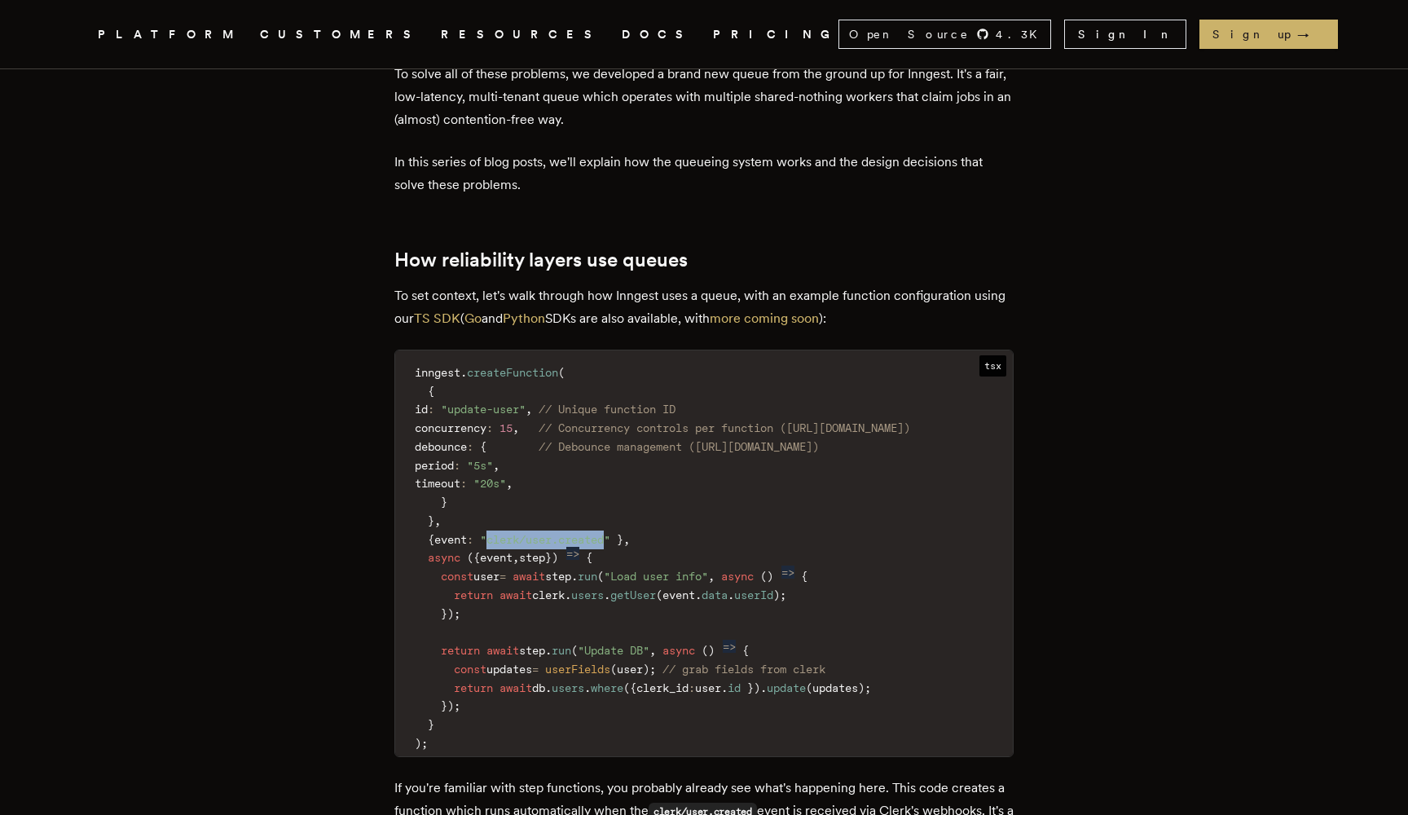
click at [591, 533] on span ""clerk/user.created"" at bounding box center [545, 539] width 130 height 13
click at [610, 403] on span "// Unique function ID" at bounding box center [607, 409] width 137 height 13
drag, startPoint x: 610, startPoint y: 348, endPoint x: 751, endPoint y: 346, distance: 141.8
click at [755, 360] on code "inngest . createFunction ( { id : "update-user" , // Unique function ID concurr…" at bounding box center [704, 558] width 618 height 396
click at [751, 360] on code "inngest . createFunction ( { id : "update-user" , // Unique function ID concurr…" at bounding box center [704, 558] width 618 height 396
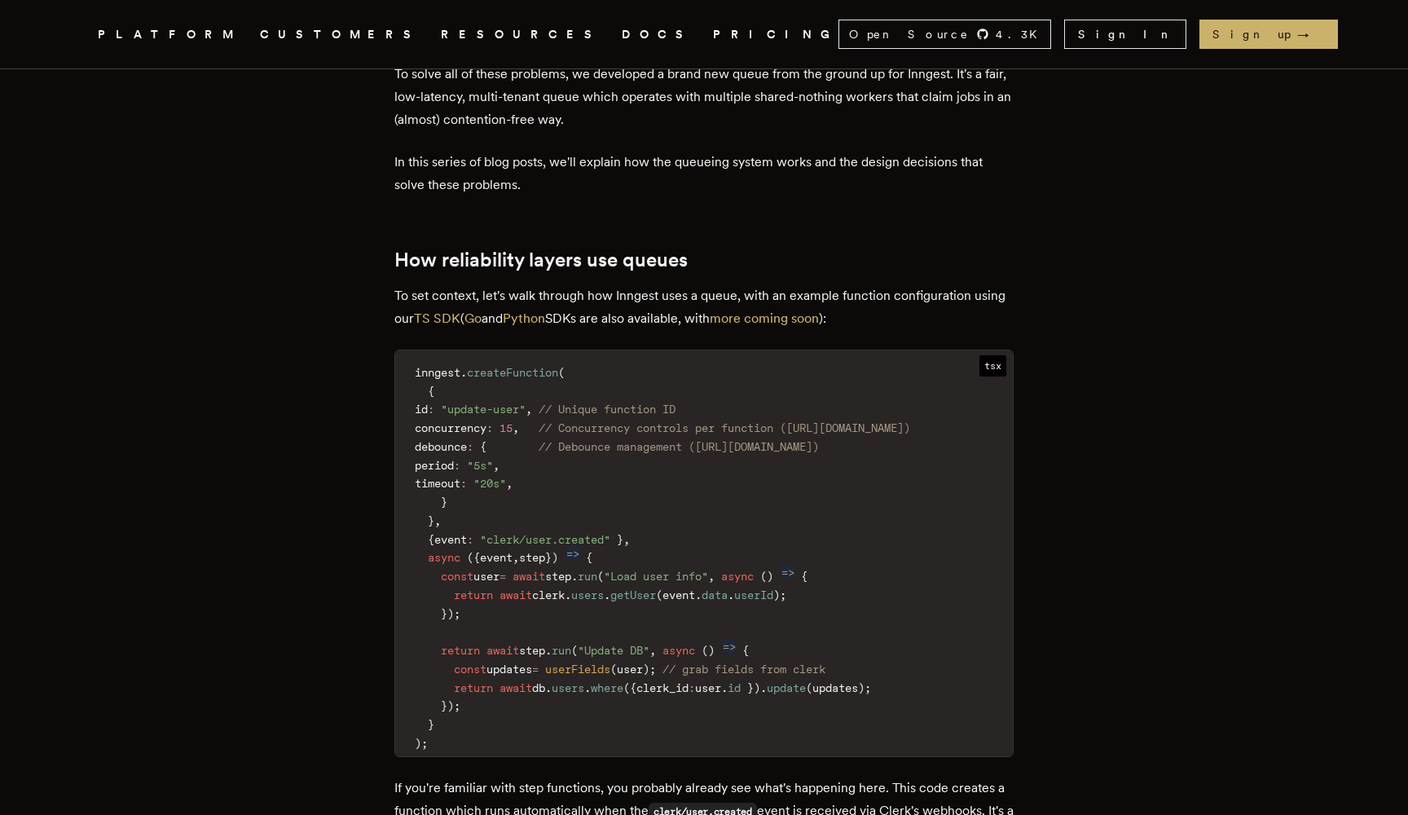
click at [636, 421] on span "// Concurrency controls per function ([URL][DOMAIN_NAME])" at bounding box center [725, 427] width 372 height 13
drag, startPoint x: 636, startPoint y: 364, endPoint x: 815, endPoint y: 357, distance: 178.6
click at [815, 421] on span "// Concurrency controls per function ([URL][DOMAIN_NAME])" at bounding box center [725, 427] width 372 height 13
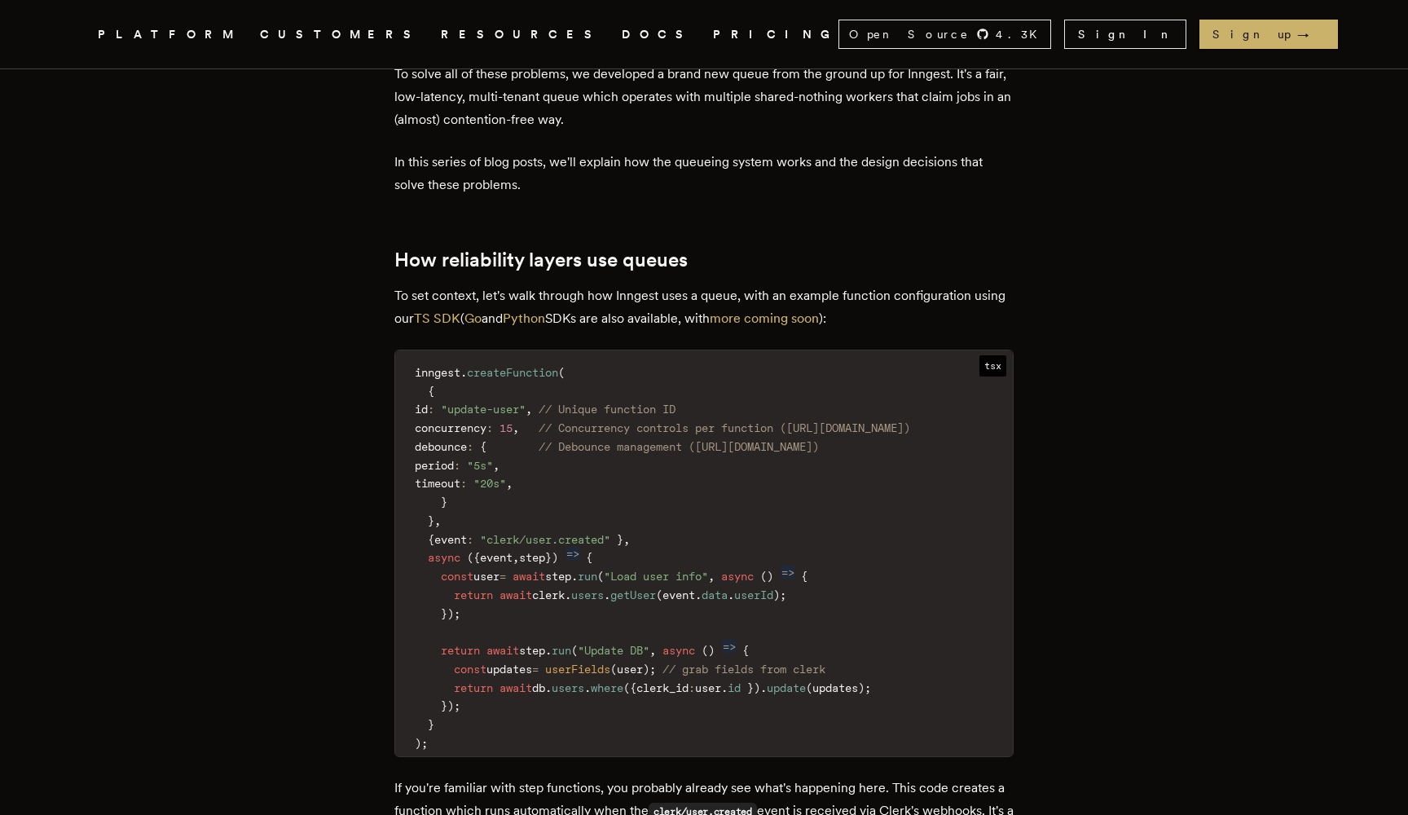
click at [805, 421] on span "// Concurrency controls per function ([URL][DOMAIN_NAME])" at bounding box center [725, 427] width 372 height 13
drag, startPoint x: 805, startPoint y: 359, endPoint x: 962, endPoint y: 358, distance: 156.5
click at [910, 421] on span "// Concurrency controls per function ([URL][DOMAIN_NAME])" at bounding box center [725, 427] width 372 height 13
drag, startPoint x: 962, startPoint y: 358, endPoint x: 629, endPoint y: 363, distance: 332.5
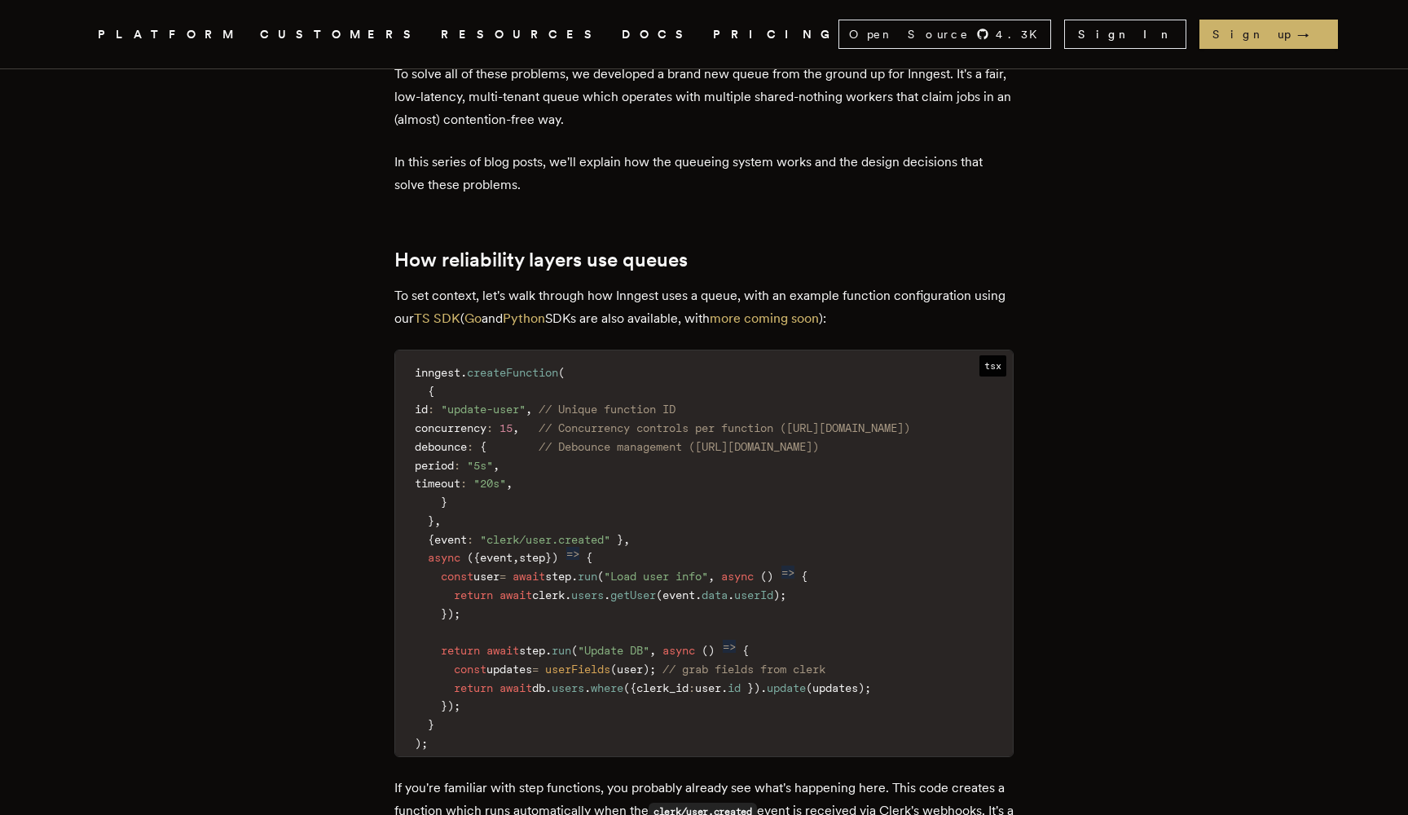
click at [629, 421] on span "// Concurrency controls per function ([URL][DOMAIN_NAME])" at bounding box center [725, 427] width 372 height 13
drag, startPoint x: 629, startPoint y: 363, endPoint x: 837, endPoint y: 359, distance: 207.8
click at [837, 421] on span "// Concurrency controls per function ([URL][DOMAIN_NAME])" at bounding box center [725, 427] width 372 height 13
click at [839, 421] on span "// Concurrency controls per function ([URL][DOMAIN_NAME])" at bounding box center [725, 427] width 372 height 13
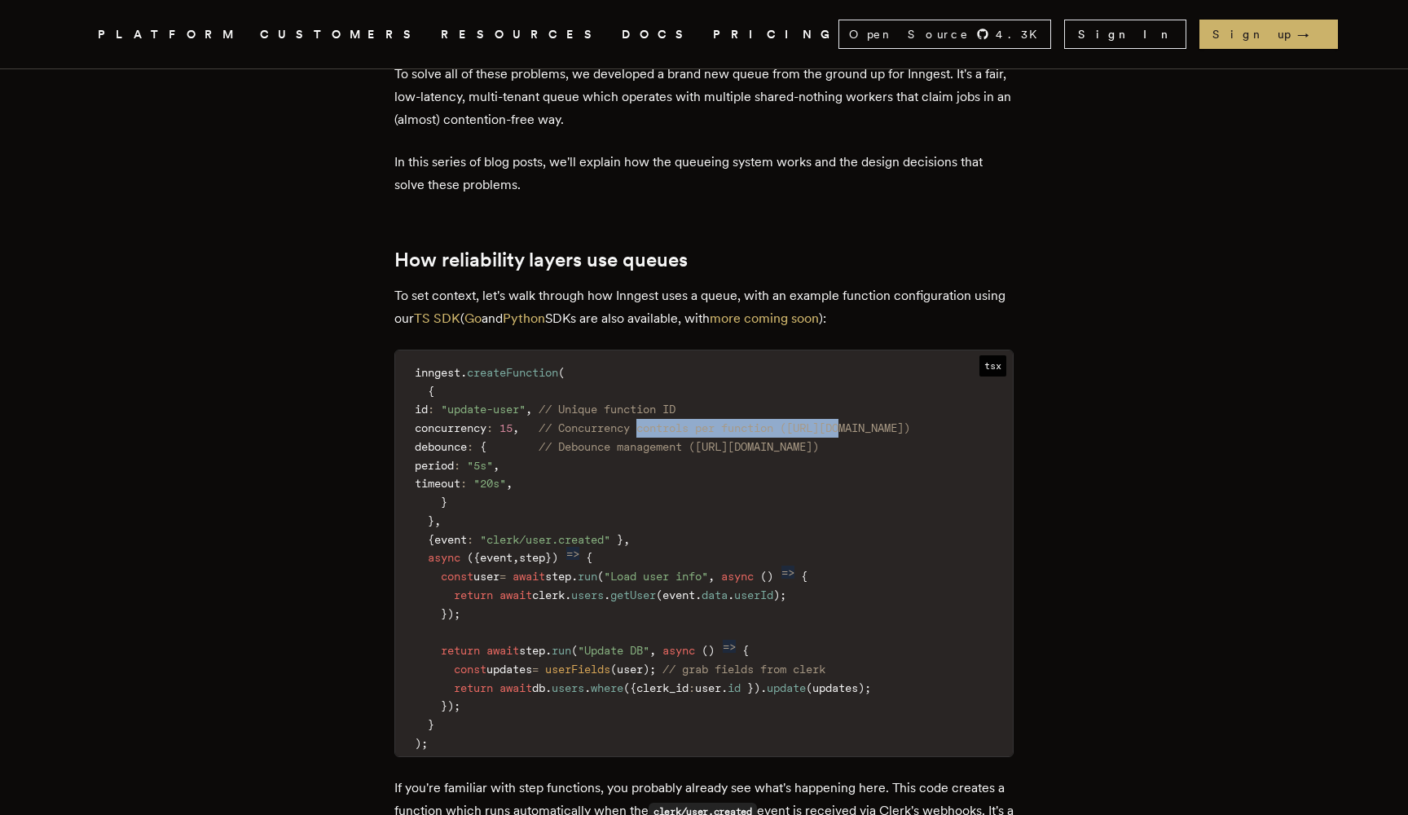
drag, startPoint x: 839, startPoint y: 359, endPoint x: 981, endPoint y: 359, distance: 142.6
click at [910, 421] on span "// Concurrency controls per function ([URL][DOMAIN_NAME])" at bounding box center [725, 427] width 372 height 13
click at [562, 440] on span "// Debounce management ([URL][DOMAIN_NAME])" at bounding box center [679, 446] width 280 height 13
drag, startPoint x: 562, startPoint y: 385, endPoint x: 711, endPoint y: 384, distance: 148.3
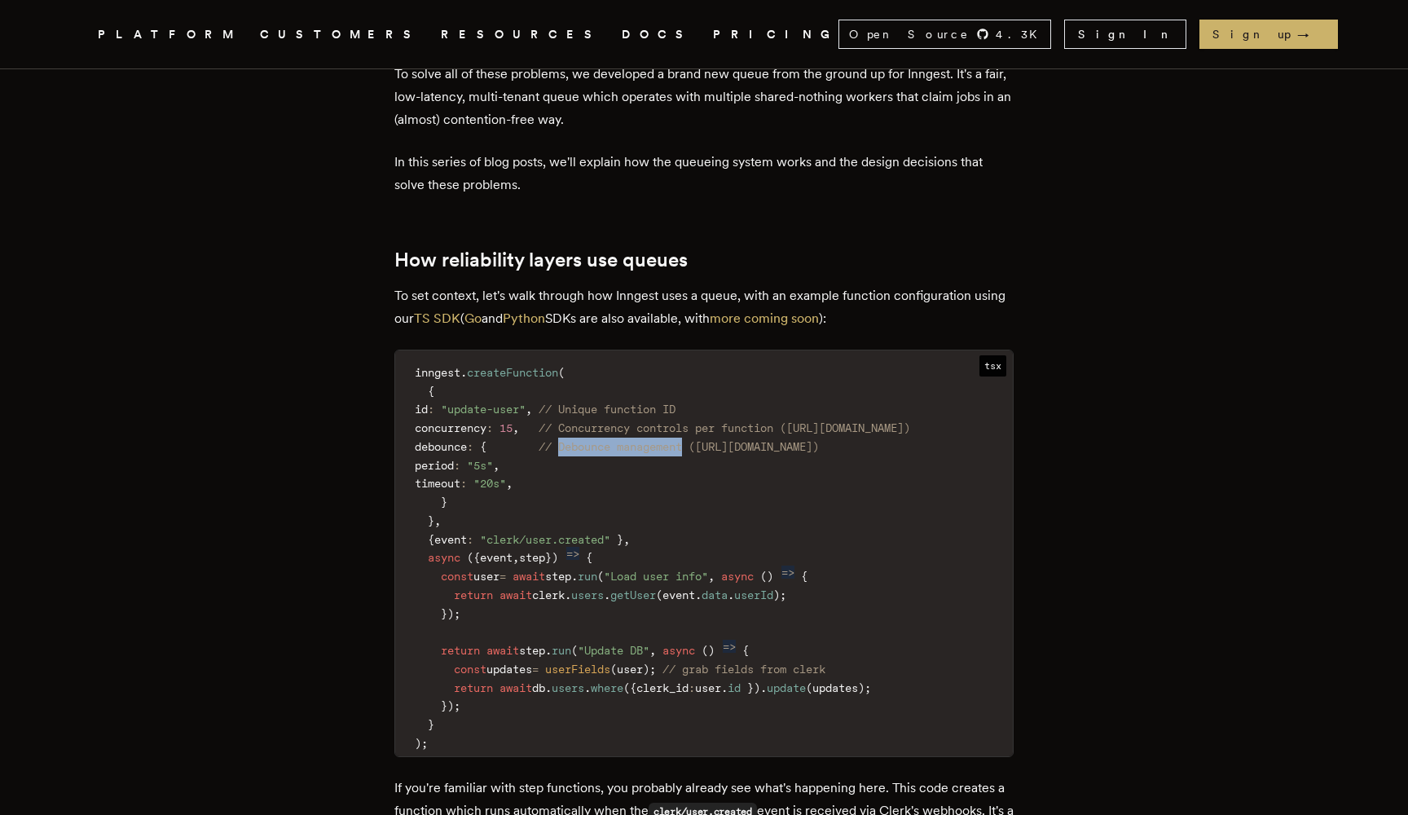
click at [711, 440] on span "// Debounce management ([URL][DOMAIN_NAME])" at bounding box center [679, 446] width 280 height 13
drag, startPoint x: 711, startPoint y: 384, endPoint x: 851, endPoint y: 381, distance: 140.2
click at [819, 440] on span "// Debounce management ([URL][DOMAIN_NAME])" at bounding box center [679, 446] width 280 height 13
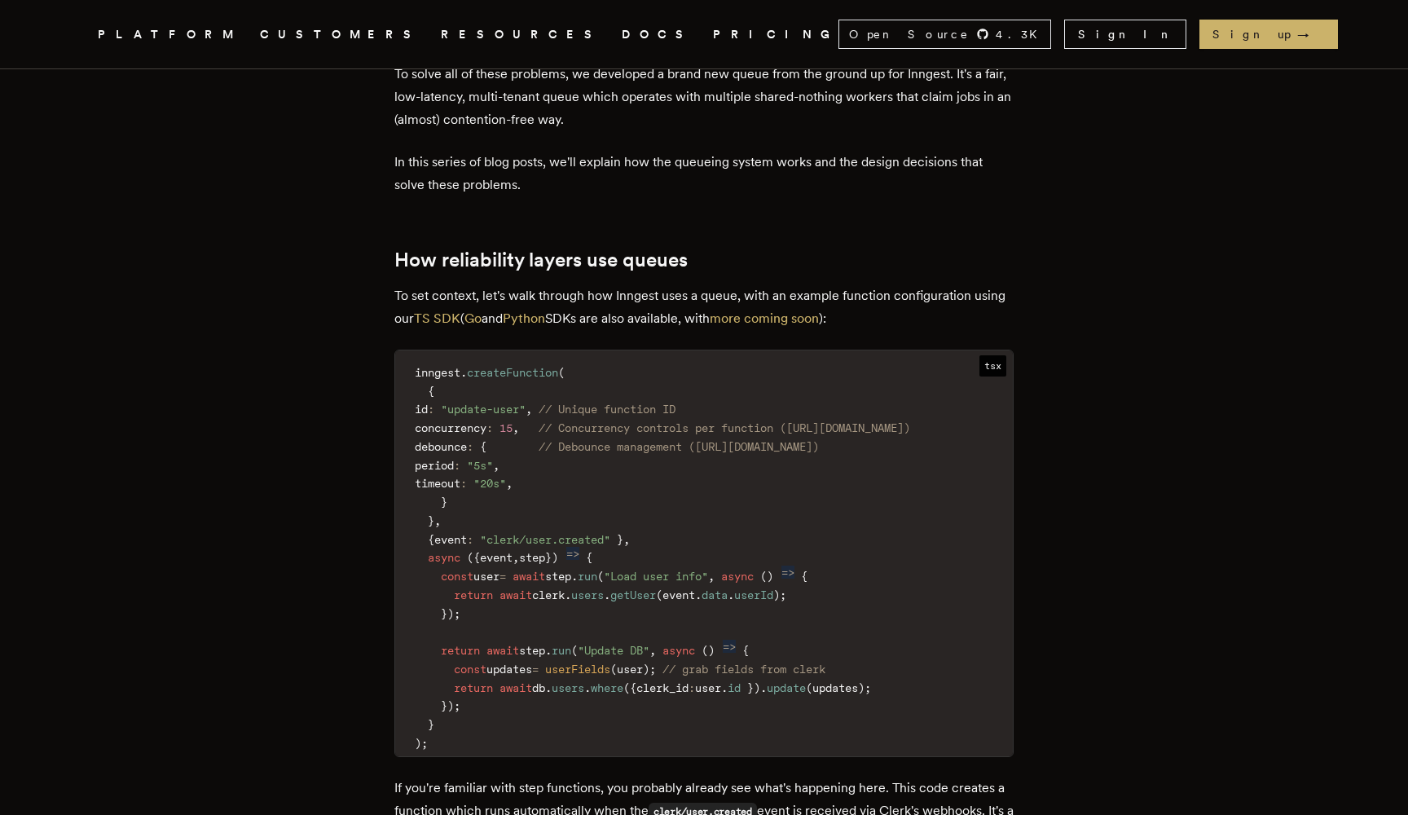
scroll to position [0, 0]
click at [482, 391] on code "inngest . createFunction ( { id : "update-user" , // Unique function ID concurr…" at bounding box center [704, 558] width 618 height 396
drag, startPoint x: 482, startPoint y: 391, endPoint x: 555, endPoint y: 420, distance: 78.2
click at [555, 421] on code "inngest . createFunction ( { id : "update-user" , // Unique function ID concurr…" at bounding box center [704, 558] width 618 height 396
click at [506, 477] on span ""20s"" at bounding box center [489, 483] width 33 height 13
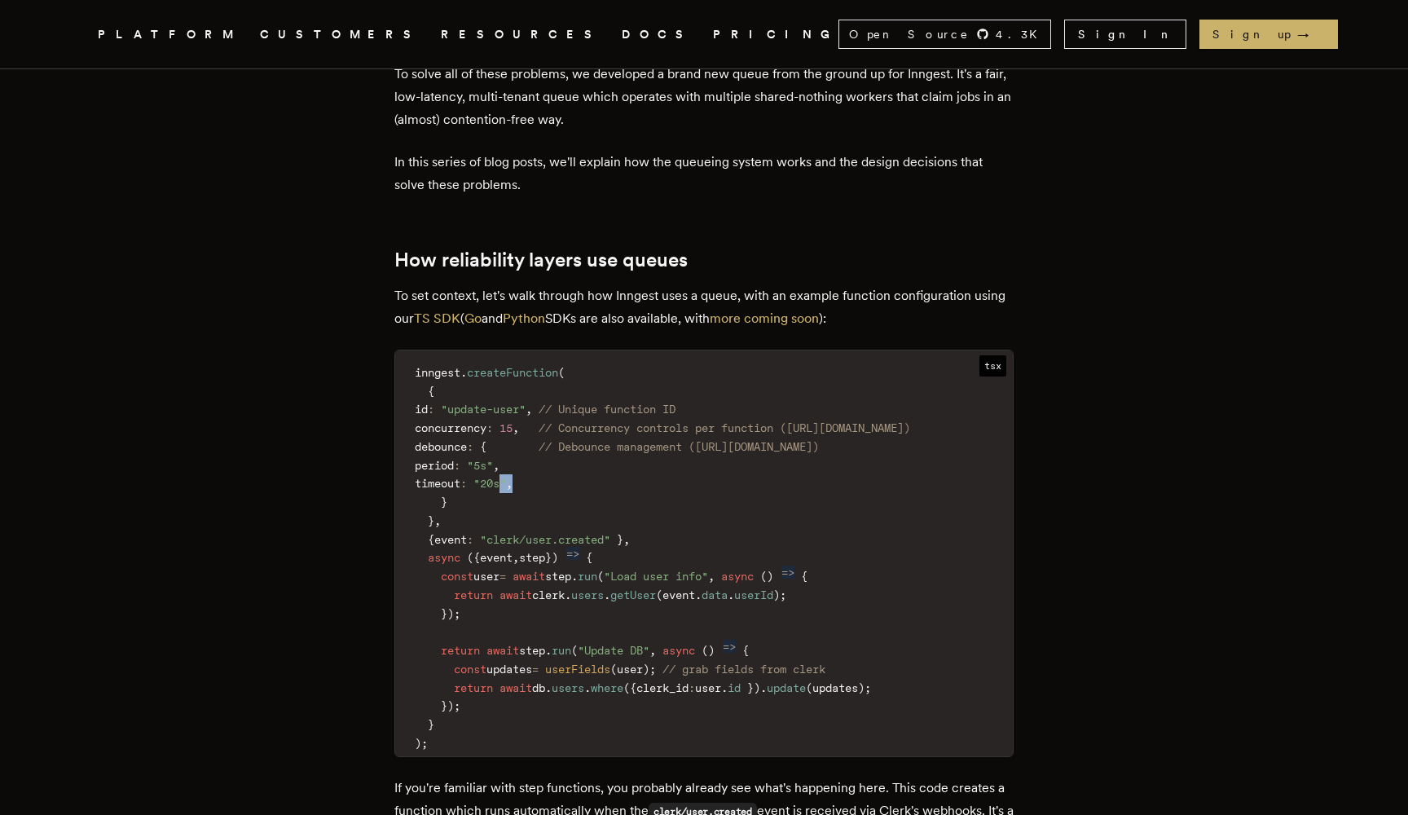
click at [506, 477] on span ""20s"" at bounding box center [489, 483] width 33 height 13
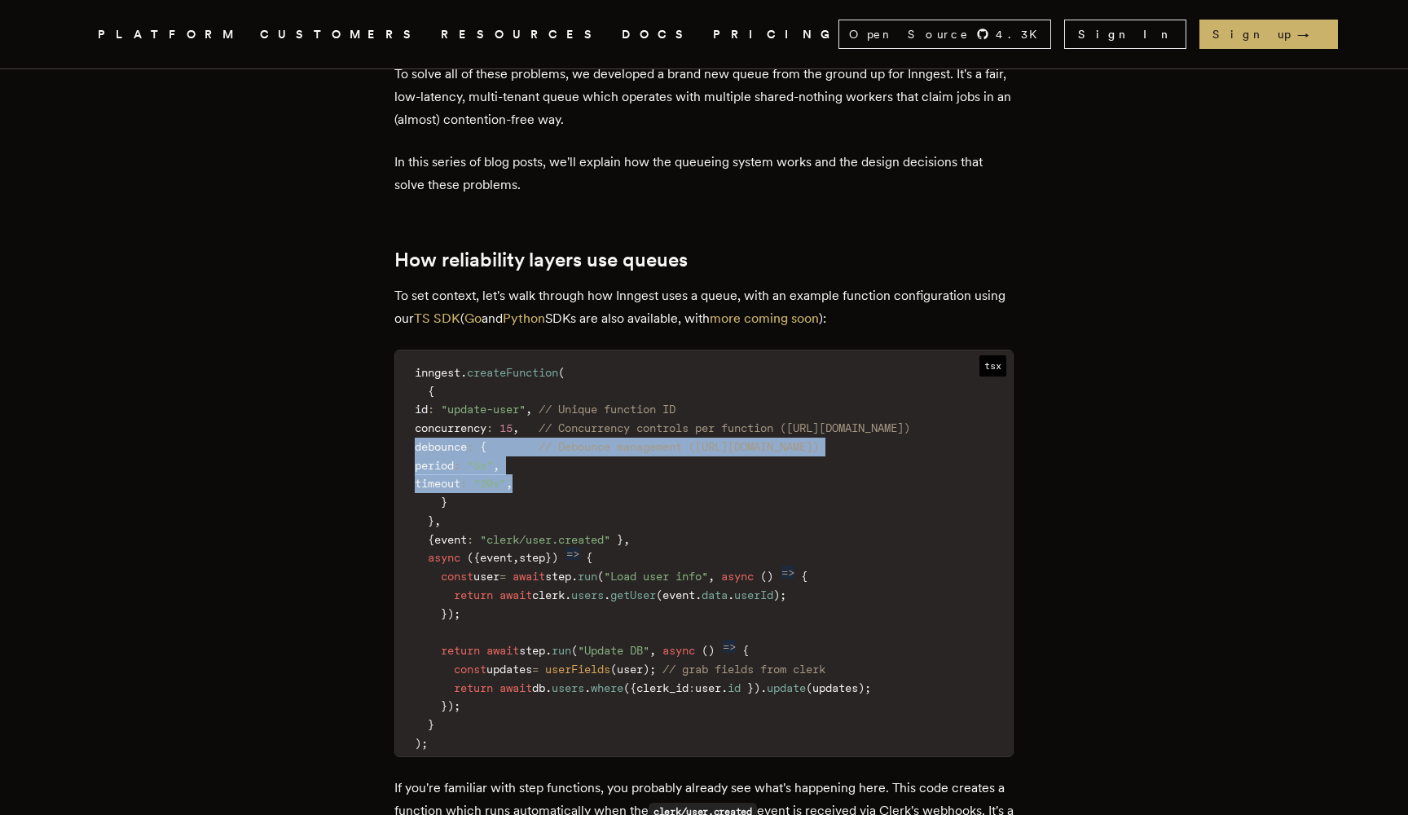
drag, startPoint x: 555, startPoint y: 420, endPoint x: 546, endPoint y: 380, distance: 41.7
click at [546, 380] on code "inngest . createFunction ( { id : "update-user" , // Unique function ID concurr…" at bounding box center [704, 558] width 618 height 396
click at [539, 440] on span at bounding box center [513, 446] width 52 height 13
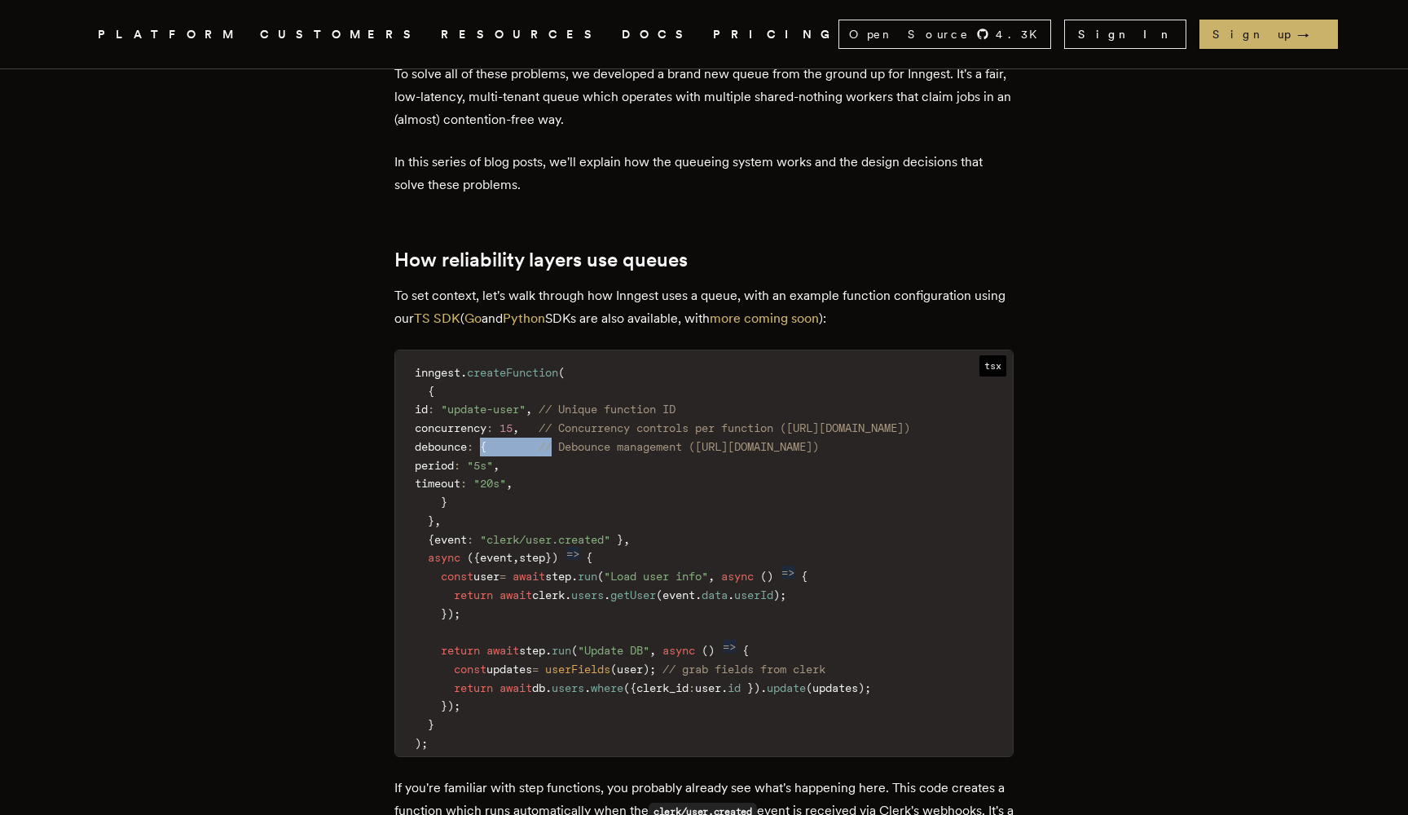
click at [539, 440] on span at bounding box center [513, 446] width 52 height 13
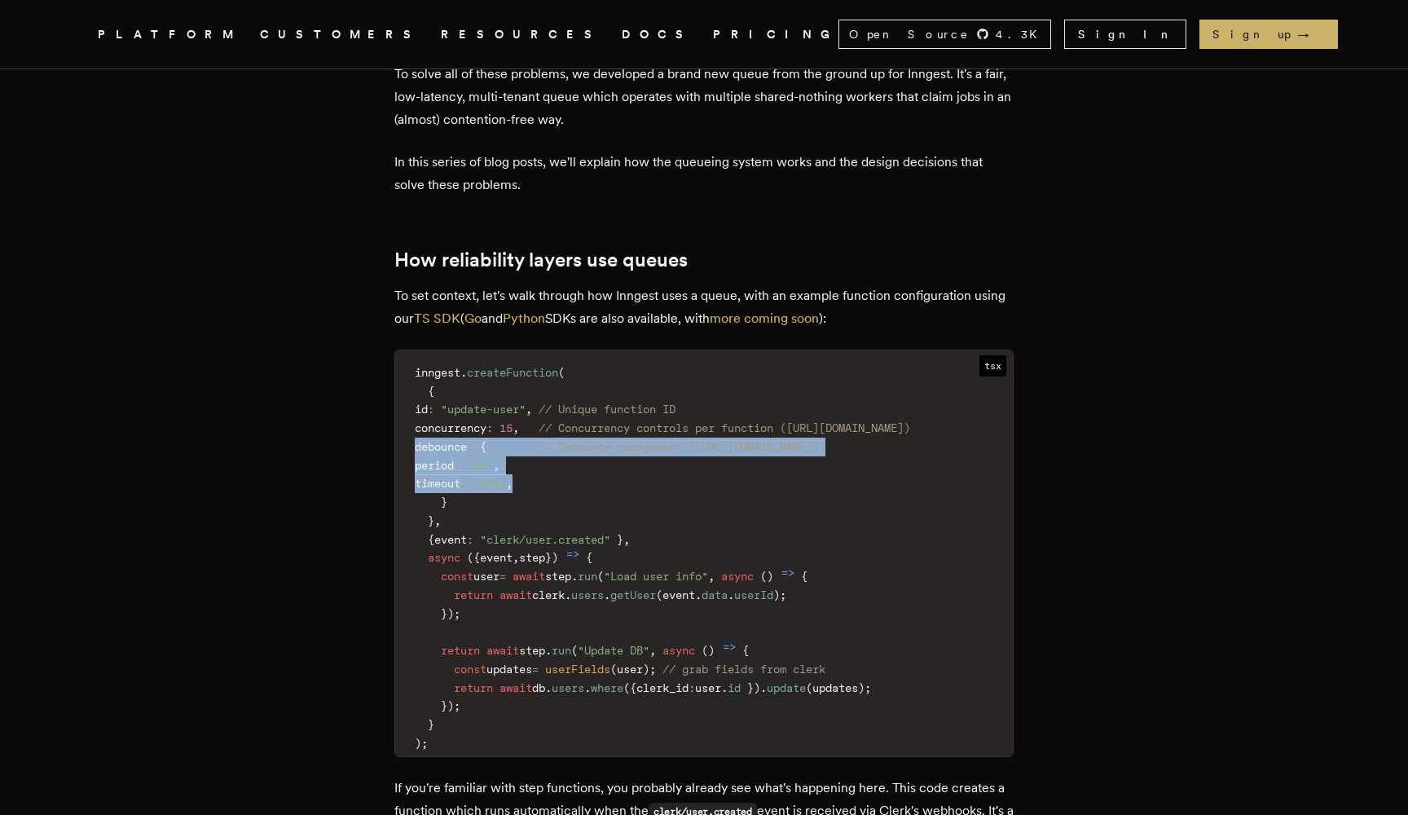
drag, startPoint x: 546, startPoint y: 380, endPoint x: 546, endPoint y: 420, distance: 39.9
click at [546, 420] on code "inngest . createFunction ( { id : "update-user" , // Unique function ID concurr…" at bounding box center [704, 558] width 618 height 396
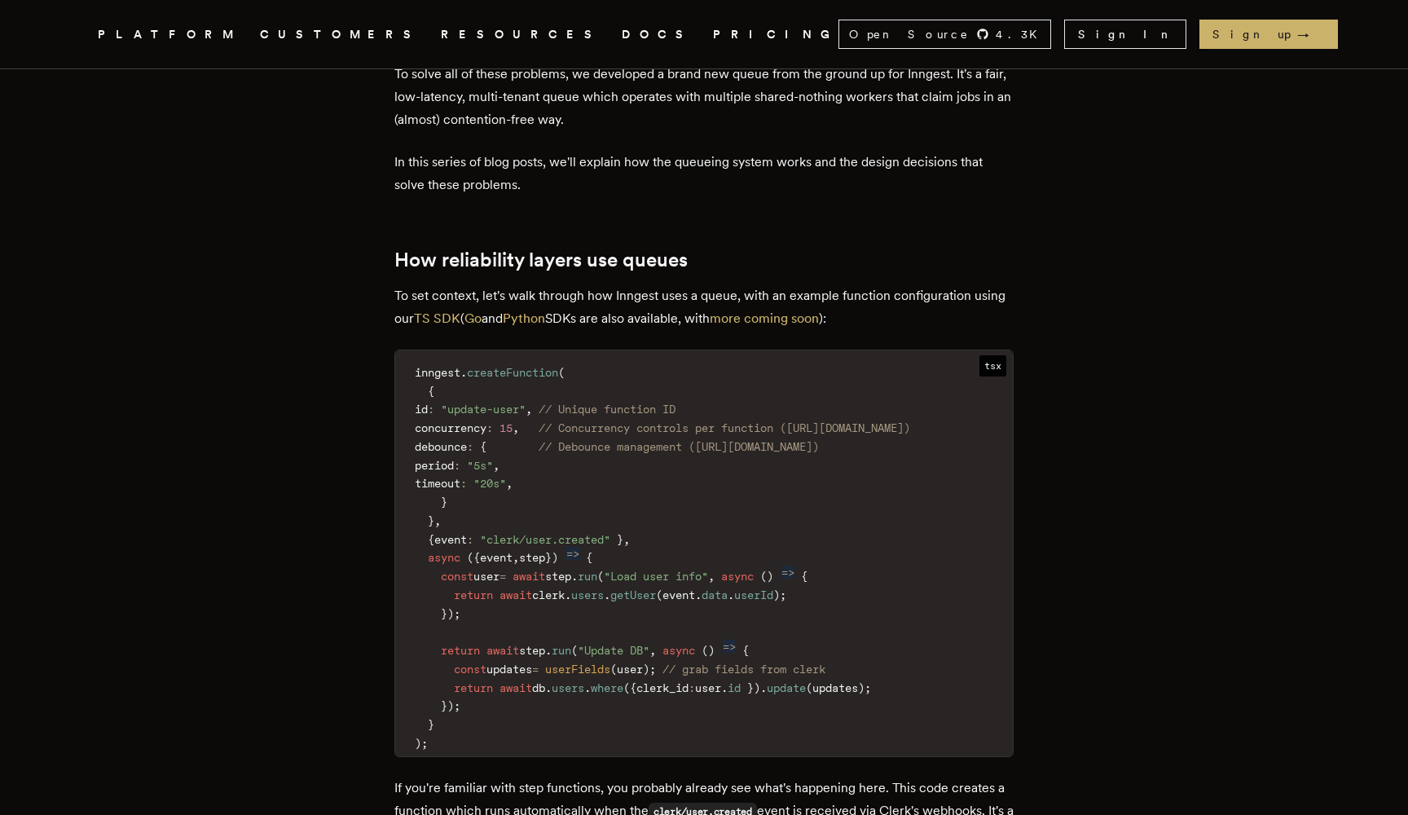
click at [547, 443] on code "inngest . createFunction ( { id : "update-user" , // Unique function ID concurr…" at bounding box center [704, 558] width 618 height 396
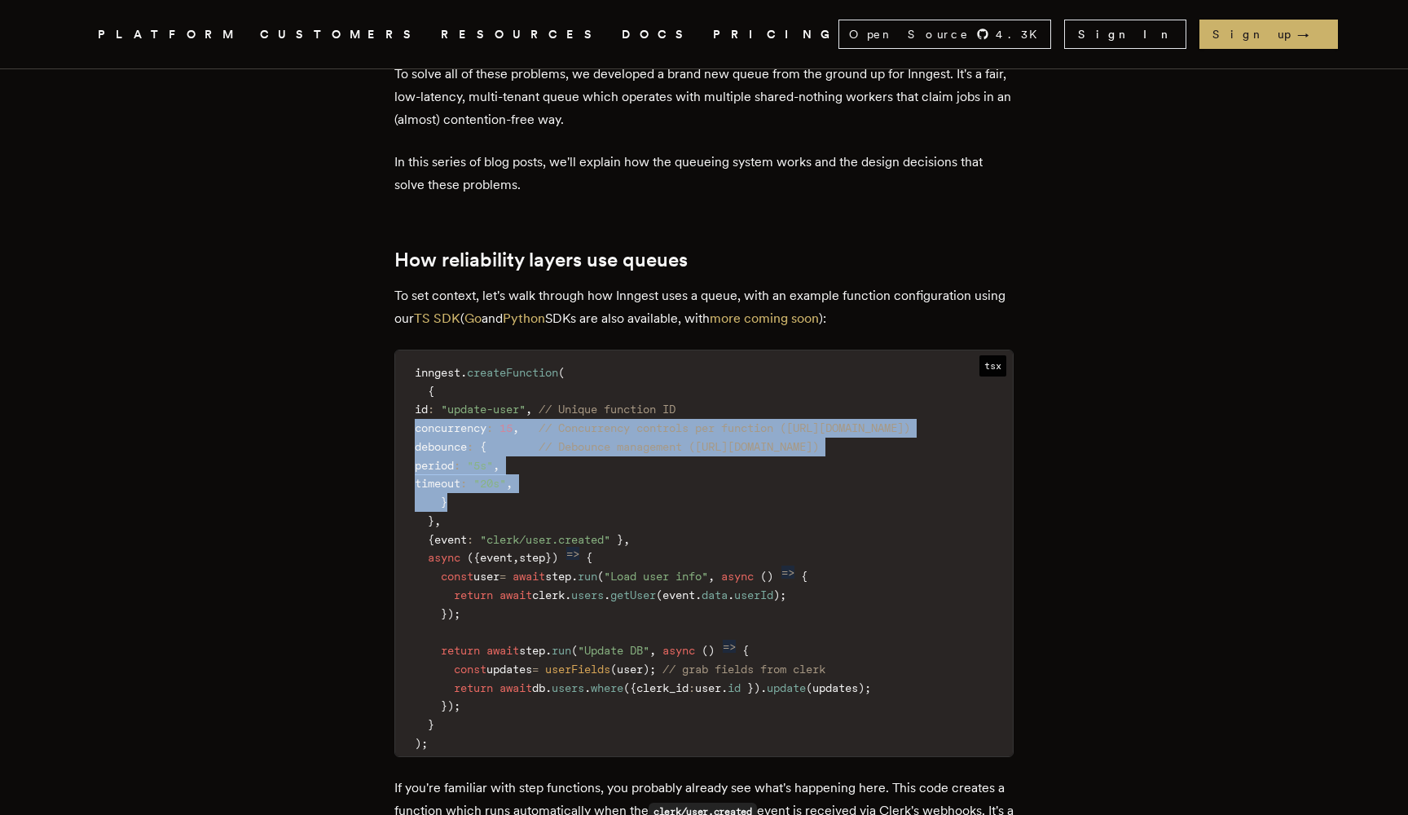
drag, startPoint x: 547, startPoint y: 443, endPoint x: 547, endPoint y: 368, distance: 75.0
click at [547, 368] on code "inngest . createFunction ( { id : "update-user" , // Unique function ID concurr…" at bounding box center [704, 558] width 618 height 396
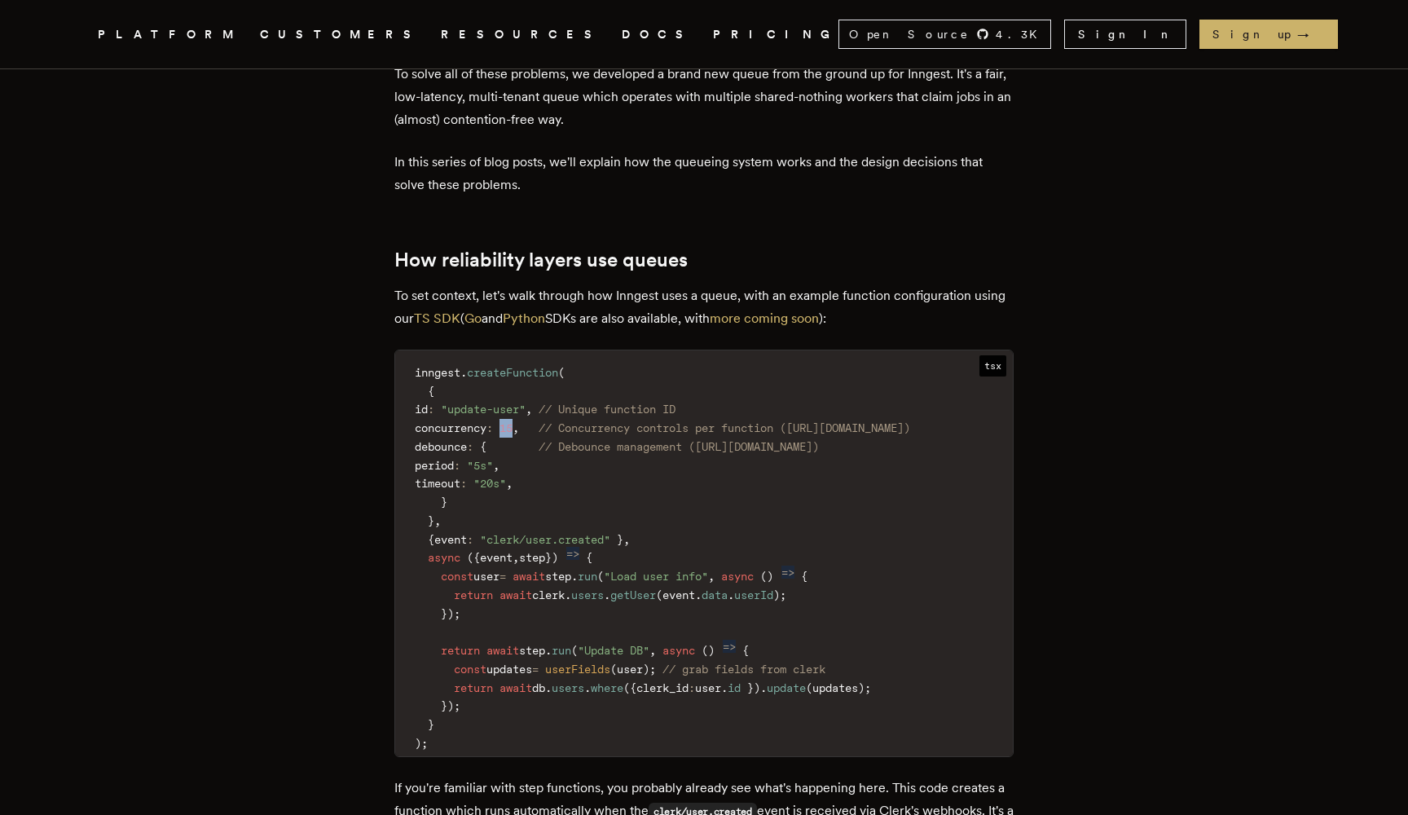
click at [547, 368] on code "inngest . createFunction ( { id : "update-user" , // Unique function ID concurr…" at bounding box center [704, 558] width 618 height 396
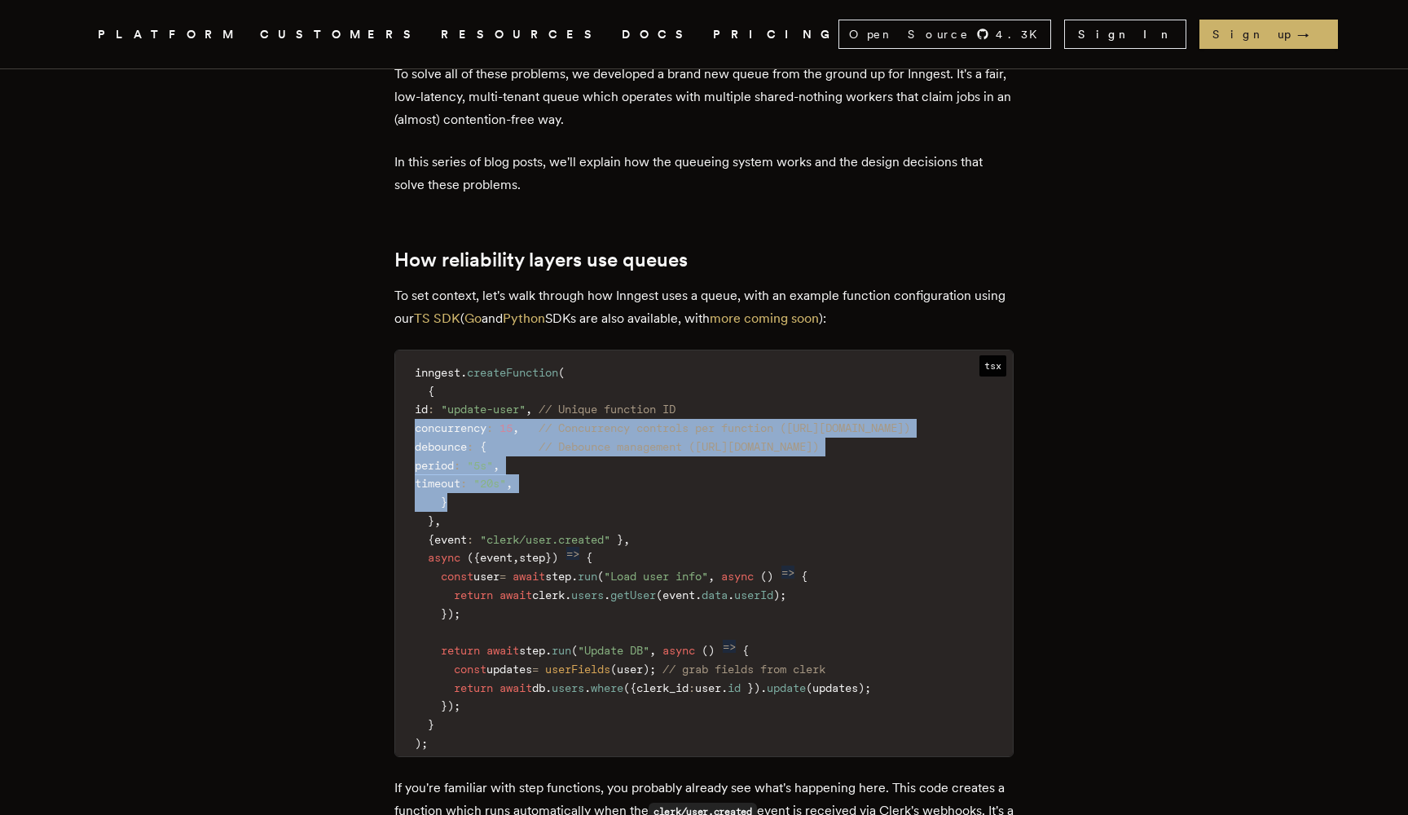
drag, startPoint x: 547, startPoint y: 368, endPoint x: 566, endPoint y: 440, distance: 74.1
click at [566, 438] on code "inngest . createFunction ( { id : "update-user" , // Unique function ID concurr…" at bounding box center [704, 558] width 618 height 396
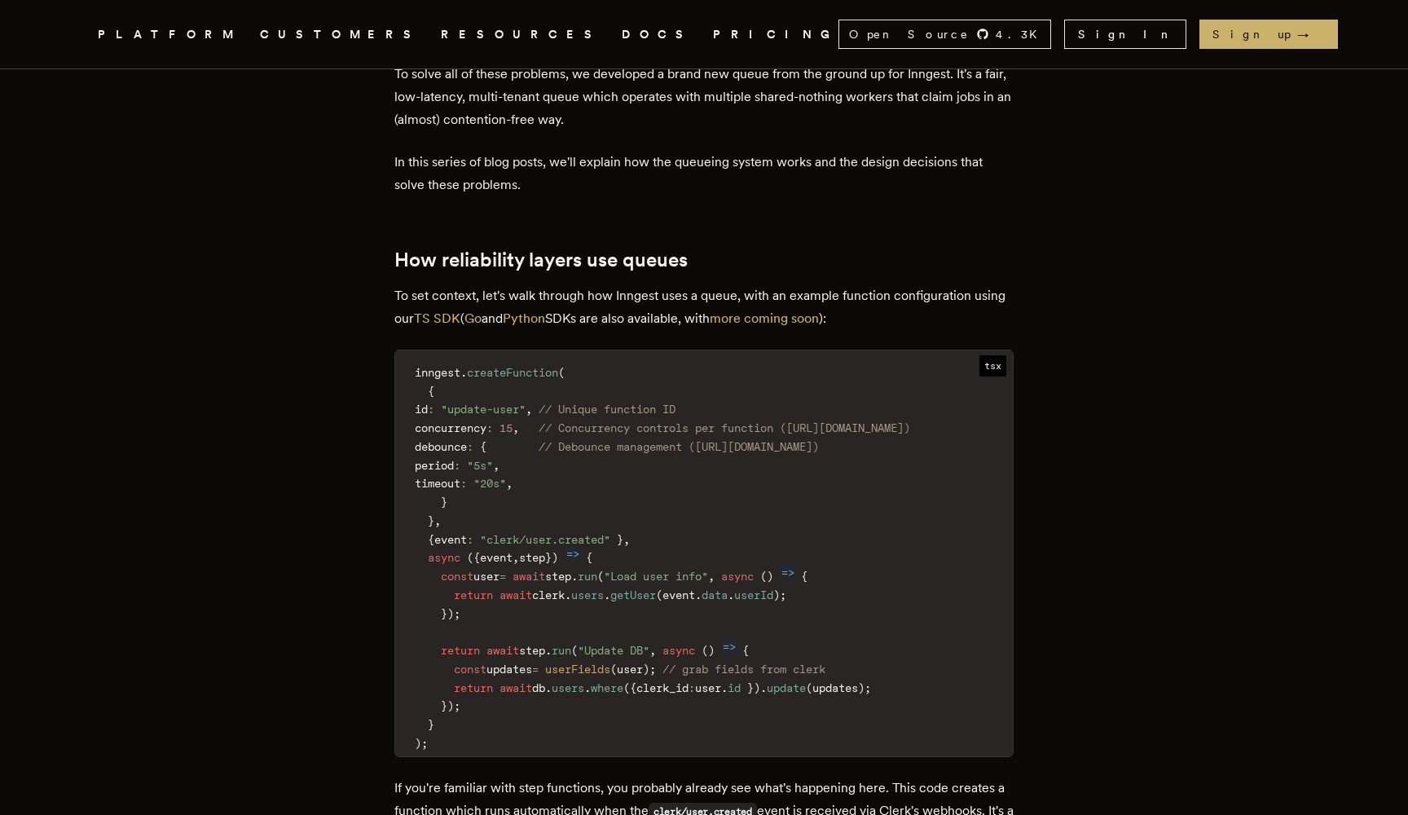
click at [566, 440] on code "inngest . createFunction ( { id : "update-user" , // Unique function ID concurr…" at bounding box center [704, 558] width 618 height 396
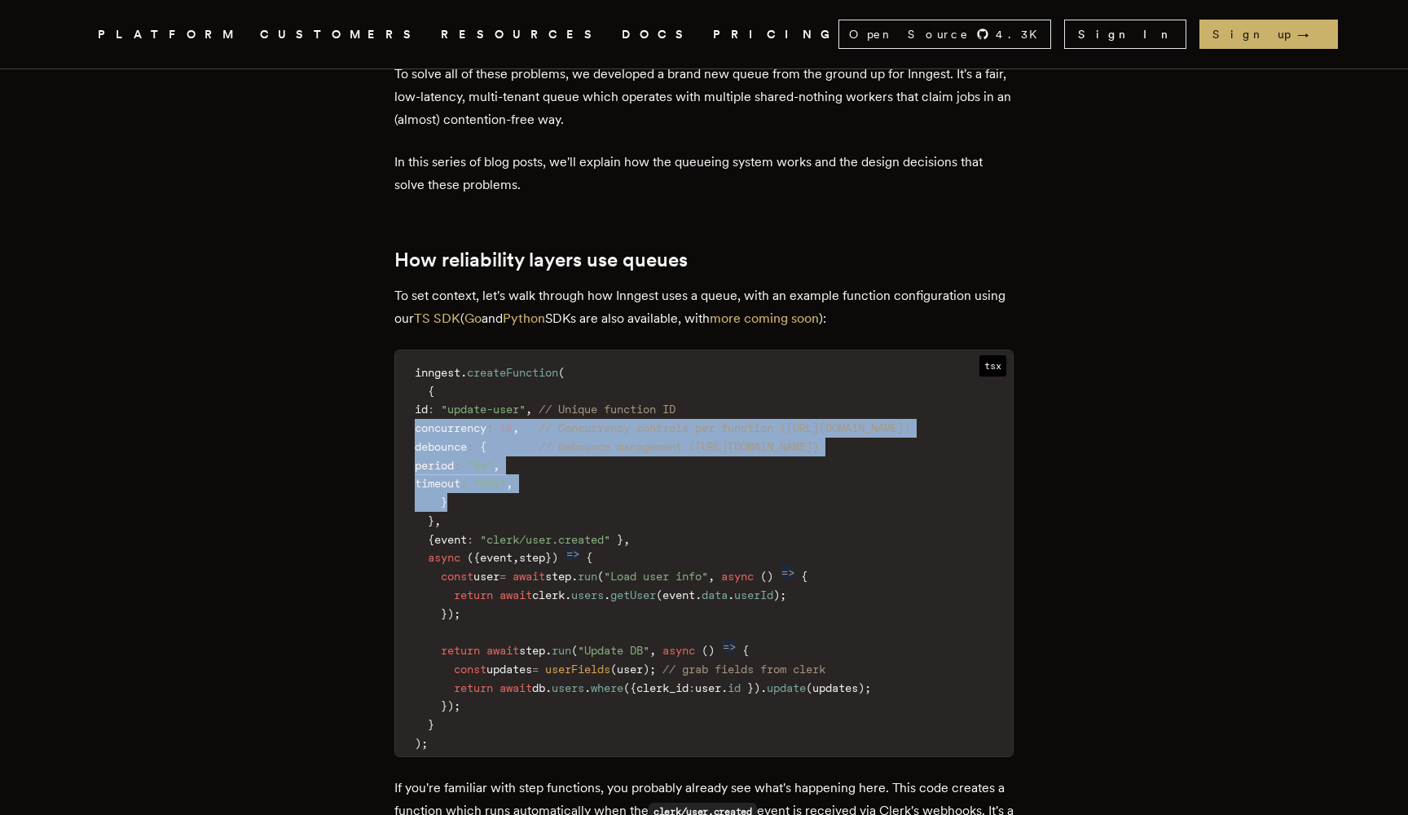
drag, startPoint x: 566, startPoint y: 440, endPoint x: 566, endPoint y: 354, distance: 86.4
click at [566, 360] on code "inngest . createFunction ( { id : "update-user" , // Unique function ID concurr…" at bounding box center [704, 558] width 618 height 396
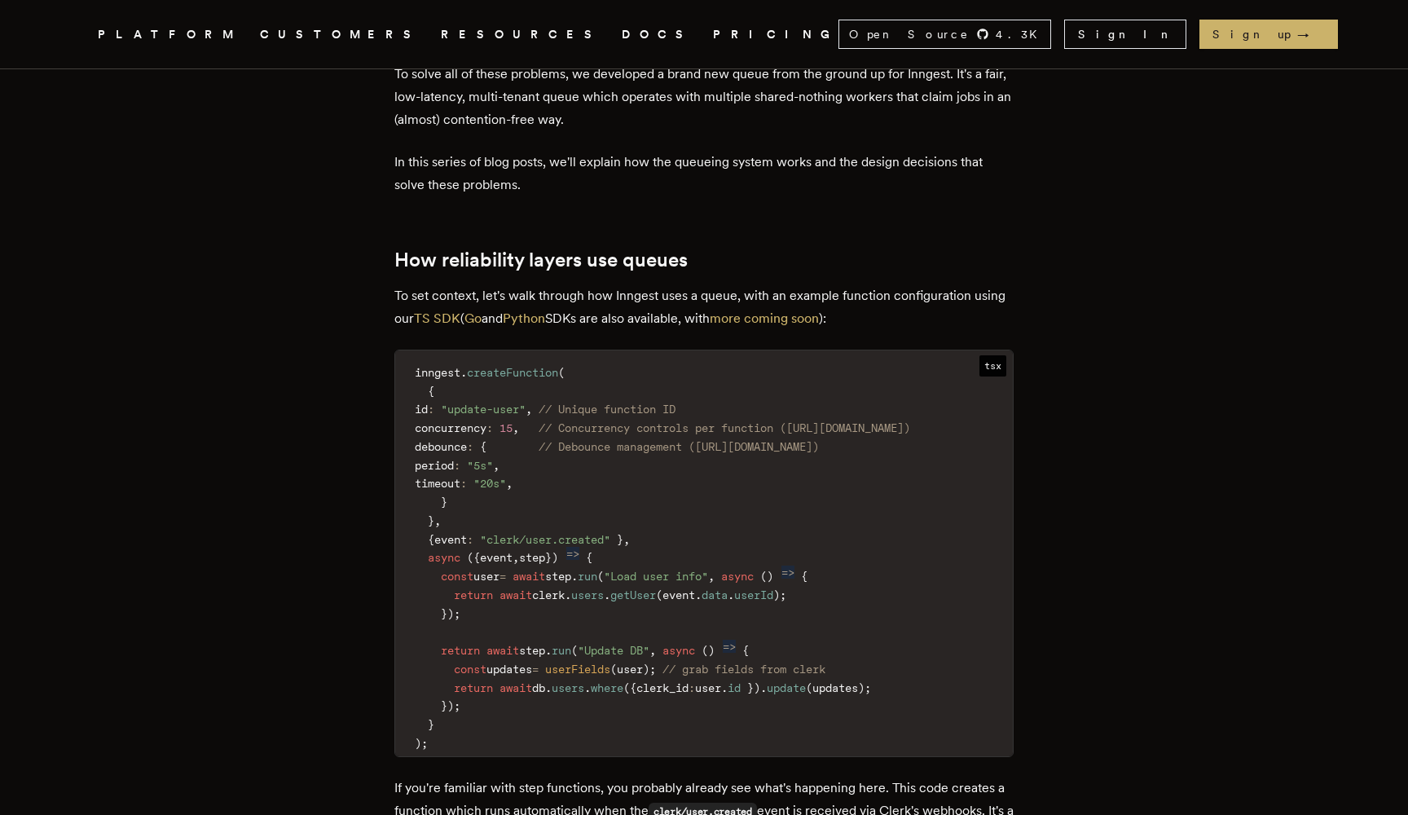
click at [542, 360] on code "inngest . createFunction ( { id : "update-user" , // Unique function ID concurr…" at bounding box center [704, 558] width 618 height 396
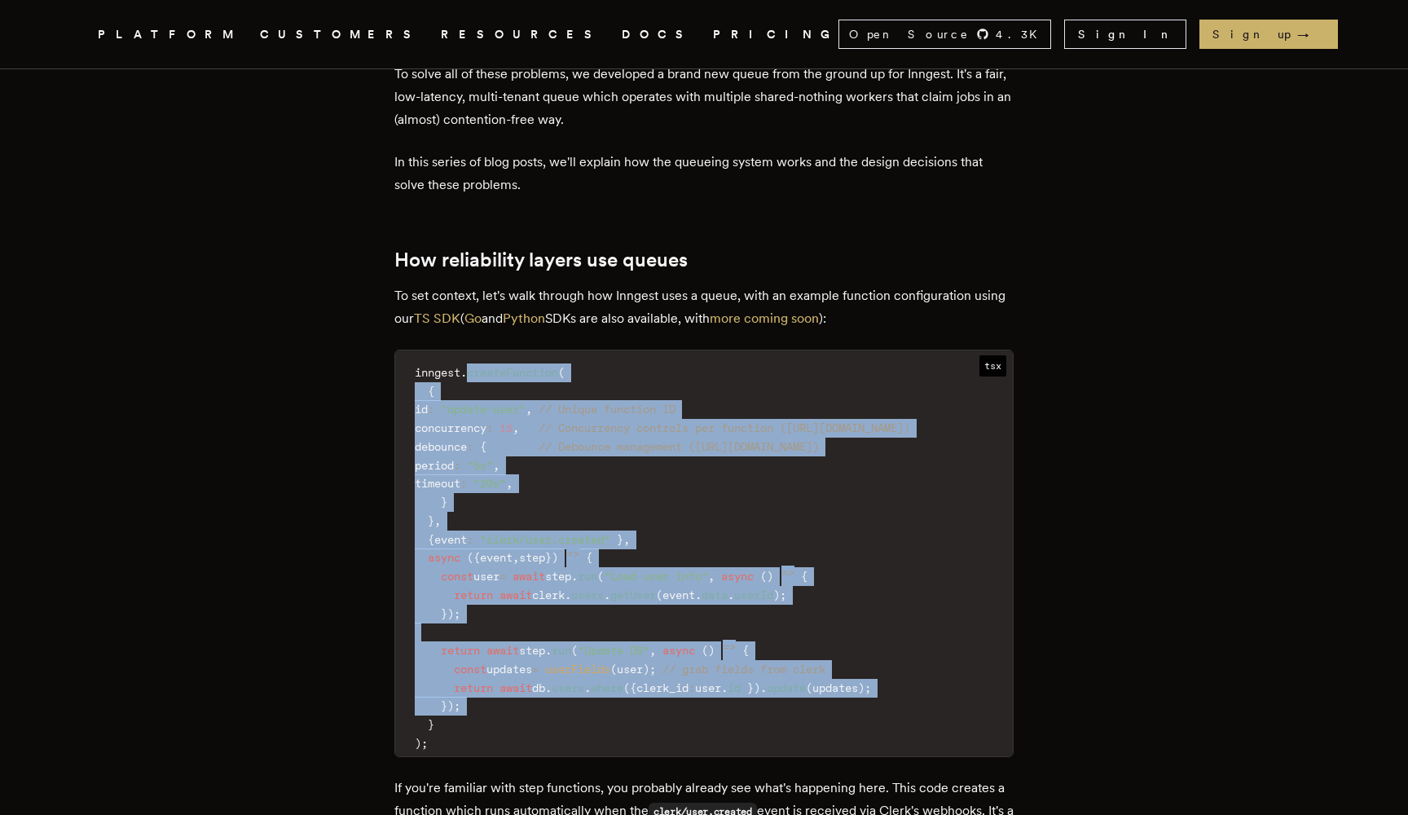
drag, startPoint x: 542, startPoint y: 299, endPoint x: 544, endPoint y: 658, distance: 359.4
click at [544, 647] on code "inngest . createFunction ( { id : "update-user" , // Unique function ID concurr…" at bounding box center [704, 558] width 618 height 396
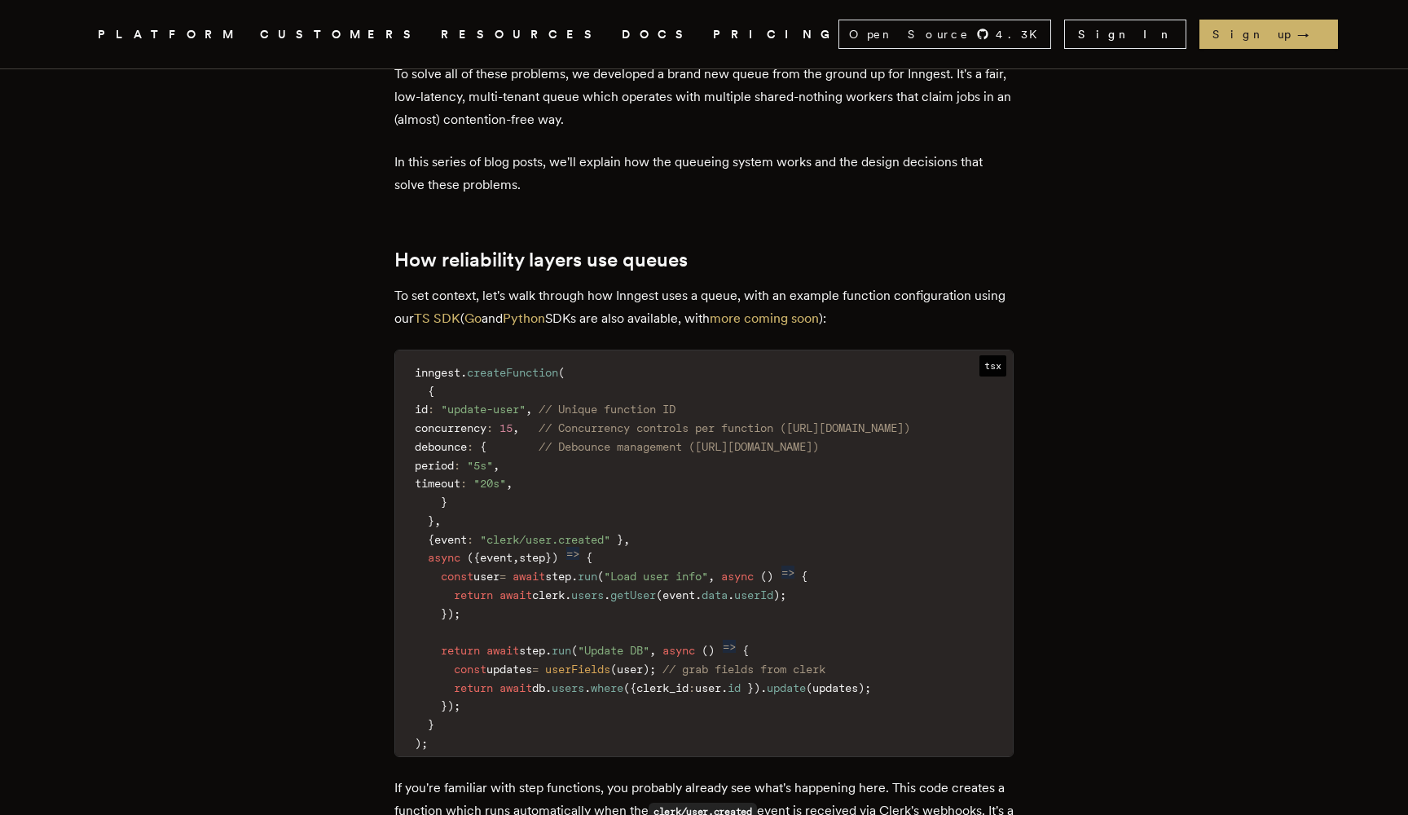
click at [544, 658] on code "inngest . createFunction ( { id : "update-user" , // Unique function ID concurr…" at bounding box center [704, 558] width 618 height 396
click at [501, 551] on span "event" at bounding box center [496, 557] width 33 height 13
drag, startPoint x: 501, startPoint y: 489, endPoint x: 554, endPoint y: 489, distance: 53.0
click at [554, 489] on code "inngest . createFunction ( { id : "update-user" , // Unique function ID concurr…" at bounding box center [704, 558] width 618 height 396
click at [545, 551] on span "step" at bounding box center [532, 557] width 26 height 13
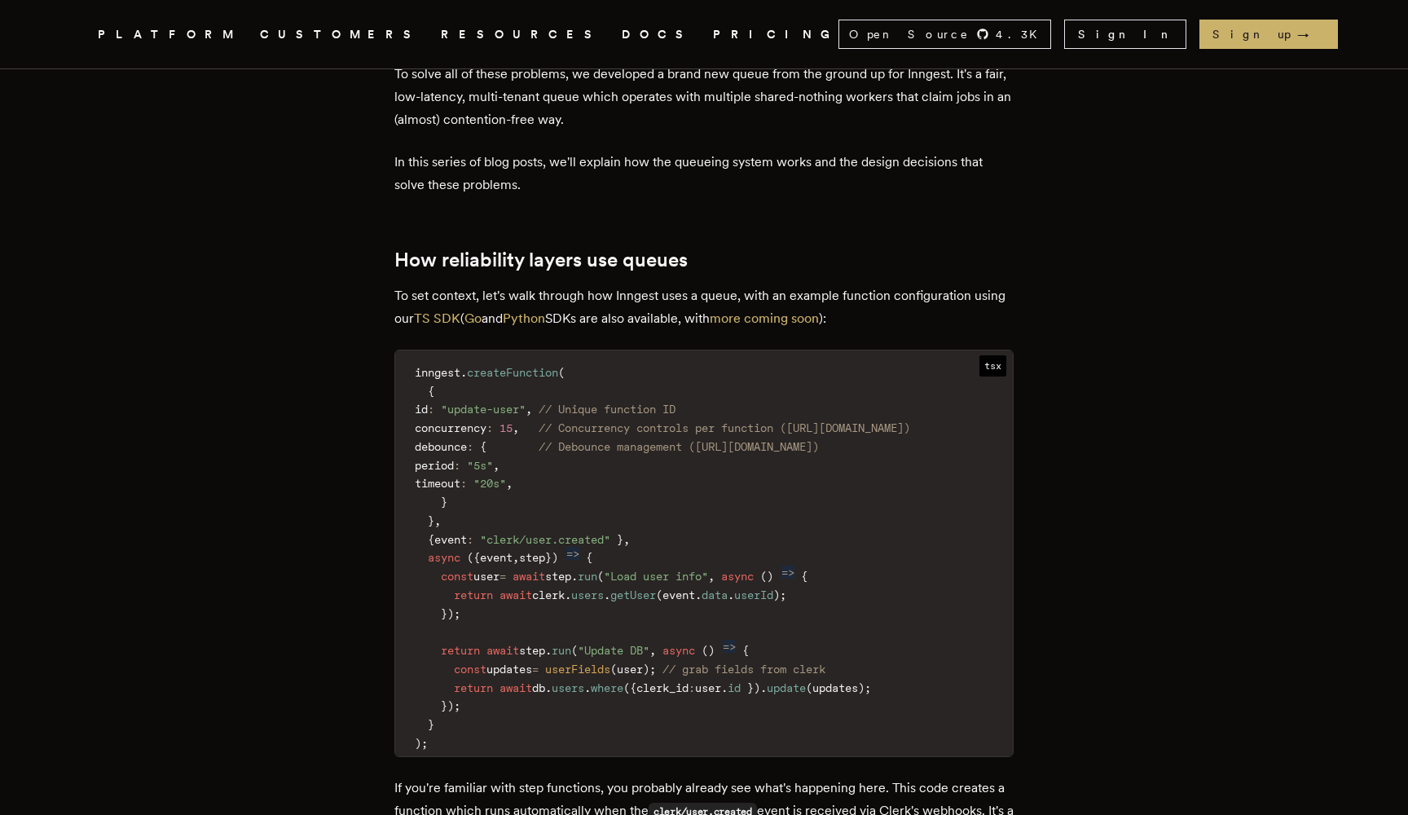
drag, startPoint x: 554, startPoint y: 489, endPoint x: 513, endPoint y: 489, distance: 40.7
click at [513, 489] on code "inngest . createFunction ( { id : "update-user" , // Unique function ID concurr…" at bounding box center [704, 558] width 618 height 396
click at [513, 551] on span "event" at bounding box center [496, 557] width 33 height 13
click at [542, 551] on span "step" at bounding box center [532, 557] width 26 height 13
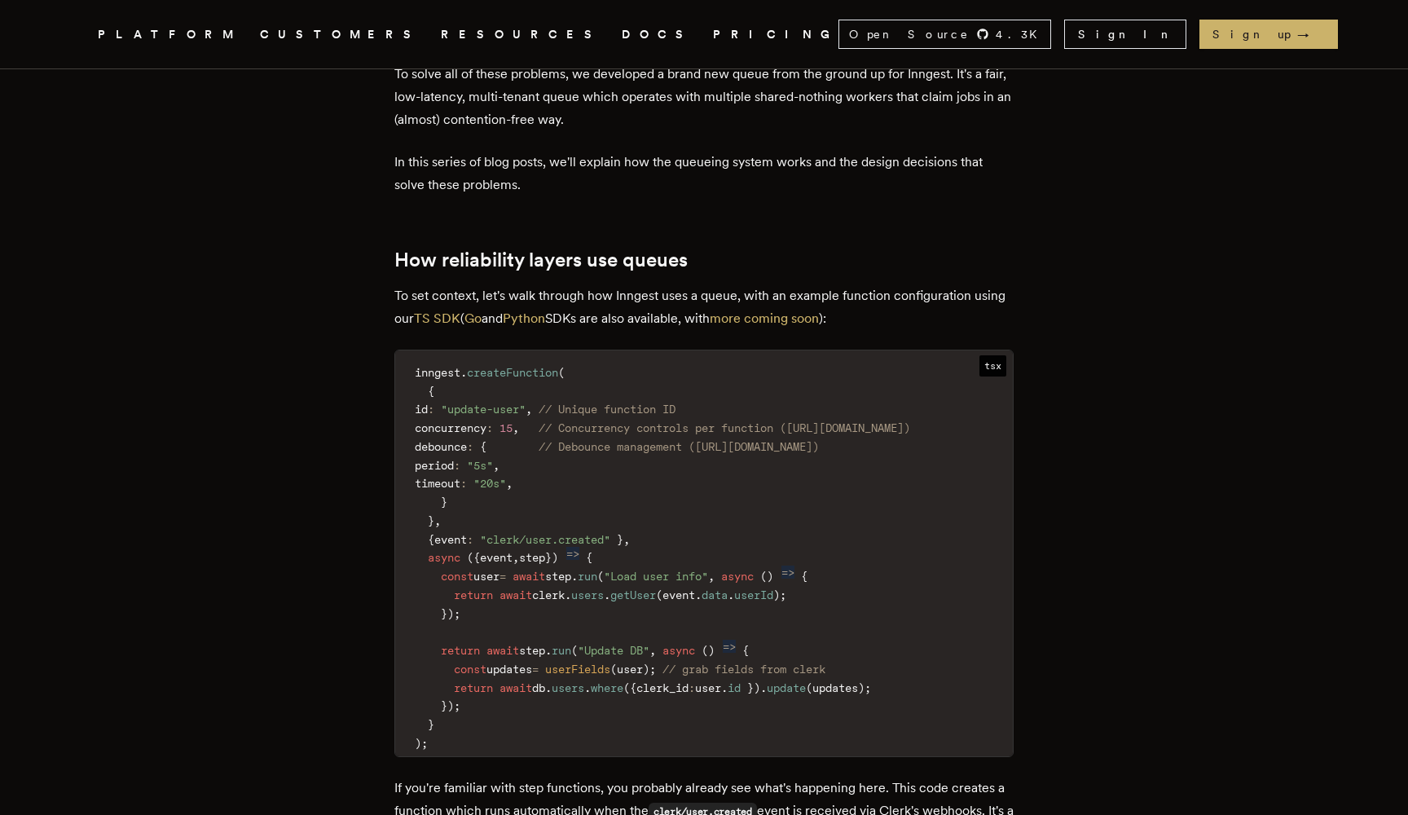
drag, startPoint x: 542, startPoint y: 489, endPoint x: 509, endPoint y: 491, distance: 32.7
click at [509, 491] on code "inngest . createFunction ( { id : "update-user" , // Unique function ID concurr…" at bounding box center [704, 558] width 618 height 396
click at [509, 551] on span "event" at bounding box center [496, 557] width 33 height 13
drag, startPoint x: 509, startPoint y: 491, endPoint x: 575, endPoint y: 491, distance: 65.2
click at [575, 491] on code "inngest . createFunction ( { id : "update-user" , // Unique function ID concurr…" at bounding box center [704, 558] width 618 height 396
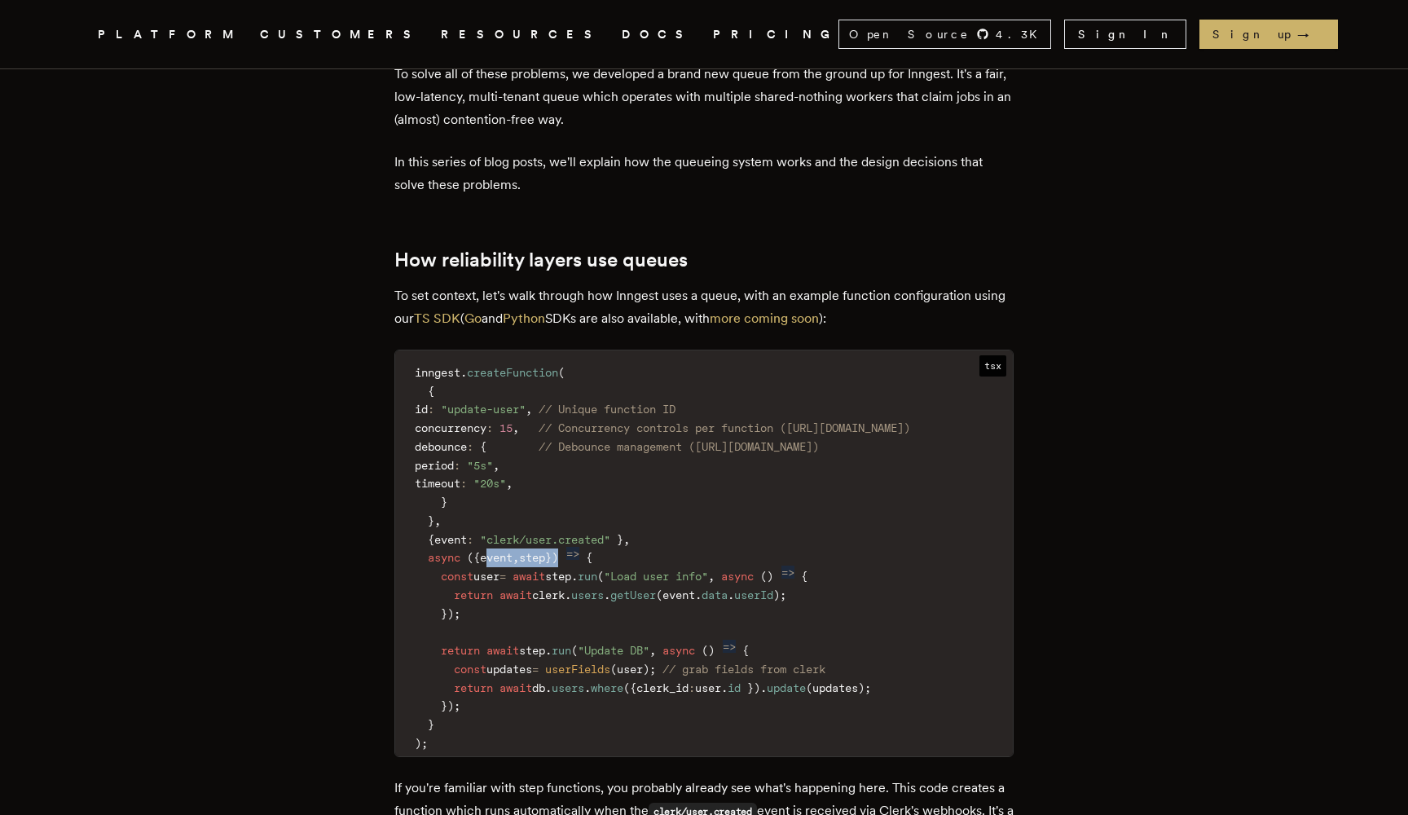
click at [545, 551] on span "step" at bounding box center [532, 557] width 26 height 13
drag, startPoint x: 562, startPoint y: 487, endPoint x: 512, endPoint y: 487, distance: 50.5
click at [512, 487] on code "inngest . createFunction ( { id : "update-user" , // Unique function ID concurr…" at bounding box center [704, 558] width 618 height 396
click at [512, 551] on span "event" at bounding box center [496, 557] width 33 height 13
drag, startPoint x: 512, startPoint y: 487, endPoint x: 533, endPoint y: 487, distance: 21.2
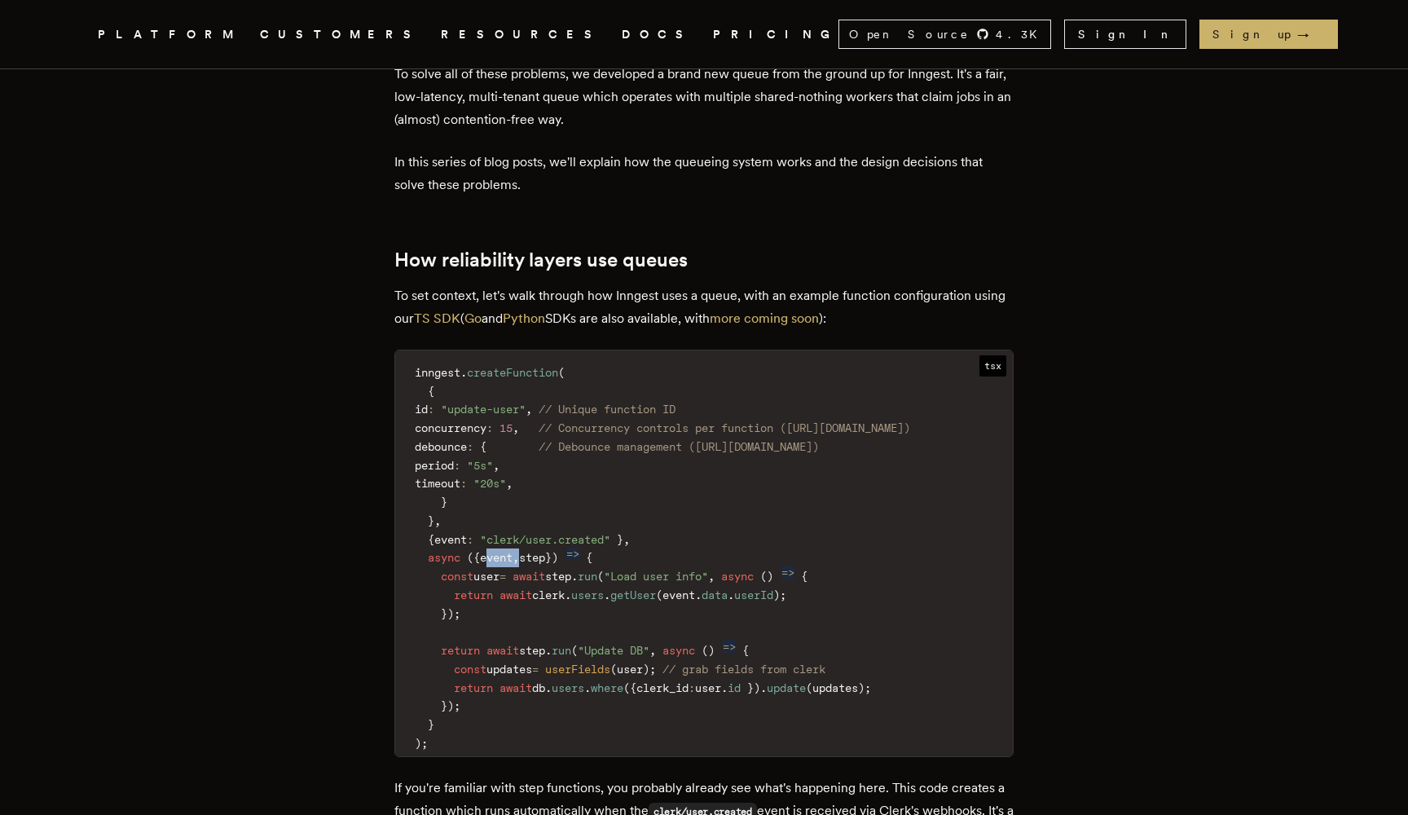
click at [533, 487] on code "inngest . createFunction ( { id : "update-user" , // Unique function ID concurr…" at bounding box center [704, 558] width 618 height 396
click at [539, 551] on span "step" at bounding box center [532, 557] width 26 height 13
drag, startPoint x: 667, startPoint y: 506, endPoint x: 703, endPoint y: 510, distance: 36.1
click at [702, 570] on span ""Load user info"" at bounding box center [656, 576] width 104 height 13
click at [708, 570] on span ""Load user info"" at bounding box center [656, 576] width 104 height 13
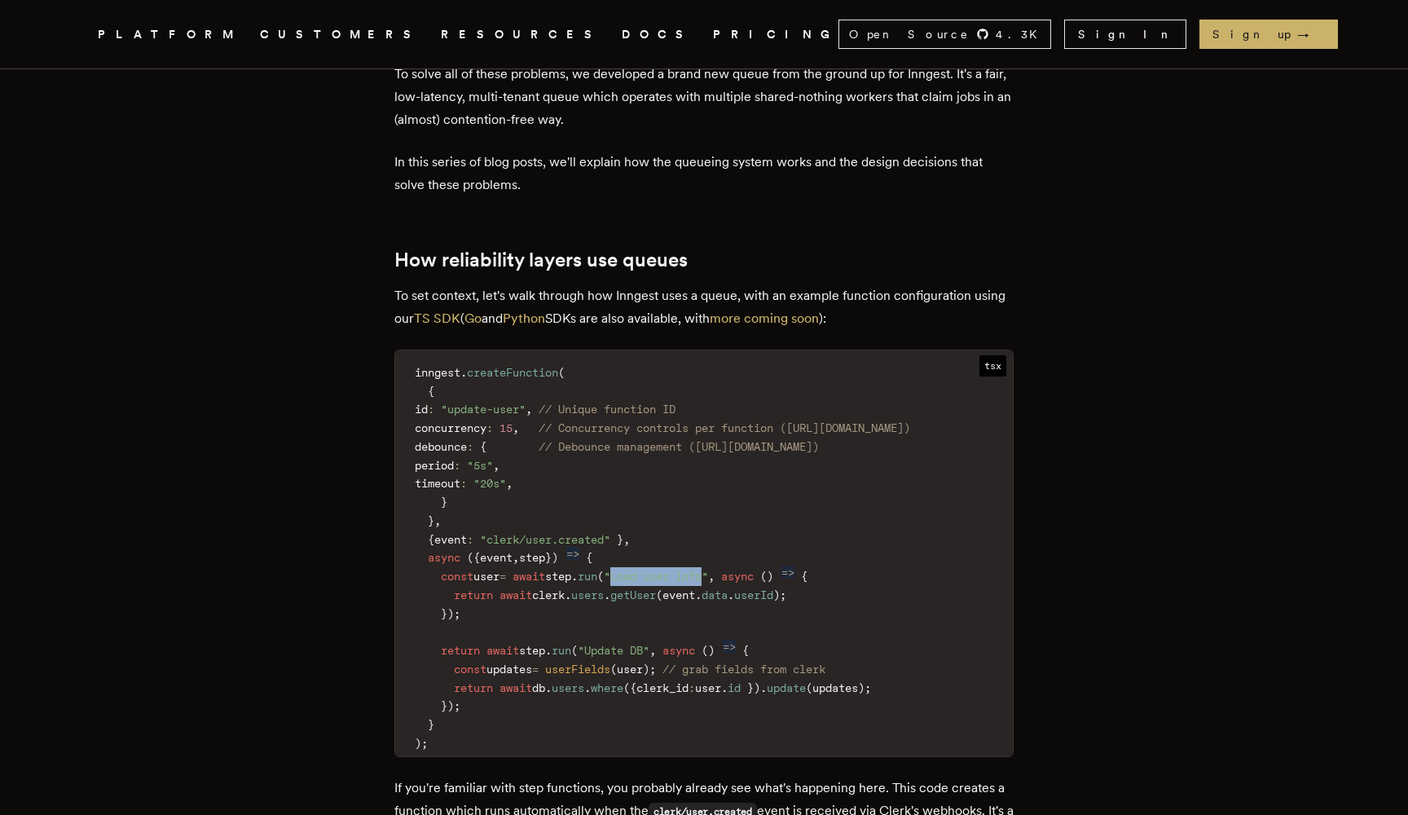
drag, startPoint x: 722, startPoint y: 510, endPoint x: 666, endPoint y: 512, distance: 56.3
click at [666, 570] on span ""Load user info"" at bounding box center [656, 576] width 104 height 13
drag, startPoint x: 666, startPoint y: 512, endPoint x: 713, endPoint y: 512, distance: 47.3
click at [708, 570] on span ""Load user info"" at bounding box center [656, 576] width 104 height 13
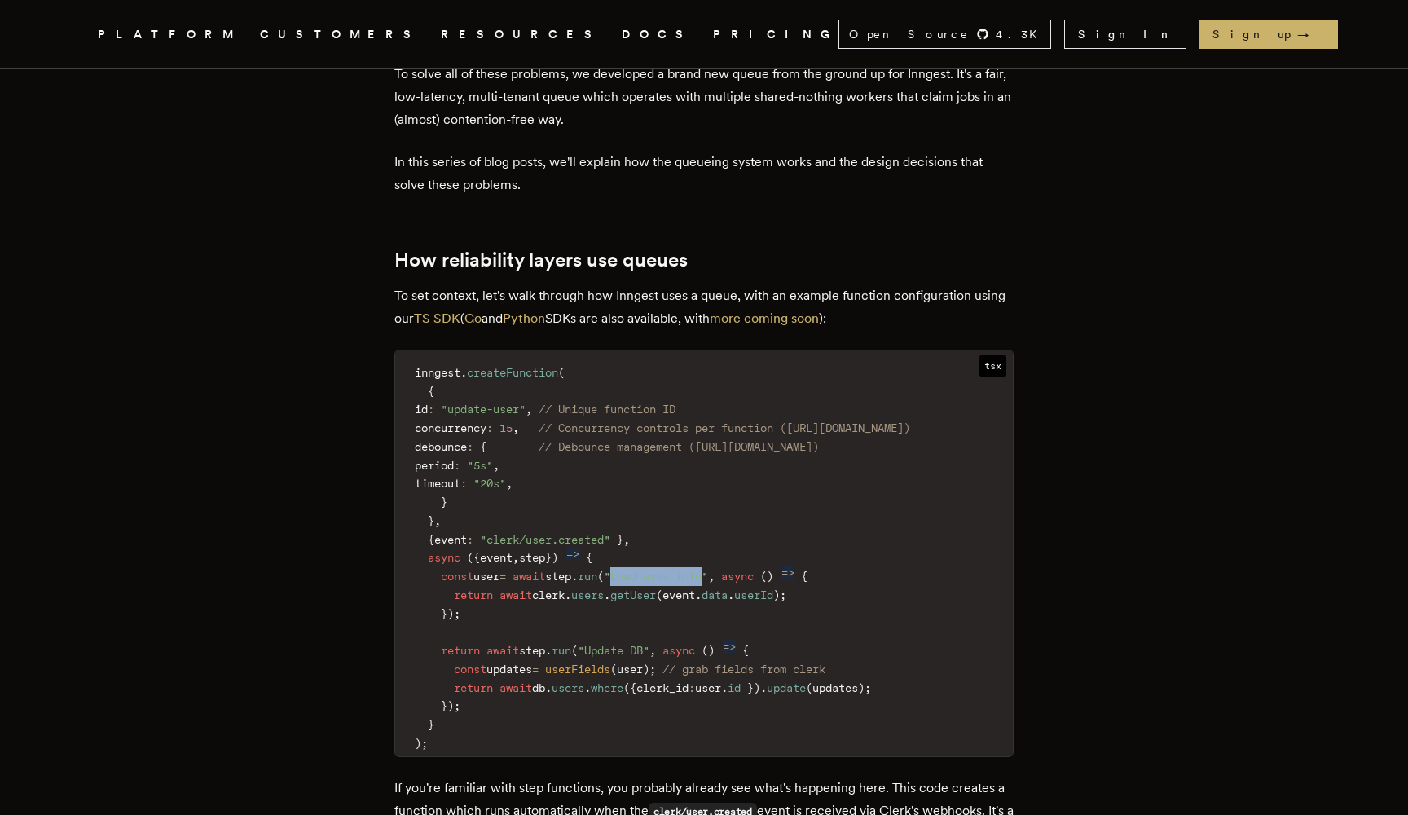
click at [708, 570] on span ""Load user info"" at bounding box center [656, 576] width 104 height 13
click at [565, 588] on span "clerk" at bounding box center [548, 594] width 33 height 13
drag, startPoint x: 566, startPoint y: 530, endPoint x: 818, endPoint y: 524, distance: 251.9
click at [818, 524] on code "inngest . createFunction ( { id : "update-user" , // Unique function ID concurr…" at bounding box center [704, 558] width 618 height 396
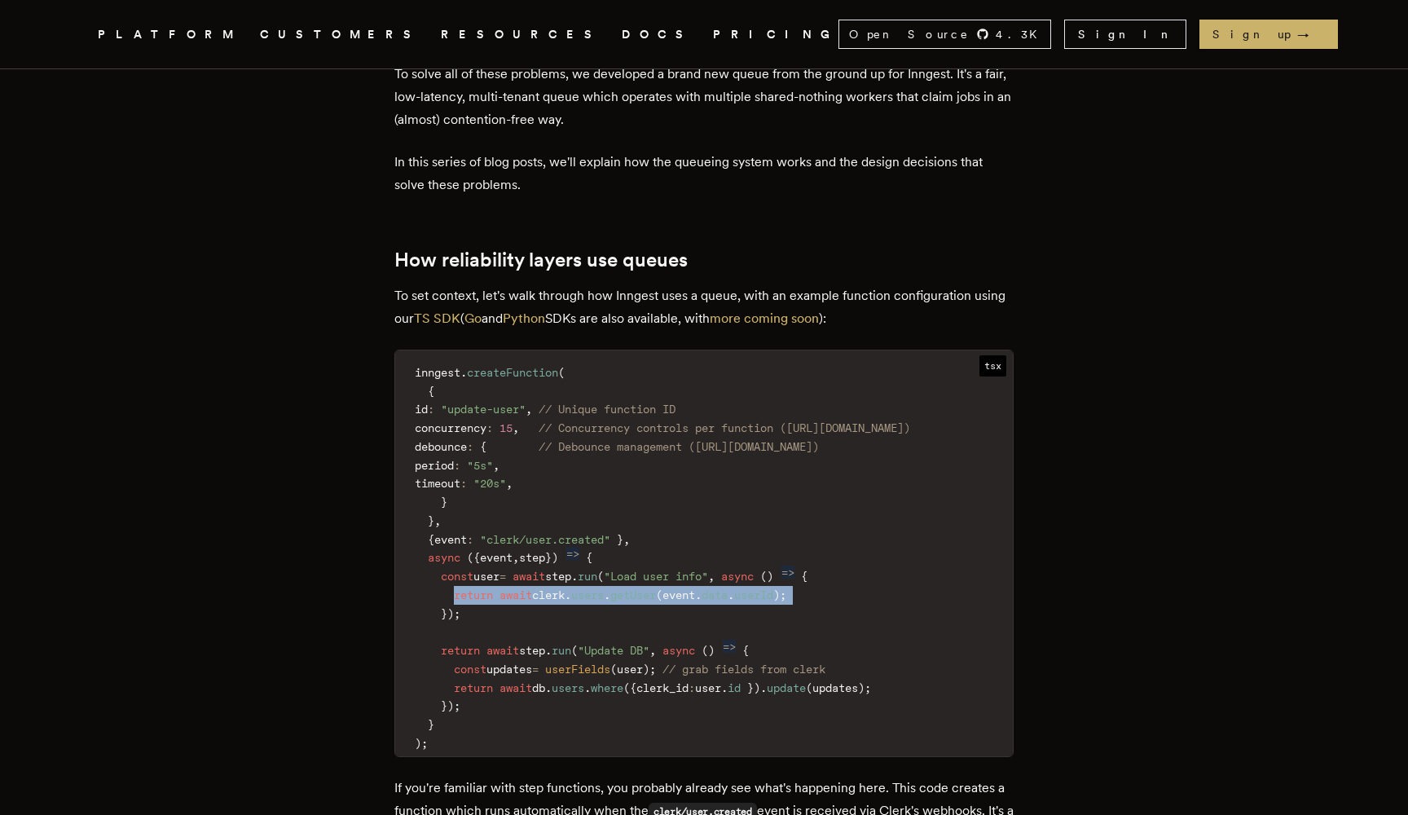
drag, startPoint x: 818, startPoint y: 524, endPoint x: 487, endPoint y: 530, distance: 331.7
click at [487, 530] on code "inngest . createFunction ( { id : "update-user" , // Unique function ID concurr…" at bounding box center [704, 558] width 618 height 396
click at [487, 588] on span "return" at bounding box center [473, 594] width 39 height 13
drag, startPoint x: 487, startPoint y: 530, endPoint x: 834, endPoint y: 532, distance: 348.0
click at [830, 531] on code "inngest . createFunction ( { id : "update-user" , // Unique function ID concurr…" at bounding box center [704, 558] width 618 height 396
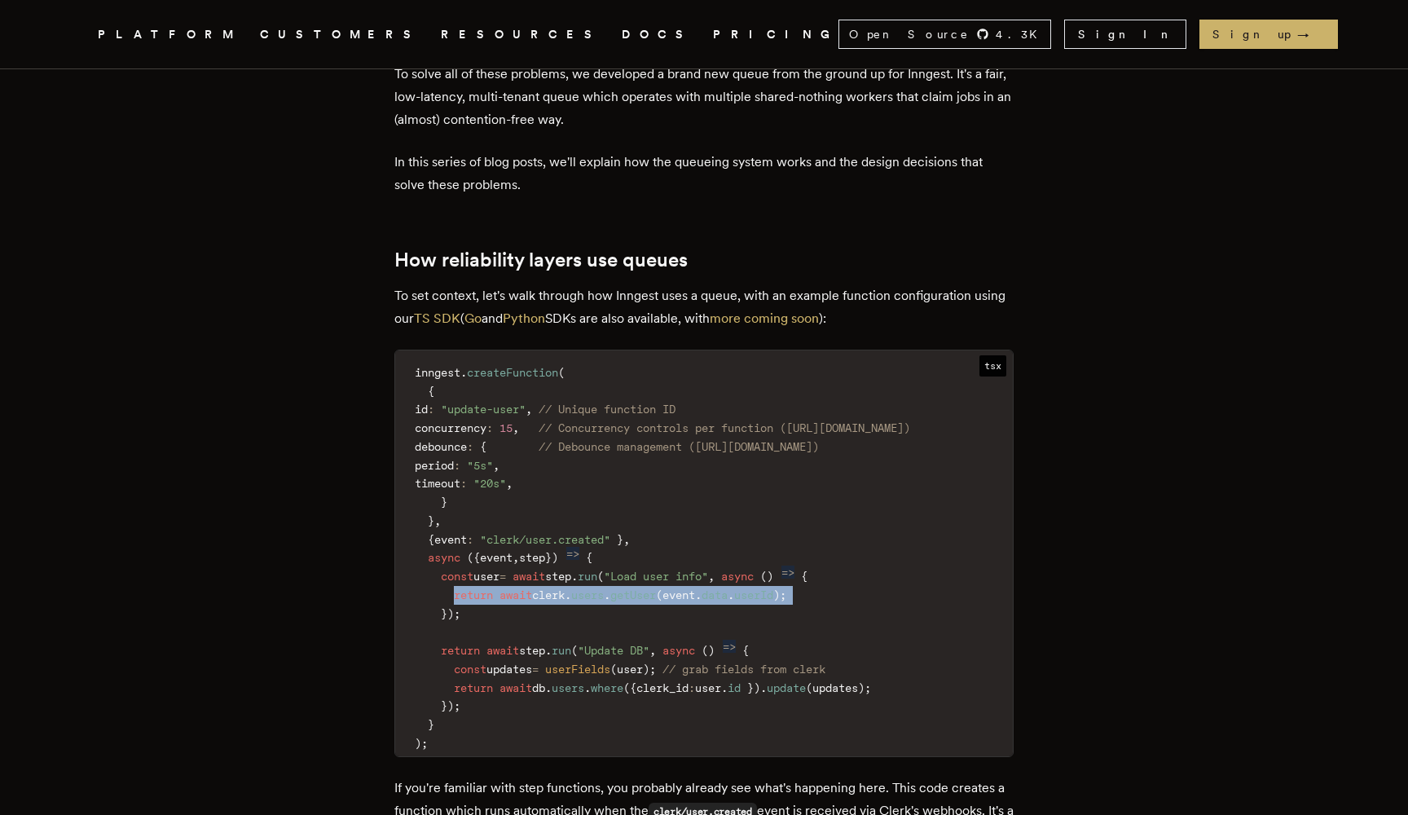
click at [835, 532] on code "inngest . createFunction ( { id : "update-user" , // Unique function ID concurr…" at bounding box center [704, 558] width 618 height 396
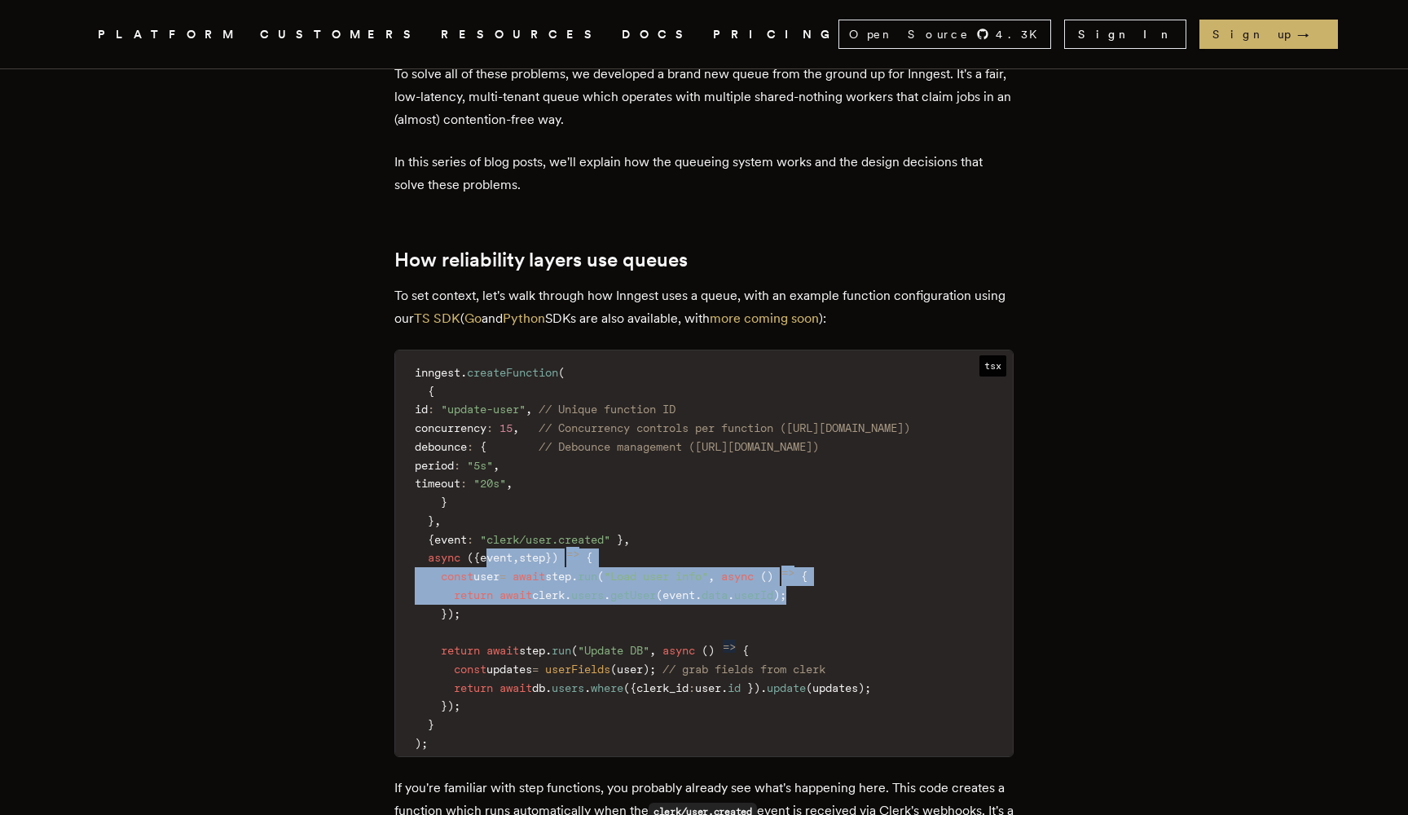
drag, startPoint x: 835, startPoint y: 536, endPoint x: 498, endPoint y: 493, distance: 340.1
click at [498, 493] on code "inngest . createFunction ( { id : "update-user" , // Unique function ID concurr…" at bounding box center [704, 558] width 618 height 396
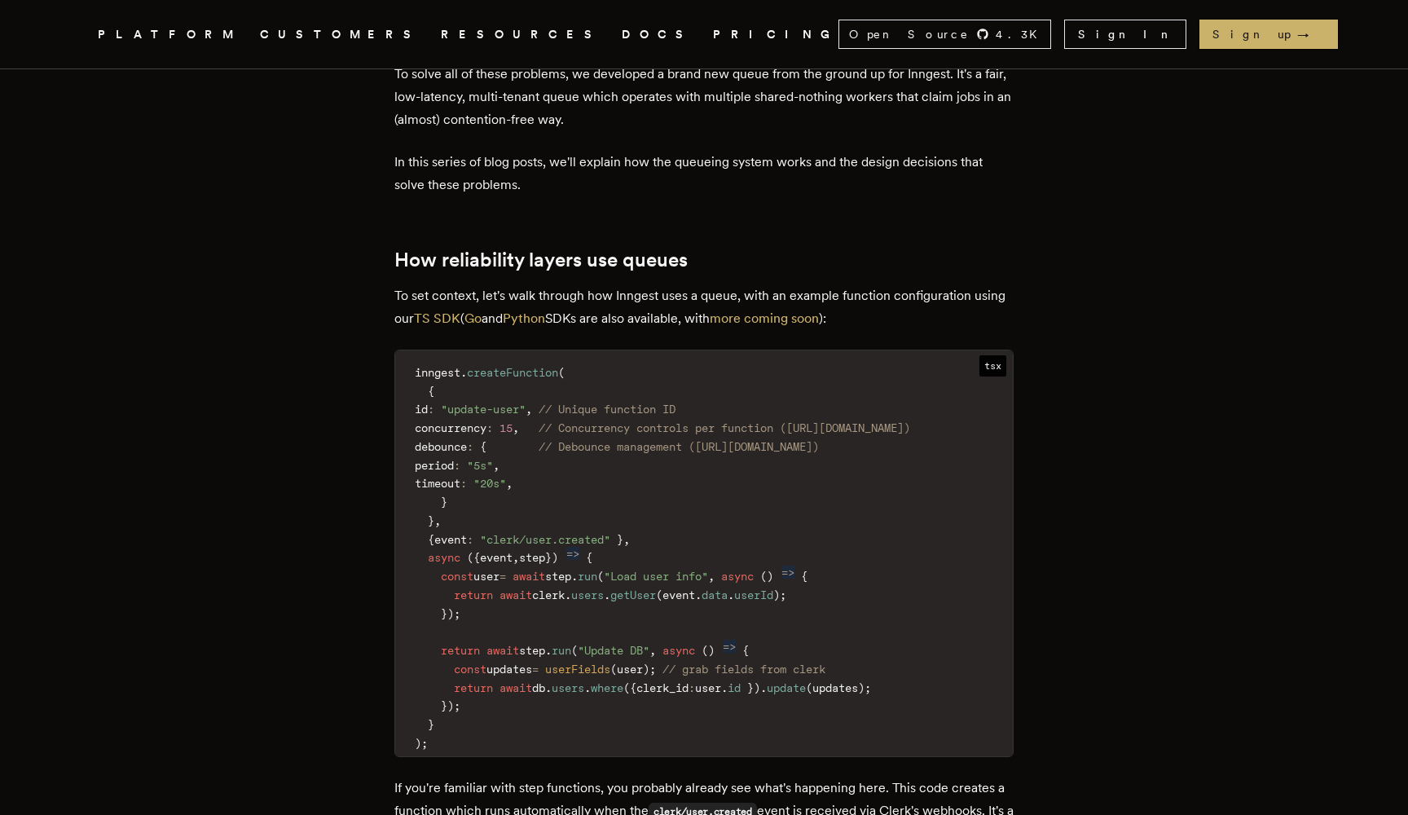
click at [498, 551] on span "event" at bounding box center [496, 557] width 33 height 13
drag, startPoint x: 498, startPoint y: 493, endPoint x: 563, endPoint y: 493, distance: 65.2
click at [563, 493] on code "inngest . createFunction ( { id : "update-user" , // Unique function ID concurr…" at bounding box center [704, 558] width 618 height 396
click at [545, 551] on span "step" at bounding box center [532, 557] width 26 height 13
drag, startPoint x: 563, startPoint y: 493, endPoint x: 531, endPoint y: 493, distance: 32.6
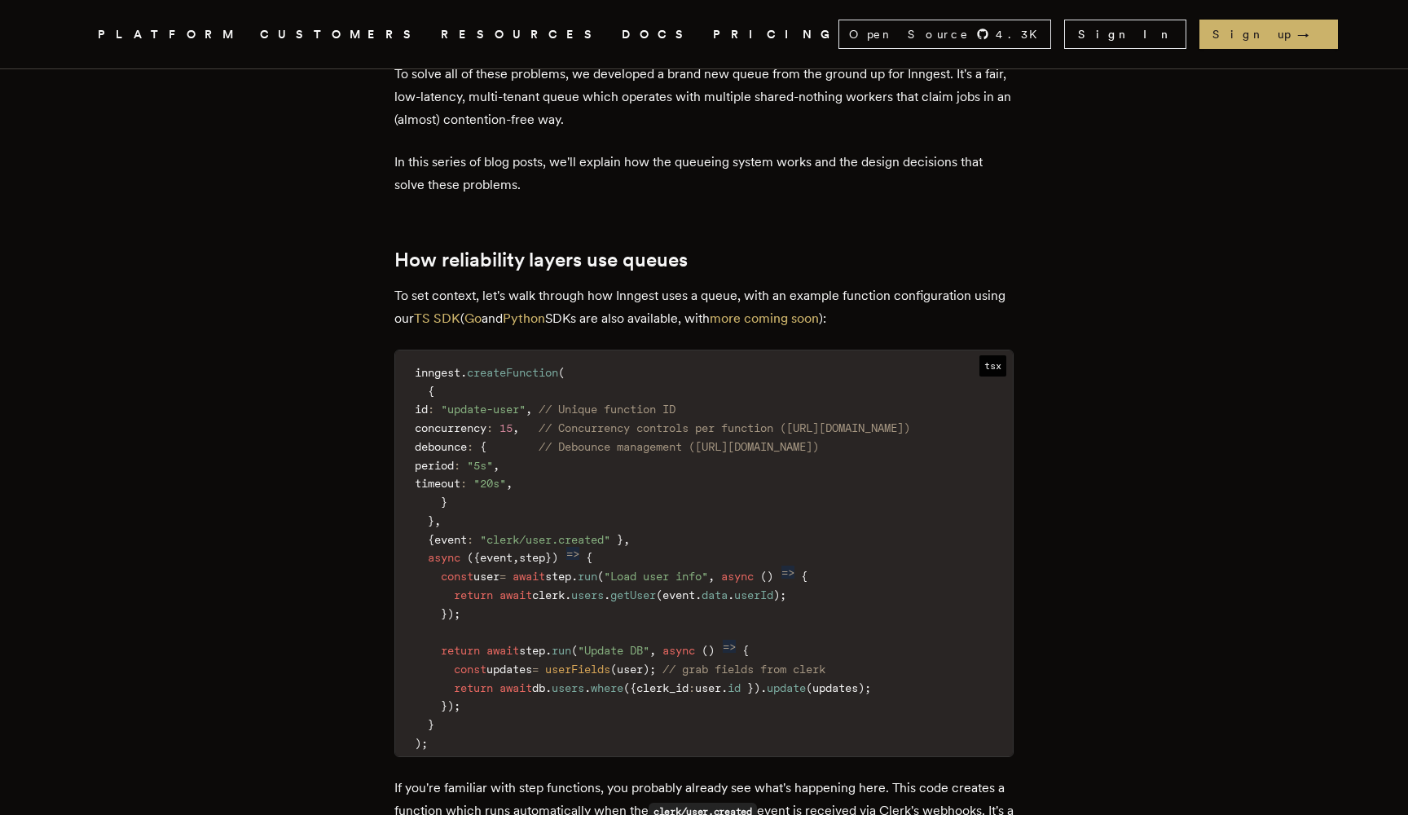
click at [531, 493] on code "inngest . createFunction ( { id : "update-user" , // Unique function ID concurr…" at bounding box center [704, 558] width 618 height 396
click at [513, 551] on span "event" at bounding box center [496, 557] width 33 height 13
click at [545, 570] on span "await" at bounding box center [529, 576] width 33 height 13
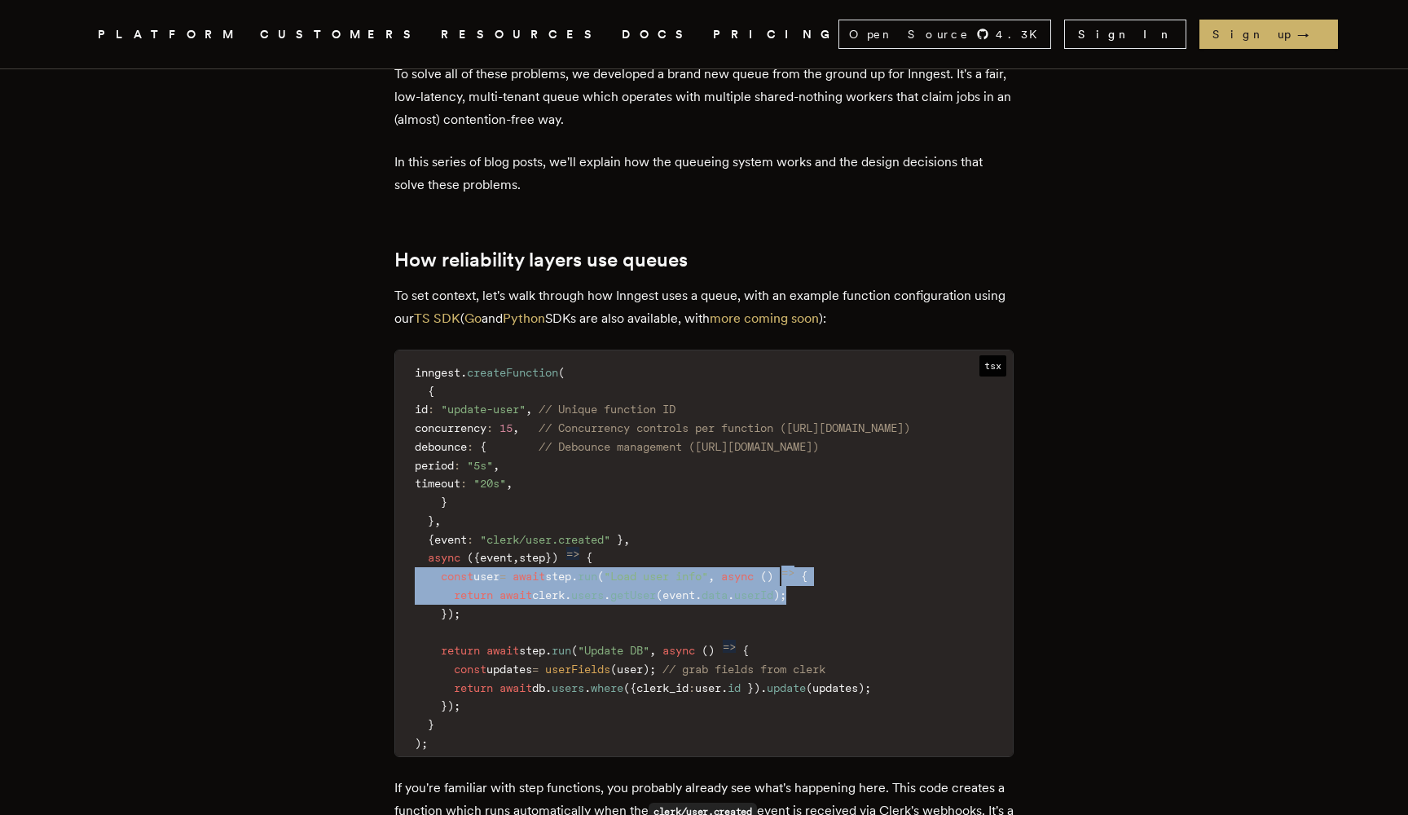
drag, startPoint x: 558, startPoint y: 512, endPoint x: 591, endPoint y: 538, distance: 41.7
click at [591, 538] on code "inngest . createFunction ( { id : "update-user" , // Unique function ID concurr…" at bounding box center [704, 558] width 618 height 396
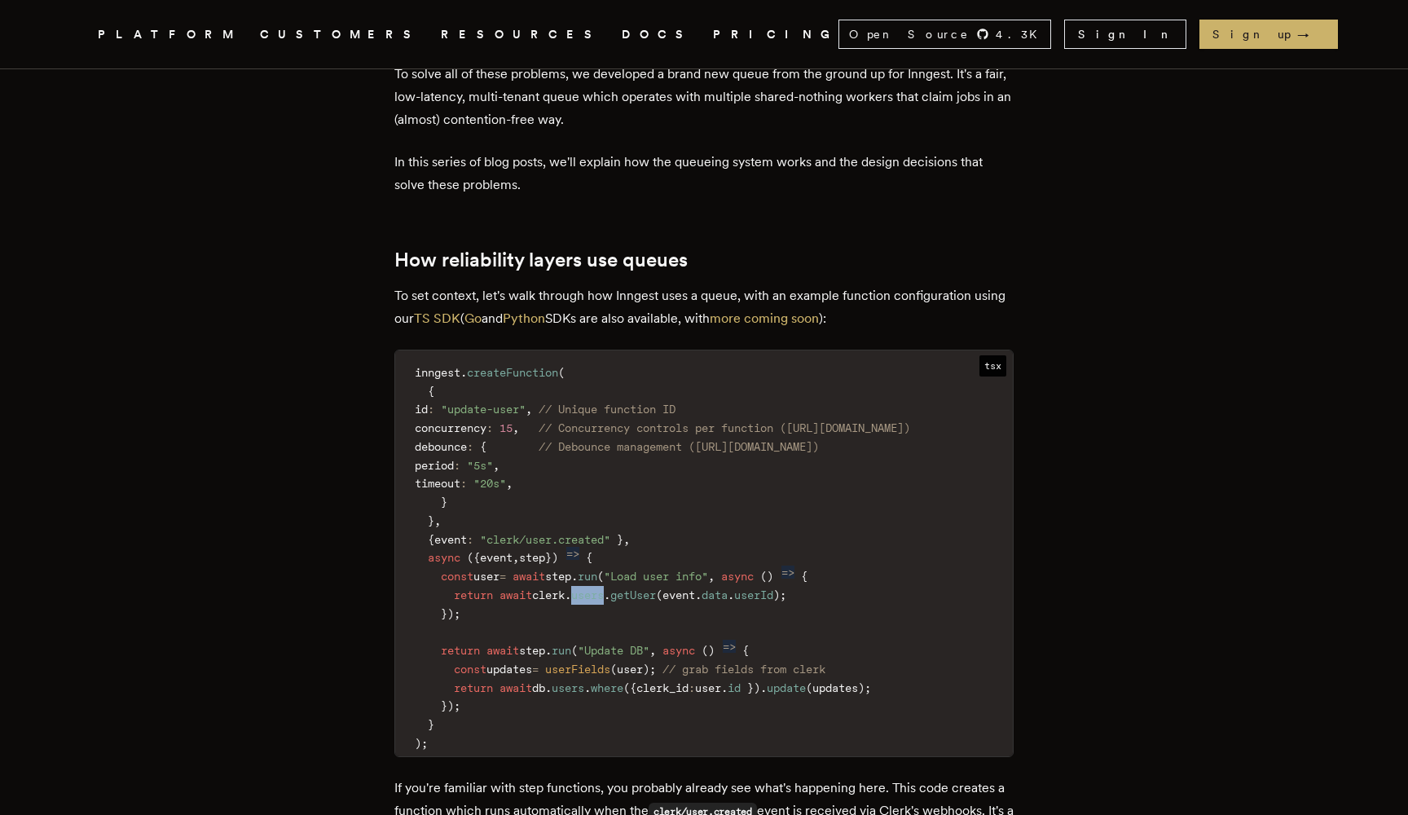
click at [591, 538] on code "inngest . createFunction ( { id : "update-user" , // Unique function ID concurr…" at bounding box center [704, 558] width 618 height 396
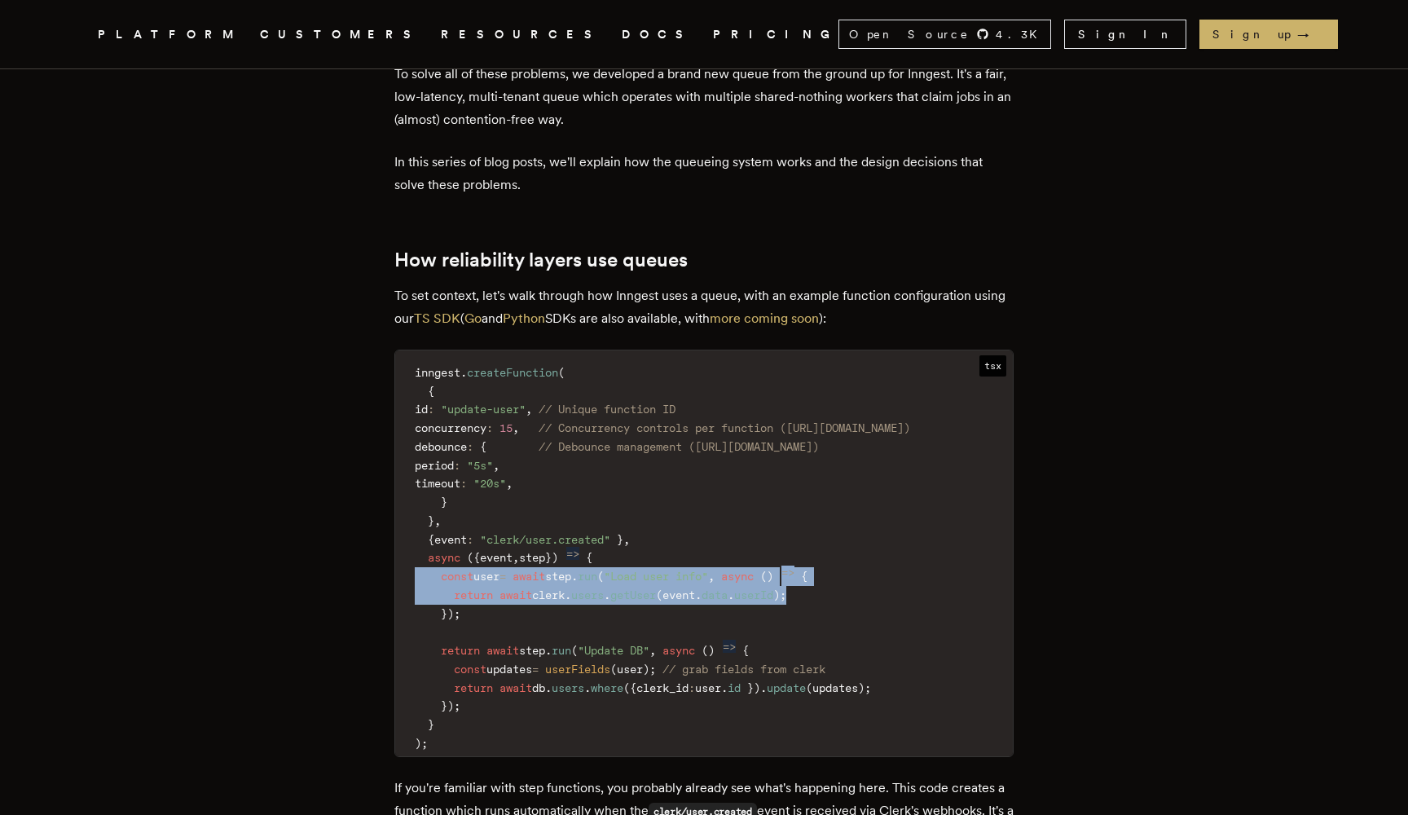
drag, startPoint x: 591, startPoint y: 538, endPoint x: 591, endPoint y: 518, distance: 19.6
click at [591, 518] on code "inngest . createFunction ( { id : "update-user" , // Unique function ID concurr…" at bounding box center [704, 558] width 618 height 396
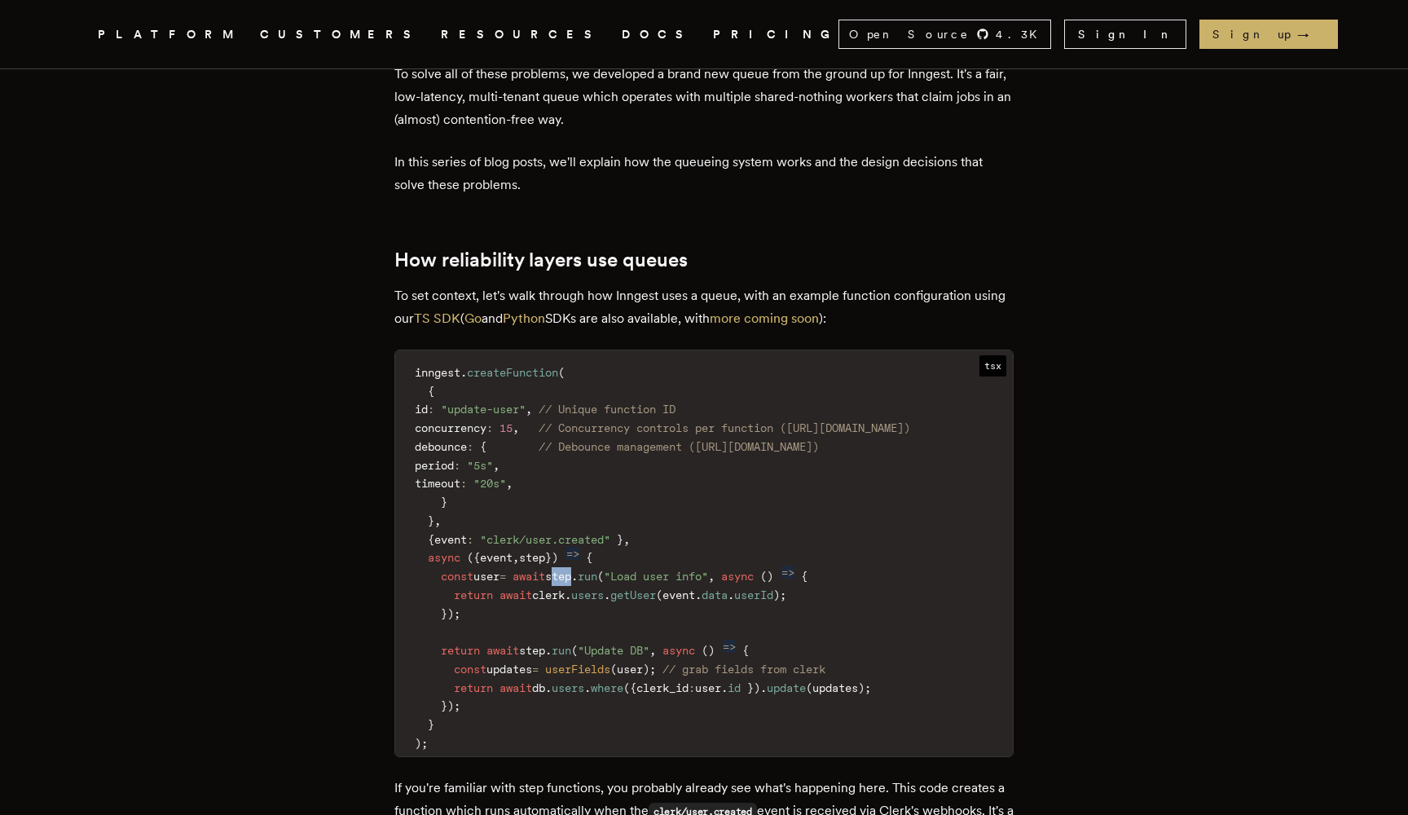
click at [591, 518] on code "inngest . createFunction ( { id : "update-user" , // Unique function ID concurr…" at bounding box center [704, 558] width 618 height 396
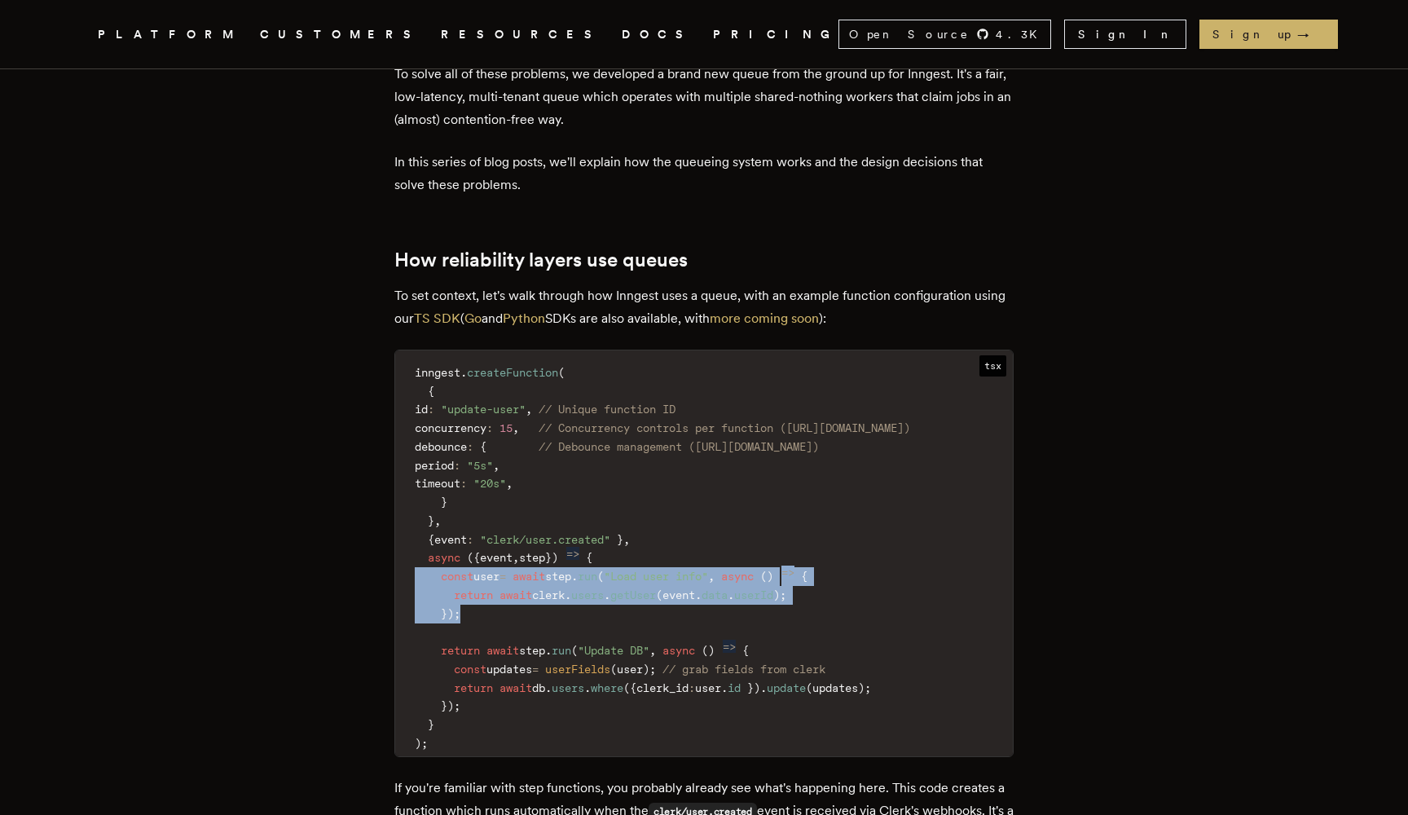
drag, startPoint x: 591, startPoint y: 518, endPoint x: 658, endPoint y: 546, distance: 72.3
click at [658, 547] on code "inngest . createFunction ( { id : "update-user" , // Unique function ID concurr…" at bounding box center [704, 558] width 618 height 396
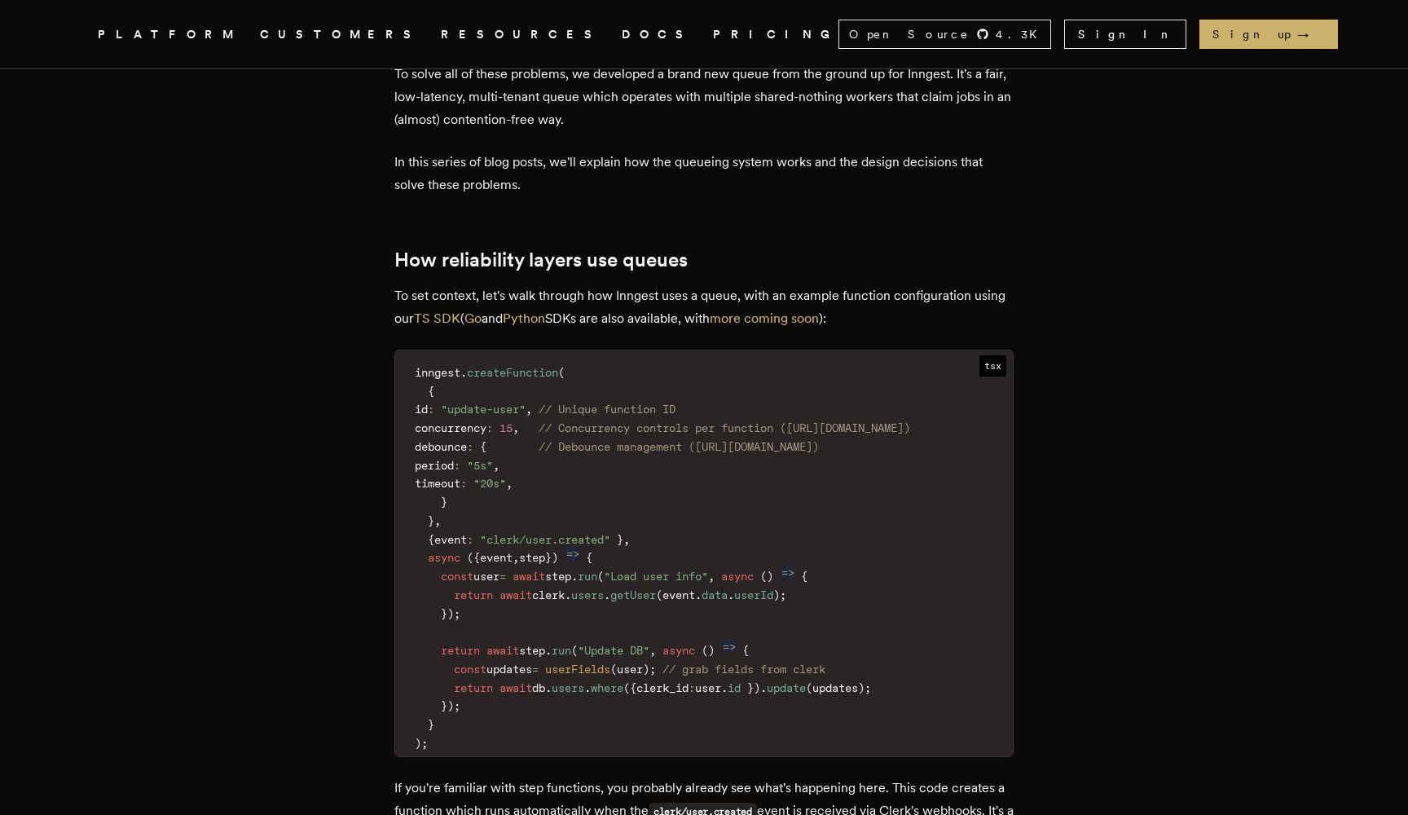
click at [658, 546] on code "inngest . createFunction ( { id : "update-user" , // Unique function ID concurr…" at bounding box center [704, 558] width 618 height 396
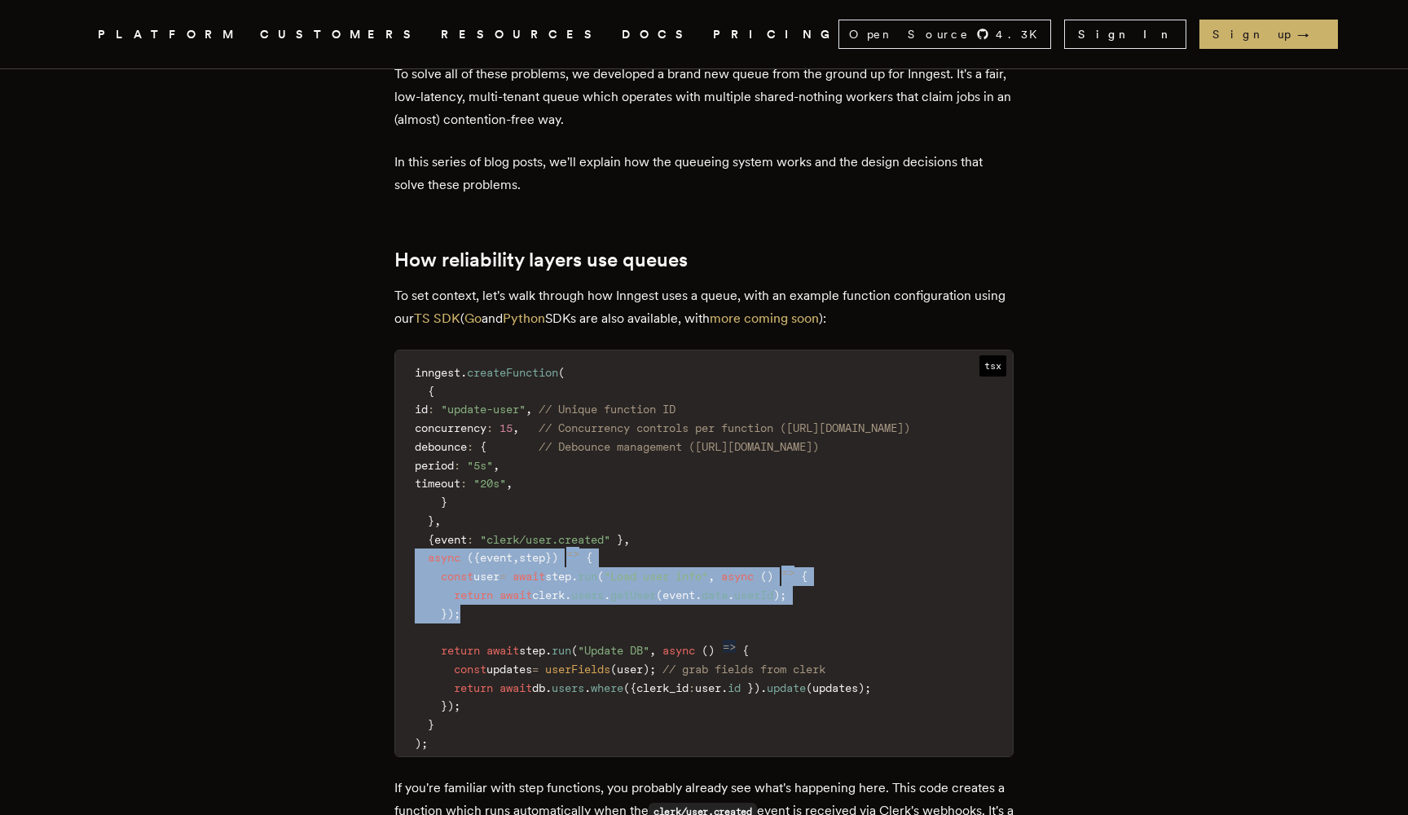
drag, startPoint x: 658, startPoint y: 546, endPoint x: 658, endPoint y: 500, distance: 45.6
click at [658, 500] on code "inngest . createFunction ( { id : "update-user" , // Unique function ID concurr…" at bounding box center [704, 558] width 618 height 396
click at [659, 570] on span ""Load user info"" at bounding box center [656, 576] width 104 height 13
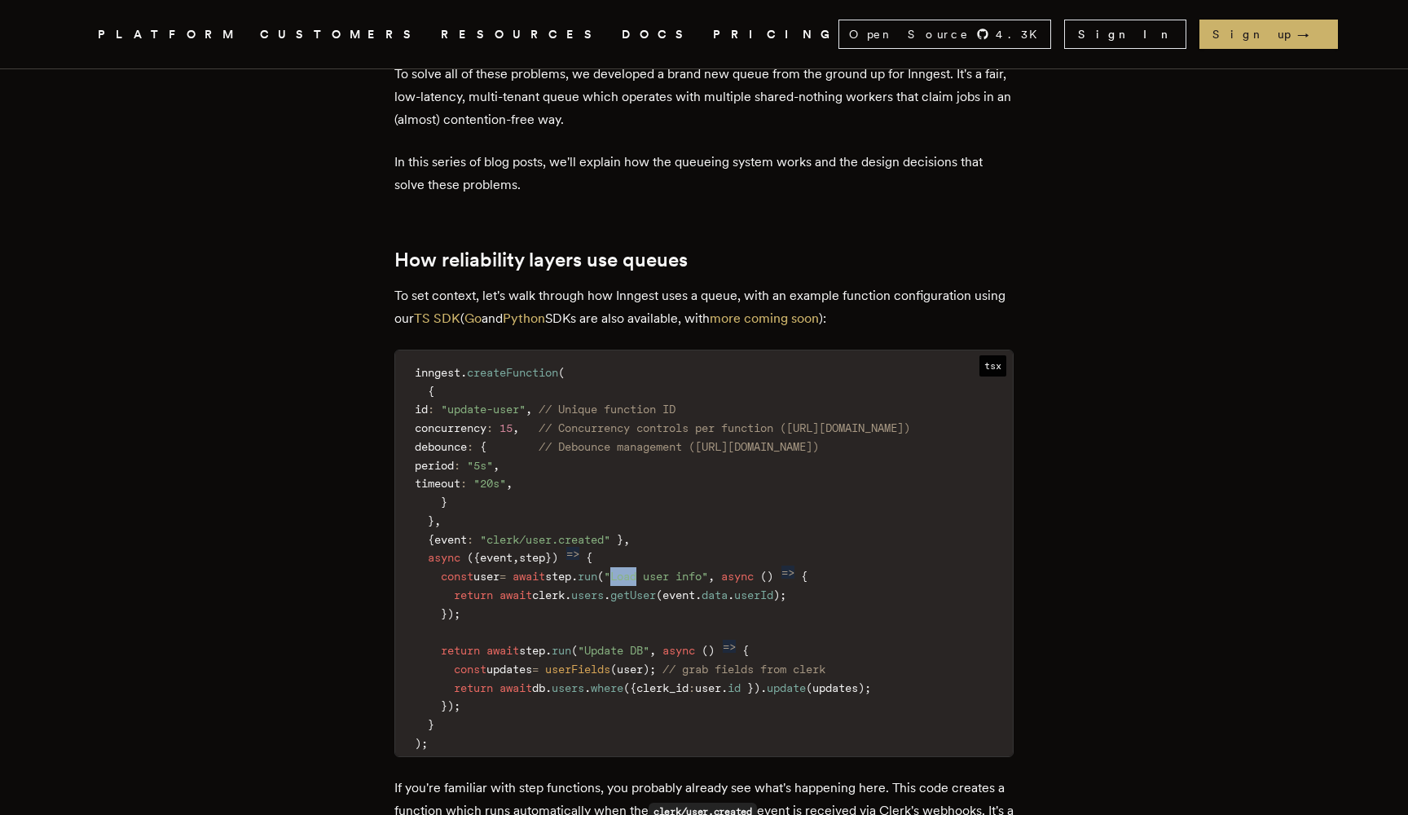
click at [659, 570] on span ""Load user info"" at bounding box center [656, 576] width 104 height 13
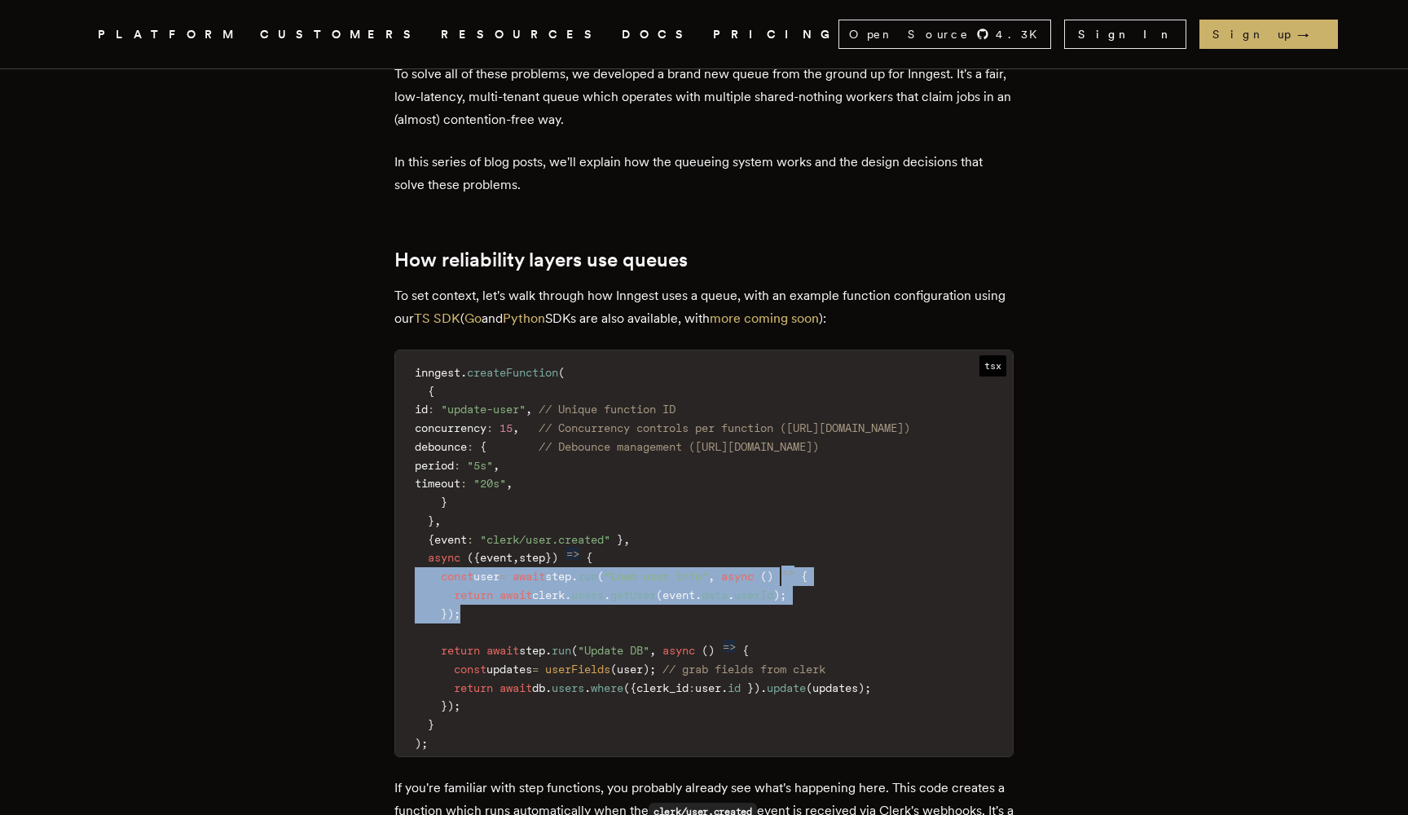
drag, startPoint x: 659, startPoint y: 514, endPoint x: 655, endPoint y: 541, distance: 27.2
click at [655, 541] on code "inngest . createFunction ( { id : "update-user" , // Unique function ID concurr…" at bounding box center [704, 558] width 618 height 396
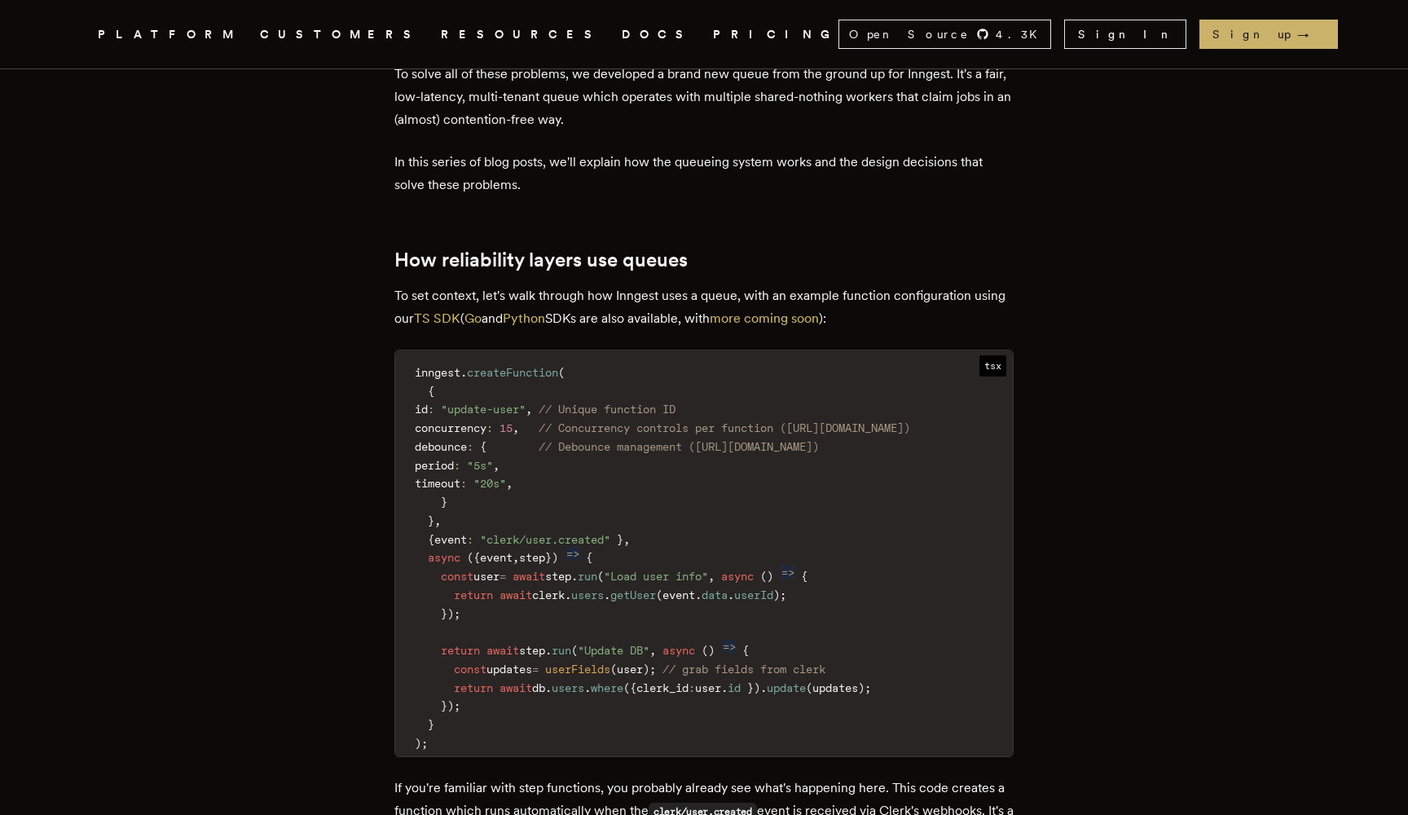
click at [654, 555] on code "inngest . createFunction ( { id : "update-user" , // Unique function ID concurr…" at bounding box center [704, 558] width 618 height 396
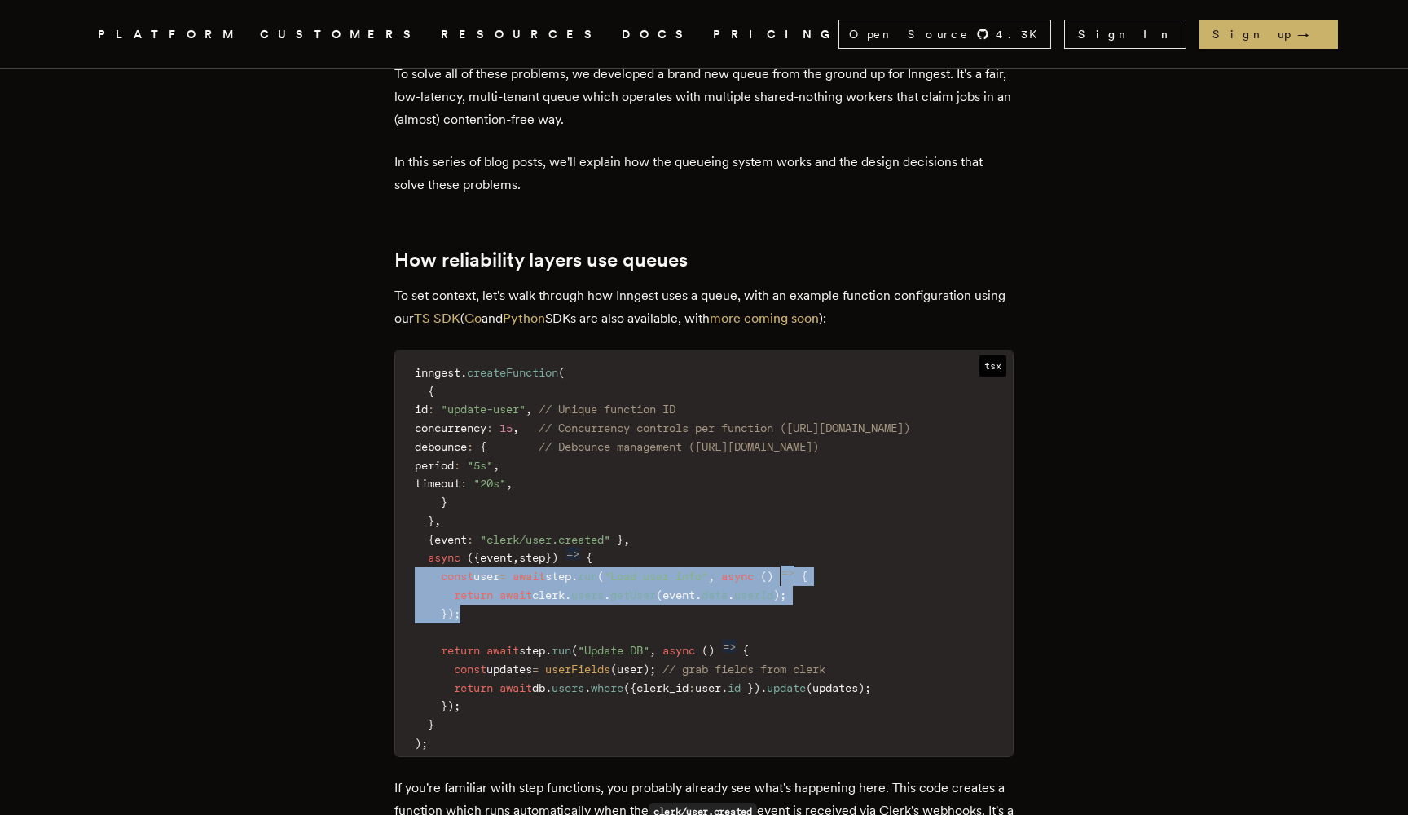
drag, startPoint x: 654, startPoint y: 555, endPoint x: 662, endPoint y: 509, distance: 46.2
click at [662, 509] on code "inngest . createFunction ( { id : "update-user" , // Unique function ID concurr…" at bounding box center [704, 558] width 618 height 396
click at [662, 570] on span ""Load user info"" at bounding box center [656, 576] width 104 height 13
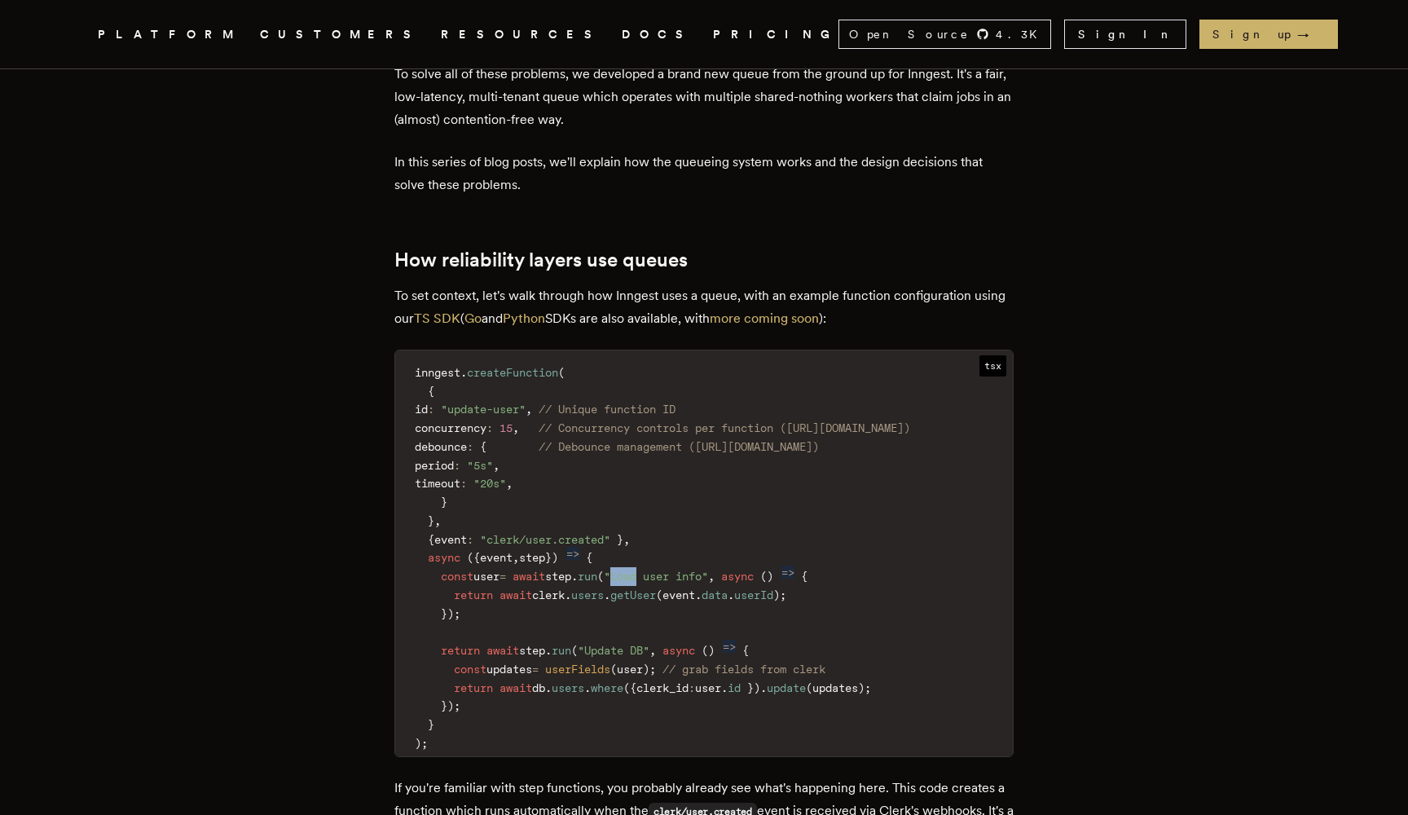
click at [662, 570] on span ""Load user info"" at bounding box center [656, 576] width 104 height 13
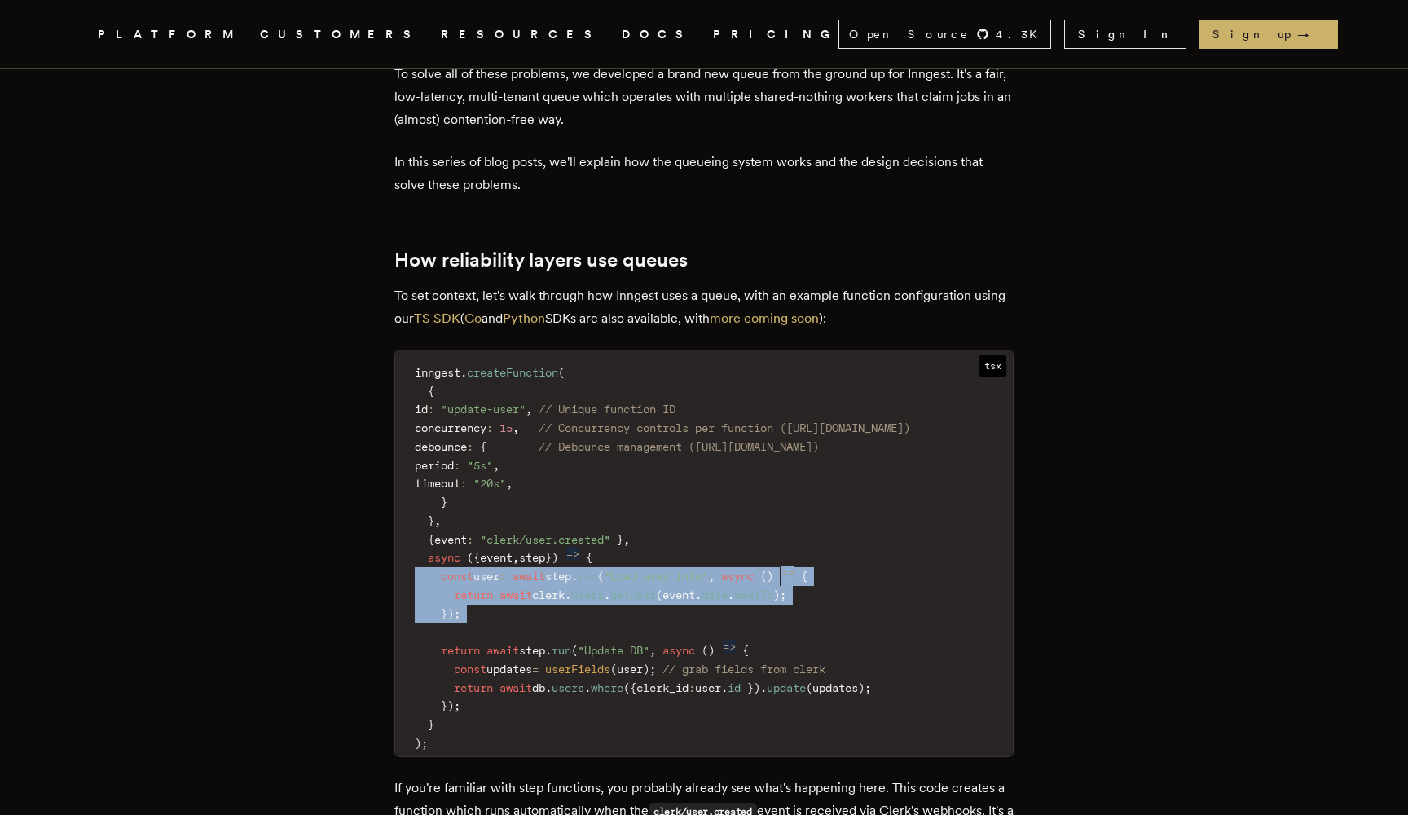
drag, startPoint x: 662, startPoint y: 509, endPoint x: 660, endPoint y: 557, distance: 48.1
click at [660, 557] on code "inngest . createFunction ( { id : "update-user" , // Unique function ID concurr…" at bounding box center [704, 558] width 618 height 396
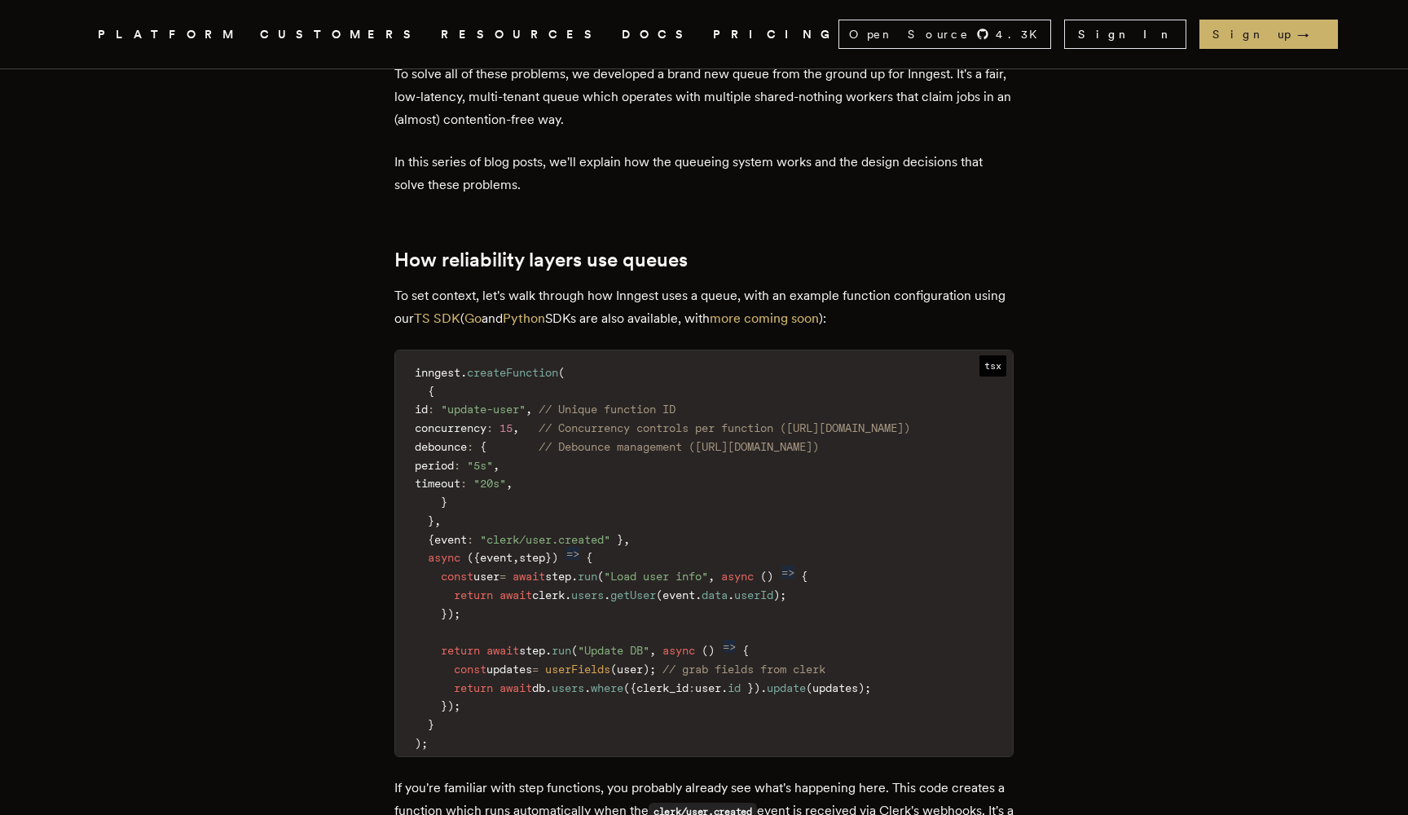
click at [660, 557] on code "inngest . createFunction ( { id : "update-user" , // Unique function ID concurr…" at bounding box center [704, 558] width 618 height 396
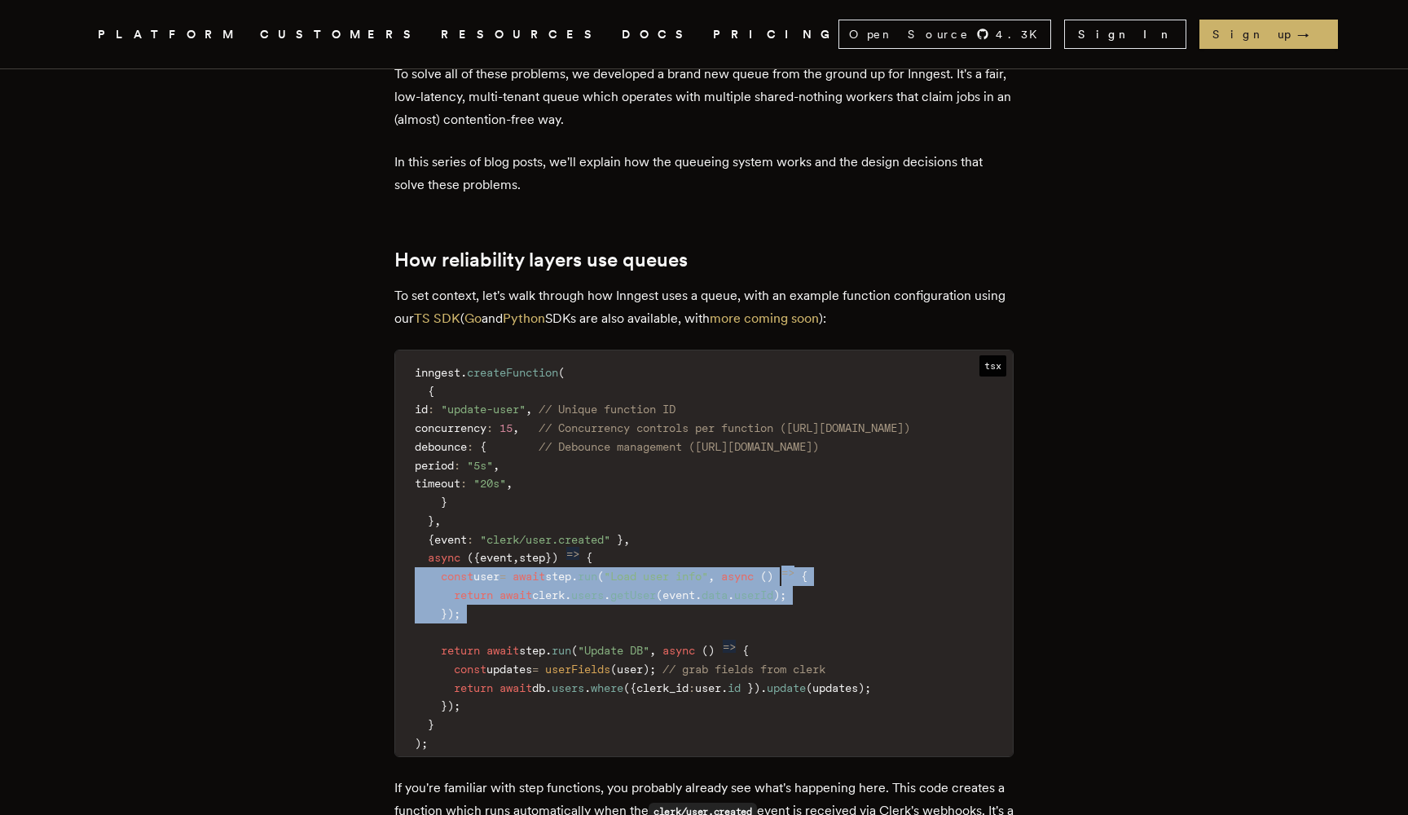
drag, startPoint x: 660, startPoint y: 557, endPoint x: 660, endPoint y: 509, distance: 48.9
click at [660, 509] on code "inngest . createFunction ( { id : "update-user" , // Unique function ID concurr…" at bounding box center [704, 558] width 618 height 396
click at [660, 570] on span ""Load user info"" at bounding box center [656, 576] width 104 height 13
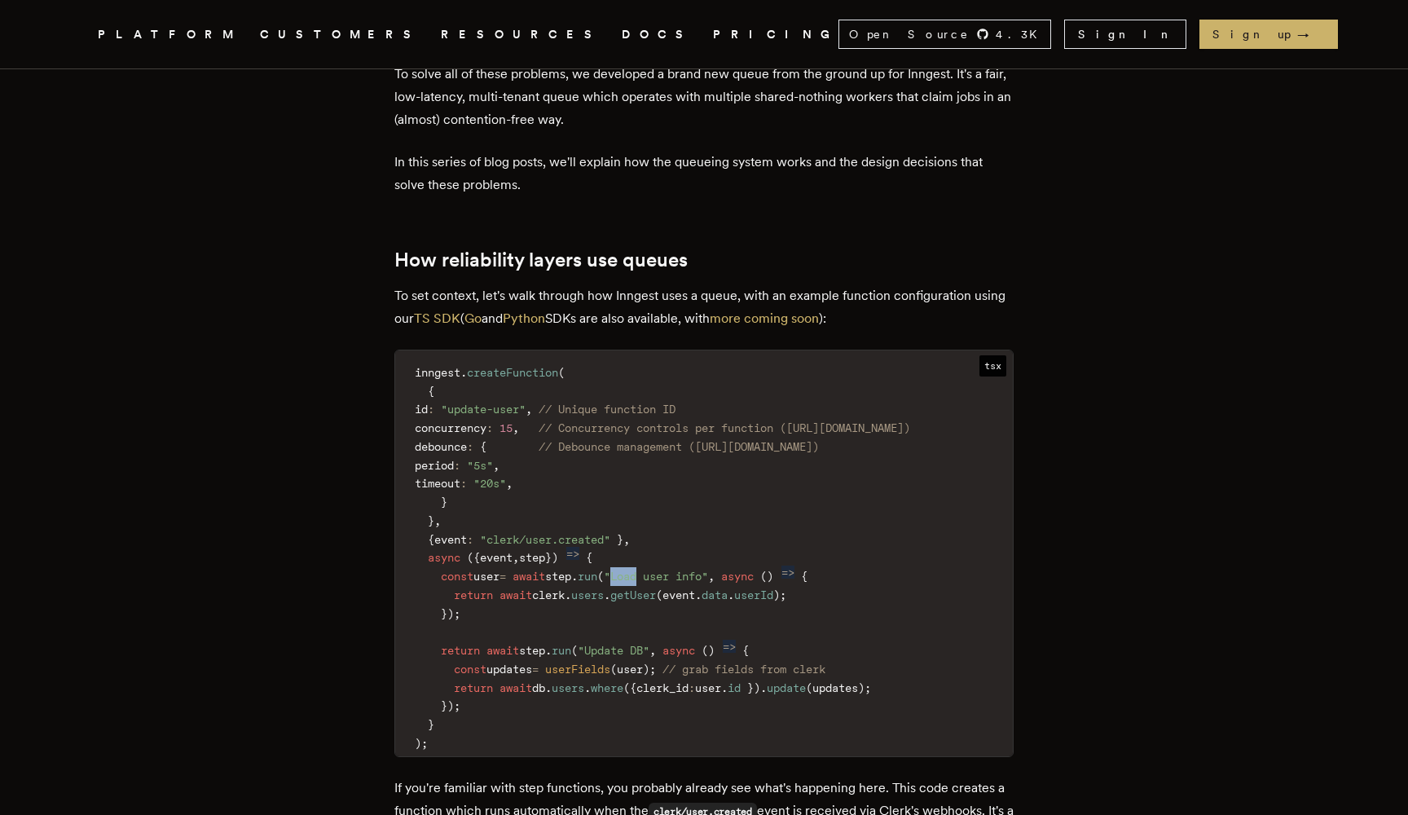
click at [660, 570] on span ""Load user info"" at bounding box center [656, 576] width 104 height 13
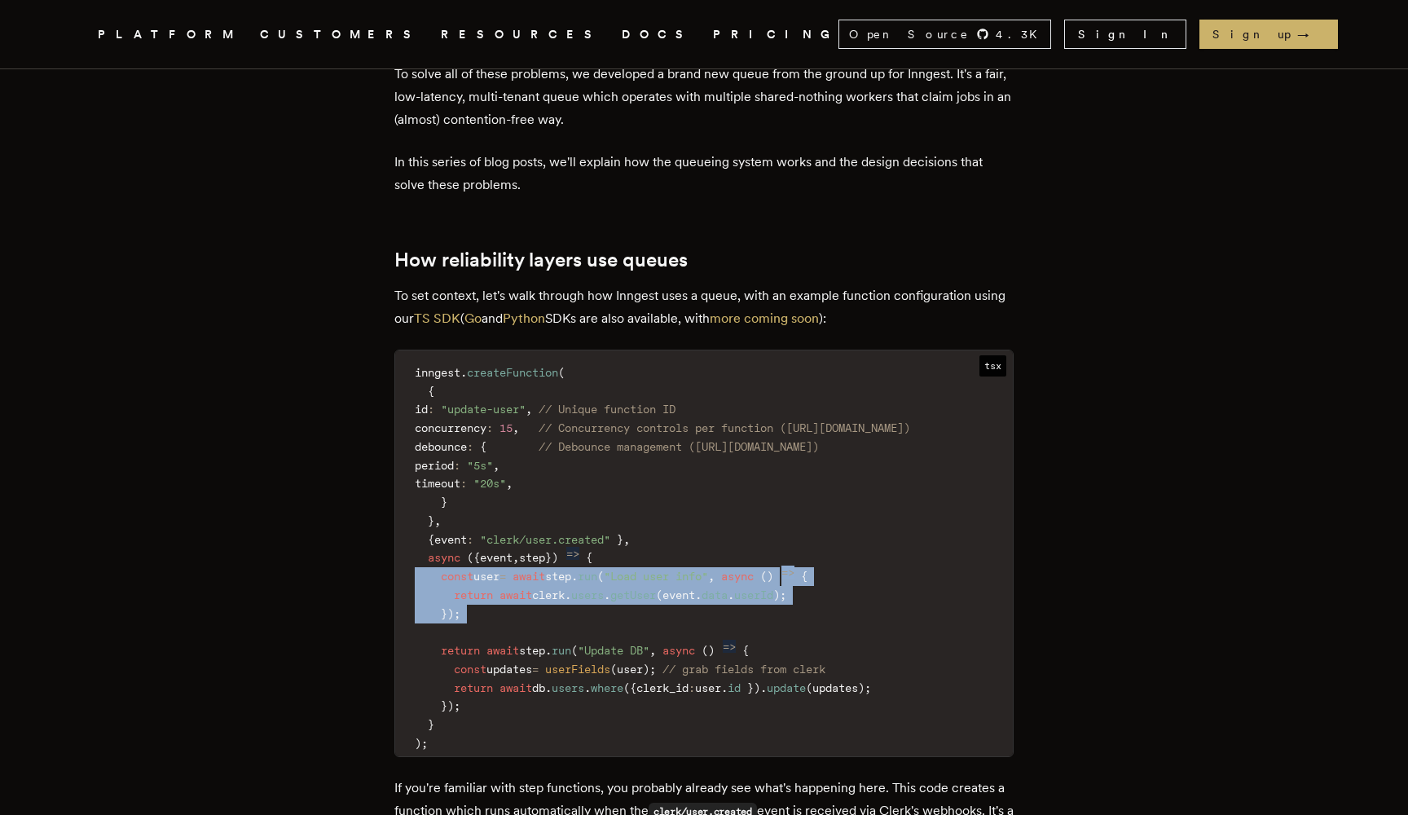
drag, startPoint x: 660, startPoint y: 509, endPoint x: 659, endPoint y: 560, distance: 51.3
click at [660, 560] on code "inngest . createFunction ( { id : "update-user" , // Unique function ID concurr…" at bounding box center [704, 558] width 618 height 396
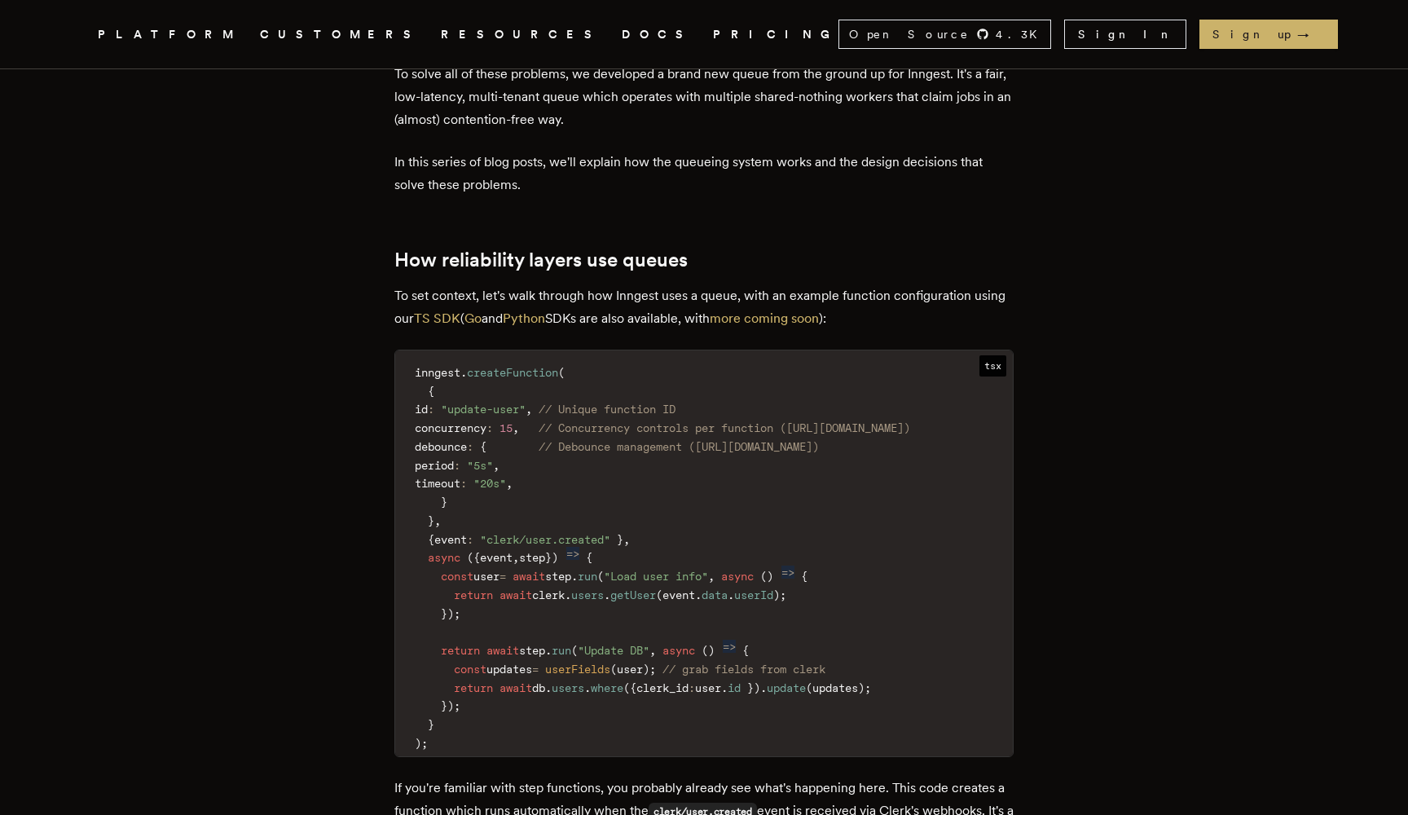
click at [659, 560] on code "inngest . createFunction ( { id : "update-user" , // Unique function ID concurr…" at bounding box center [704, 558] width 618 height 396
click at [545, 644] on span "step" at bounding box center [532, 650] width 26 height 13
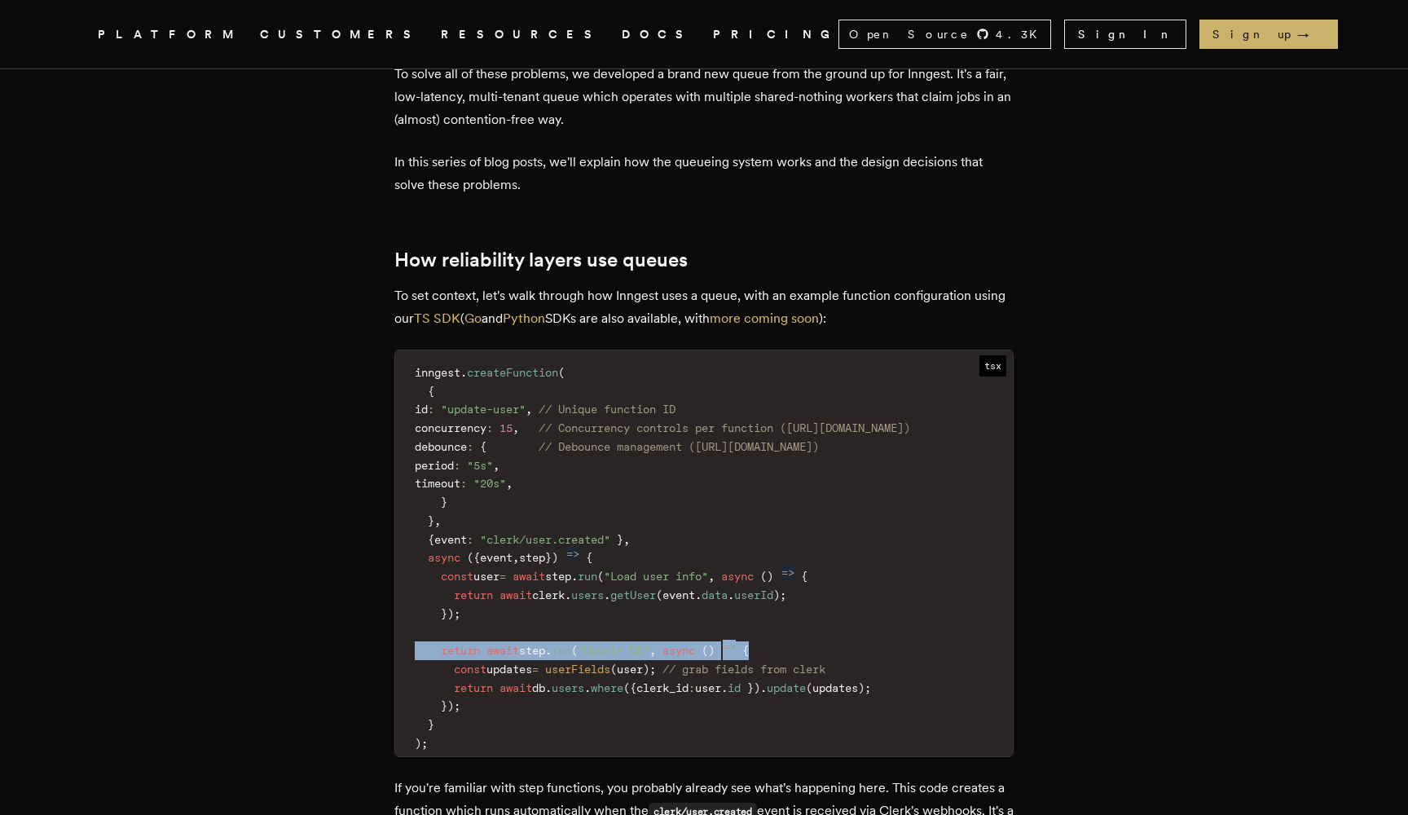
click at [545, 644] on span "step" at bounding box center [532, 650] width 26 height 13
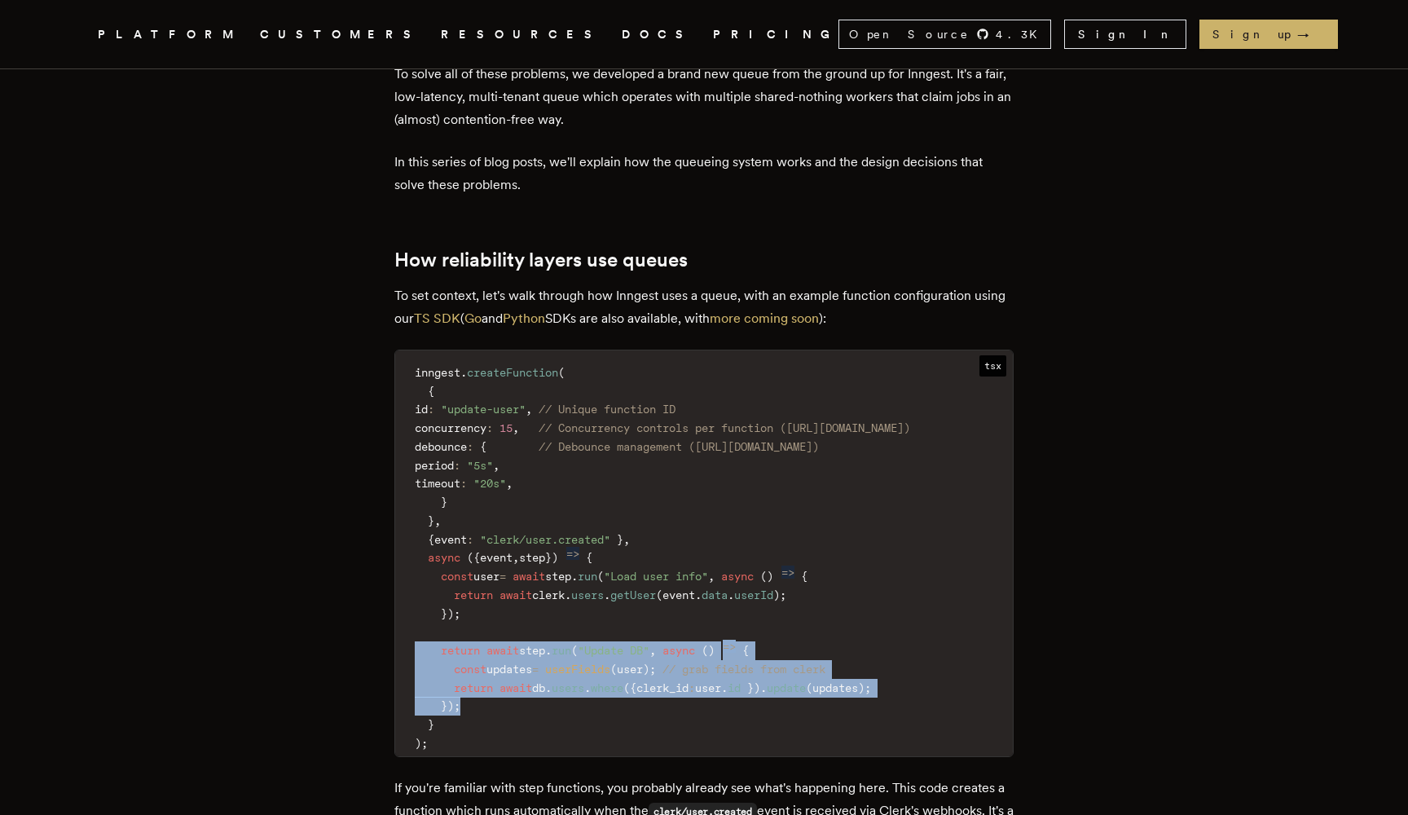
drag, startPoint x: 555, startPoint y: 578, endPoint x: 641, endPoint y: 638, distance: 104.7
click at [641, 638] on code "inngest . createFunction ( { id : "update-user" , // Unique function ID concurr…" at bounding box center [704, 558] width 618 height 396
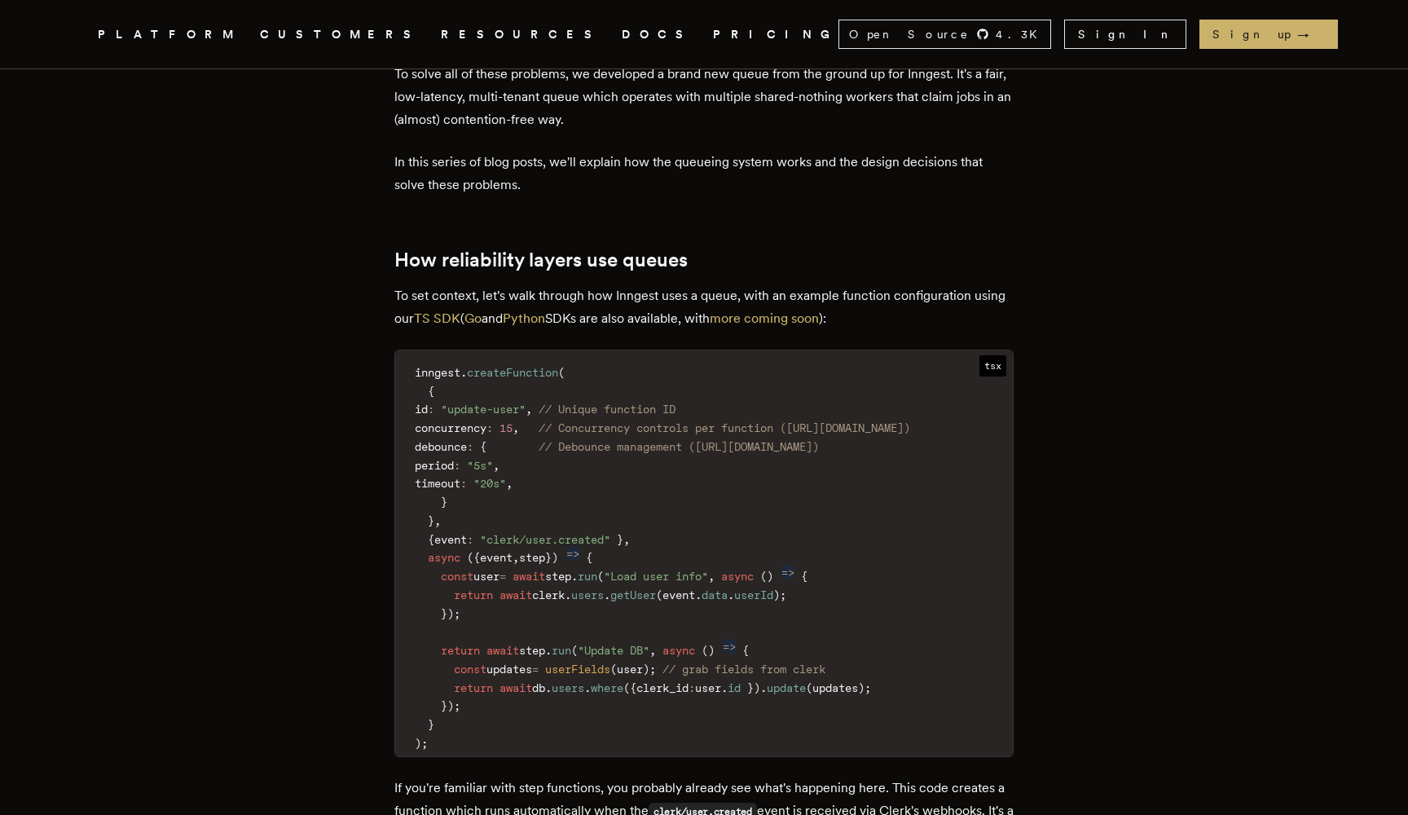
click at [641, 639] on code "inngest . createFunction ( { id : "update-user" , // Unique function ID concurr…" at bounding box center [704, 558] width 618 height 396
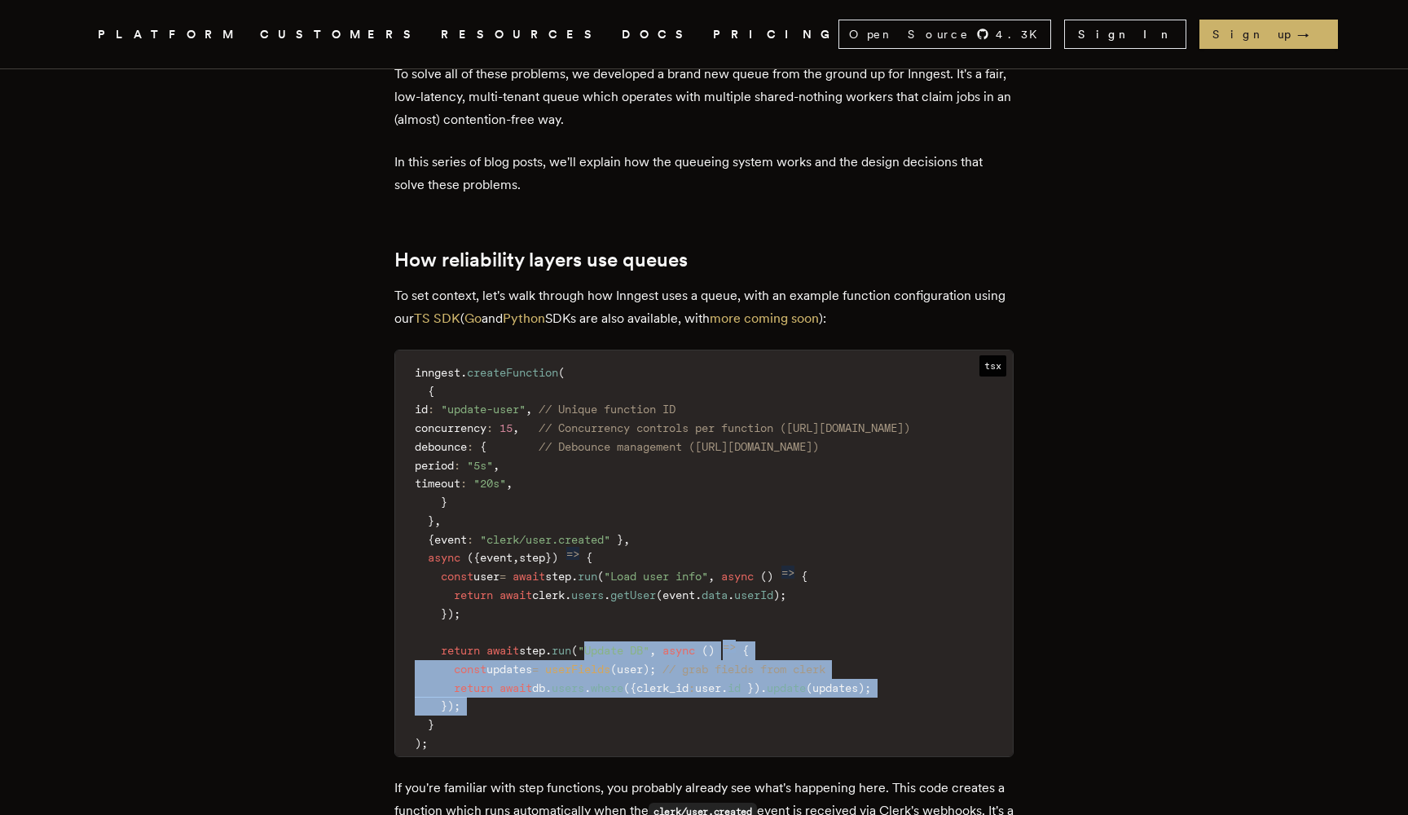
drag, startPoint x: 641, startPoint y: 639, endPoint x: 641, endPoint y: 577, distance: 61.9
click at [641, 577] on code "inngest . createFunction ( { id : "update-user" , // Unique function ID concurr…" at bounding box center [704, 558] width 618 height 396
click at [641, 644] on span ""Update DB"" at bounding box center [614, 650] width 72 height 13
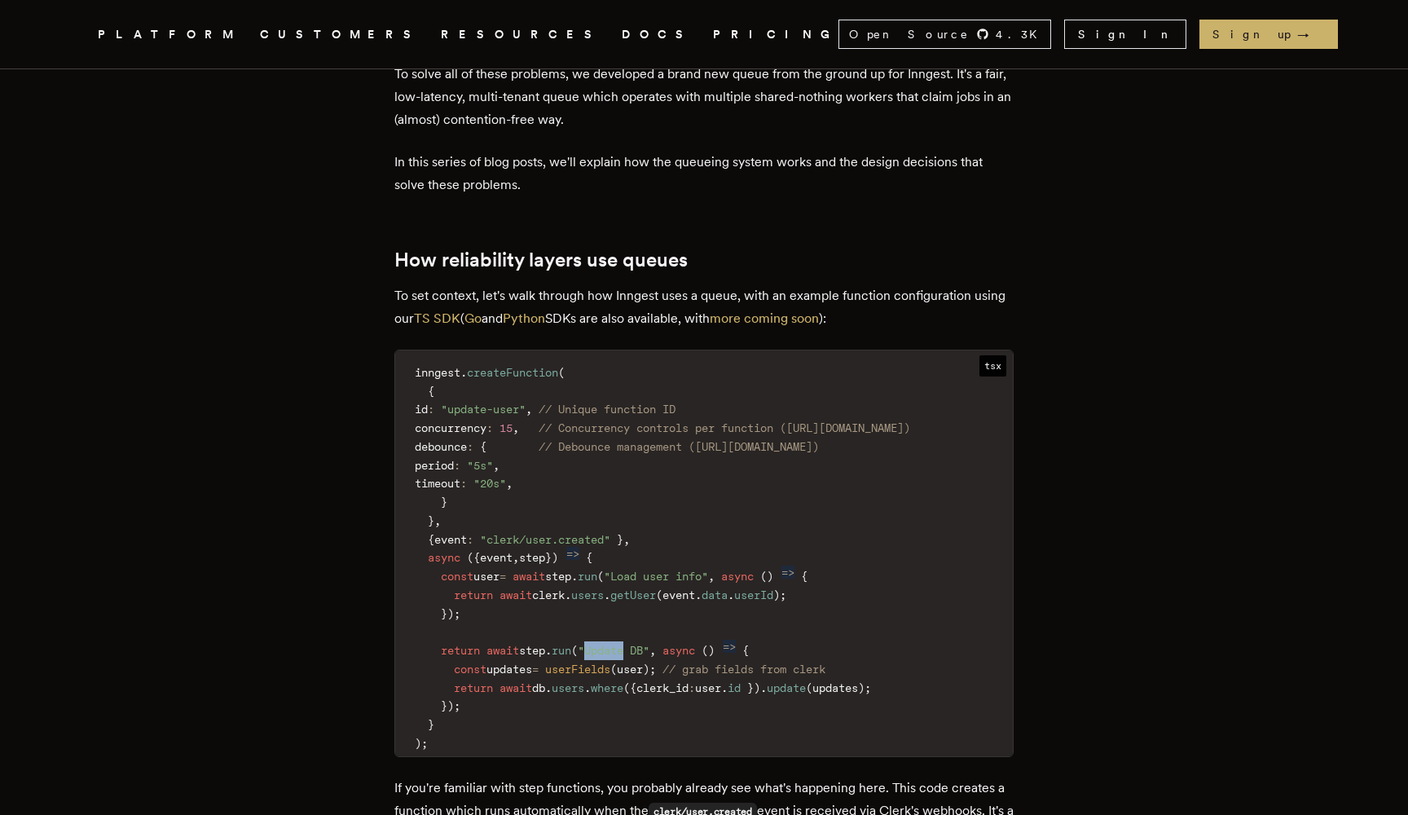
click at [641, 644] on span ""Update DB"" at bounding box center [614, 650] width 72 height 13
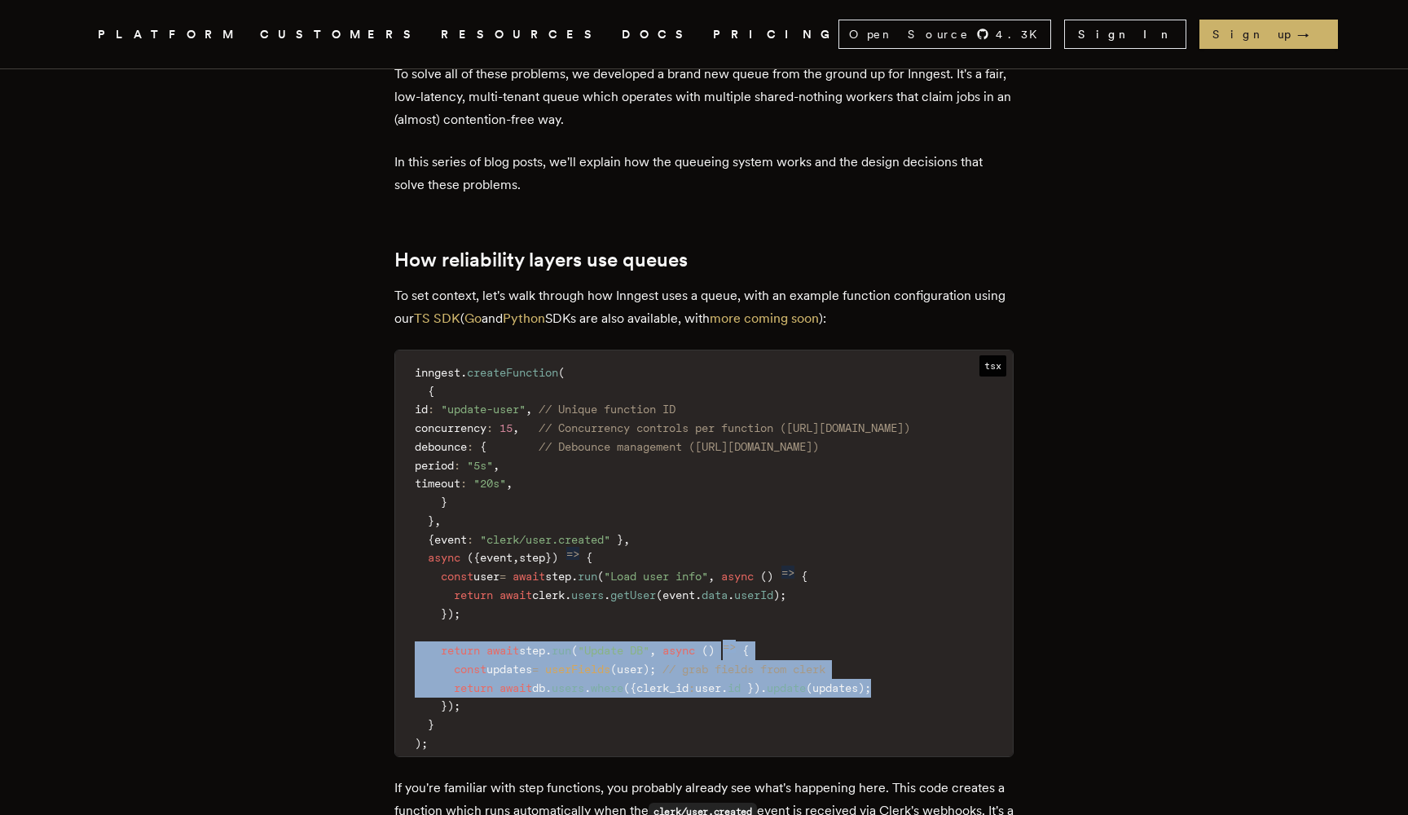
drag, startPoint x: 641, startPoint y: 577, endPoint x: 641, endPoint y: 629, distance: 52.2
click at [641, 627] on code "inngest . createFunction ( { id : "update-user" , // Unique function ID concurr…" at bounding box center [704, 558] width 618 height 396
click at [641, 629] on code "inngest . createFunction ( { id : "update-user" , // Unique function ID concurr…" at bounding box center [704, 558] width 618 height 396
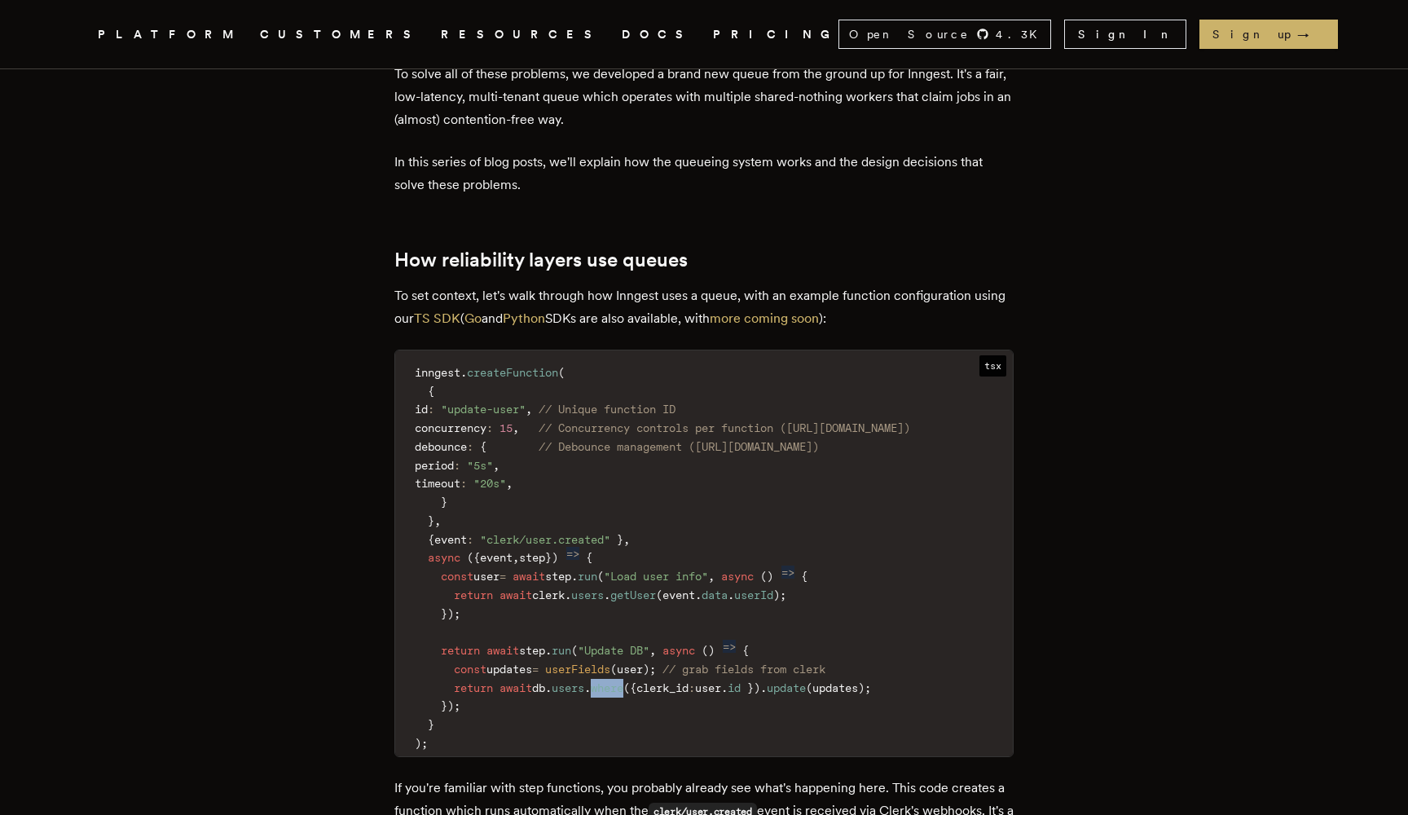
click at [641, 629] on code "inngest . createFunction ( { id : "update-user" , // Unique function ID concurr…" at bounding box center [704, 558] width 618 height 396
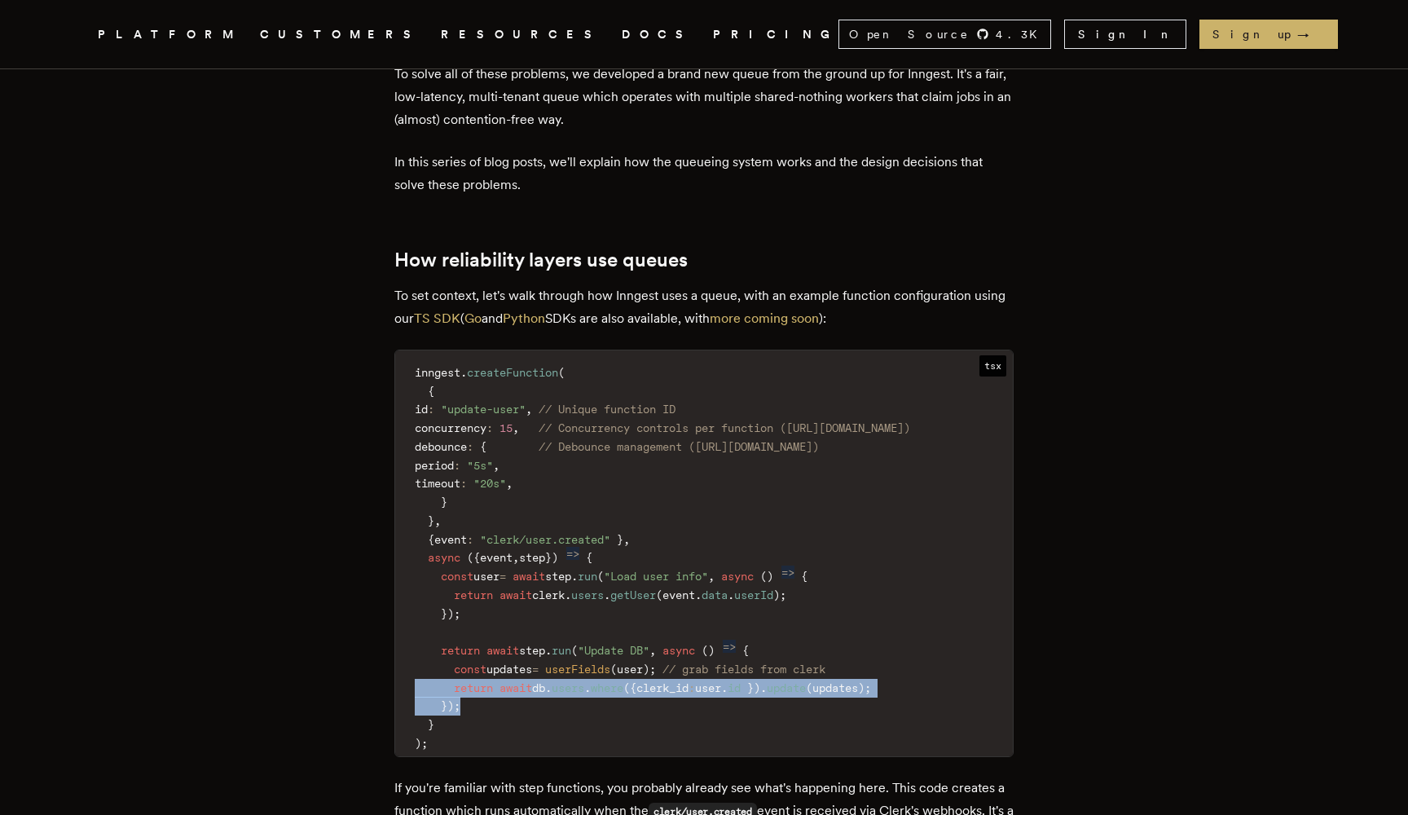
drag, startPoint x: 641, startPoint y: 629, endPoint x: 641, endPoint y: 637, distance: 8.2
click at [641, 637] on code "inngest . createFunction ( { id : "update-user" , // Unique function ID concurr…" at bounding box center [704, 558] width 618 height 396
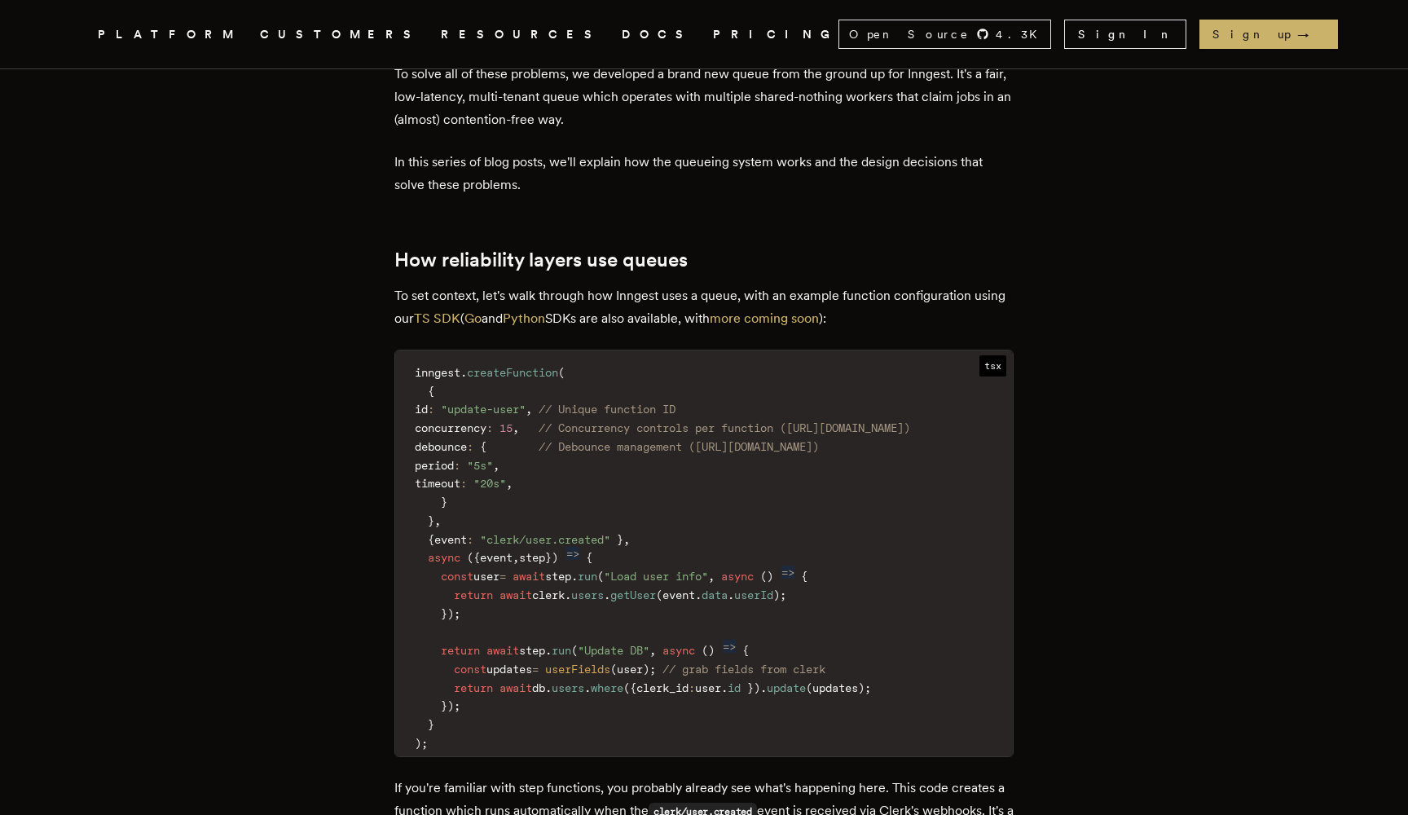
click at [641, 637] on code "inngest . createFunction ( { id : "update-user" , // Unique function ID concurr…" at bounding box center [704, 558] width 618 height 396
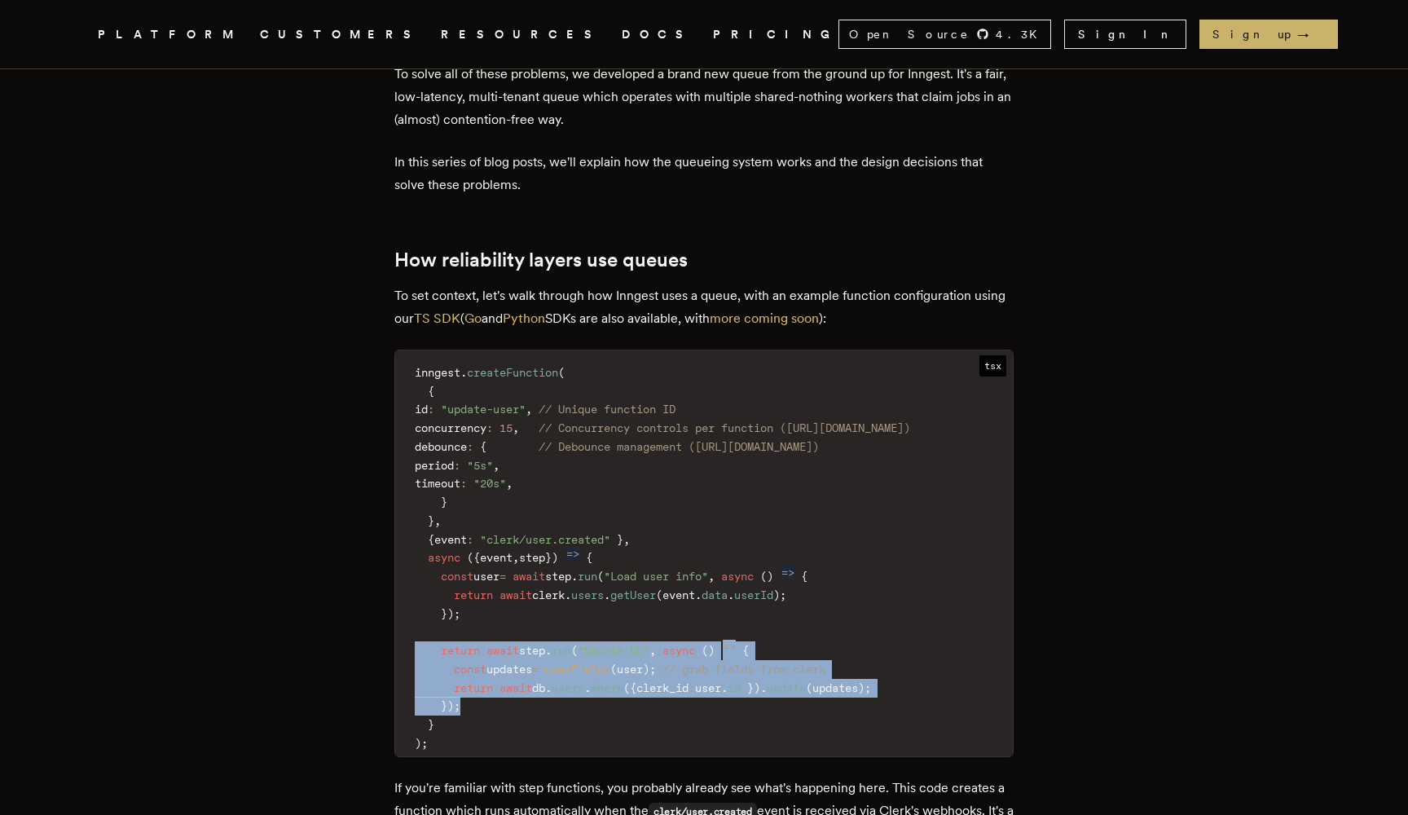
drag, startPoint x: 641, startPoint y: 637, endPoint x: 641, endPoint y: 589, distance: 48.1
click at [641, 591] on code "inngest . createFunction ( { id : "update-user" , // Unique function ID concurr…" at bounding box center [704, 558] width 618 height 396
click at [641, 644] on span ""Update DB"" at bounding box center [614, 650] width 72 height 13
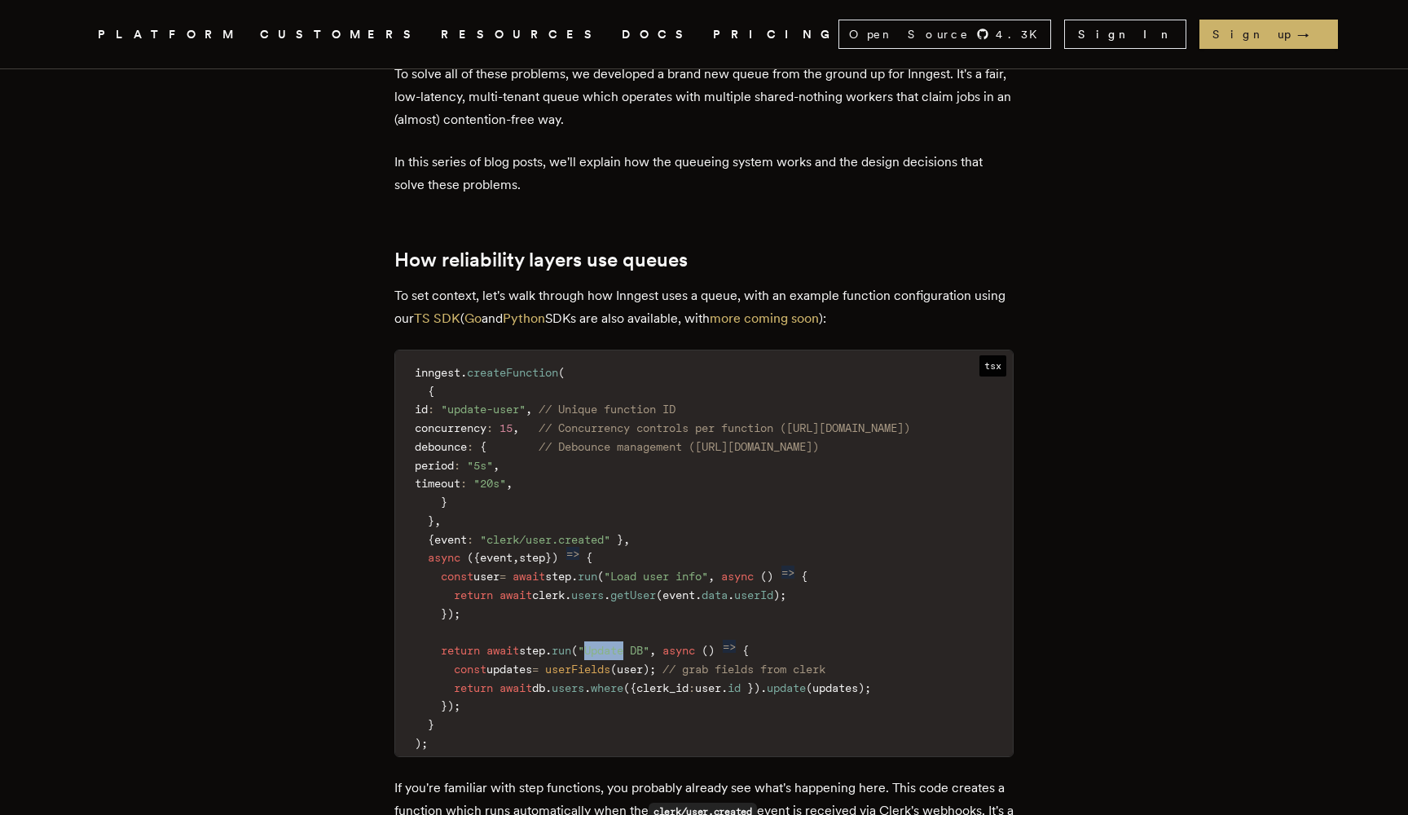
click at [641, 644] on span ""Update DB"" at bounding box center [614, 650] width 72 height 13
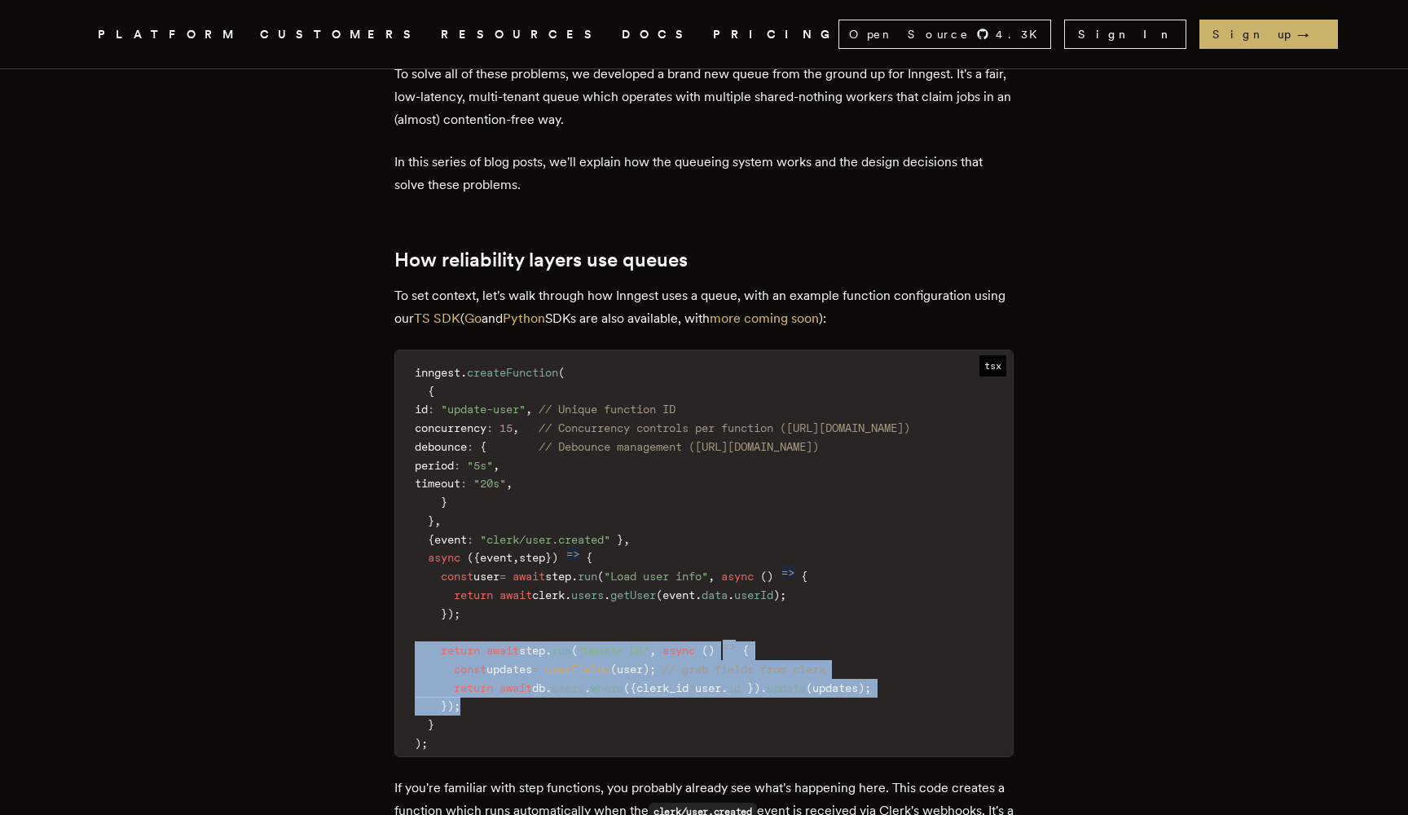
click at [642, 649] on code "inngest . createFunction ( { id : "update-user" , // Unique function ID concurr…" at bounding box center [704, 558] width 618 height 396
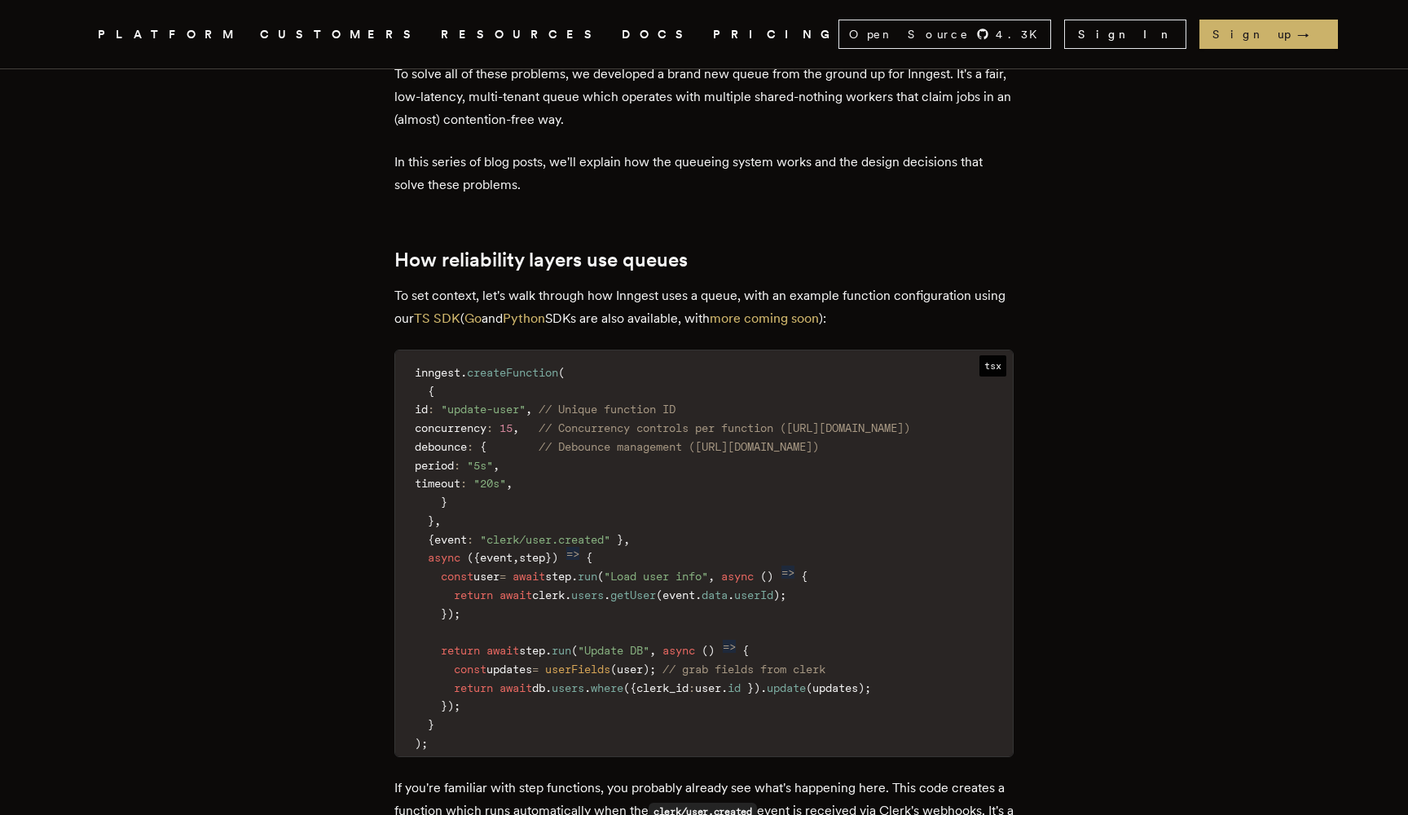
click at [642, 649] on code "inngest . createFunction ( { id : "update-user" , // Unique function ID concurr…" at bounding box center [704, 558] width 618 height 396
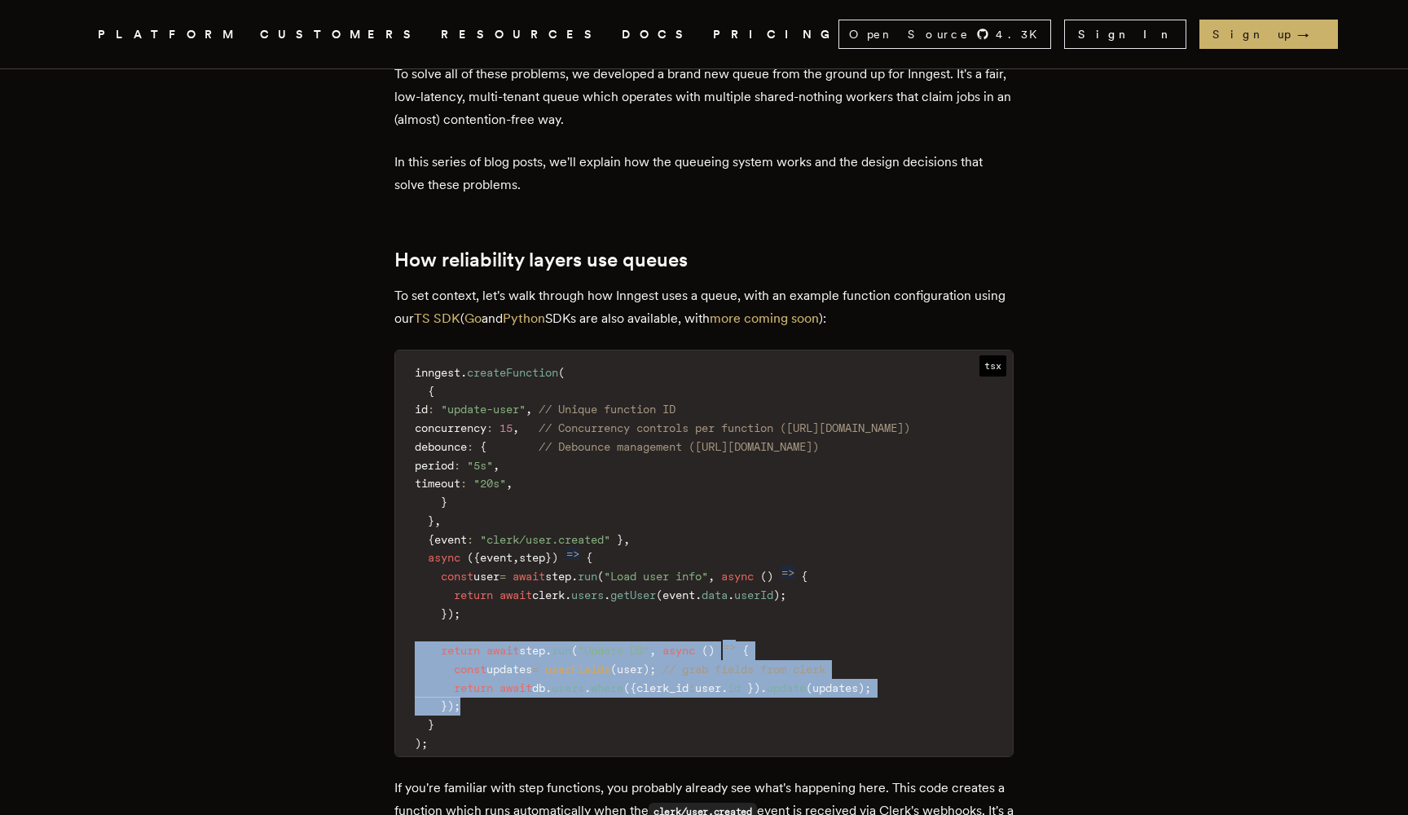
click at [642, 587] on code "inngest . createFunction ( { id : "update-user" , // Unique function ID concurr…" at bounding box center [704, 558] width 618 height 396
click at [642, 644] on span ""Update DB"" at bounding box center [614, 650] width 72 height 13
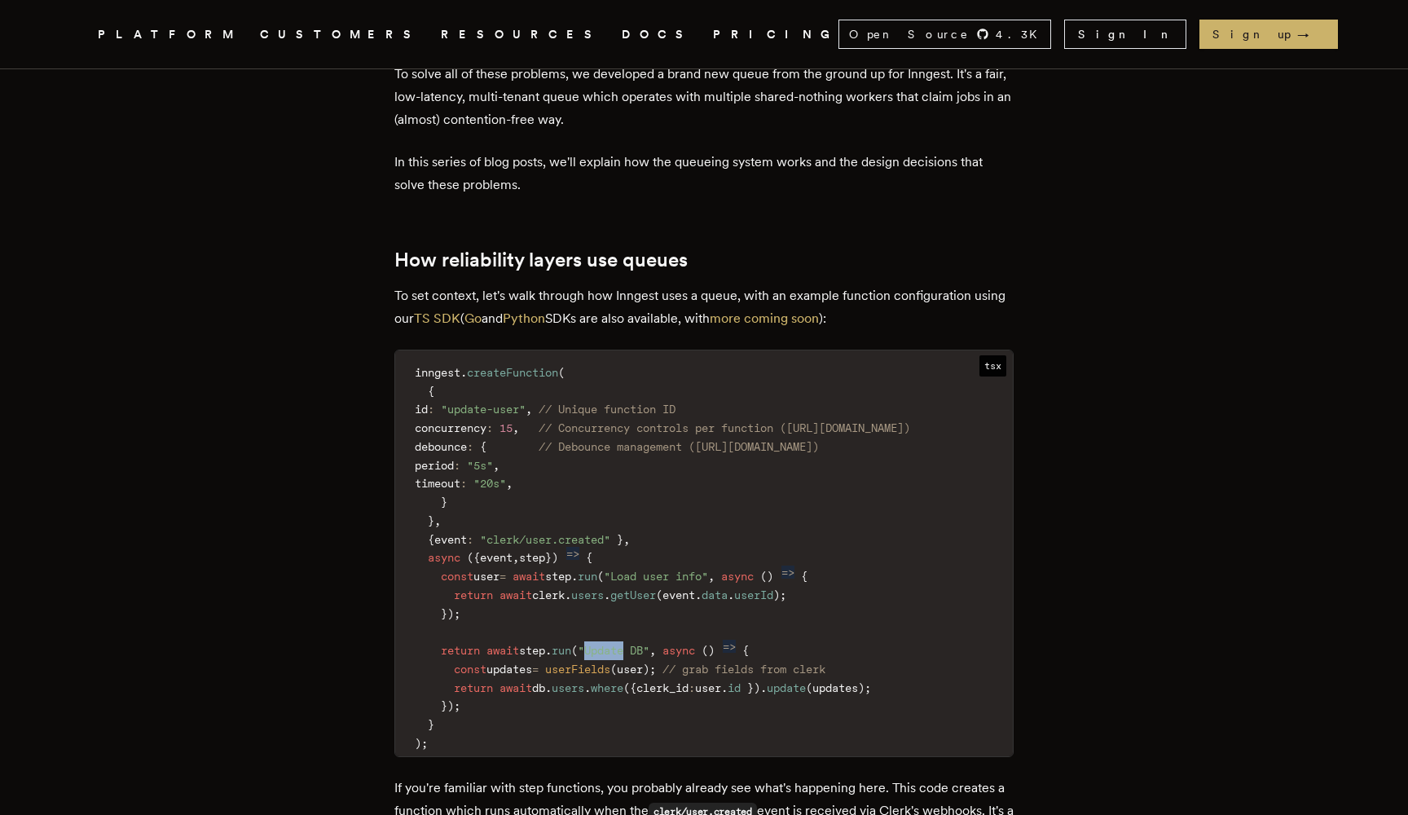
click at [642, 644] on span ""Update DB"" at bounding box center [614, 650] width 72 height 13
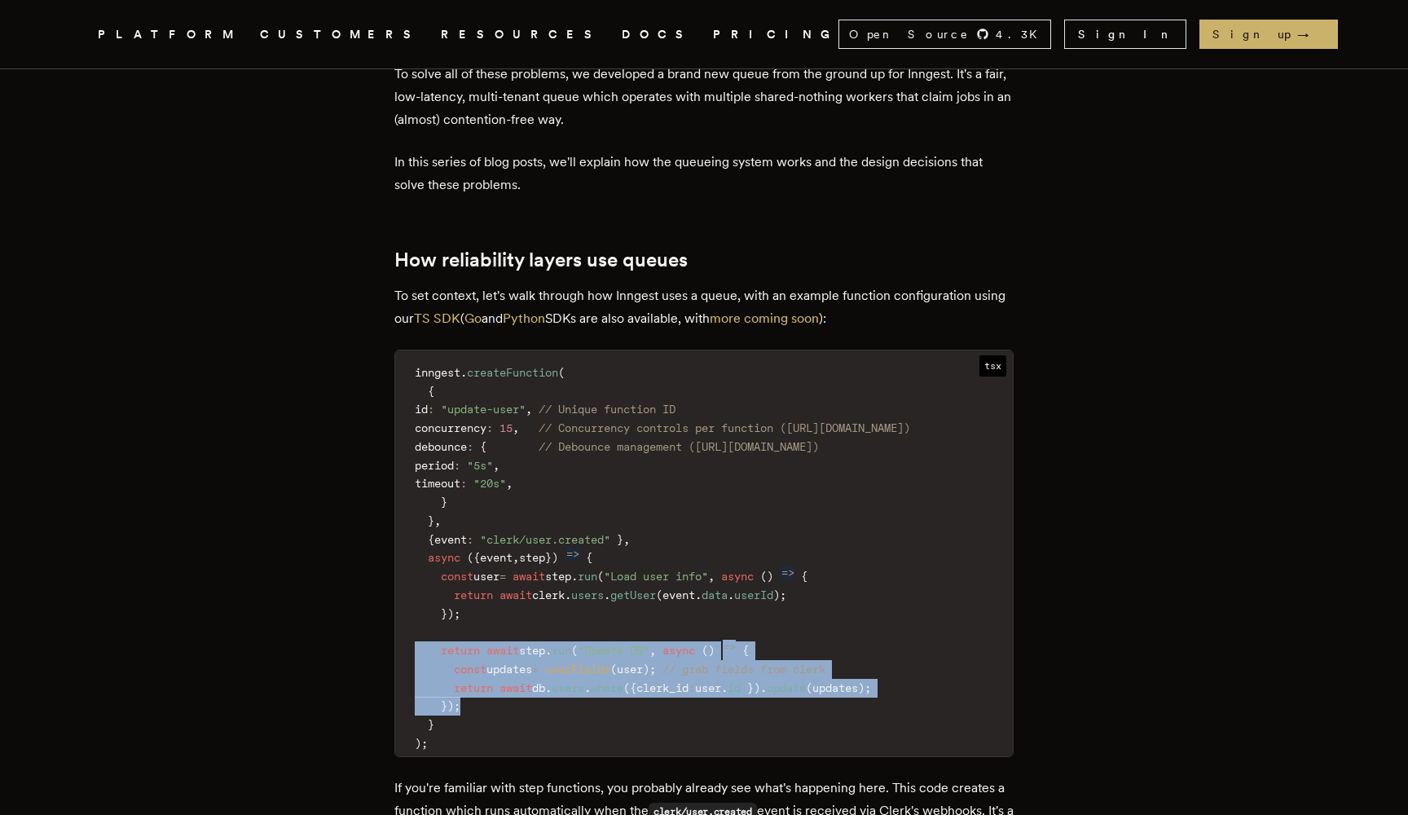
click at [645, 635] on code "inngest . createFunction ( { id : "update-user" , // Unique function ID concurr…" at bounding box center [704, 558] width 618 height 396
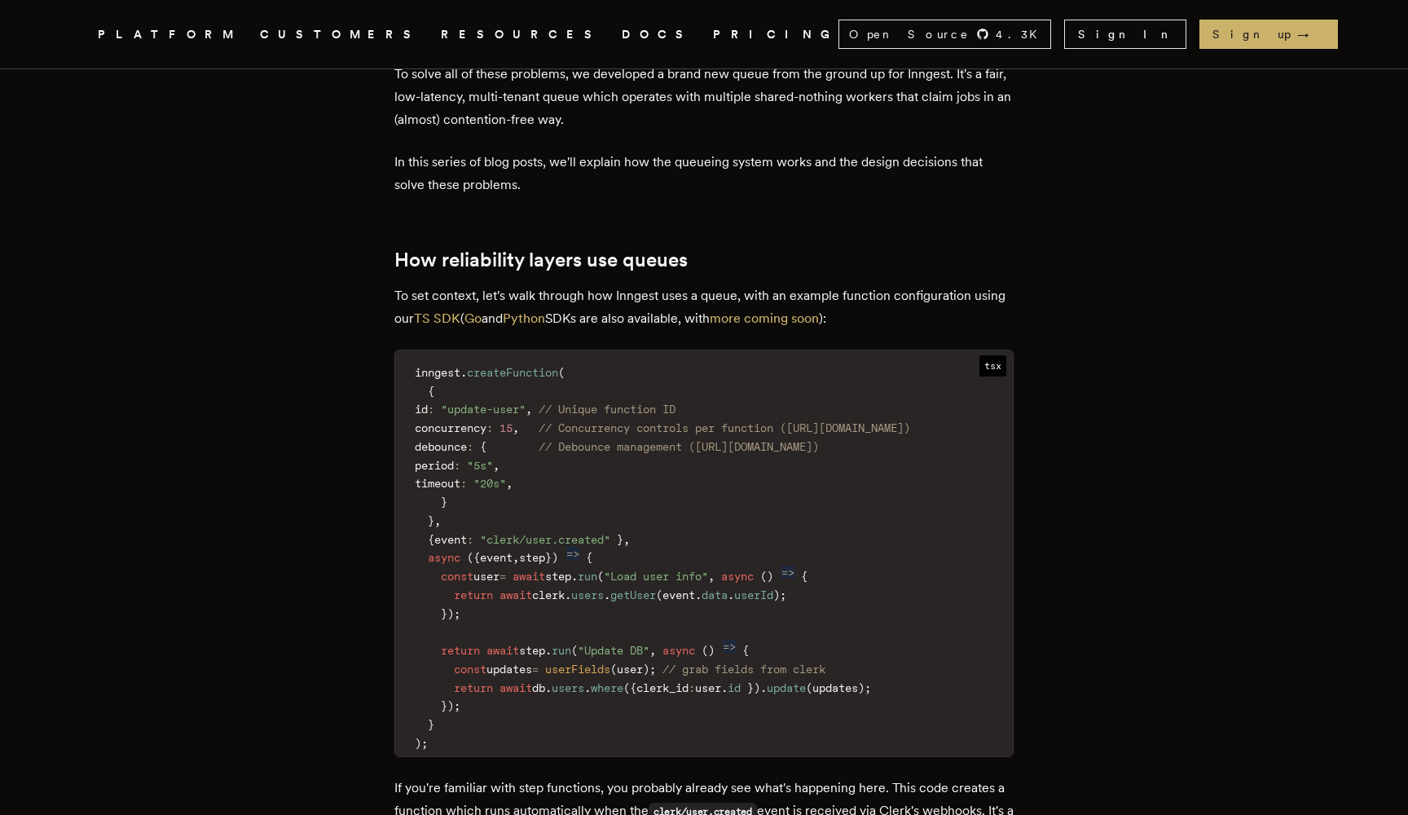
click at [645, 634] on code "inngest . createFunction ( { id : "update-user" , // Unique function ID concurr…" at bounding box center [704, 558] width 618 height 396
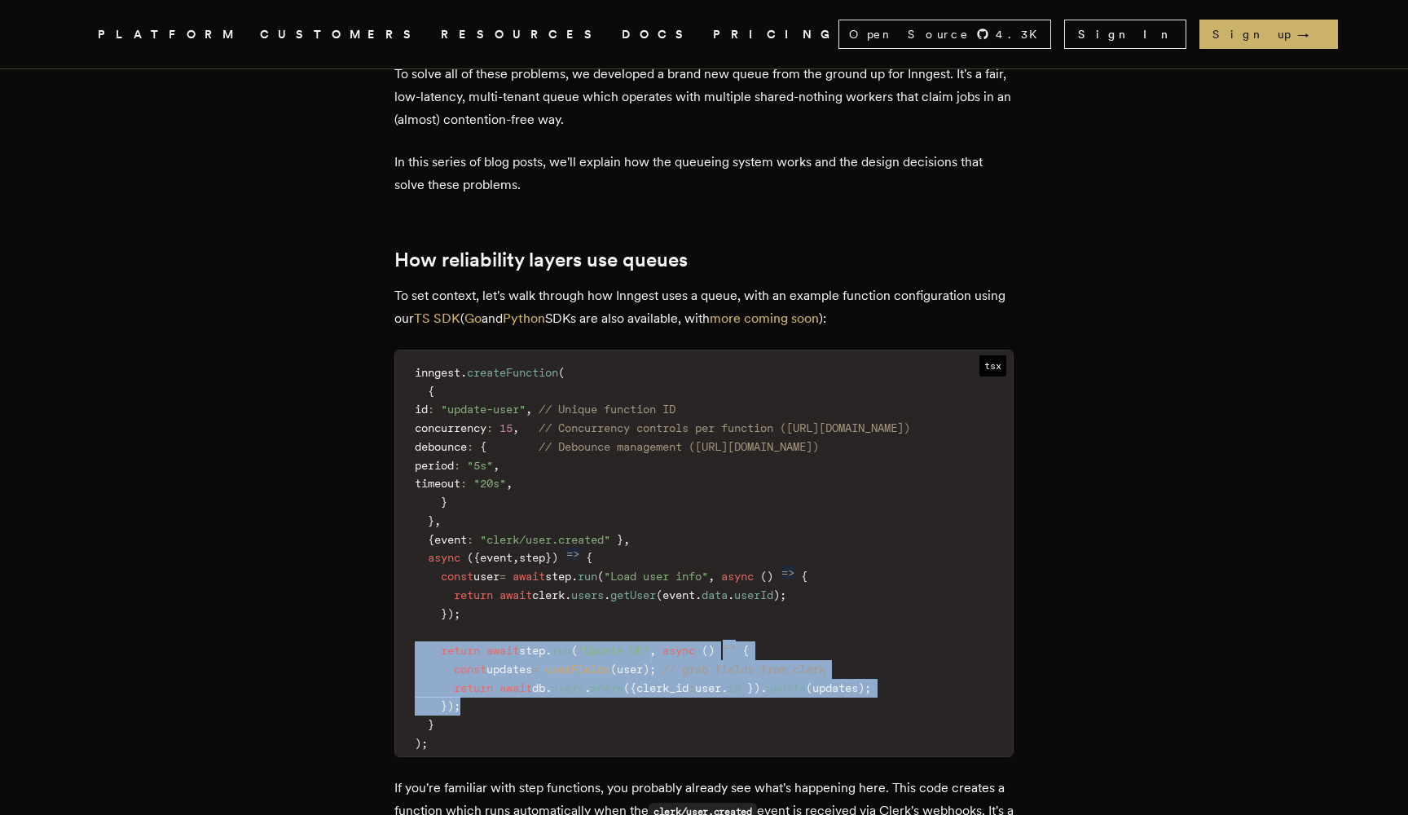
click at [646, 582] on code "inngest . createFunction ( { id : "update-user" , // Unique function ID concurr…" at bounding box center [704, 558] width 618 height 396
click at [646, 644] on span ""Update DB"" at bounding box center [614, 650] width 72 height 13
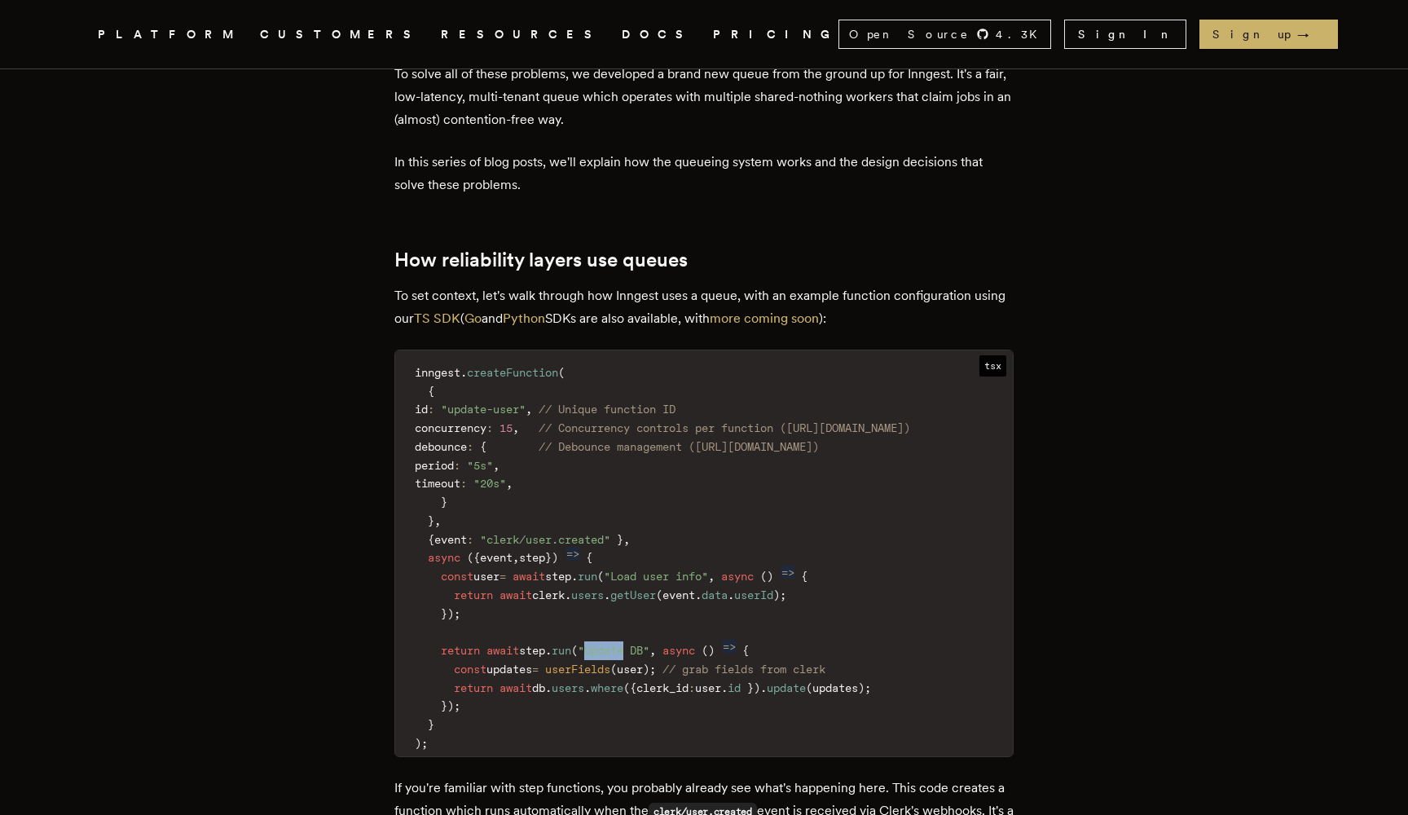
click at [646, 644] on span ""Update DB"" at bounding box center [614, 650] width 72 height 13
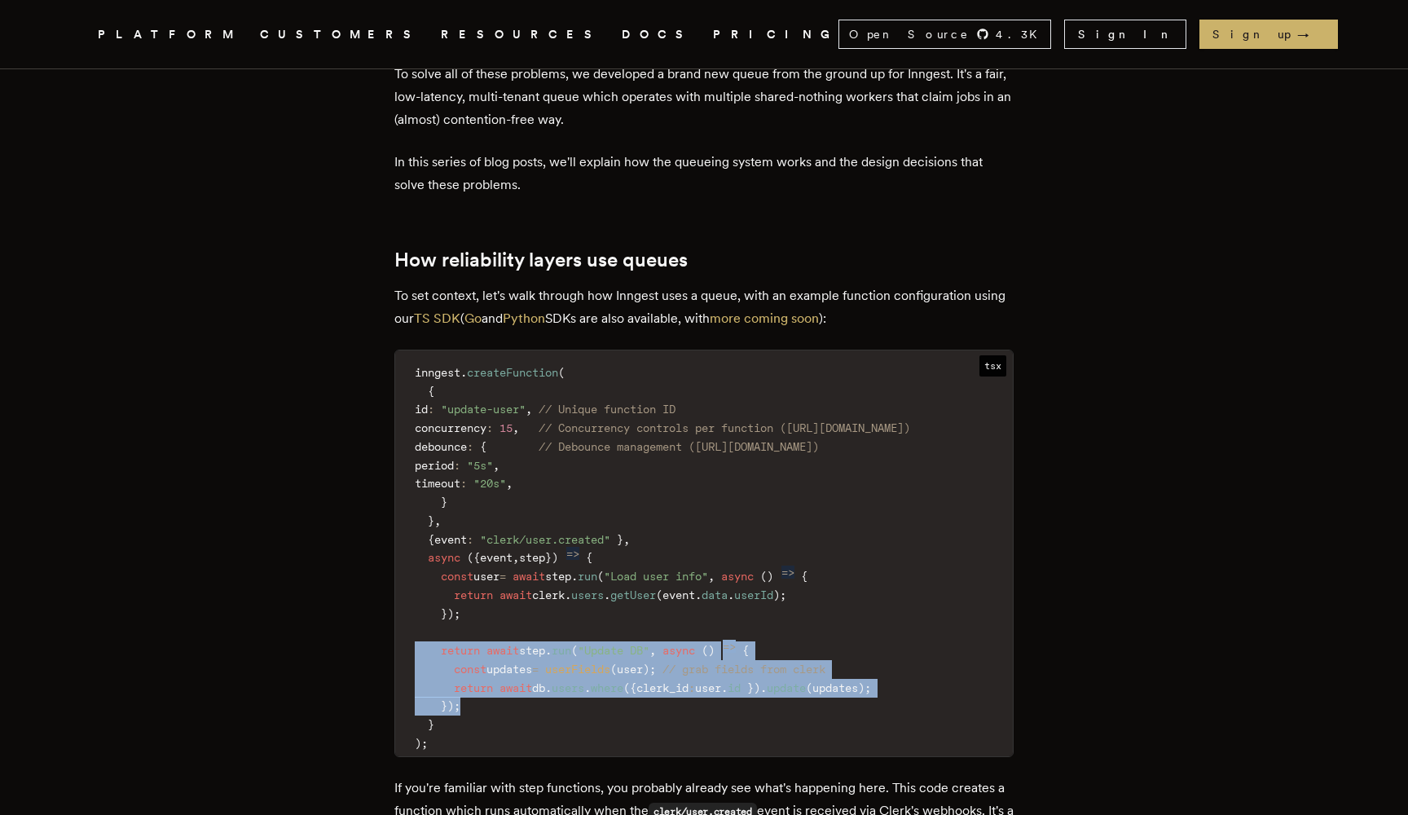
click at [655, 647] on code "inngest . createFunction ( { id : "update-user" , // Unique function ID concurr…" at bounding box center [704, 558] width 618 height 396
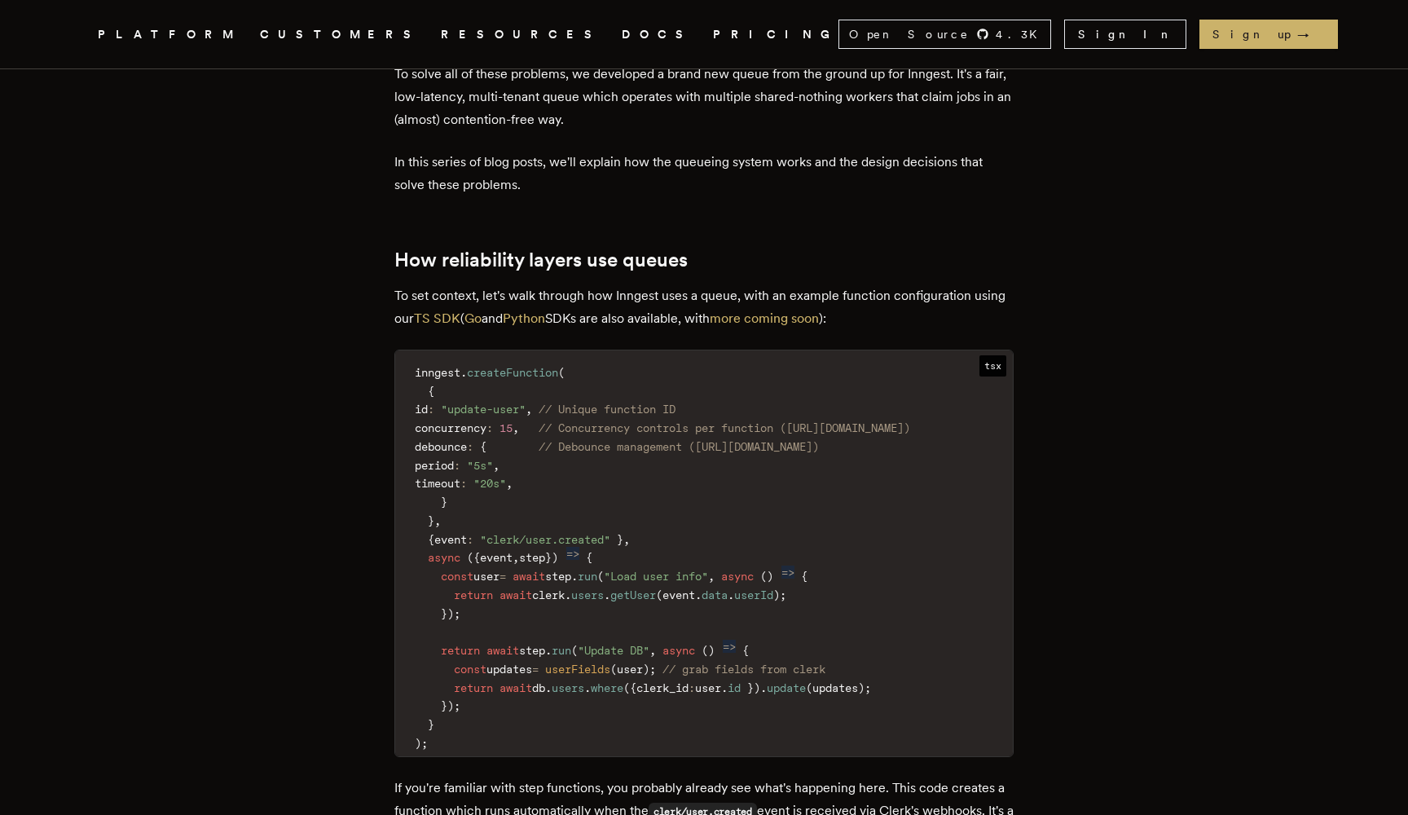
click at [655, 647] on code "inngest . createFunction ( { id : "update-user" , // Unique function ID concurr…" at bounding box center [704, 558] width 618 height 396
click at [571, 644] on span "run" at bounding box center [562, 650] width 20 height 13
click at [605, 663] on span "userFields" at bounding box center [577, 669] width 65 height 13
click at [866, 598] on code "inngest . createFunction ( { id : "update-user" , // Unique function ID concurr…" at bounding box center [704, 558] width 618 height 396
click at [867, 598] on code "inngest . createFunction ( { id : "update-user" , // Unique function ID concurr…" at bounding box center [704, 558] width 618 height 396
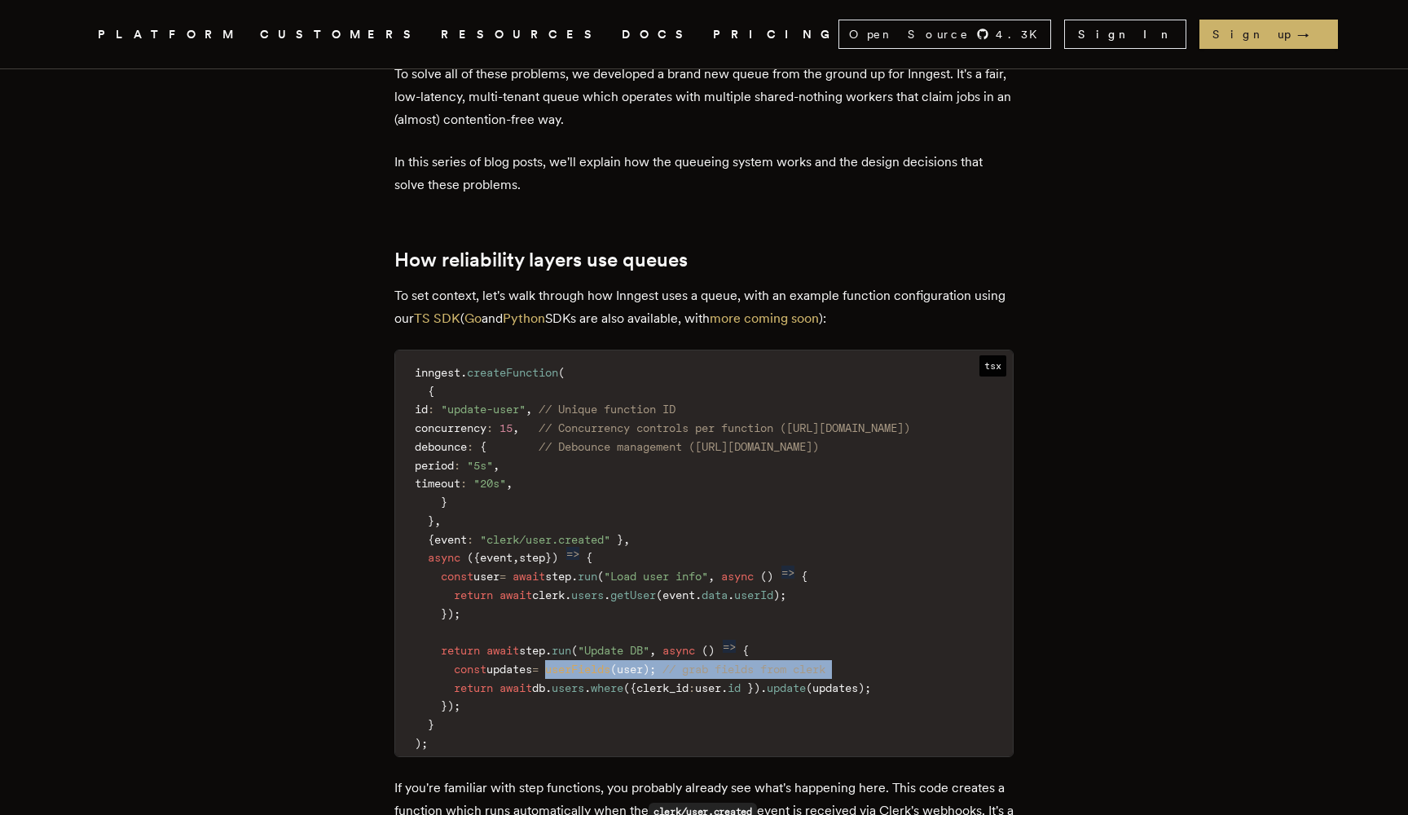
click at [548, 599] on code "inngest . createFunction ( { id : "update-user" , // Unique function ID concurr…" at bounding box center [704, 558] width 618 height 396
click at [532, 663] on span "updates" at bounding box center [510, 669] width 46 height 13
click at [759, 599] on code "inngest . createFunction ( { id : "update-user" , // Unique function ID concurr…" at bounding box center [704, 558] width 618 height 396
click at [759, 663] on span "// grab fields from clerk" at bounding box center [744, 669] width 163 height 13
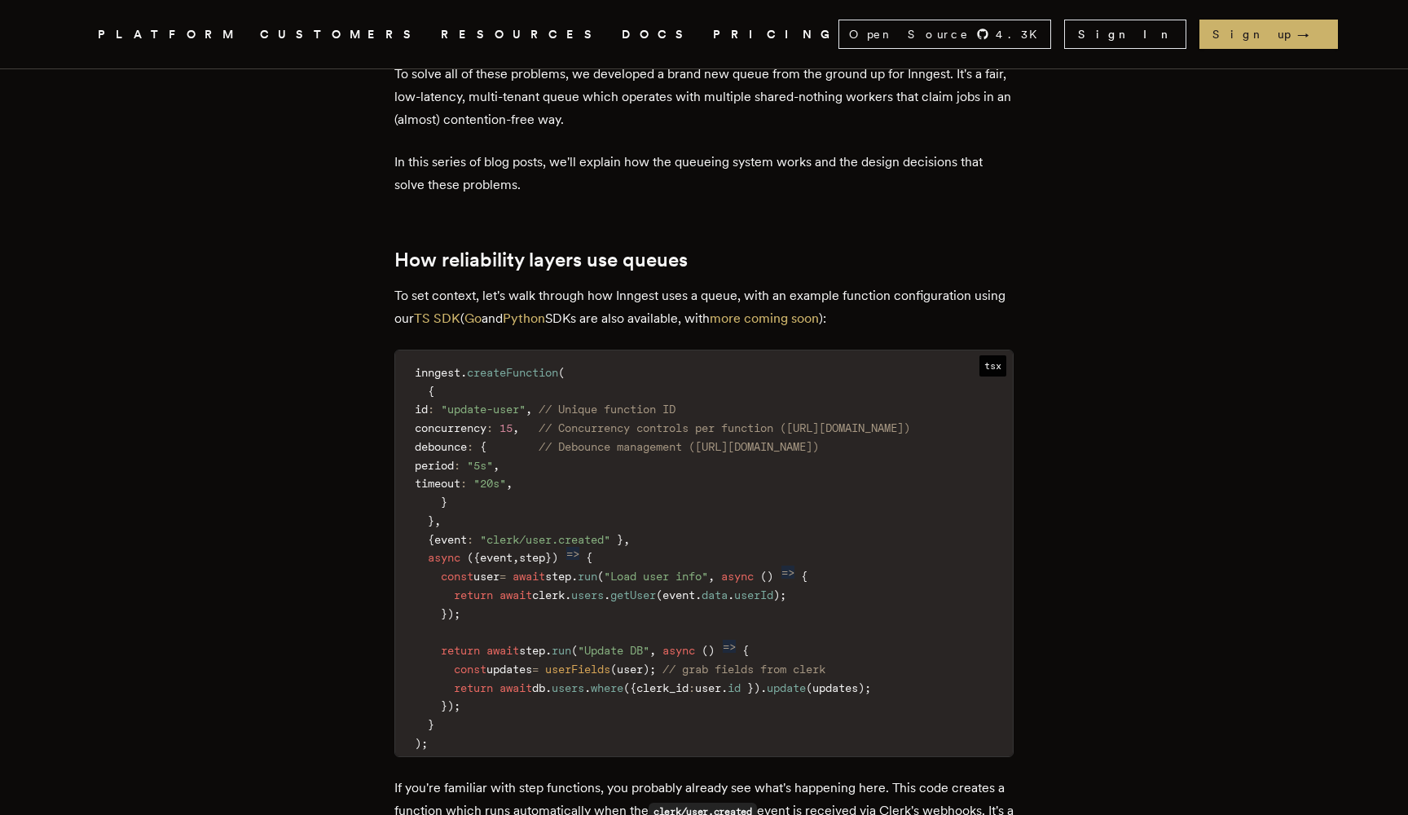
click at [560, 631] on code "inngest . createFunction ( { id : "update-user" , // Unique function ID concurr…" at bounding box center [704, 558] width 618 height 396
click at [552, 588] on span "clerk" at bounding box center [548, 594] width 33 height 13
click at [798, 528] on code "inngest . createFunction ( { id : "update-user" , // Unique function ID concurr…" at bounding box center [704, 558] width 618 height 396
click at [773, 588] on span "userId" at bounding box center [753, 594] width 39 height 13
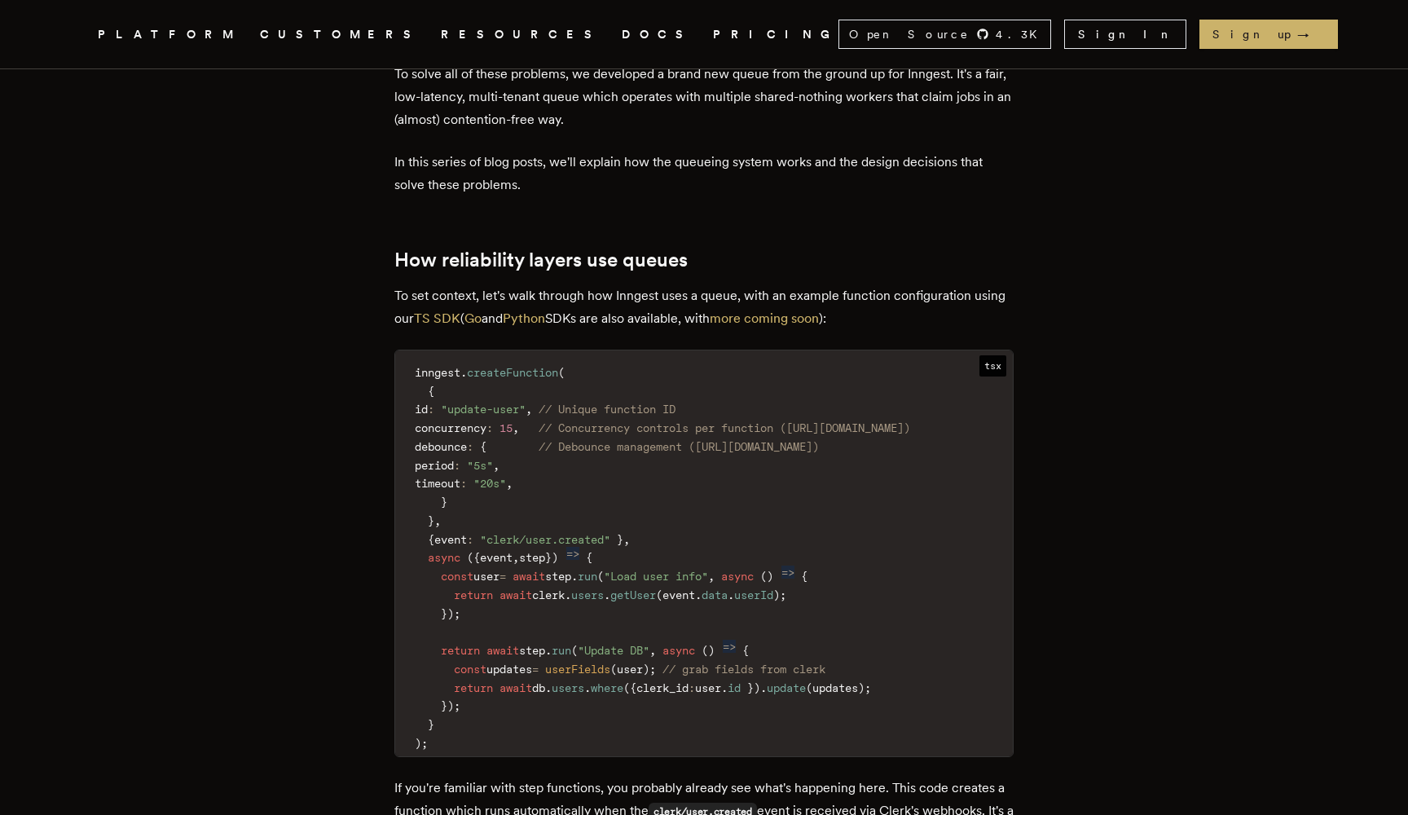
click at [485, 570] on span "user" at bounding box center [486, 576] width 26 height 13
click at [492, 570] on span "user" at bounding box center [486, 576] width 26 height 13
click at [500, 570] on span "user" at bounding box center [486, 576] width 26 height 13
